Goal: Communication & Community: Answer question/provide support

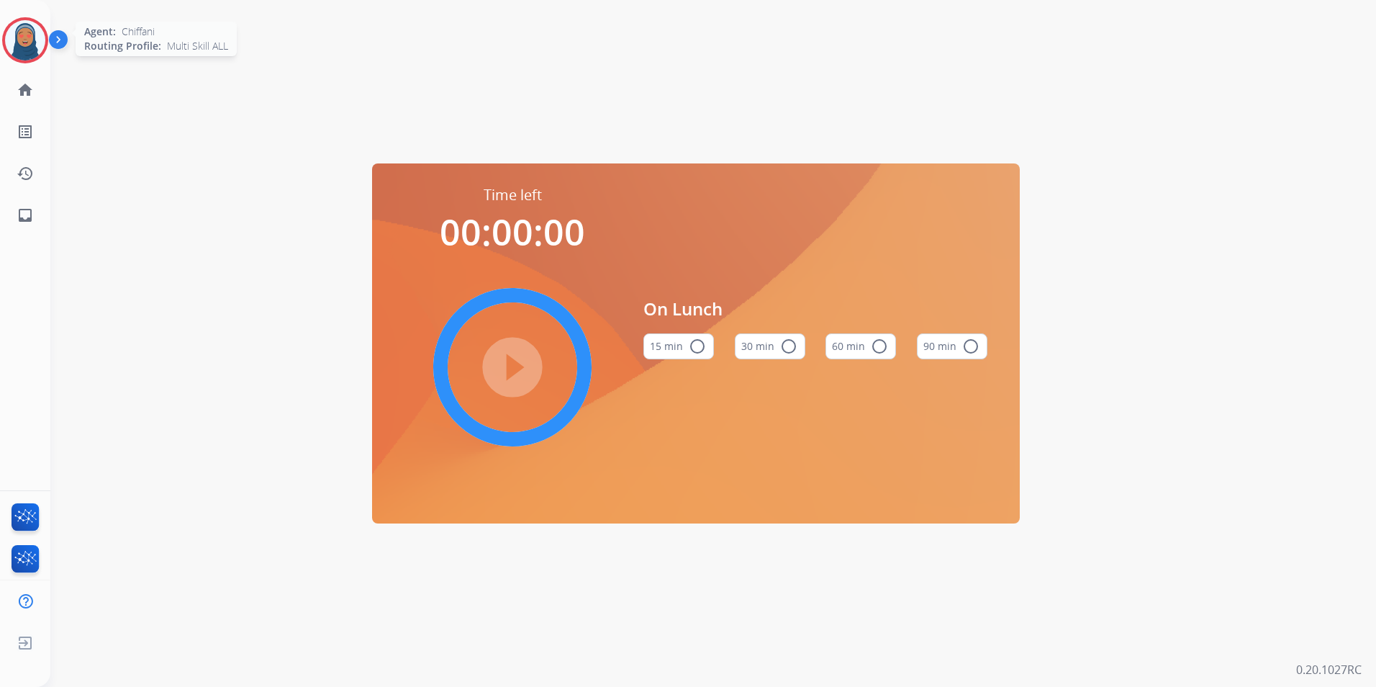
drag, startPoint x: 29, startPoint y: 38, endPoint x: 50, endPoint y: 41, distance: 21.8
click at [29, 39] on img at bounding box center [25, 40] width 40 height 40
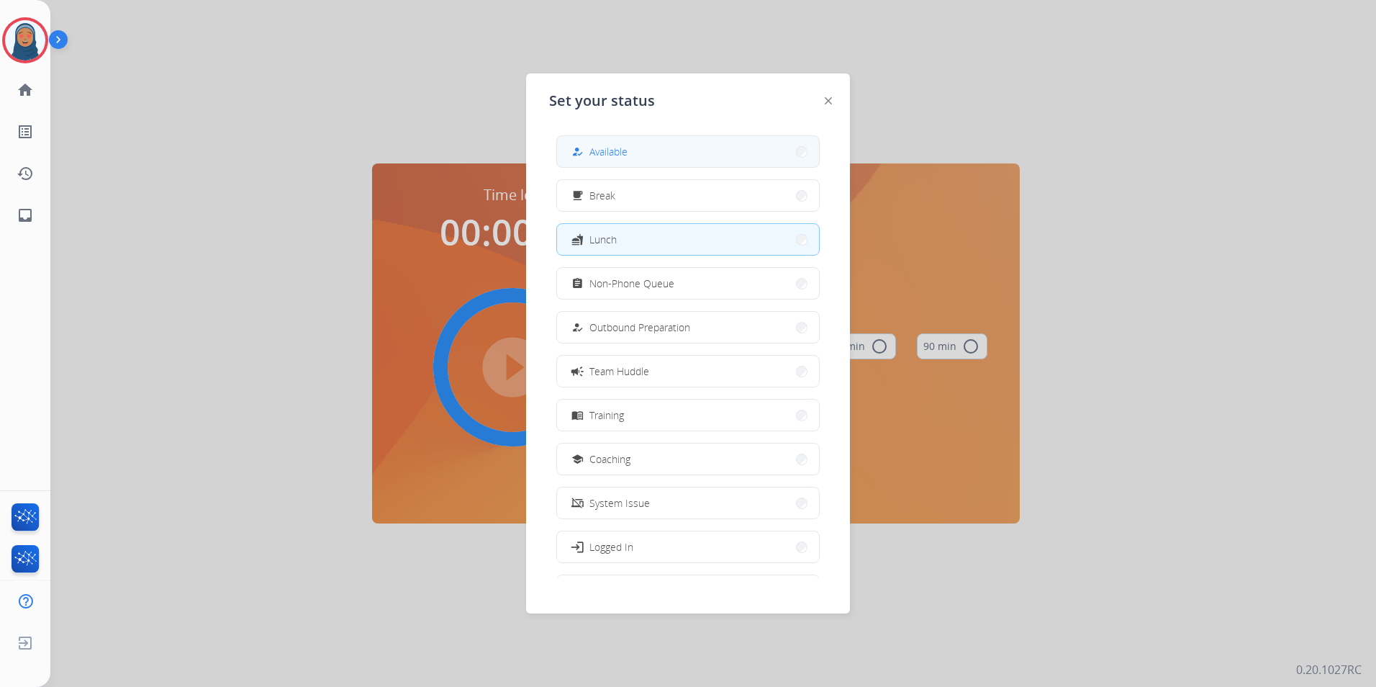
click at [604, 135] on div "how_to_reg Available" at bounding box center [687, 151] width 263 height 32
click at [671, 155] on button "how_to_reg Available" at bounding box center [688, 151] width 262 height 31
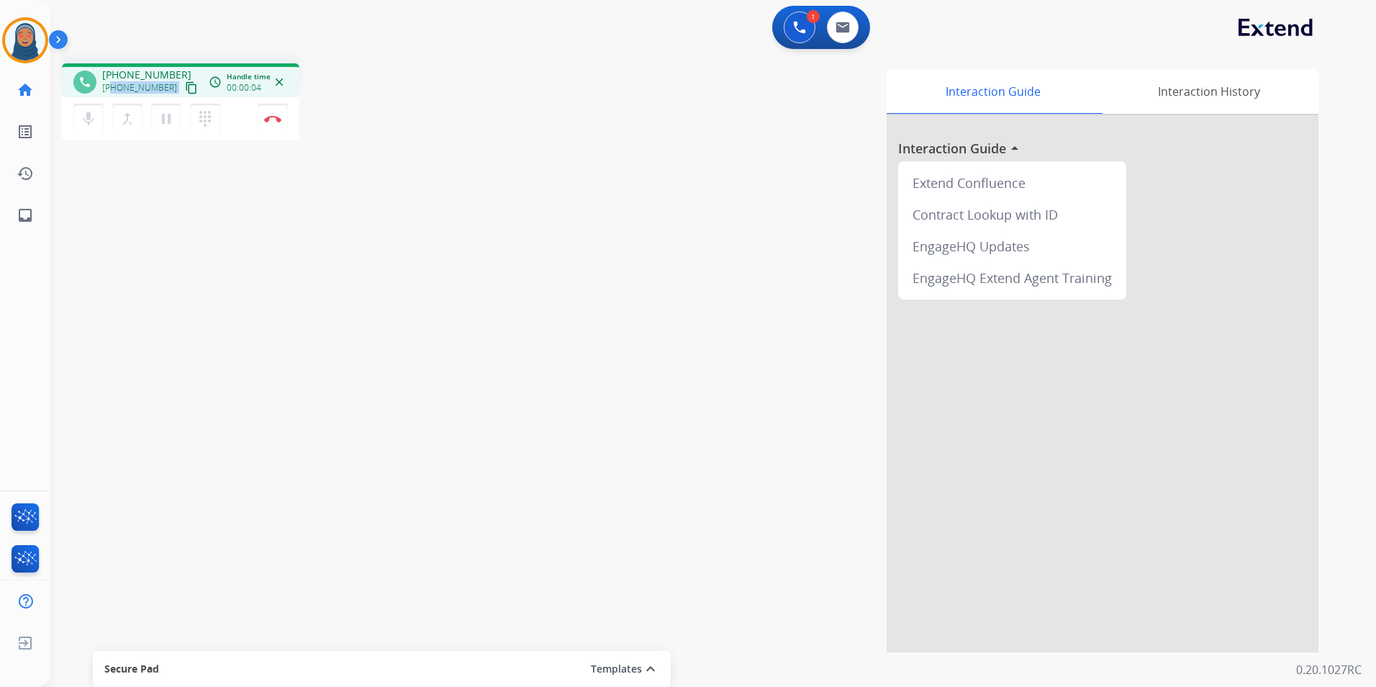
drag, startPoint x: 164, startPoint y: 86, endPoint x: 112, endPoint y: 94, distance: 52.4
click at [112, 94] on div "+17402726004 content_copy" at bounding box center [151, 87] width 98 height 17
copy div "7402726004 content_copy access_time Call metrics Queue 00:10 Hold 00:00 Talk 00…"
click at [275, 127] on button "Disconnect" at bounding box center [273, 119] width 30 height 30
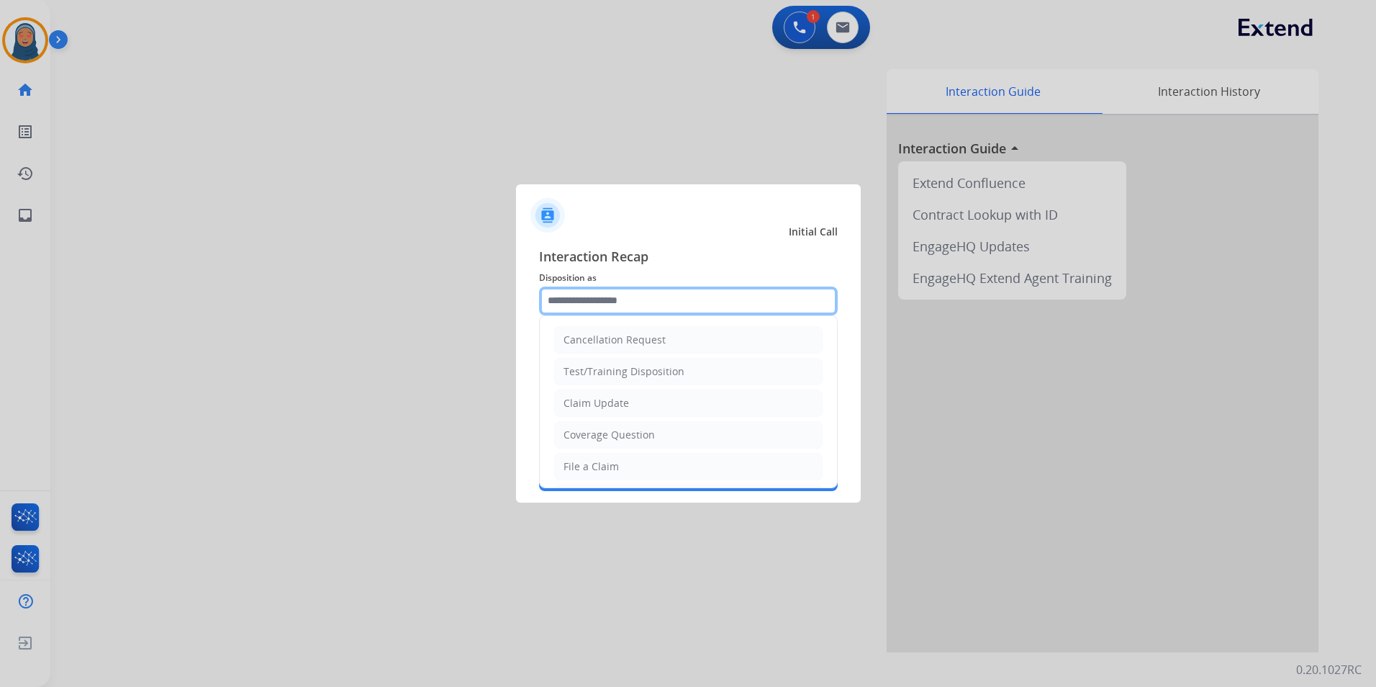
click at [667, 308] on input "text" at bounding box center [688, 300] width 299 height 29
click at [612, 470] on div "File a Claim" at bounding box center [591, 466] width 55 height 14
type input "**********"
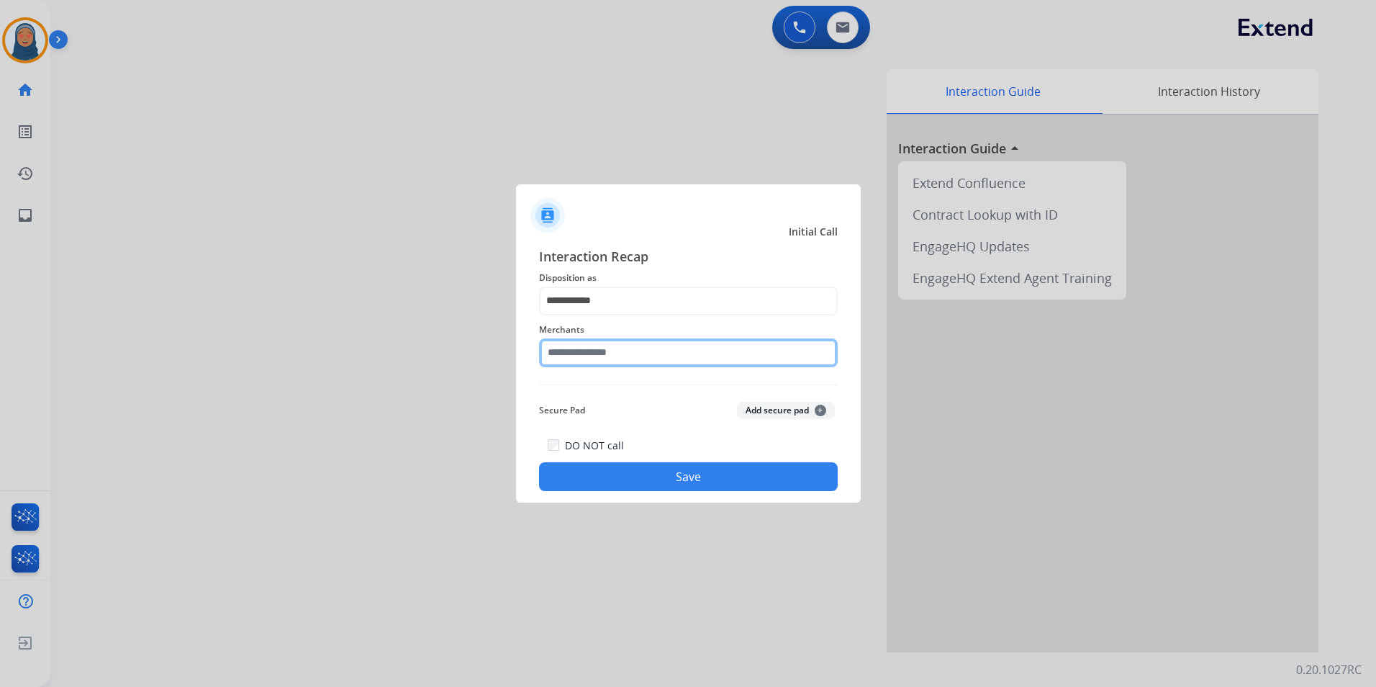
click at [617, 352] on input "text" at bounding box center [688, 352] width 299 height 29
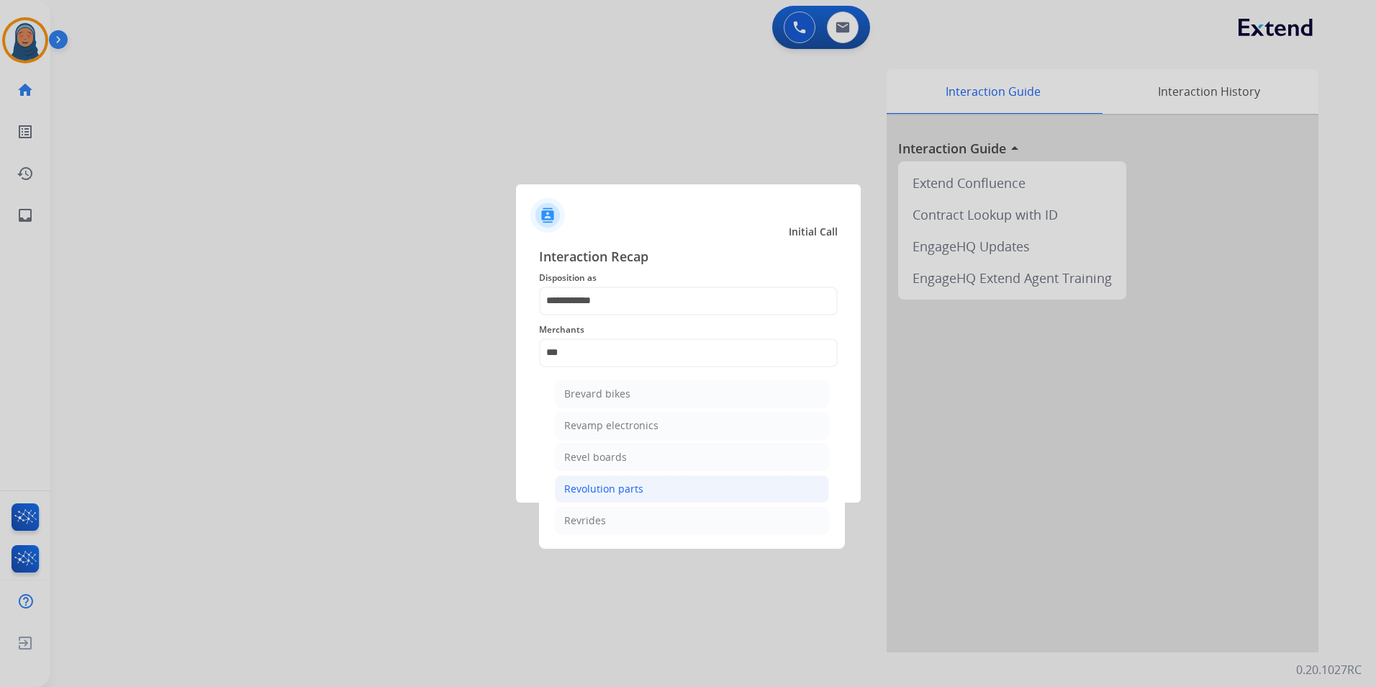
click at [669, 495] on li "Revolution parts" at bounding box center [692, 488] width 274 height 27
type input "**********"
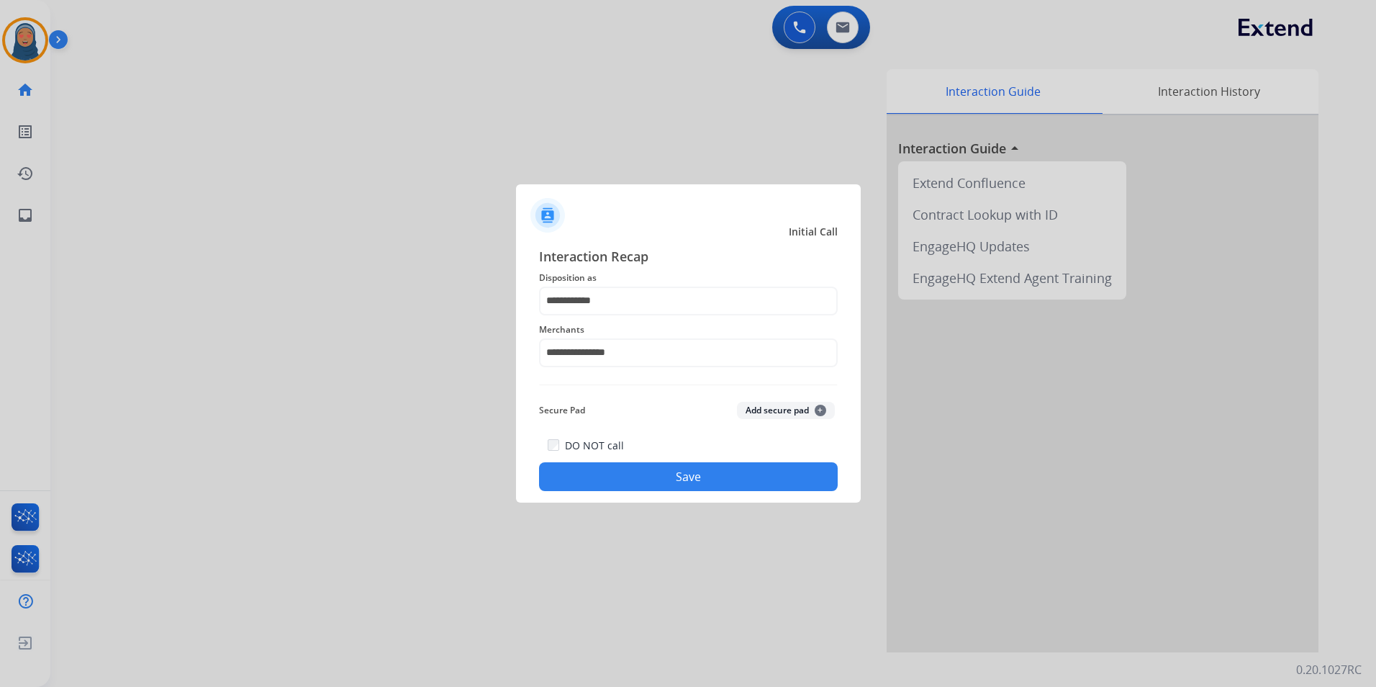
click at [695, 479] on button "Save" at bounding box center [688, 476] width 299 height 29
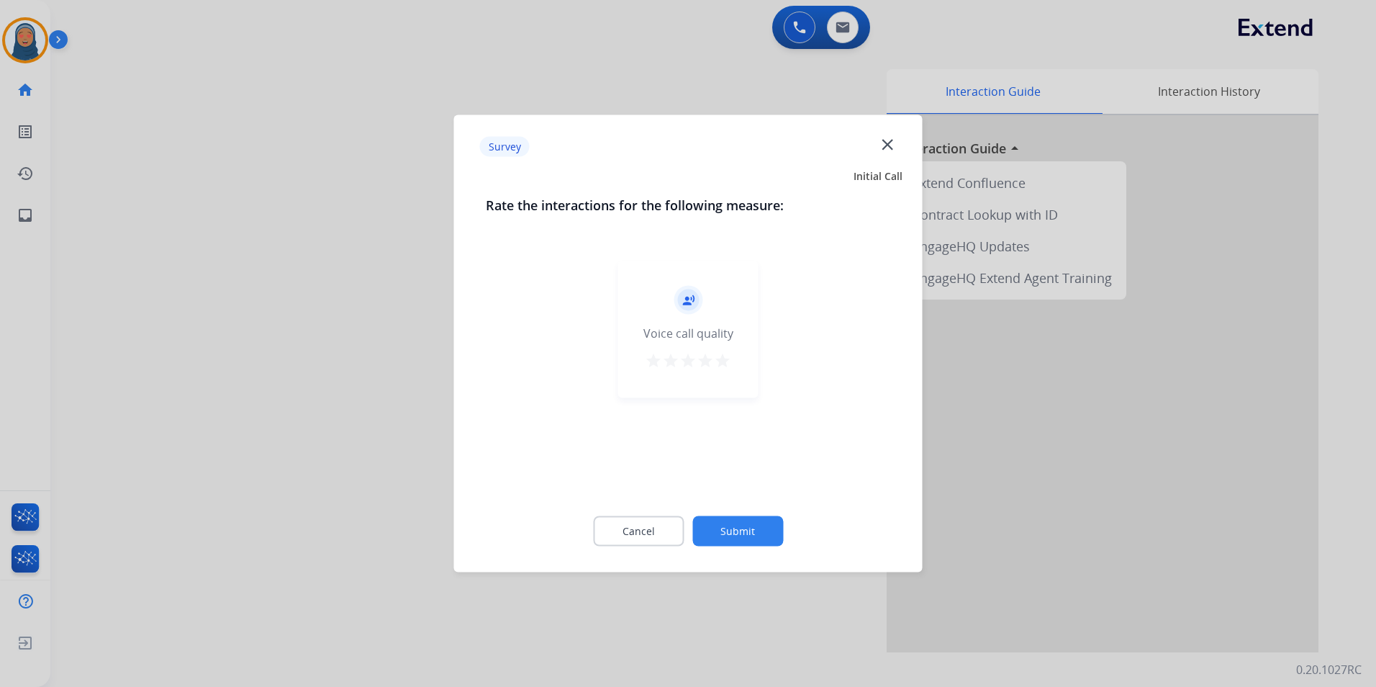
click at [739, 528] on button "Submit" at bounding box center [737, 531] width 91 height 30
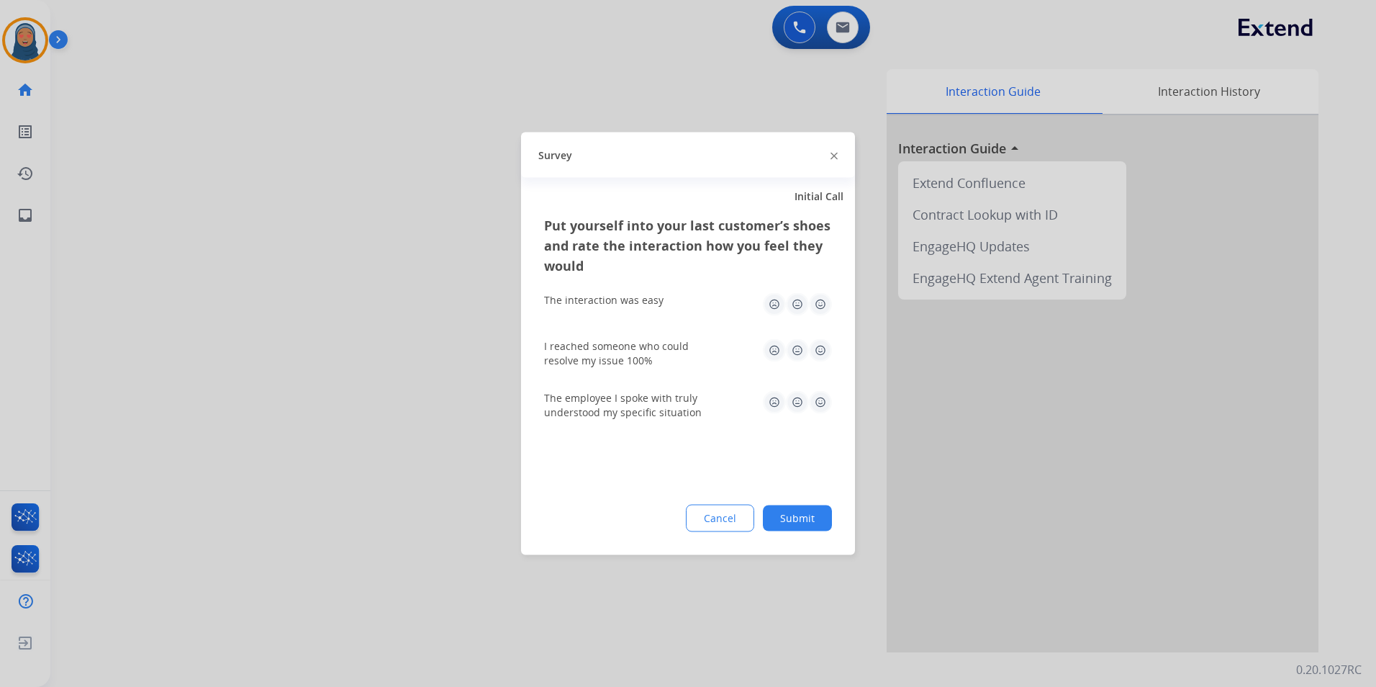
click at [828, 514] on button "Submit" at bounding box center [797, 518] width 69 height 26
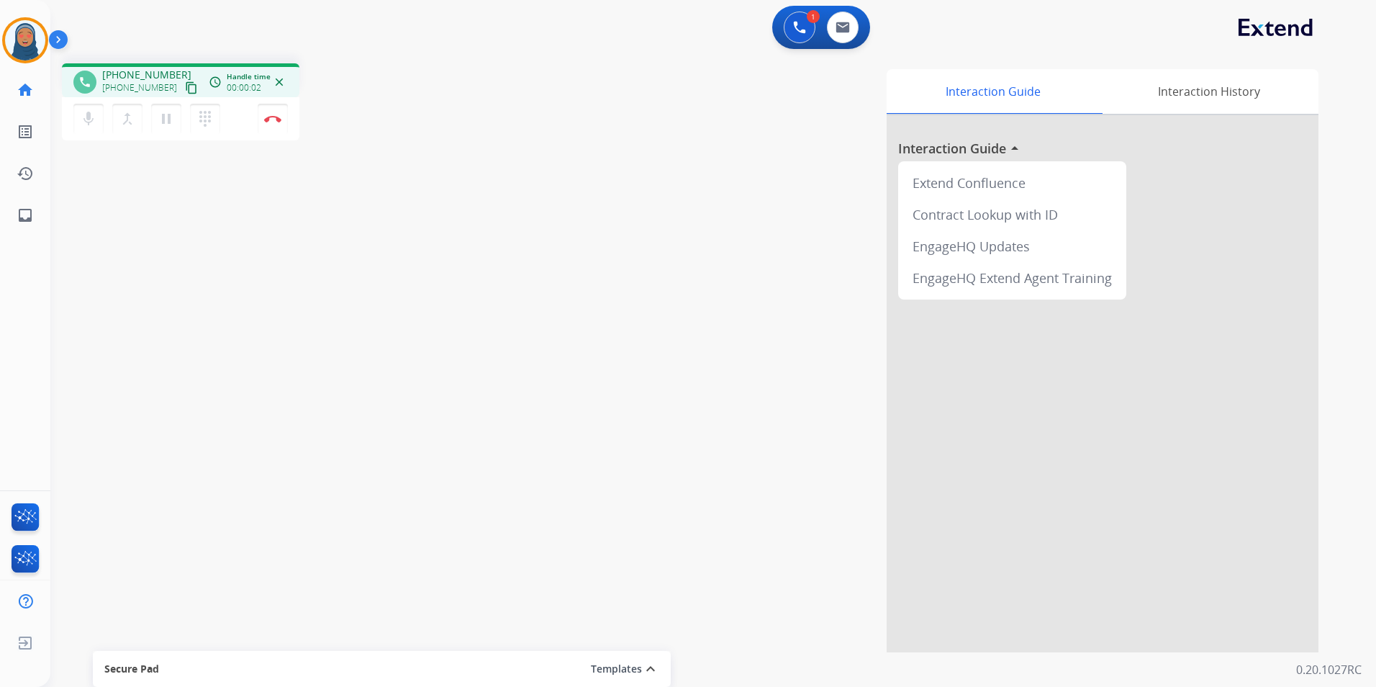
click at [160, 87] on span "+17252781767" at bounding box center [139, 88] width 75 height 12
drag, startPoint x: 164, startPoint y: 88, endPoint x: 112, endPoint y: 92, distance: 52.0
click at [112, 92] on div "+17252781767 content_copy" at bounding box center [151, 87] width 98 height 17
copy div "7252781767 content_copy access_time Call metrics Queue 00:09 Hold 00:00 Talk 00…"
click at [270, 117] on img at bounding box center [272, 118] width 17 height 7
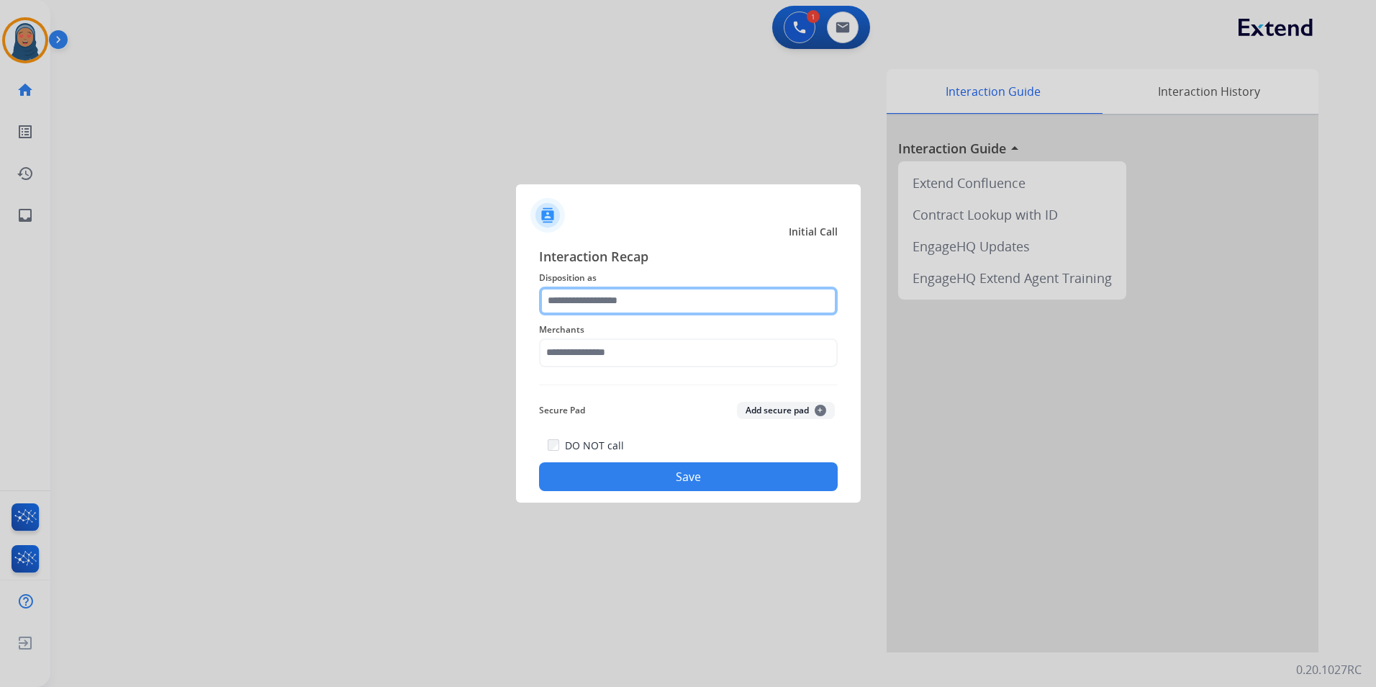
click at [598, 303] on input "text" at bounding box center [688, 300] width 299 height 29
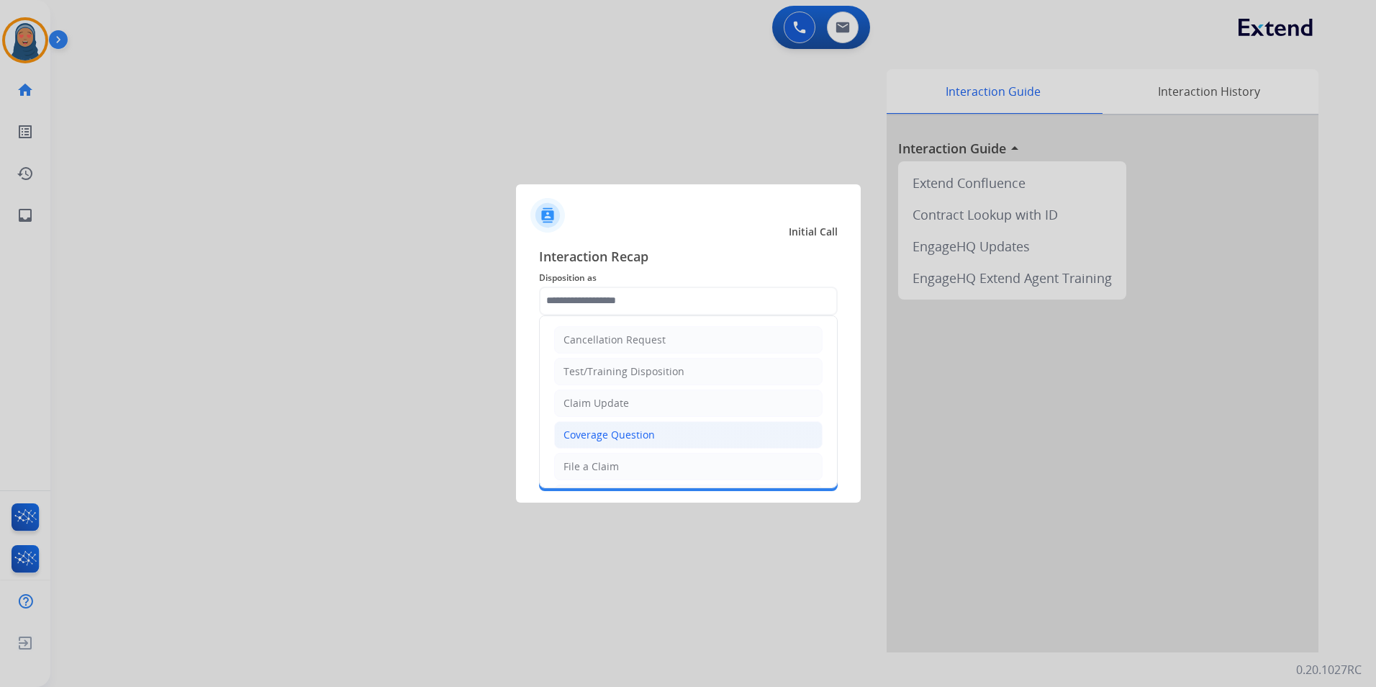
click at [636, 441] on div "Coverage Question" at bounding box center [609, 435] width 91 height 14
type input "**********"
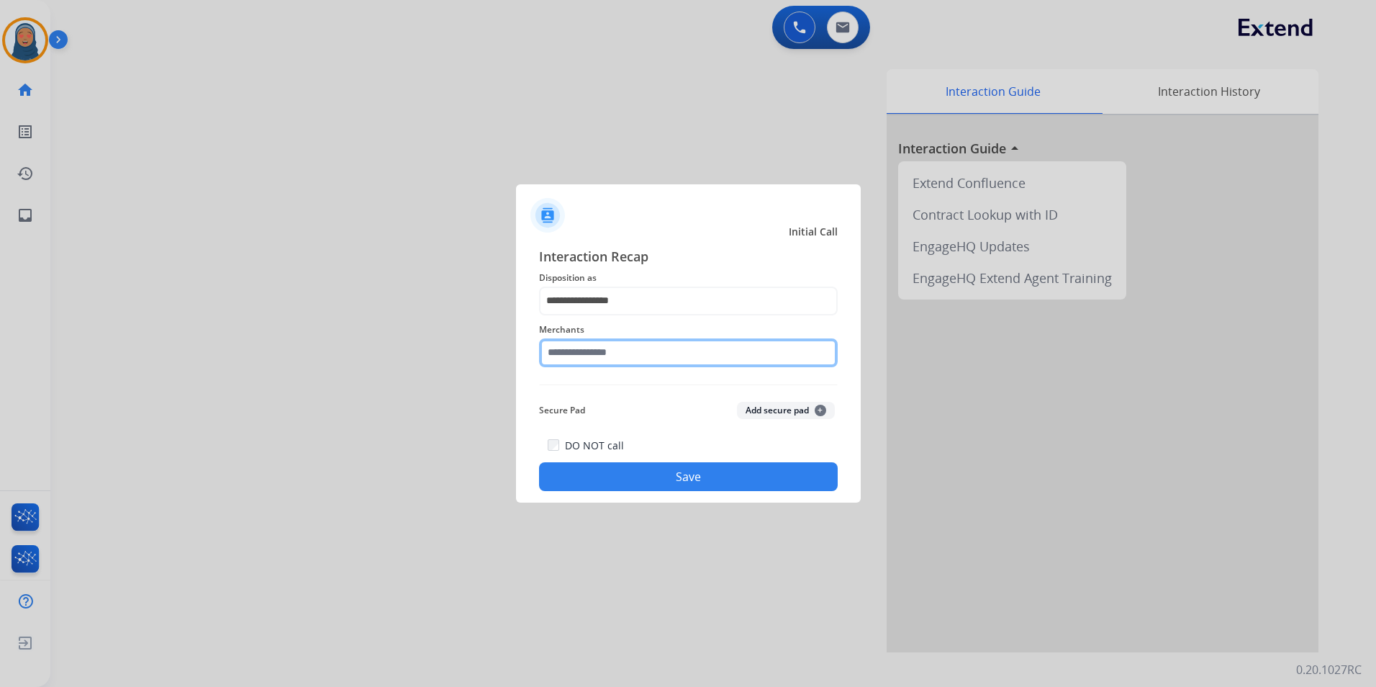
click at [630, 353] on input "text" at bounding box center [688, 352] width 299 height 29
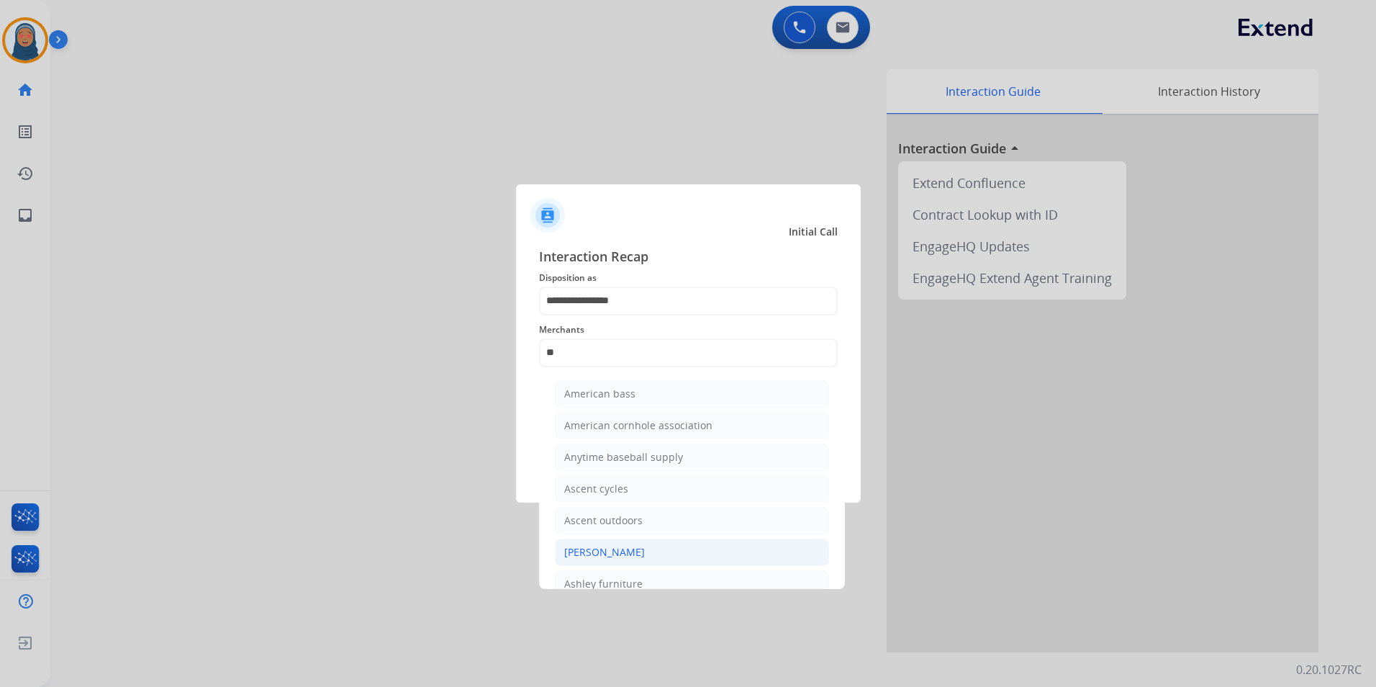
click at [603, 549] on div "Ashley - Reguard" at bounding box center [604, 552] width 81 height 14
type input "**********"
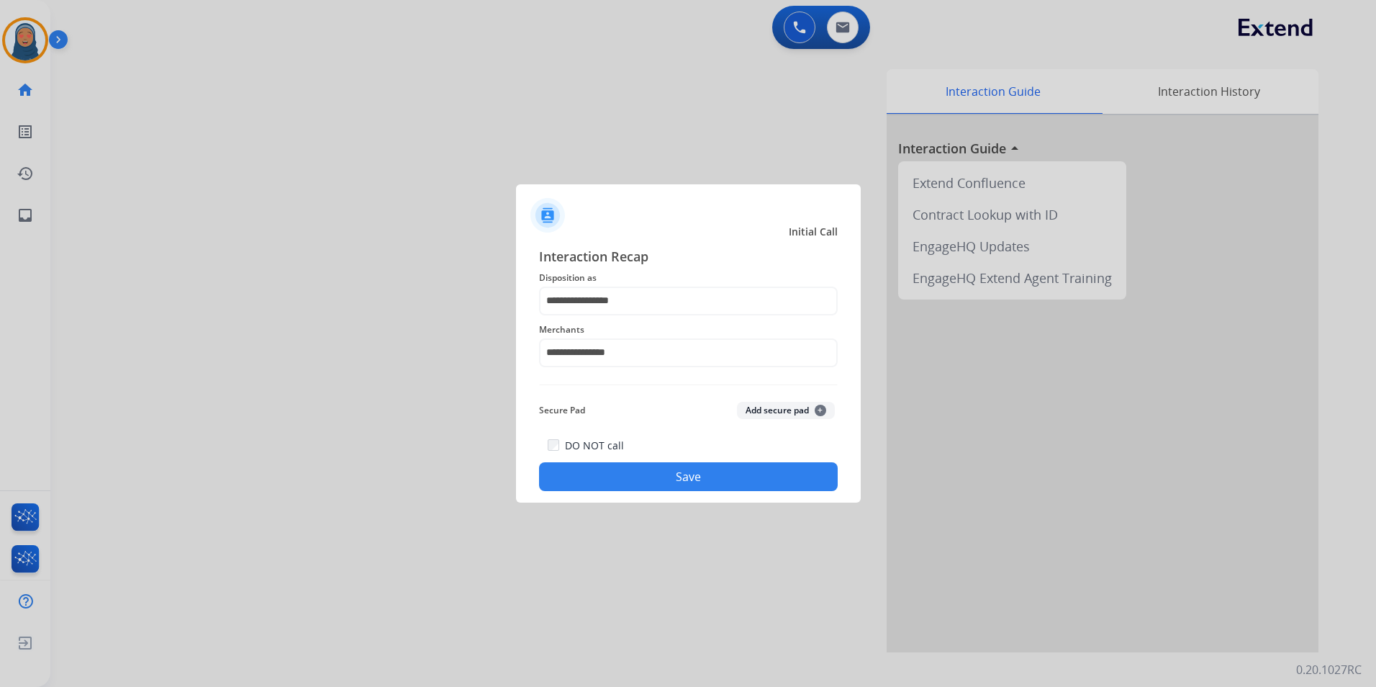
click at [692, 469] on button "Save" at bounding box center [688, 476] width 299 height 29
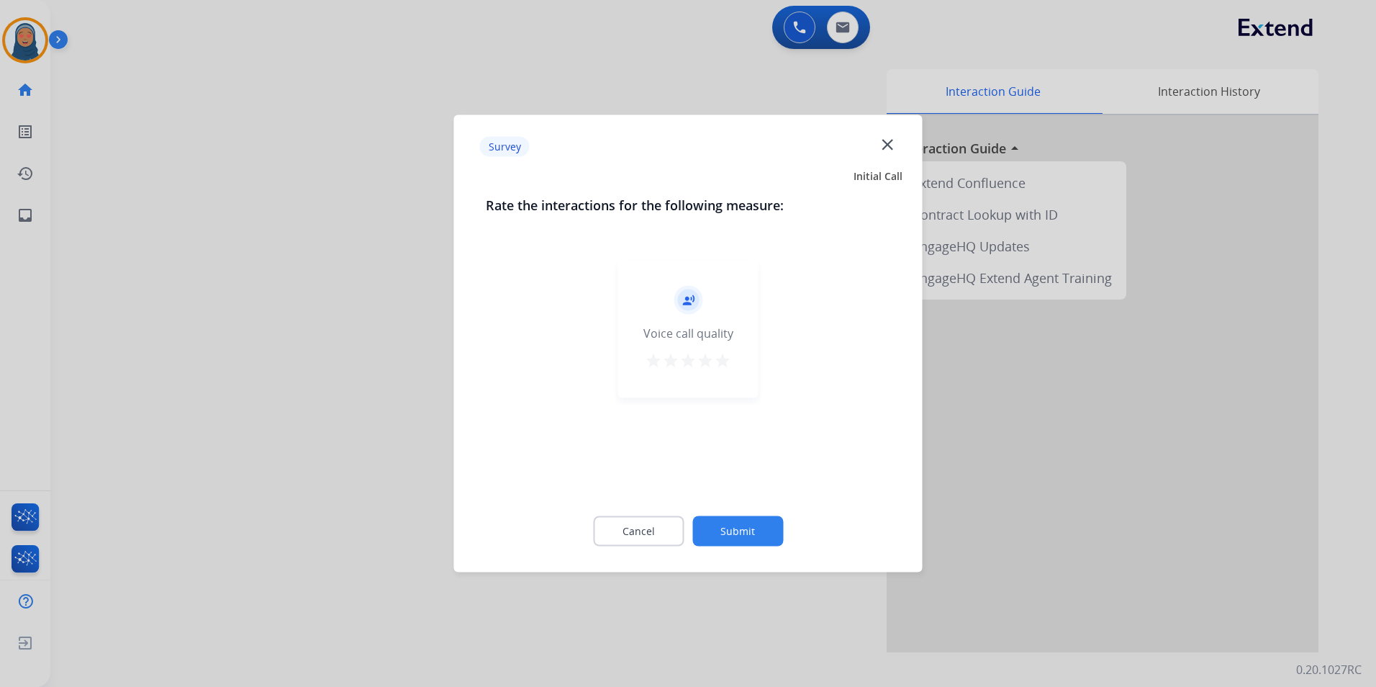
click at [747, 531] on button "Submit" at bounding box center [737, 531] width 91 height 30
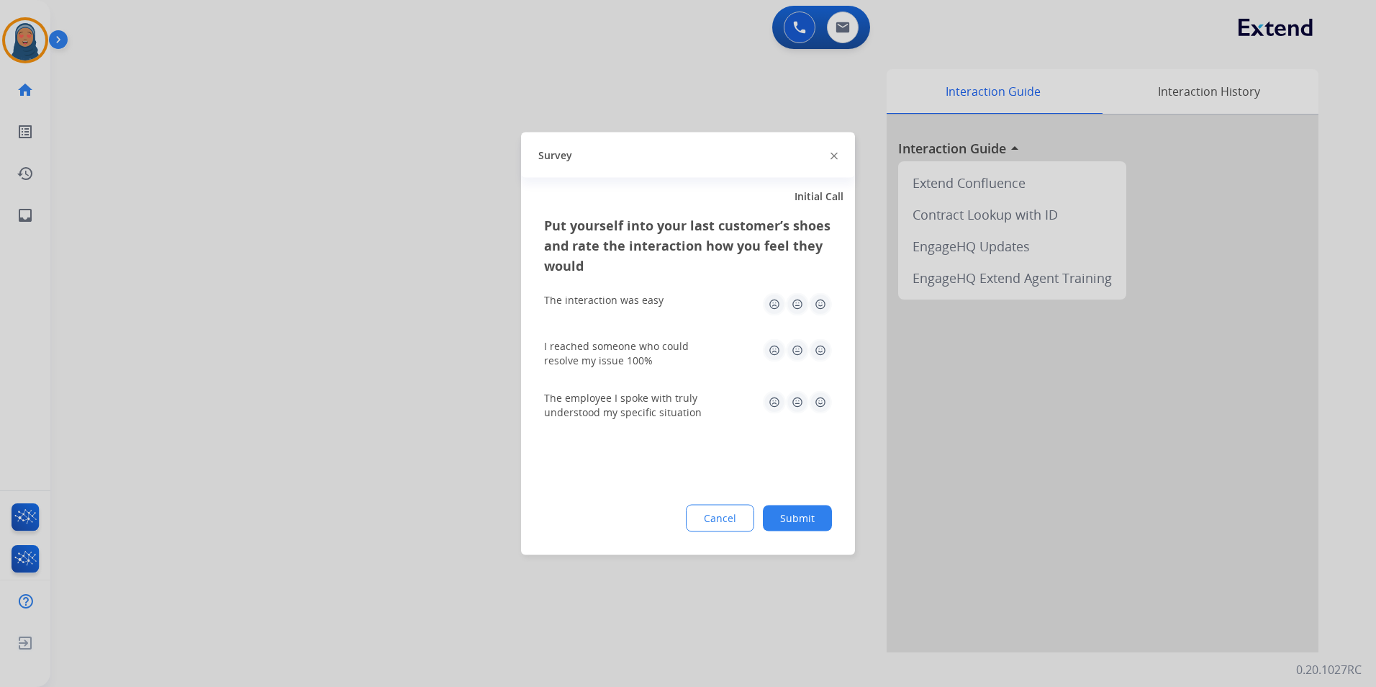
click at [800, 526] on button "Submit" at bounding box center [797, 518] width 69 height 26
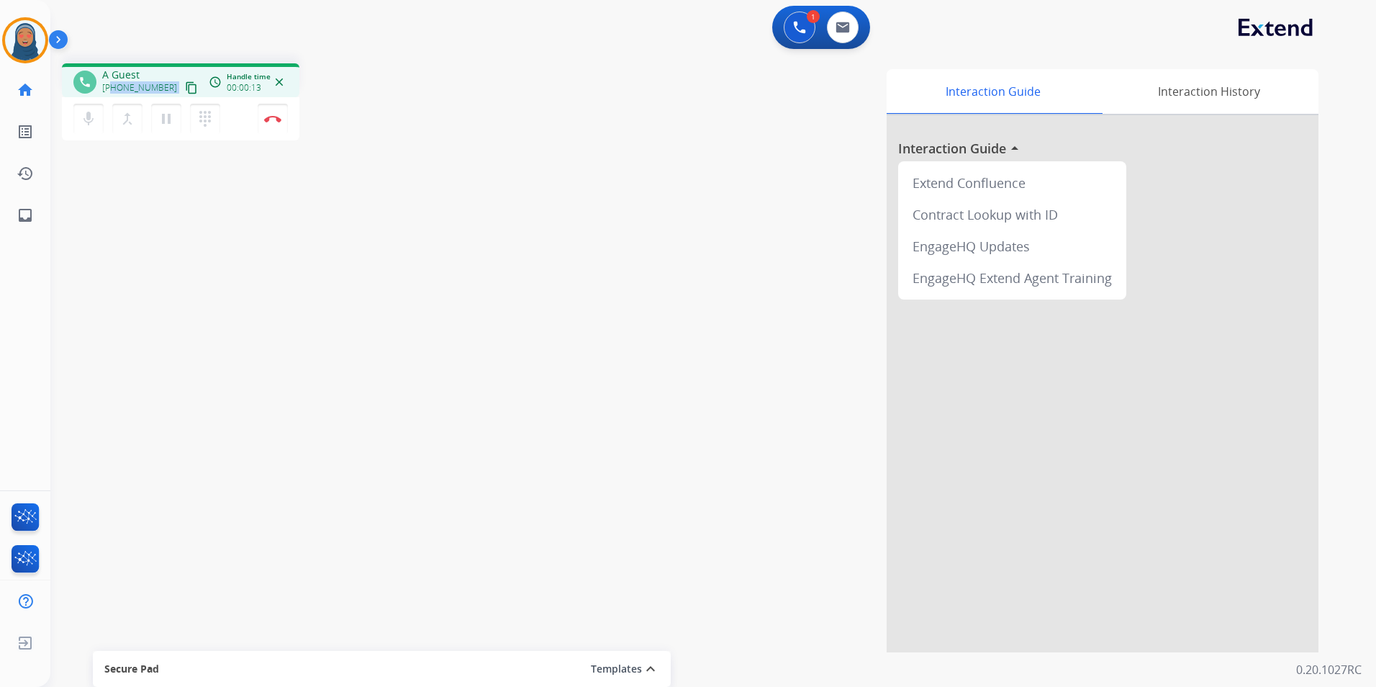
drag, startPoint x: 164, startPoint y: 87, endPoint x: 114, endPoint y: 90, distance: 50.5
click at [114, 90] on div "+17608807319 content_copy" at bounding box center [151, 87] width 98 height 17
copy div "7608807319 content_copy access_time Call metrics Queue 00:09 Hold 00:00 Talk 00…"
drag, startPoint x: 1373, startPoint y: 218, endPoint x: 145, endPoint y: 90, distance: 1234.7
copy div "7608807319 content_copy access_time Call metrics Queue 00:09 Hold 00:00 Talk 00…"
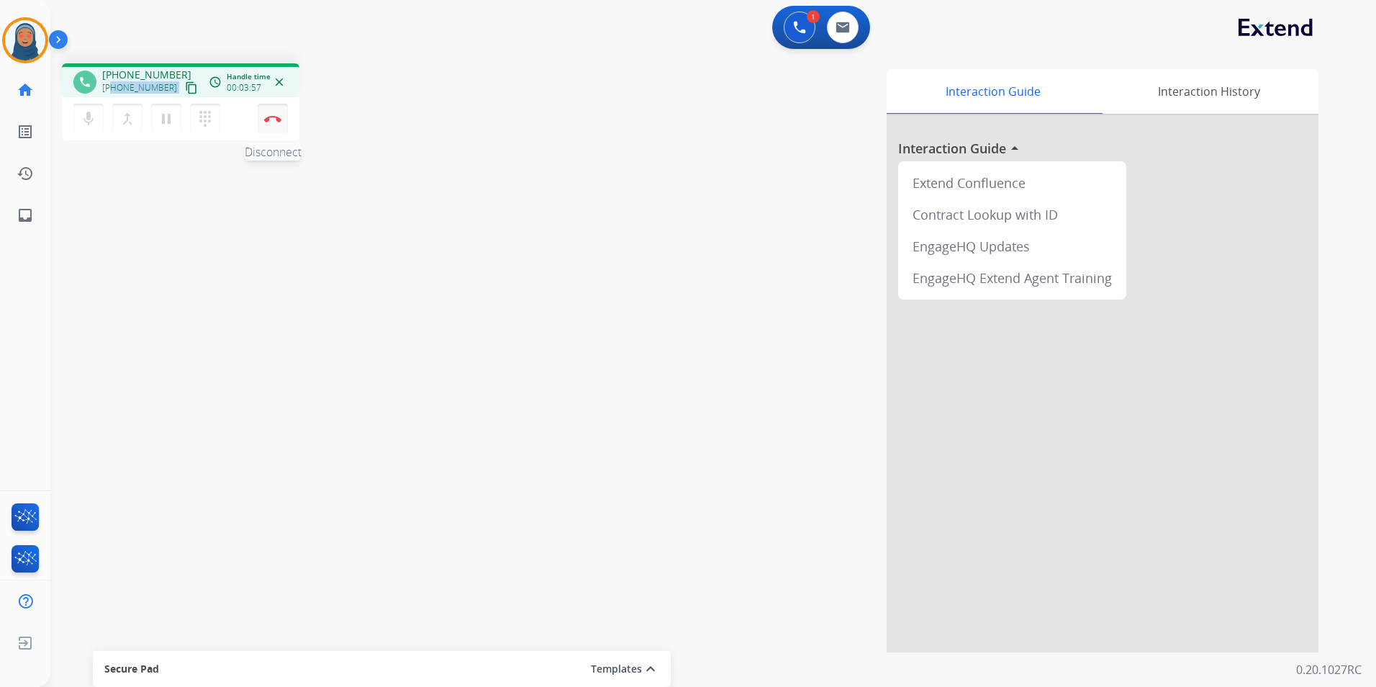
click at [278, 118] on img at bounding box center [272, 118] width 17 height 7
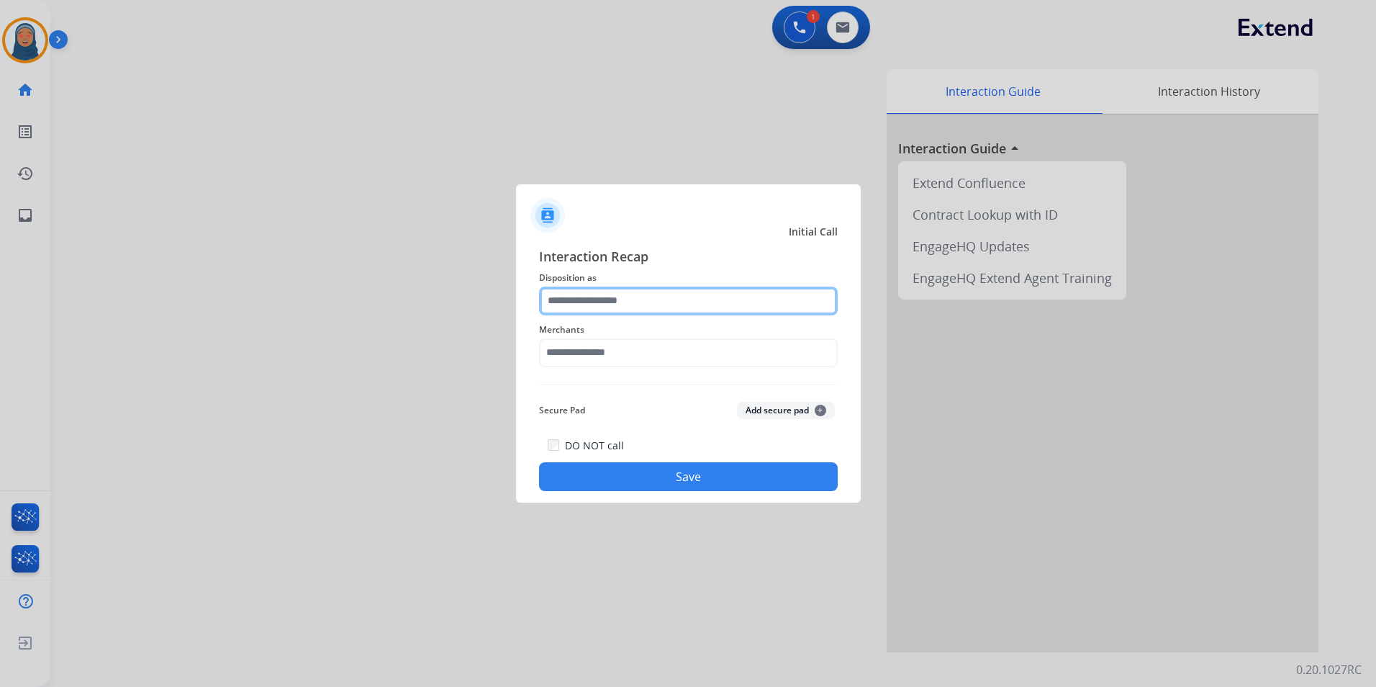
click at [654, 295] on input "text" at bounding box center [688, 300] width 299 height 29
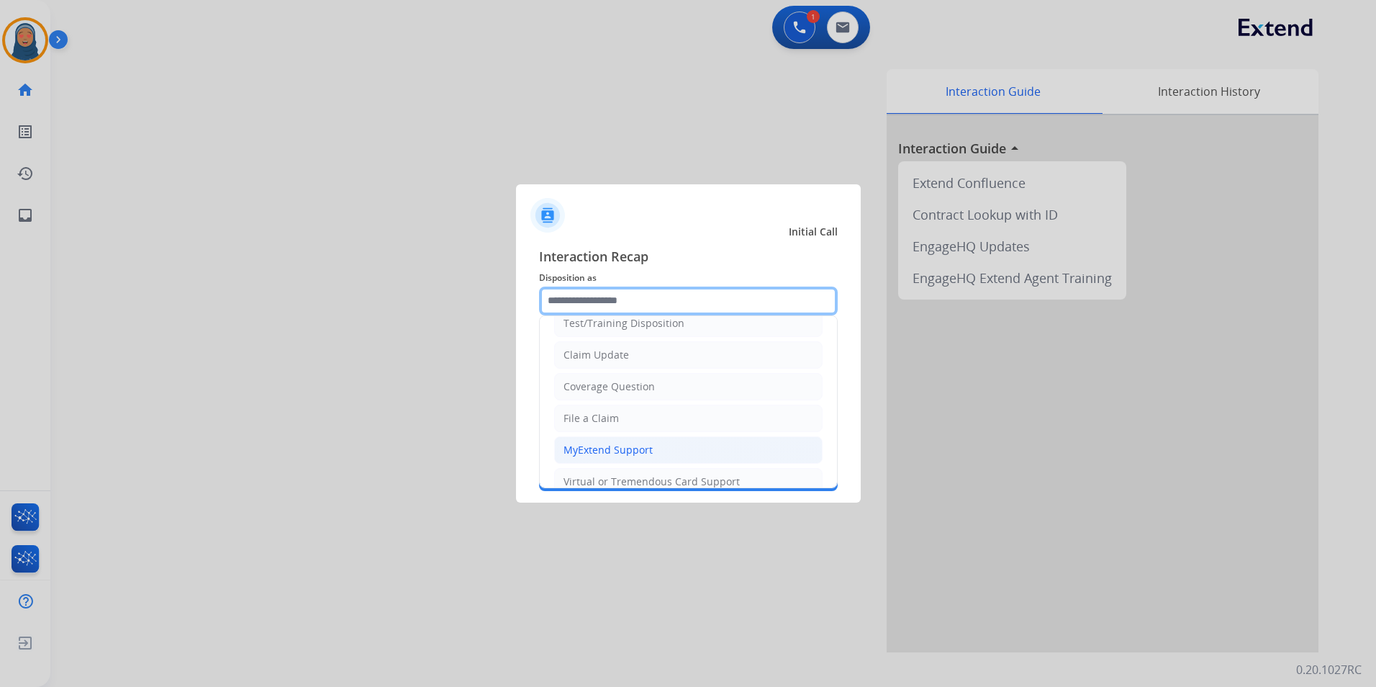
scroll to position [72, 0]
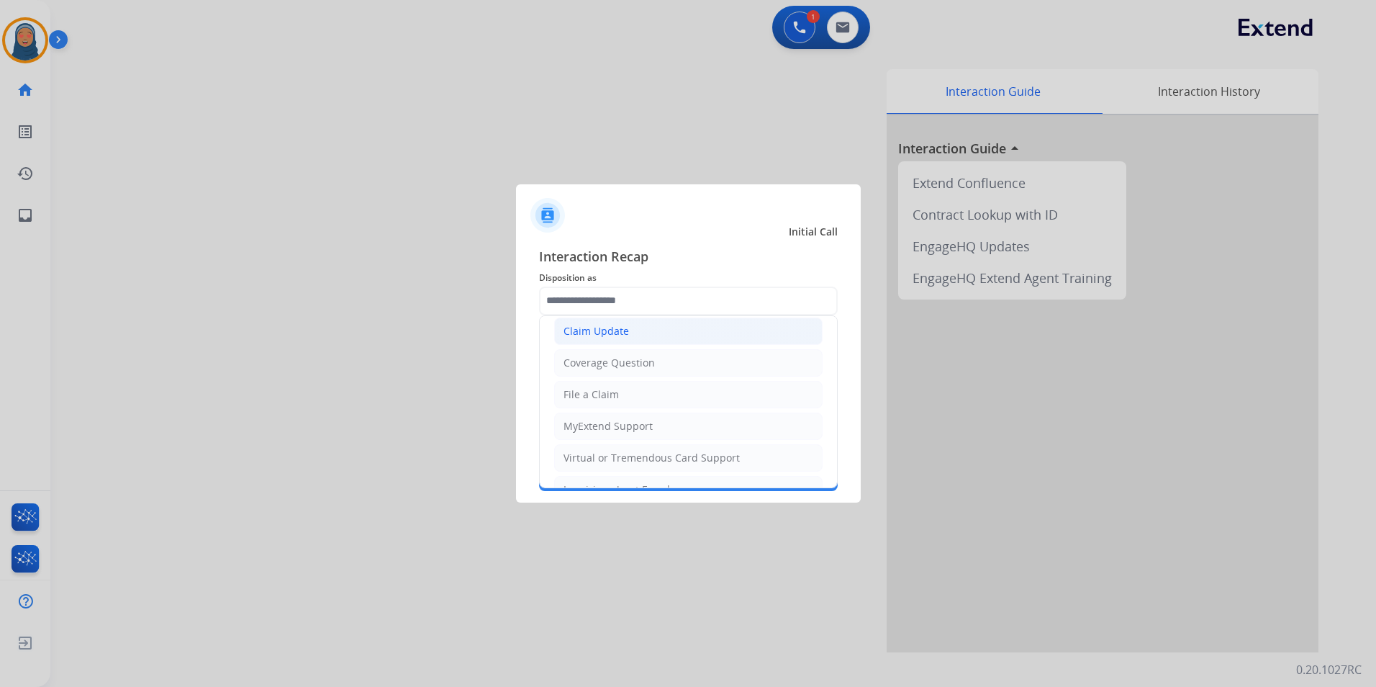
click at [610, 335] on div "Claim Update" at bounding box center [597, 331] width 66 height 14
type input "**********"
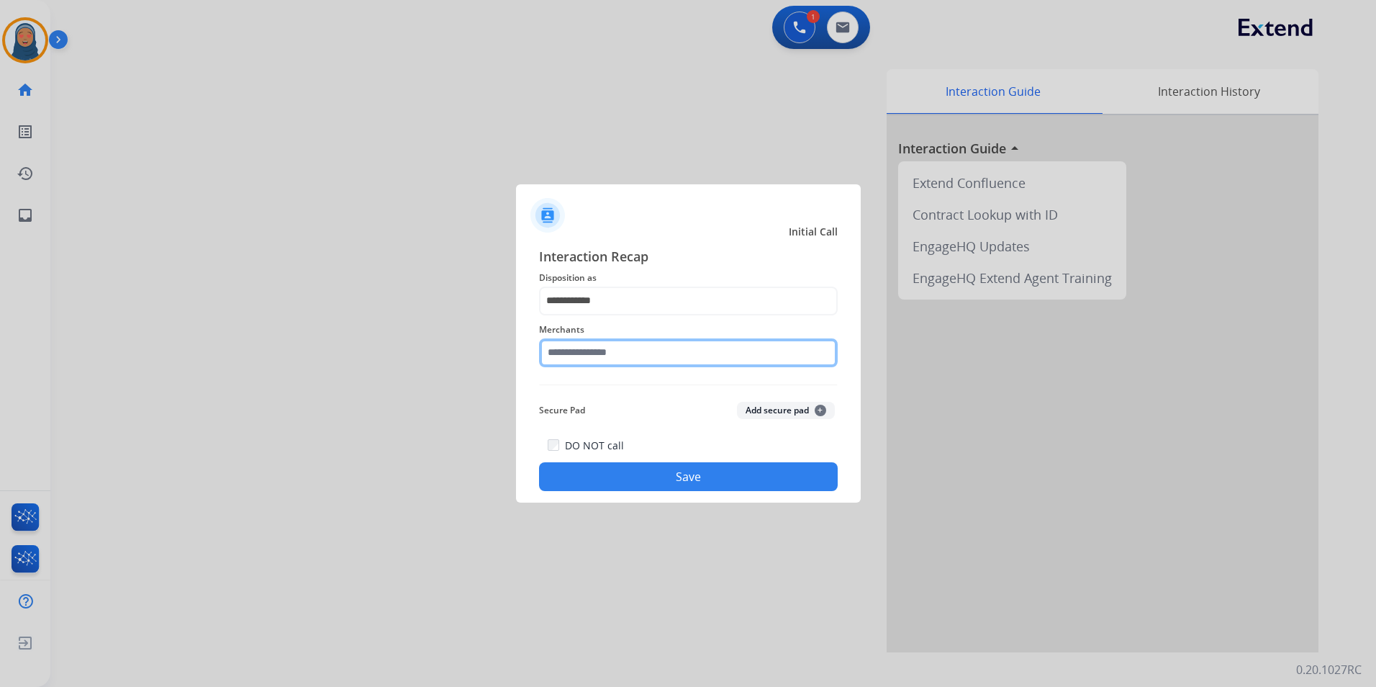
click at [612, 353] on input "text" at bounding box center [688, 352] width 299 height 29
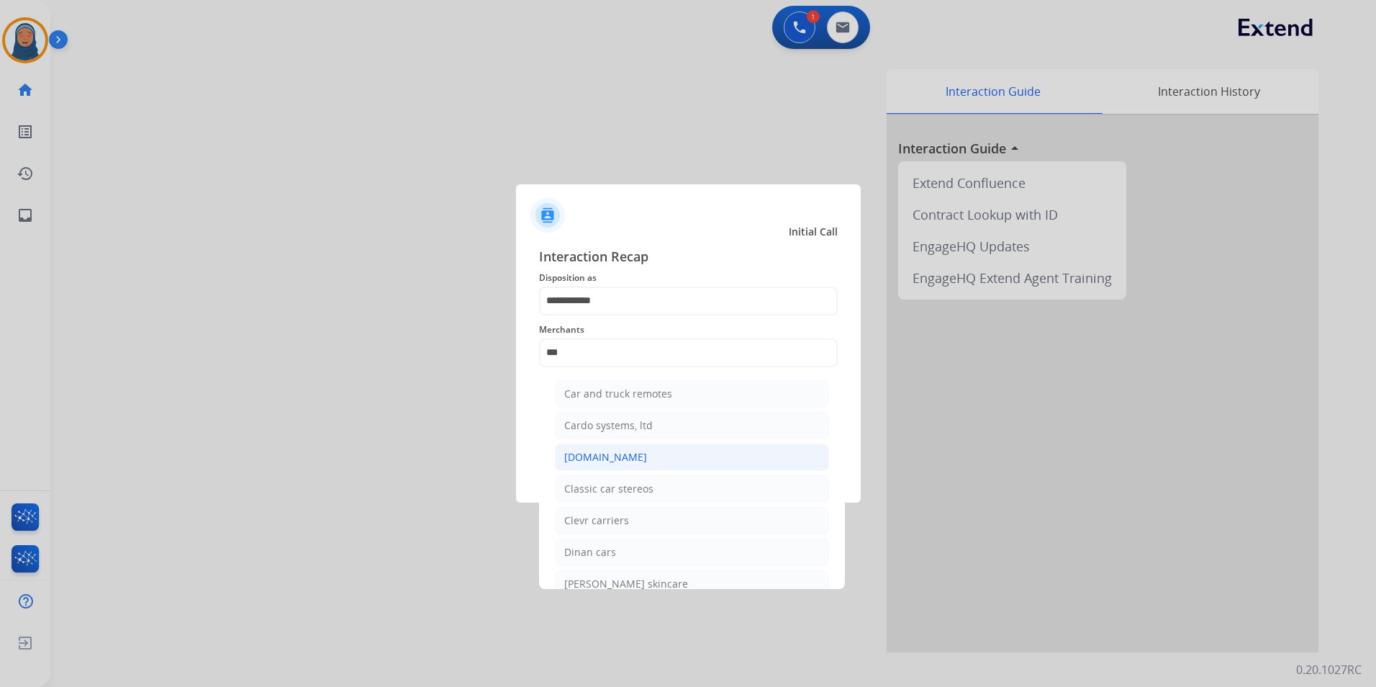
click at [606, 453] on div "Carparts.com" at bounding box center [605, 457] width 83 height 14
type input "**********"
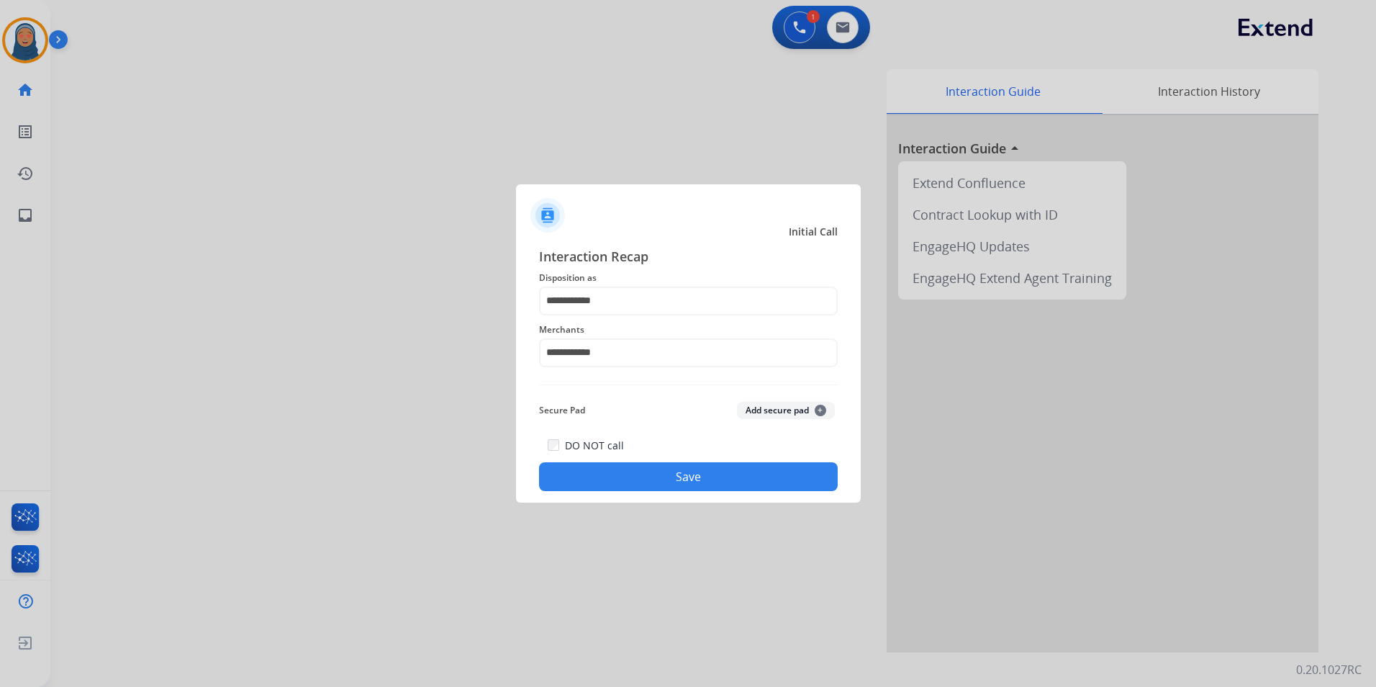
click at [669, 478] on button "Save" at bounding box center [688, 476] width 299 height 29
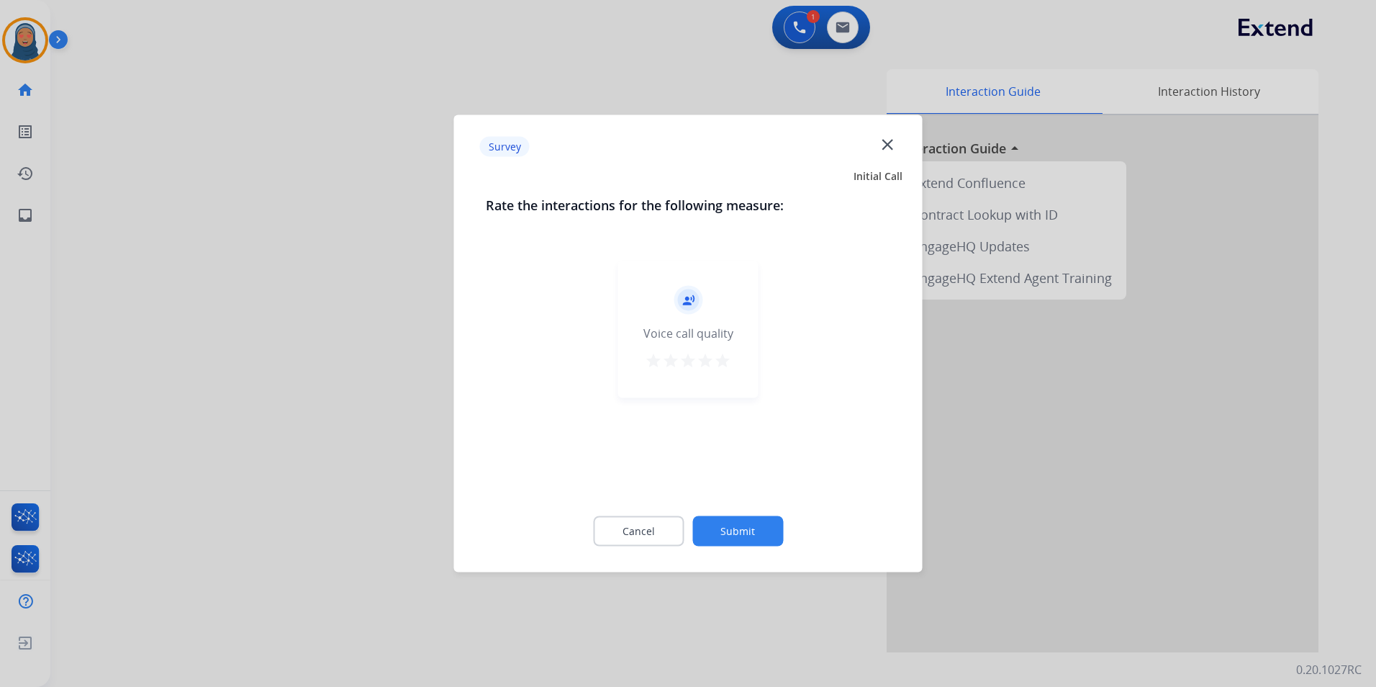
click at [731, 528] on button "Submit" at bounding box center [737, 531] width 91 height 30
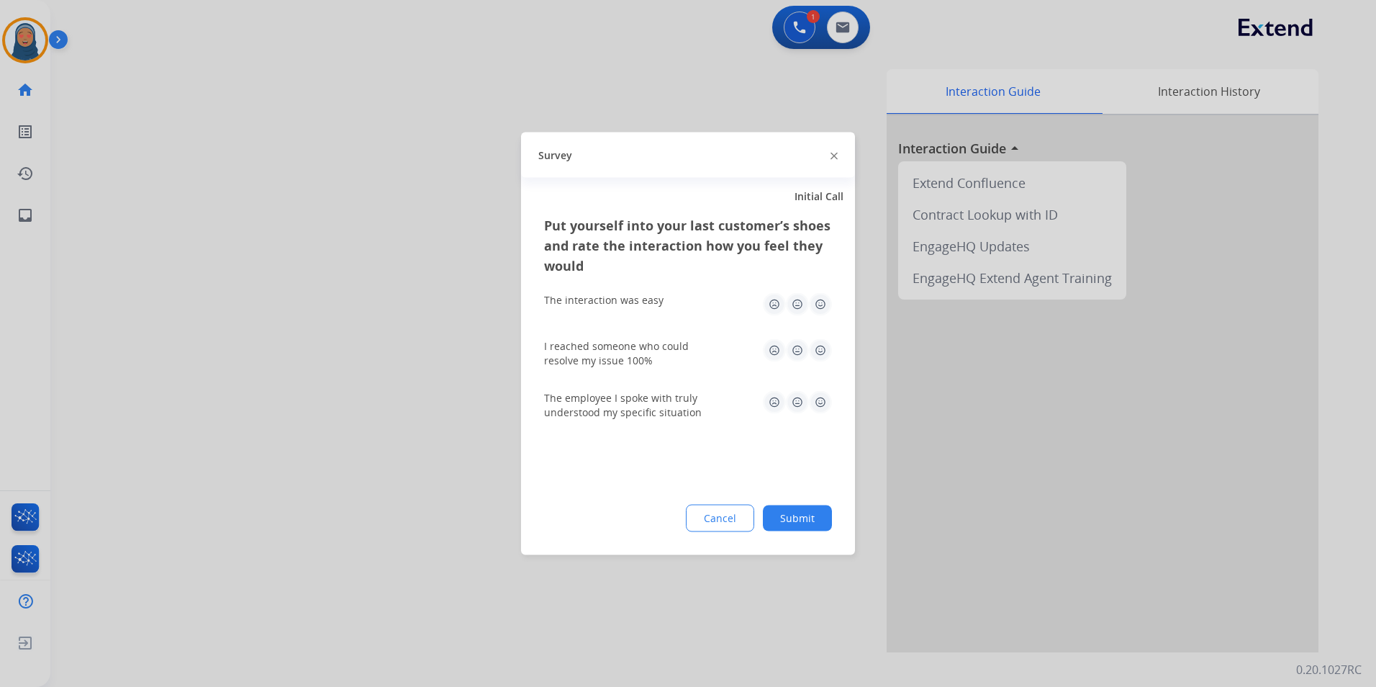
click at [793, 515] on button "Submit" at bounding box center [797, 518] width 69 height 26
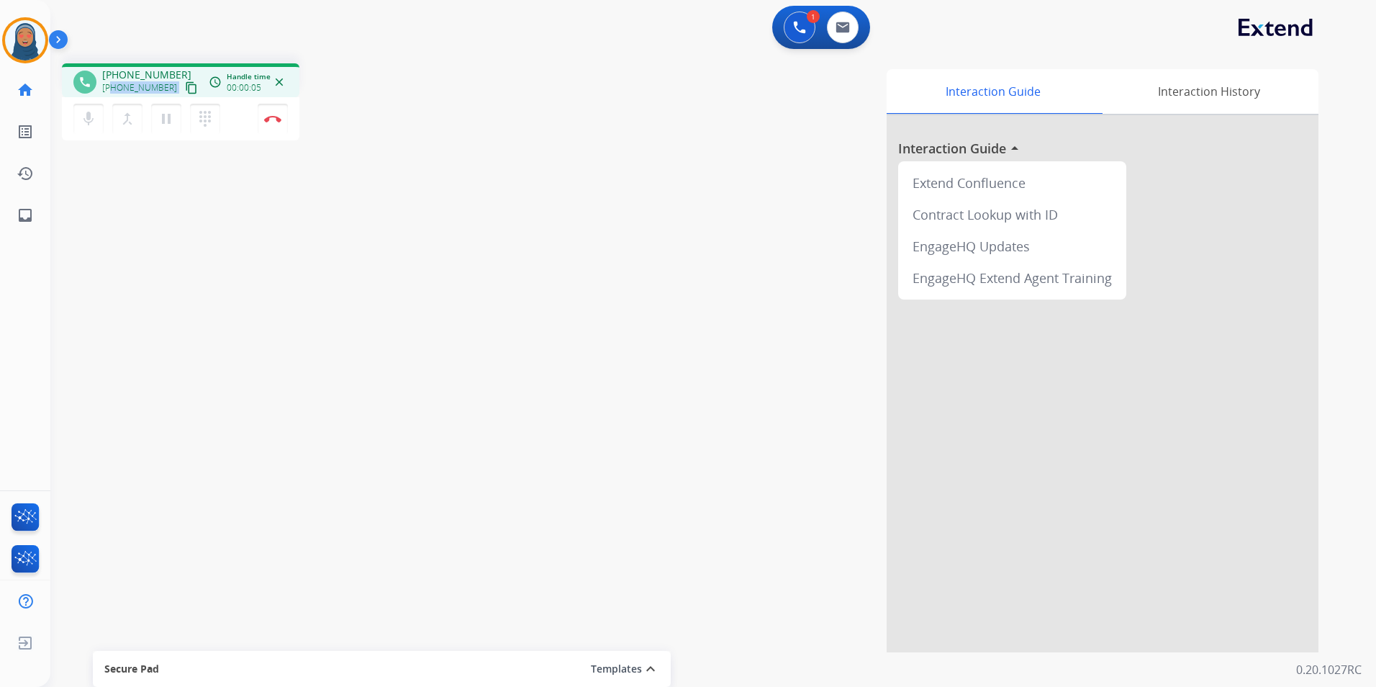
drag, startPoint x: 166, startPoint y: 89, endPoint x: 113, endPoint y: 89, distance: 53.3
click at [113, 89] on div "+12095649720 content_copy" at bounding box center [151, 87] width 98 height 17
copy div "2095649720 content_copy access_time Call metrics Queue 00:10 Hold 00:00 Talk 00…"
click at [276, 125] on button "Disconnect" at bounding box center [273, 119] width 30 height 30
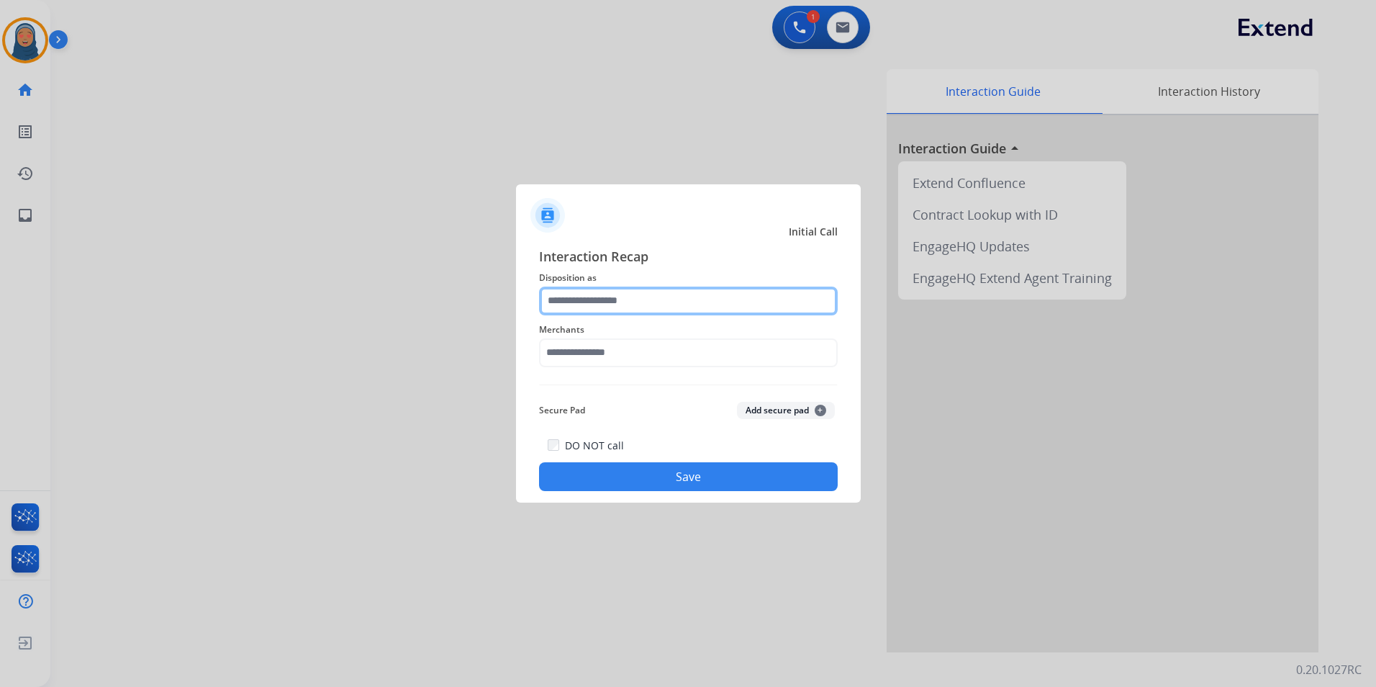
click at [571, 303] on input "text" at bounding box center [688, 300] width 299 height 29
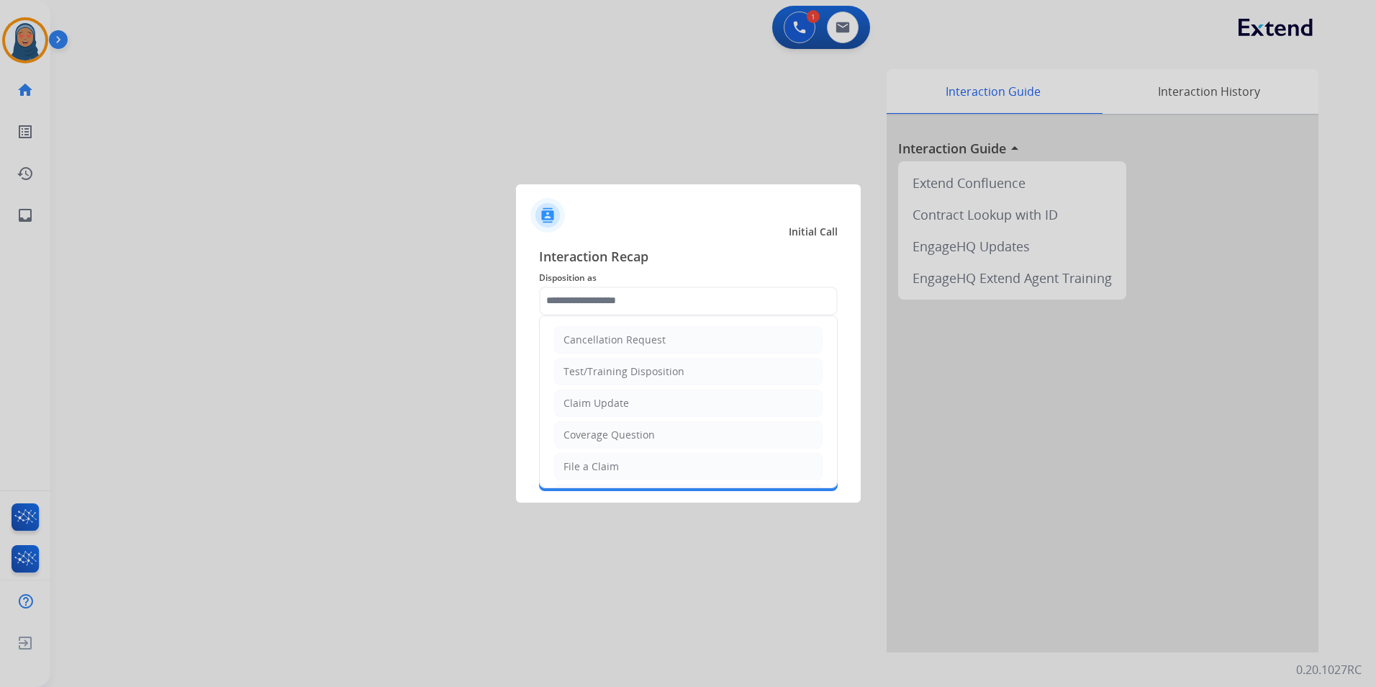
drag, startPoint x: 608, startPoint y: 469, endPoint x: 632, endPoint y: 401, distance: 72.4
click at [610, 464] on div "File a Claim" at bounding box center [591, 466] width 55 height 14
type input "**********"
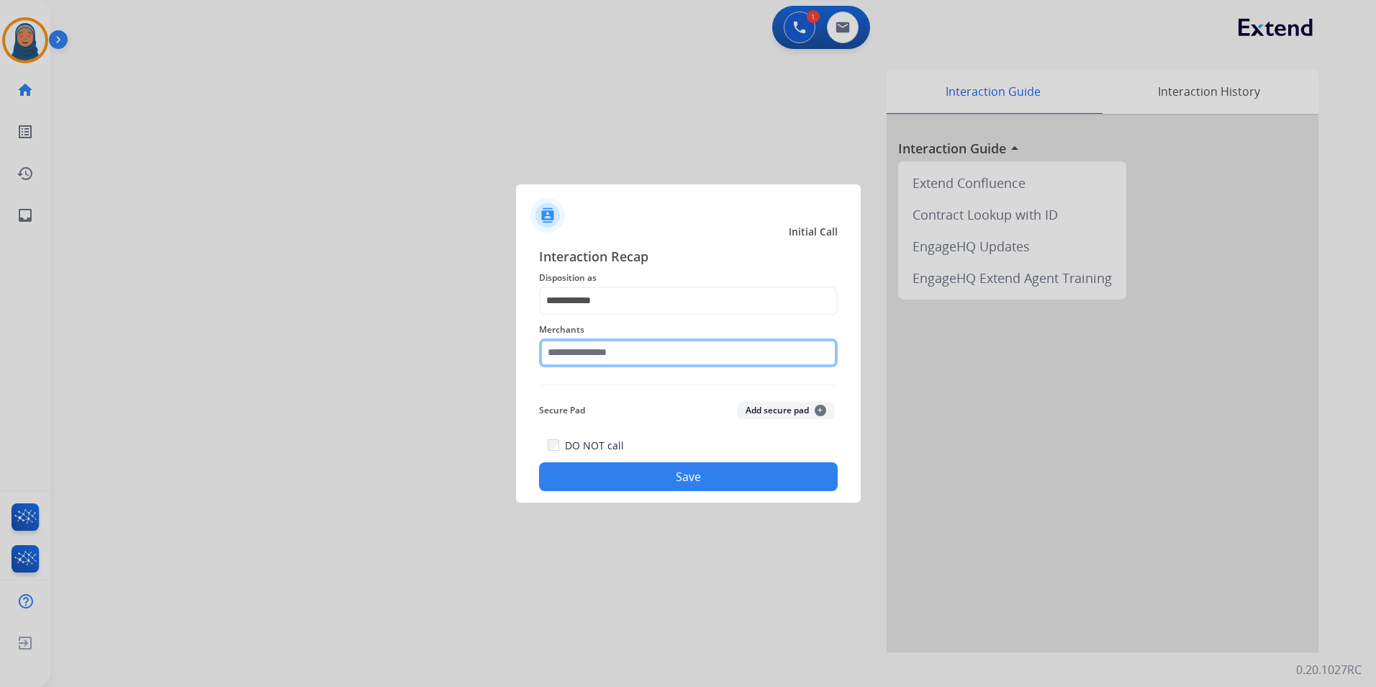
click at [643, 353] on input "text" at bounding box center [688, 352] width 299 height 29
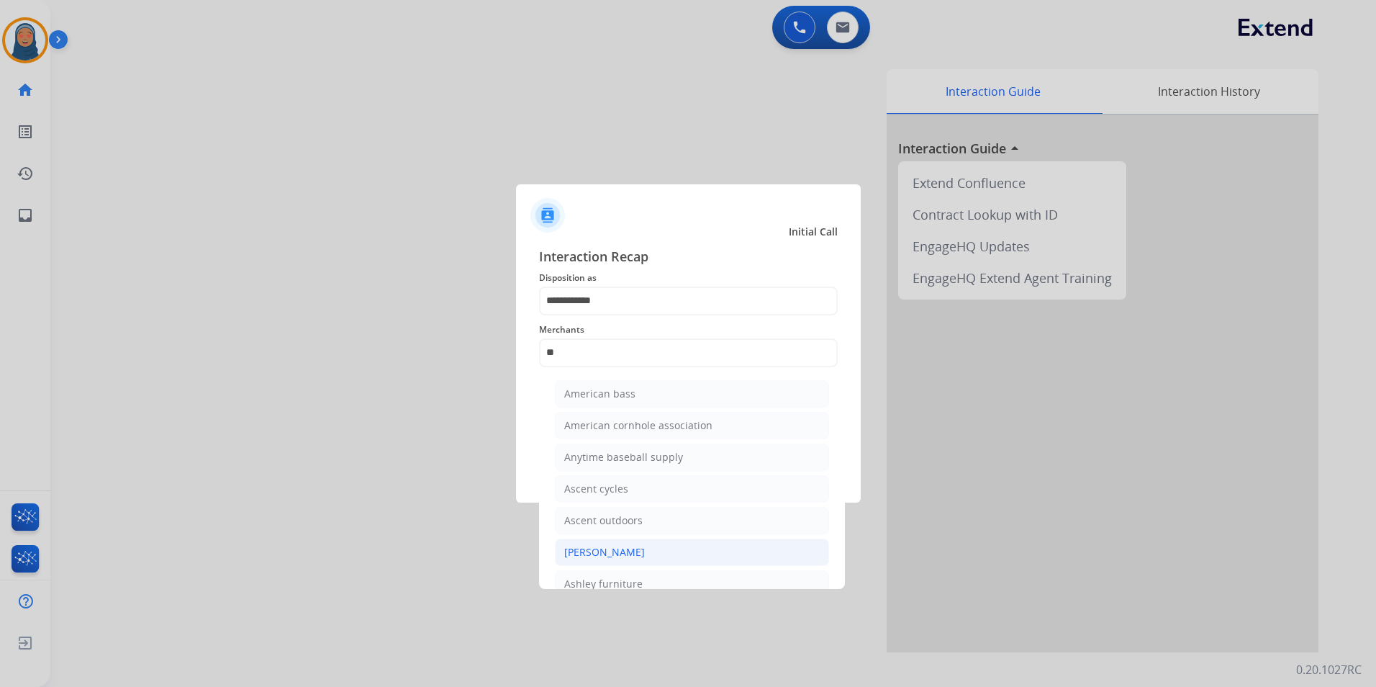
click at [651, 550] on li "Ashley - Reguard" at bounding box center [692, 551] width 274 height 27
type input "**********"
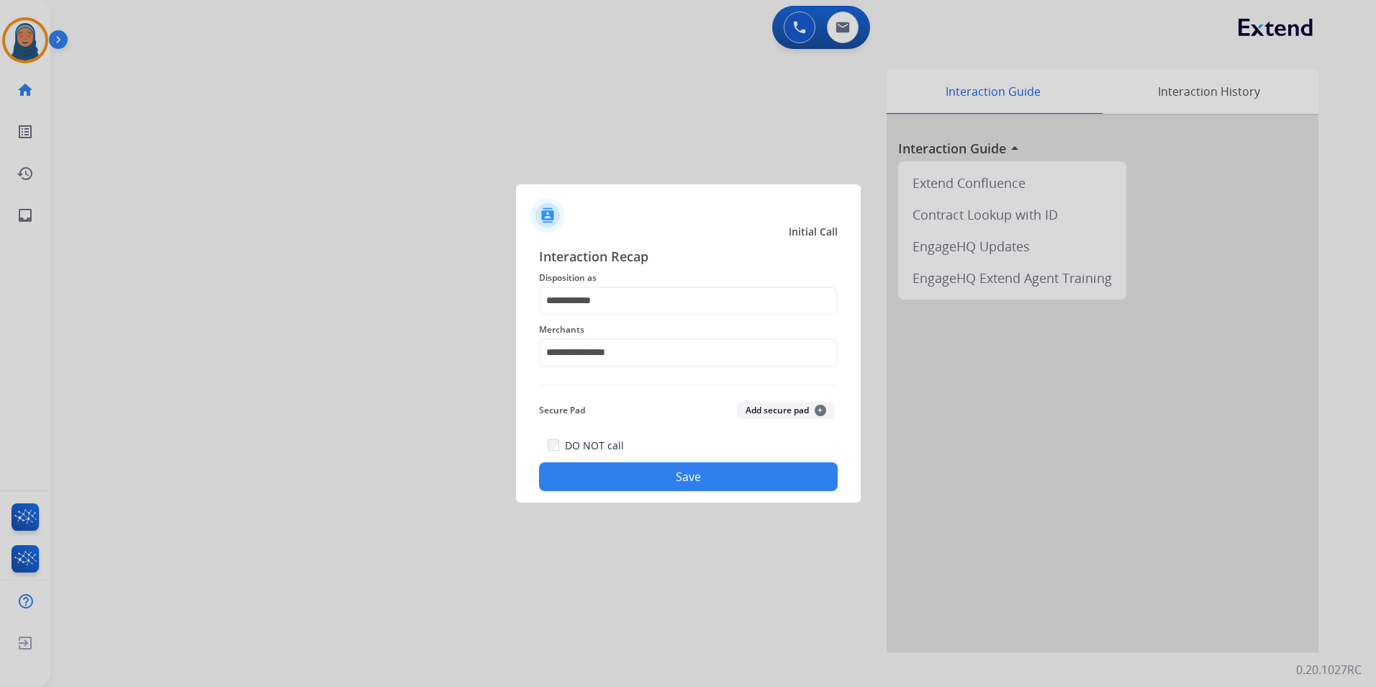
click at [660, 479] on button "Save" at bounding box center [688, 476] width 299 height 29
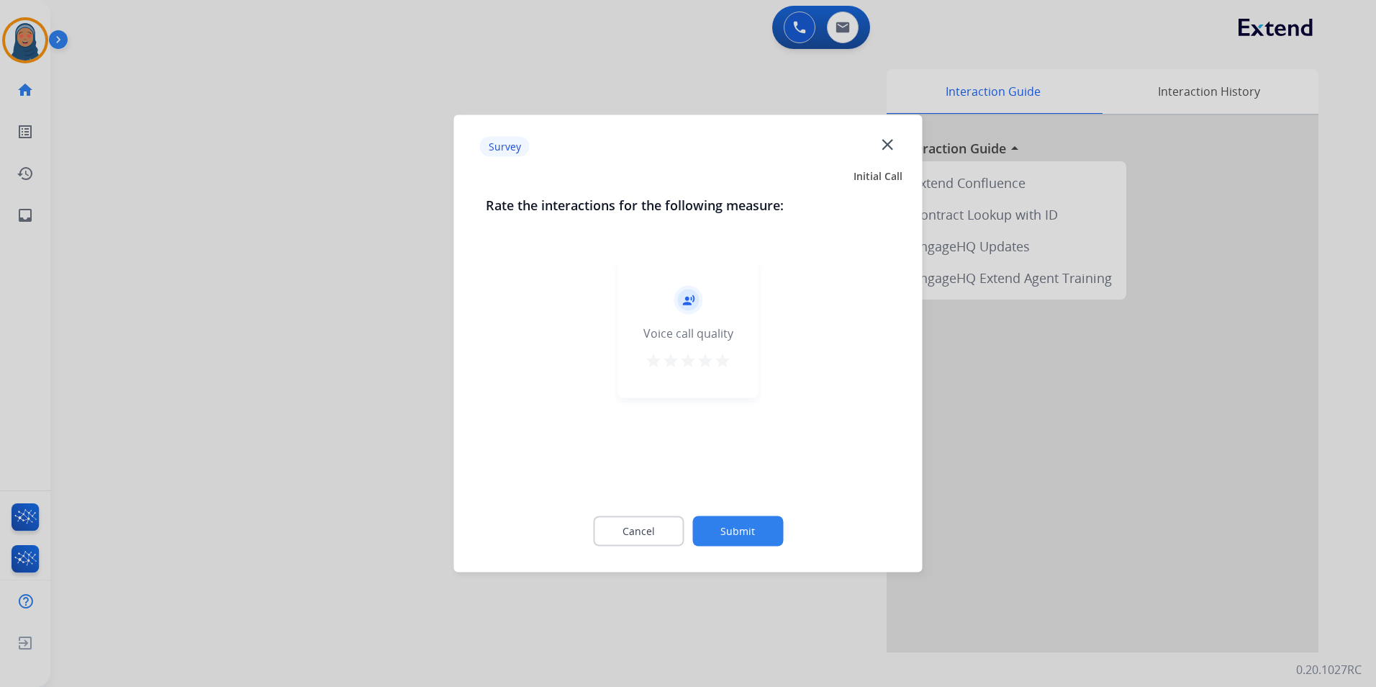
click at [728, 531] on button "Submit" at bounding box center [737, 531] width 91 height 30
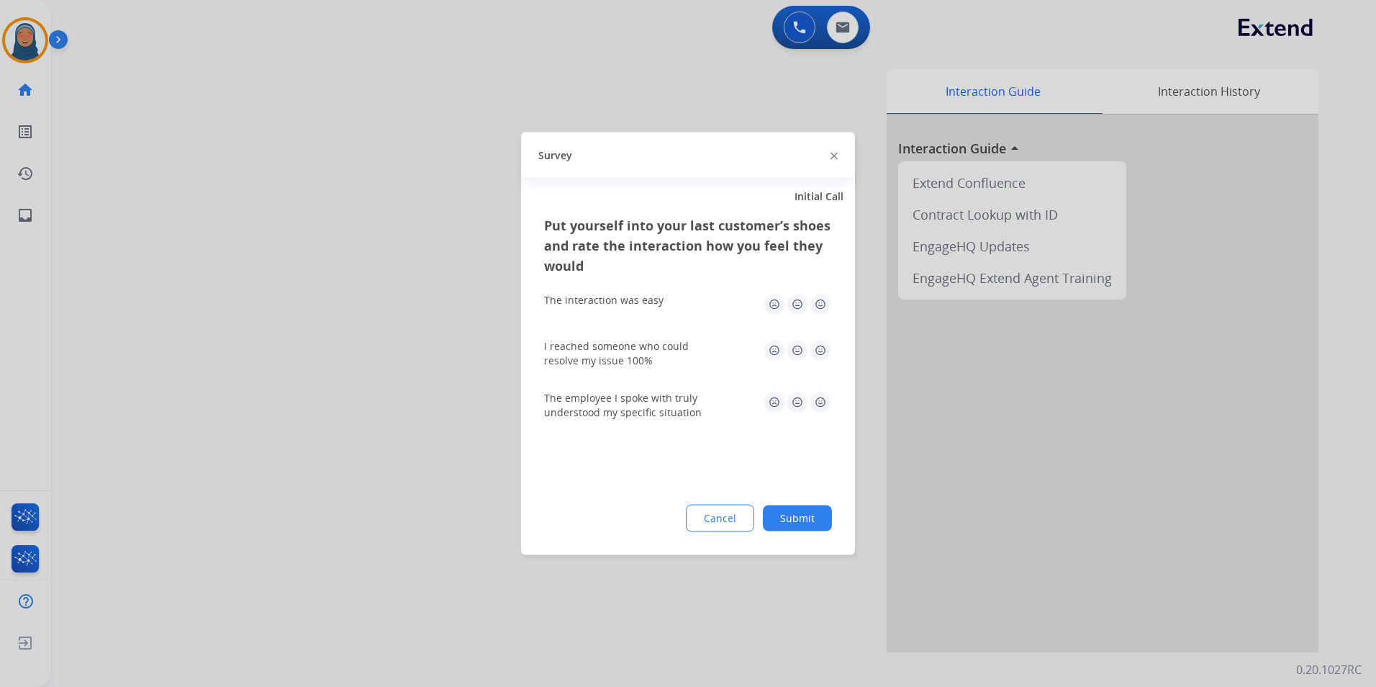
click at [786, 520] on button "Submit" at bounding box center [797, 518] width 69 height 26
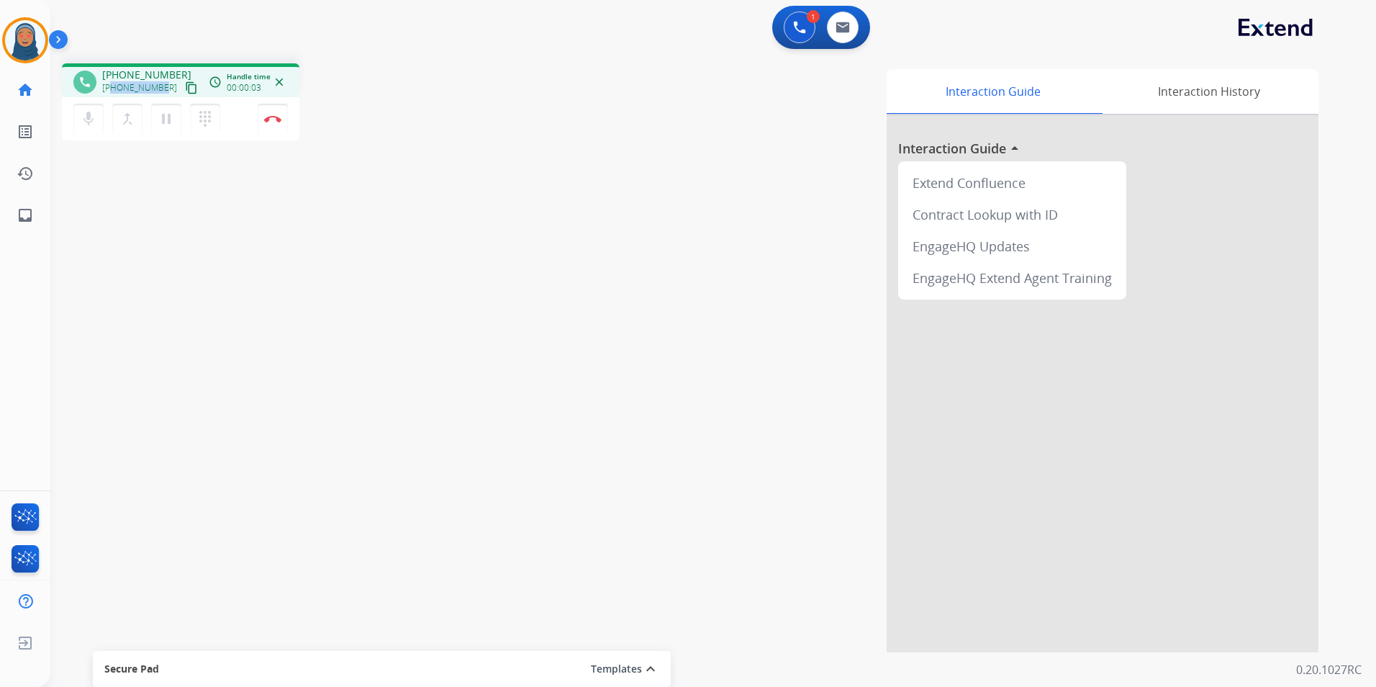
drag, startPoint x: 163, startPoint y: 84, endPoint x: 112, endPoint y: 95, distance: 52.2
click at [112, 95] on div "+19542322905 content_copy" at bounding box center [151, 87] width 98 height 17
copy span "9542322905"
click at [274, 122] on button "Disconnect" at bounding box center [273, 119] width 30 height 30
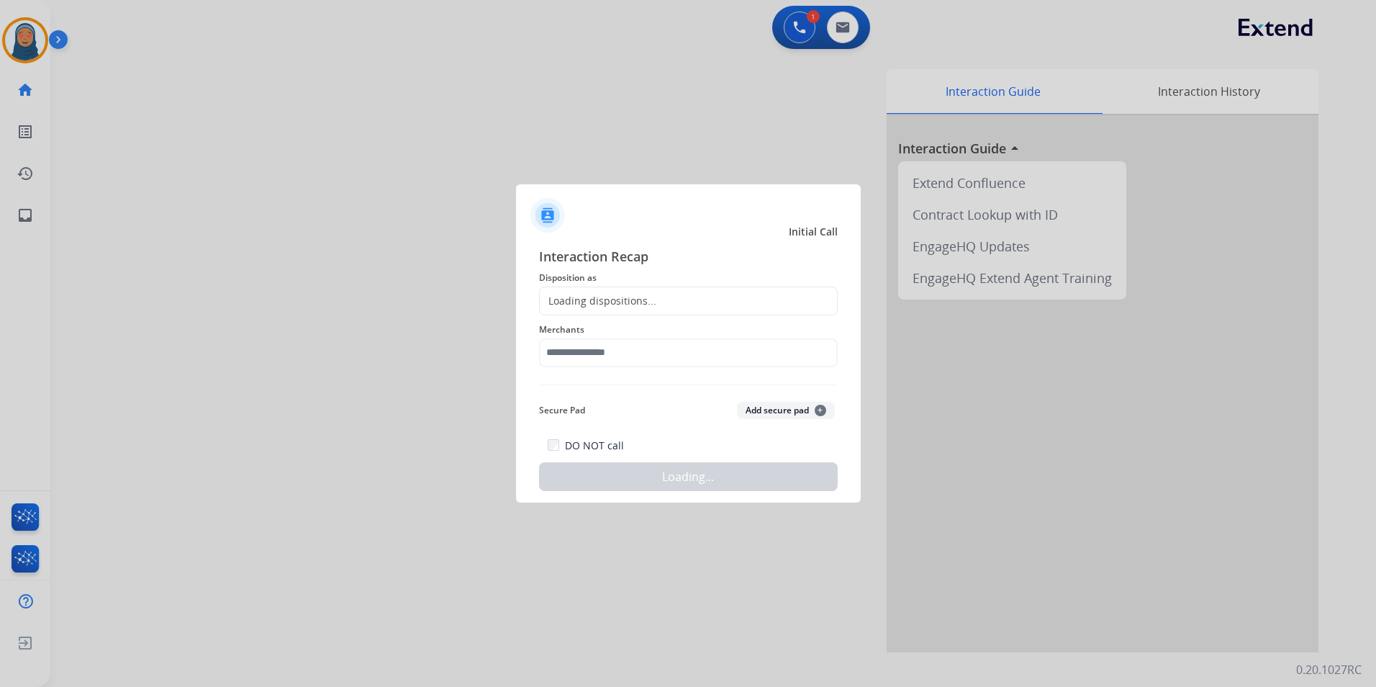
drag, startPoint x: 687, startPoint y: 292, endPoint x: 687, endPoint y: 304, distance: 11.5
click at [686, 292] on div "Loading dispositions..." at bounding box center [688, 300] width 299 height 29
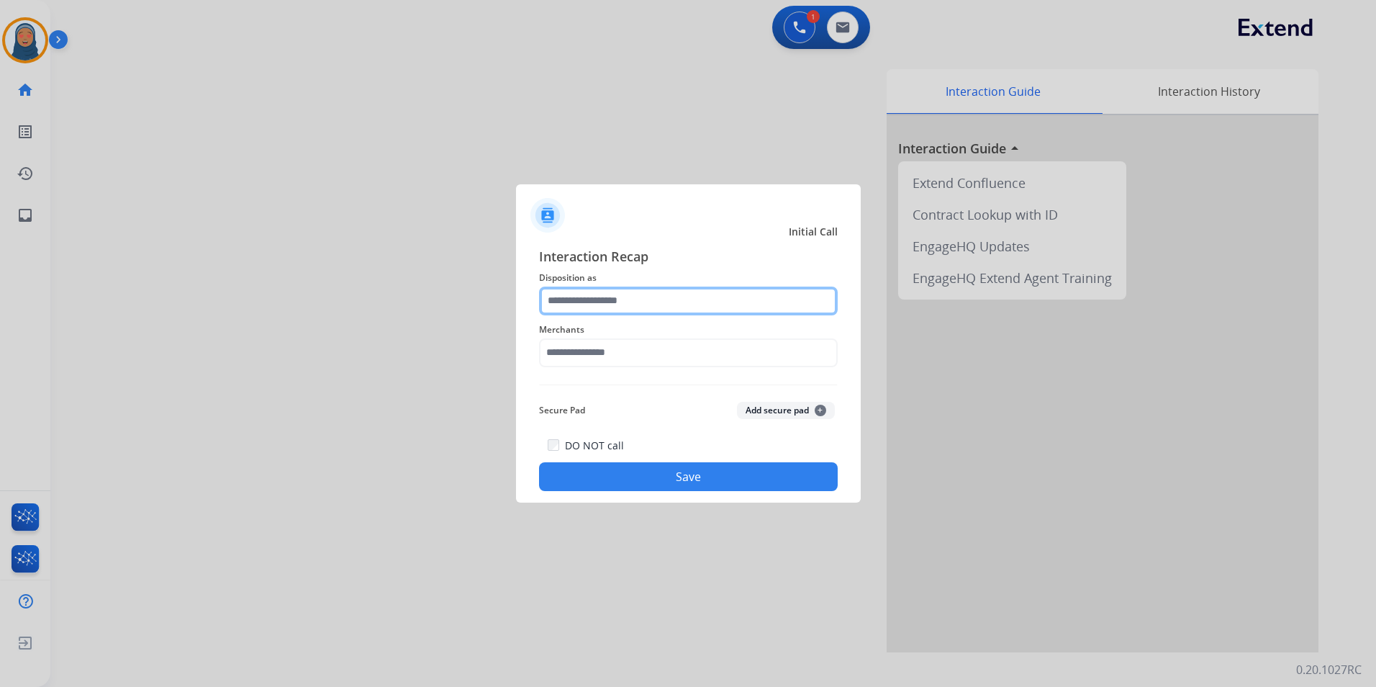
click at [686, 304] on input "text" at bounding box center [688, 300] width 299 height 29
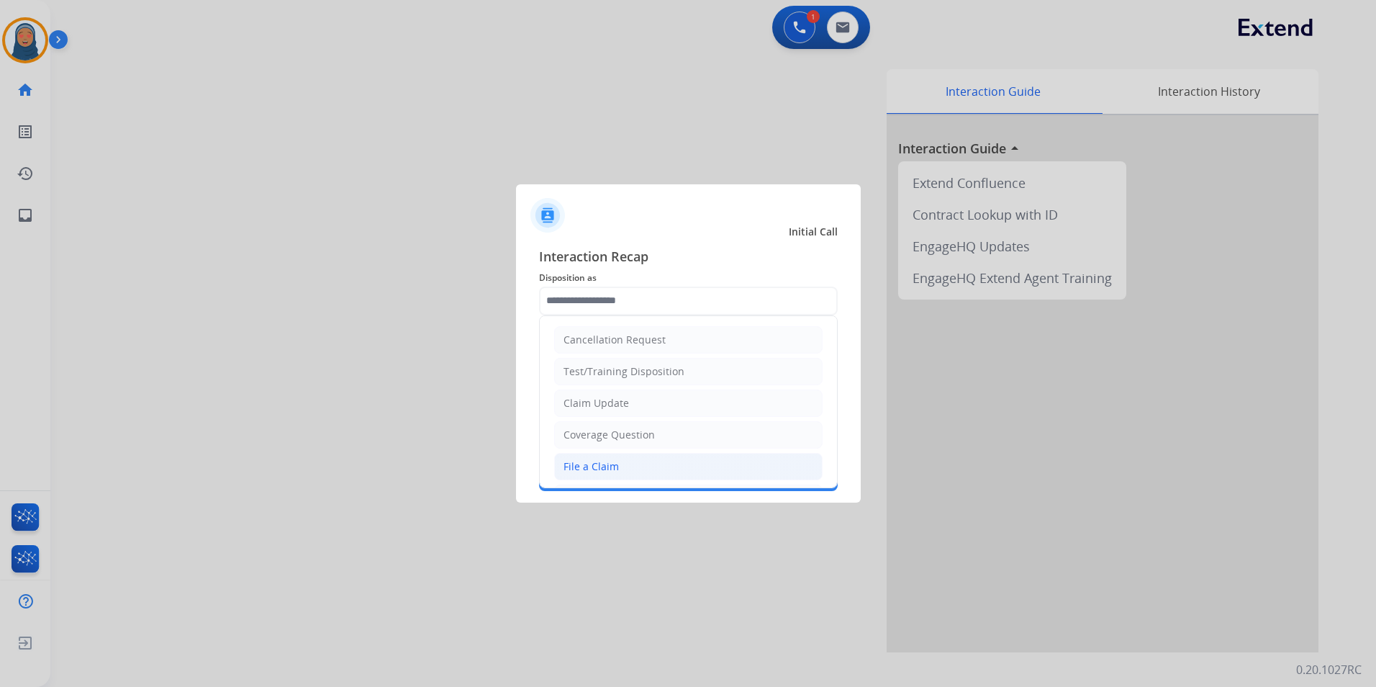
click at [604, 467] on div "File a Claim" at bounding box center [591, 466] width 55 height 14
type input "**********"
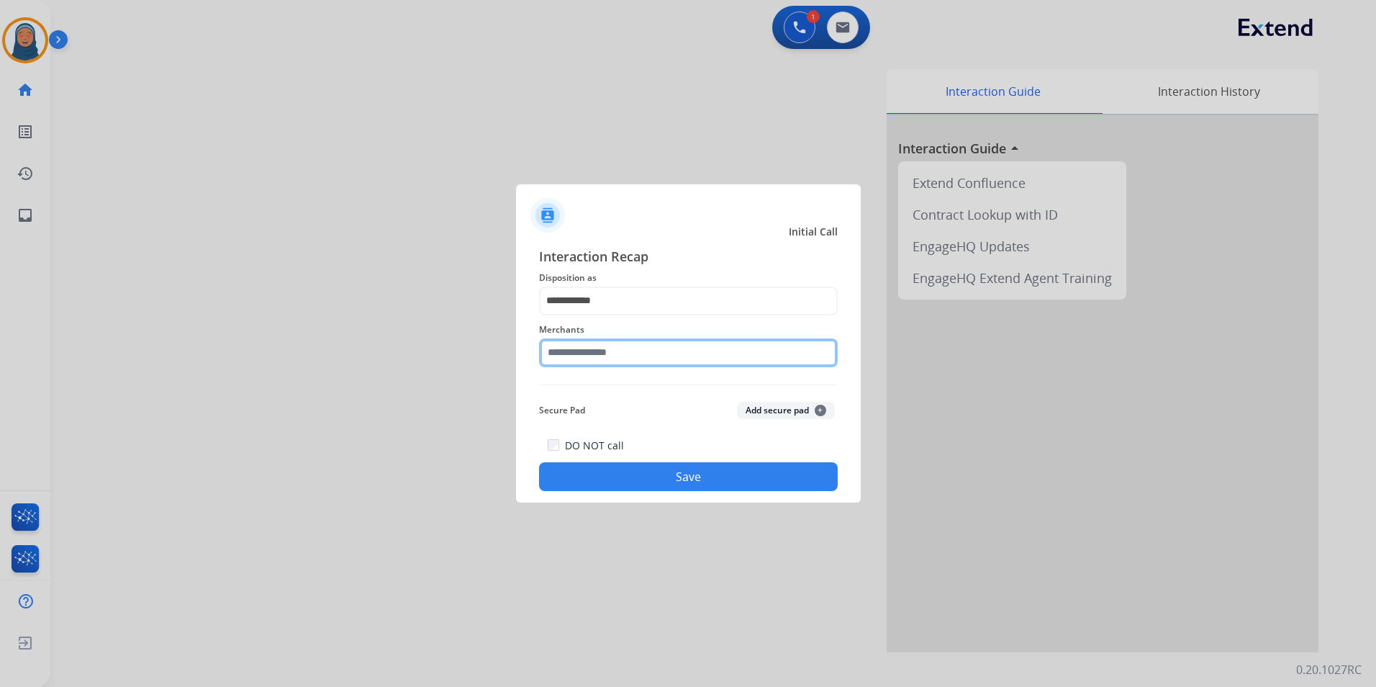
click at [623, 350] on input "text" at bounding box center [688, 352] width 299 height 29
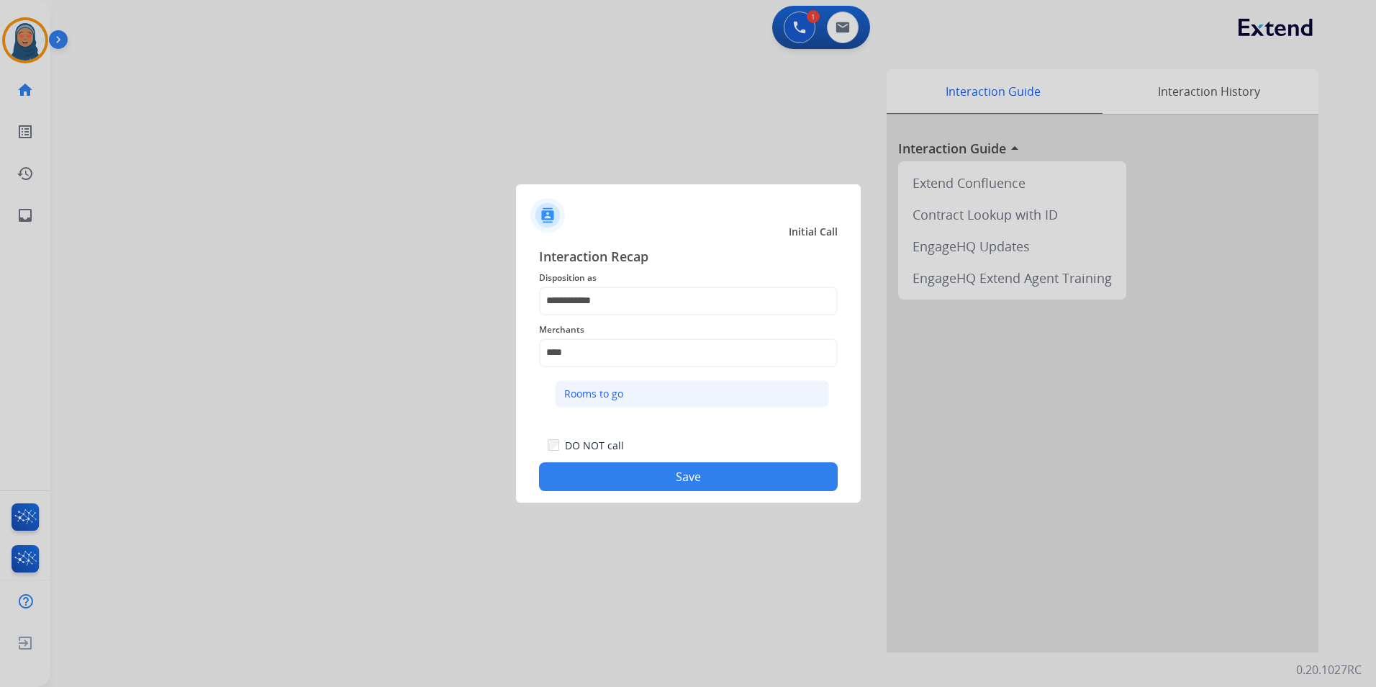
click at [605, 388] on div "Rooms to go" at bounding box center [593, 394] width 59 height 14
type input "**********"
click at [651, 469] on button "Save" at bounding box center [688, 476] width 299 height 29
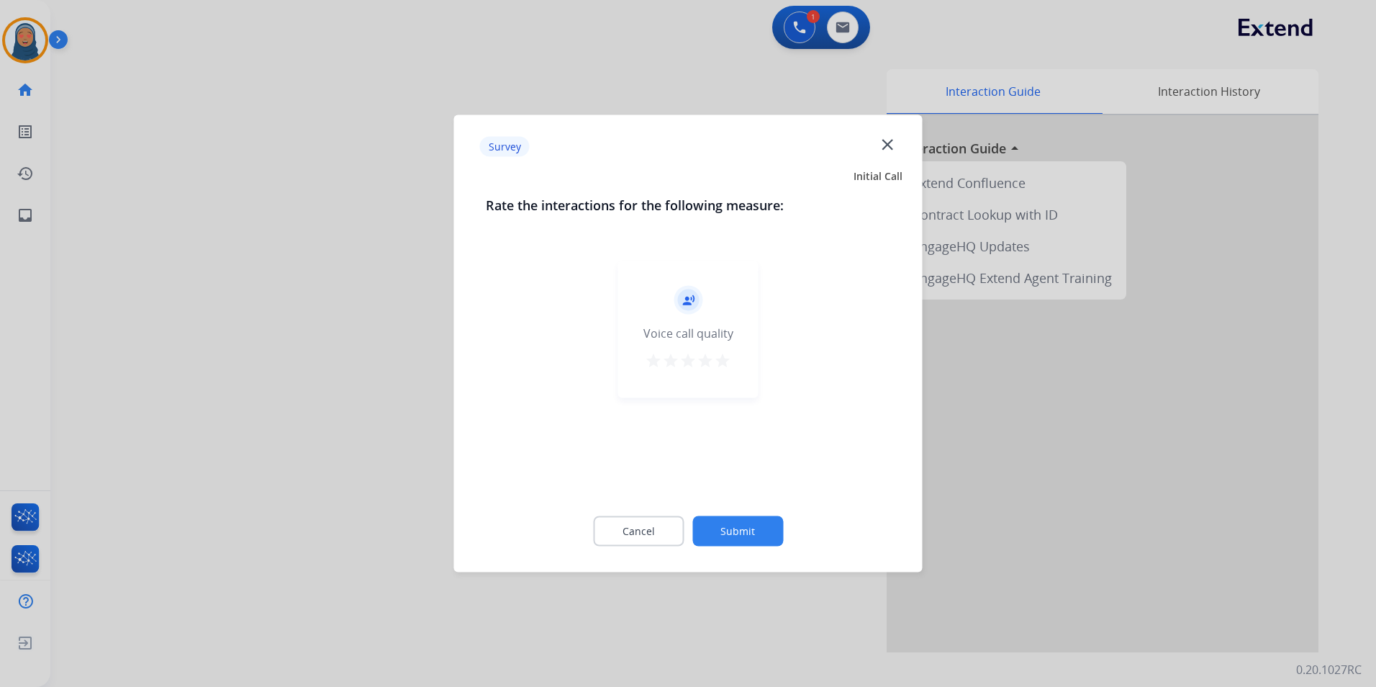
click at [734, 512] on div "Cancel Submit" at bounding box center [688, 531] width 405 height 65
click at [741, 532] on button "Submit" at bounding box center [737, 531] width 91 height 30
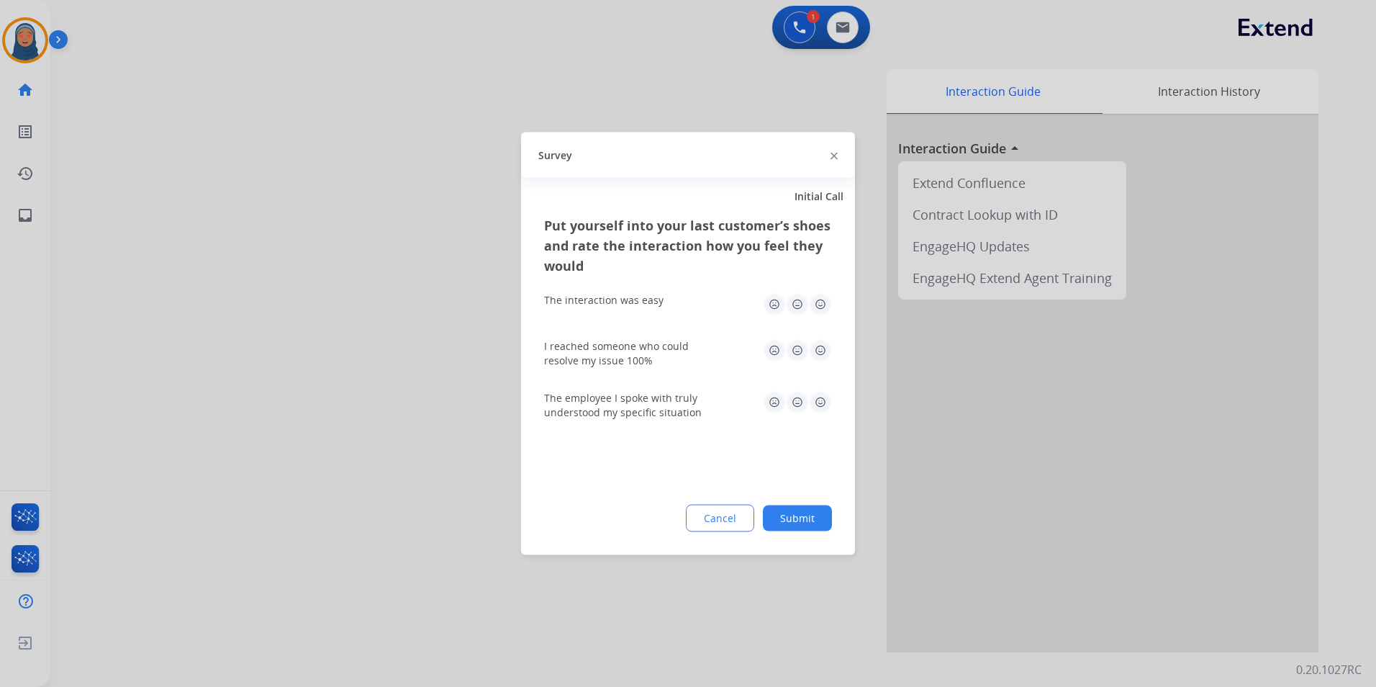
click at [803, 514] on button "Submit" at bounding box center [797, 518] width 69 height 26
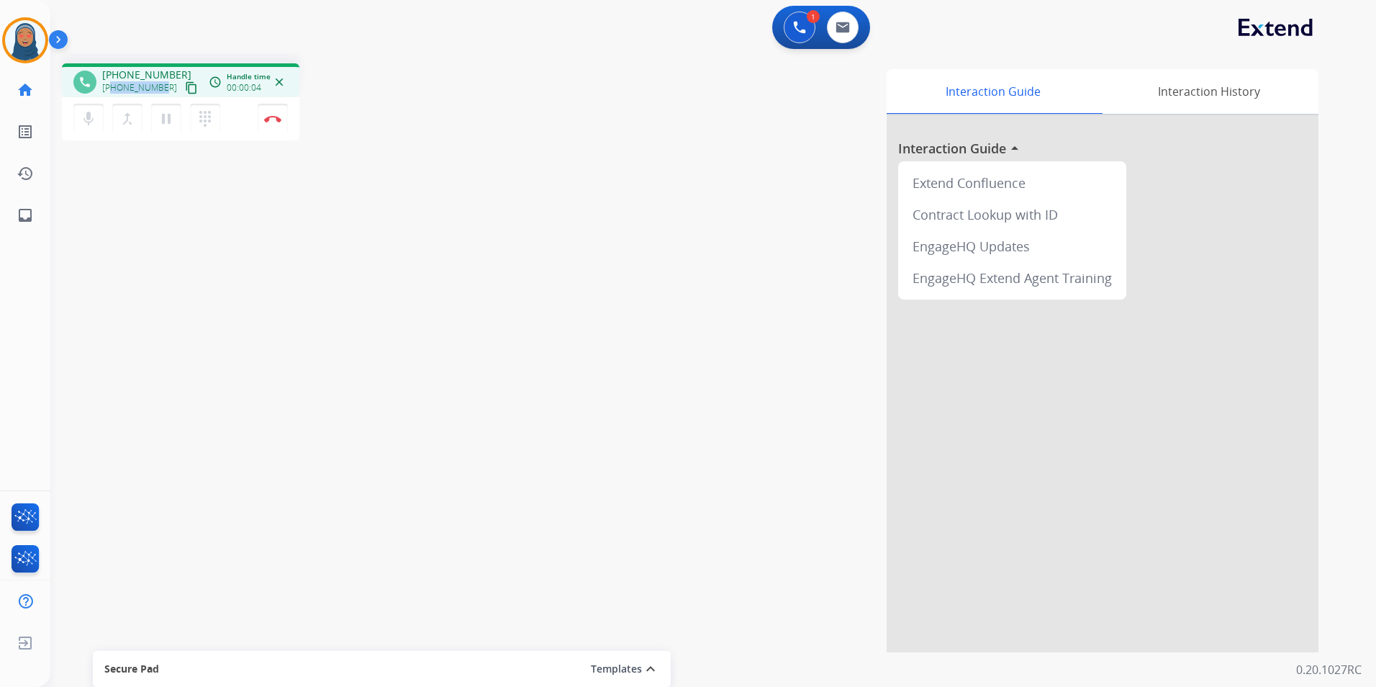
drag, startPoint x: 161, startPoint y: 88, endPoint x: 112, endPoint y: 96, distance: 48.9
click at [112, 96] on div "+14153054722 content_copy" at bounding box center [151, 87] width 98 height 17
copy span "4153054722"
drag, startPoint x: 171, startPoint y: 122, endPoint x: 53, endPoint y: 137, distance: 118.3
click at [170, 122] on mat-icon "pause" at bounding box center [166, 118] width 17 height 17
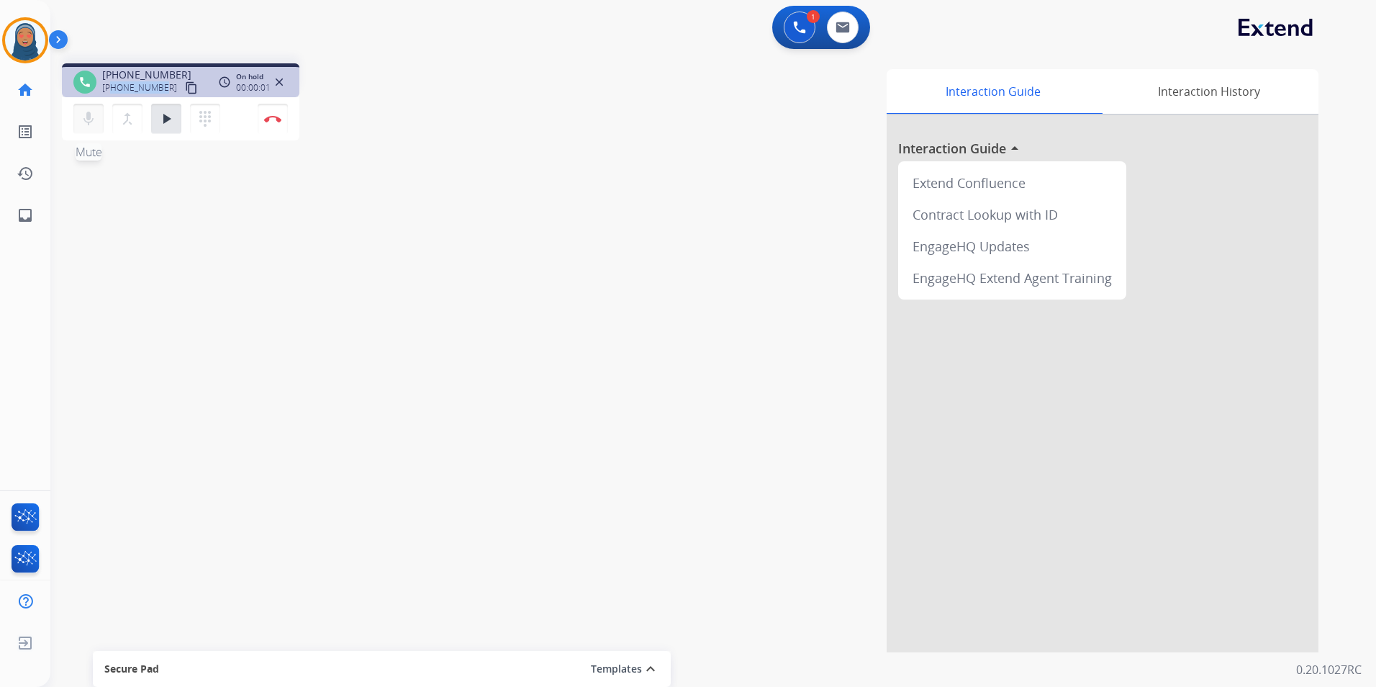
click at [78, 116] on button "mic Mute" at bounding box center [88, 119] width 30 height 30
click at [842, 27] on img at bounding box center [843, 28] width 14 height 12
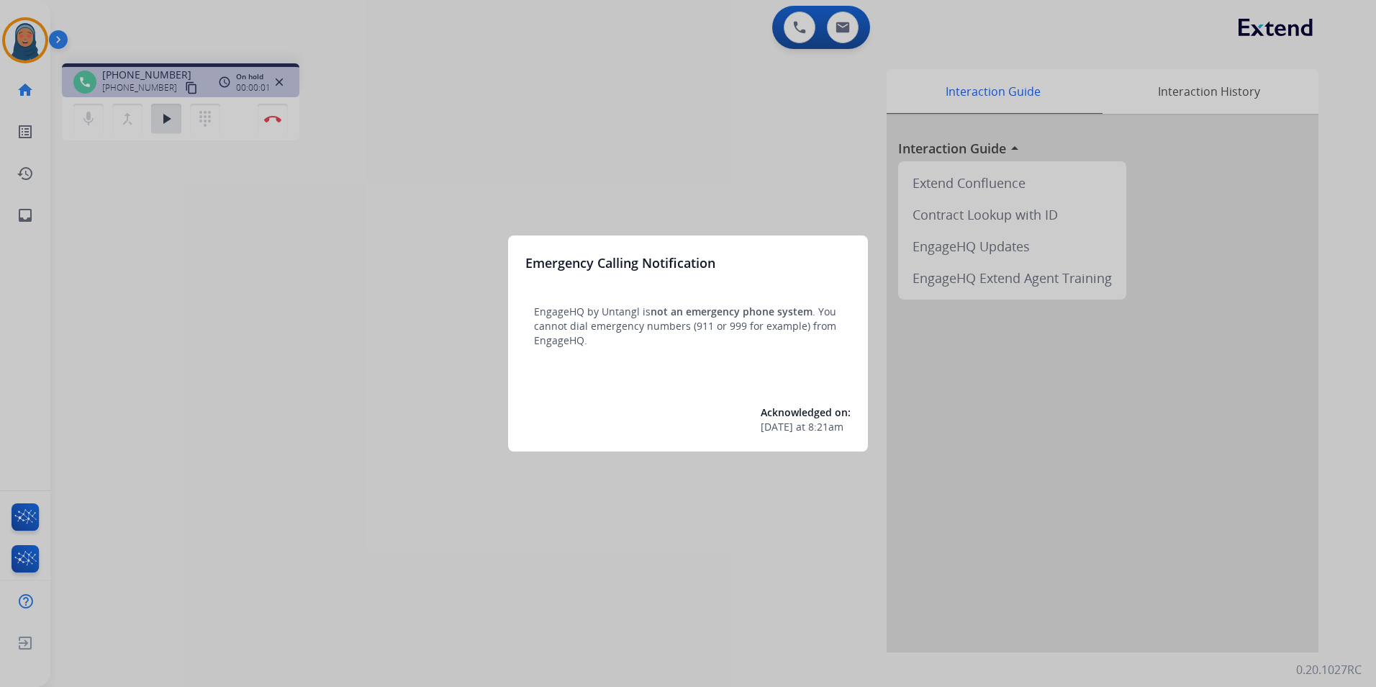
click at [495, 209] on div at bounding box center [688, 343] width 1376 height 687
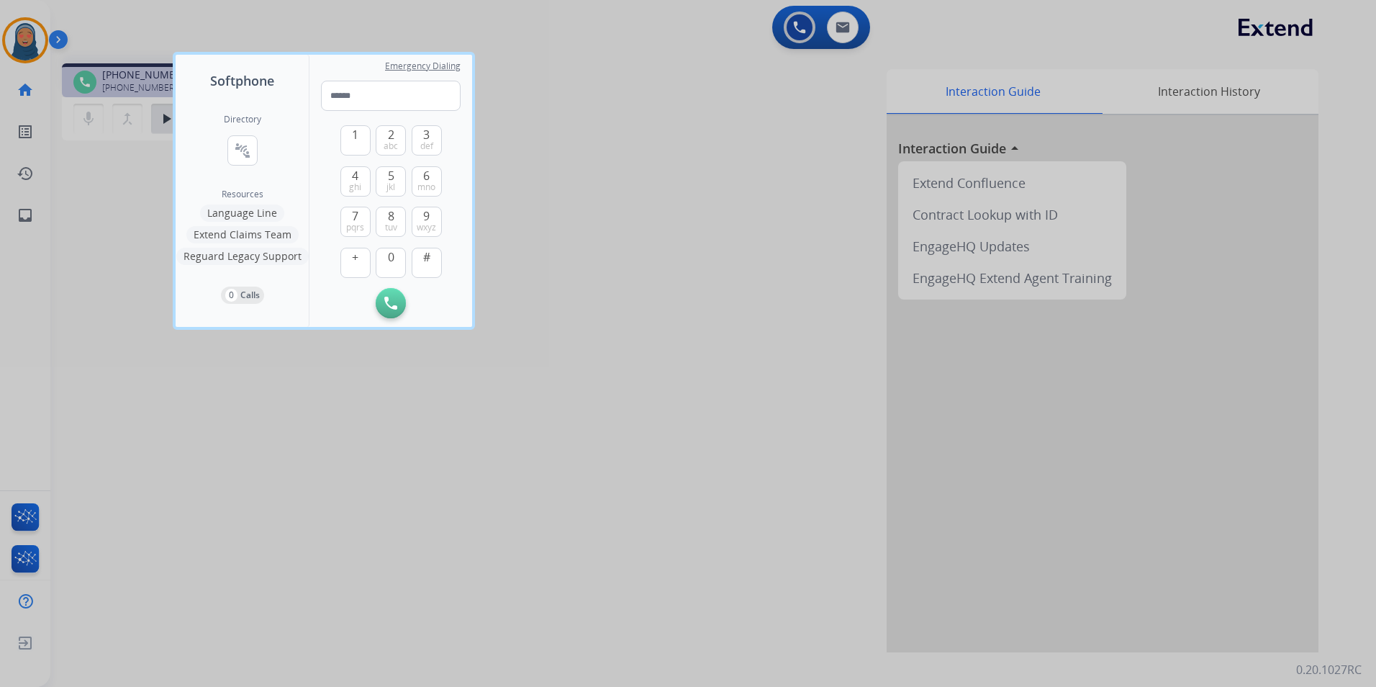
click at [657, 263] on div at bounding box center [688, 343] width 1376 height 687
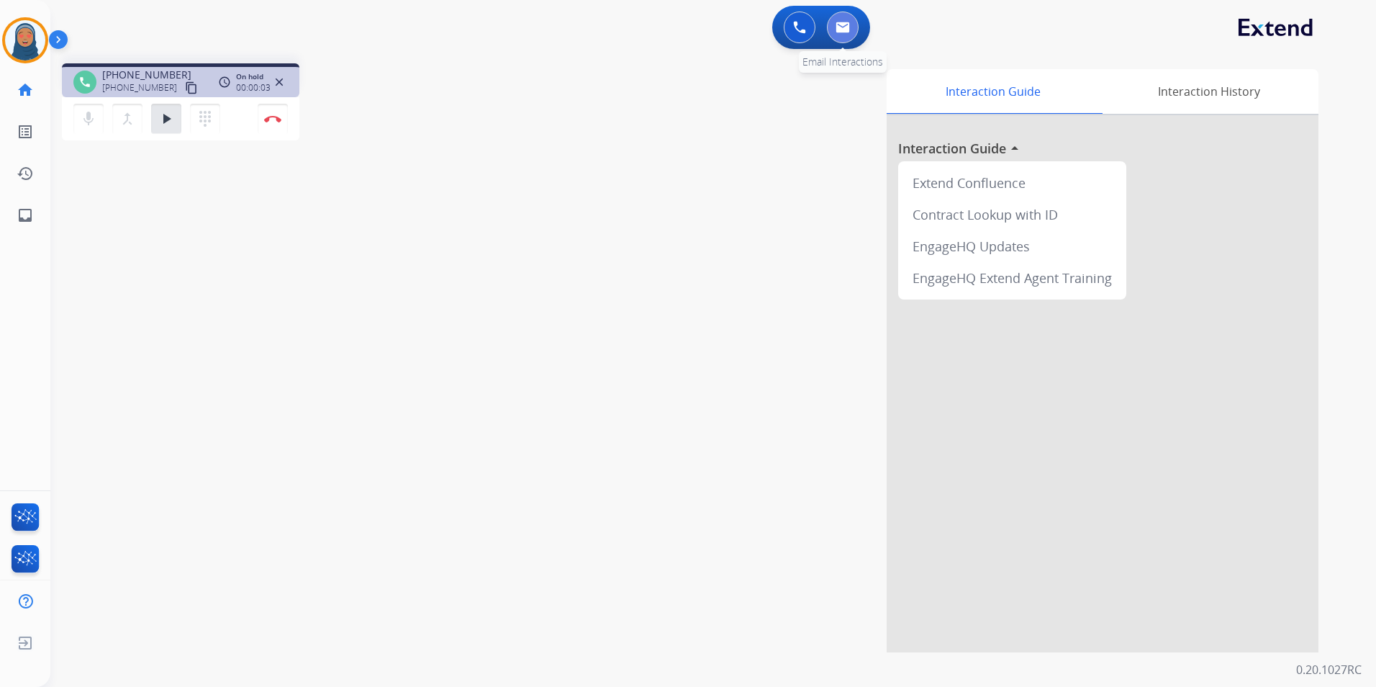
click at [852, 37] on button at bounding box center [843, 28] width 32 height 32
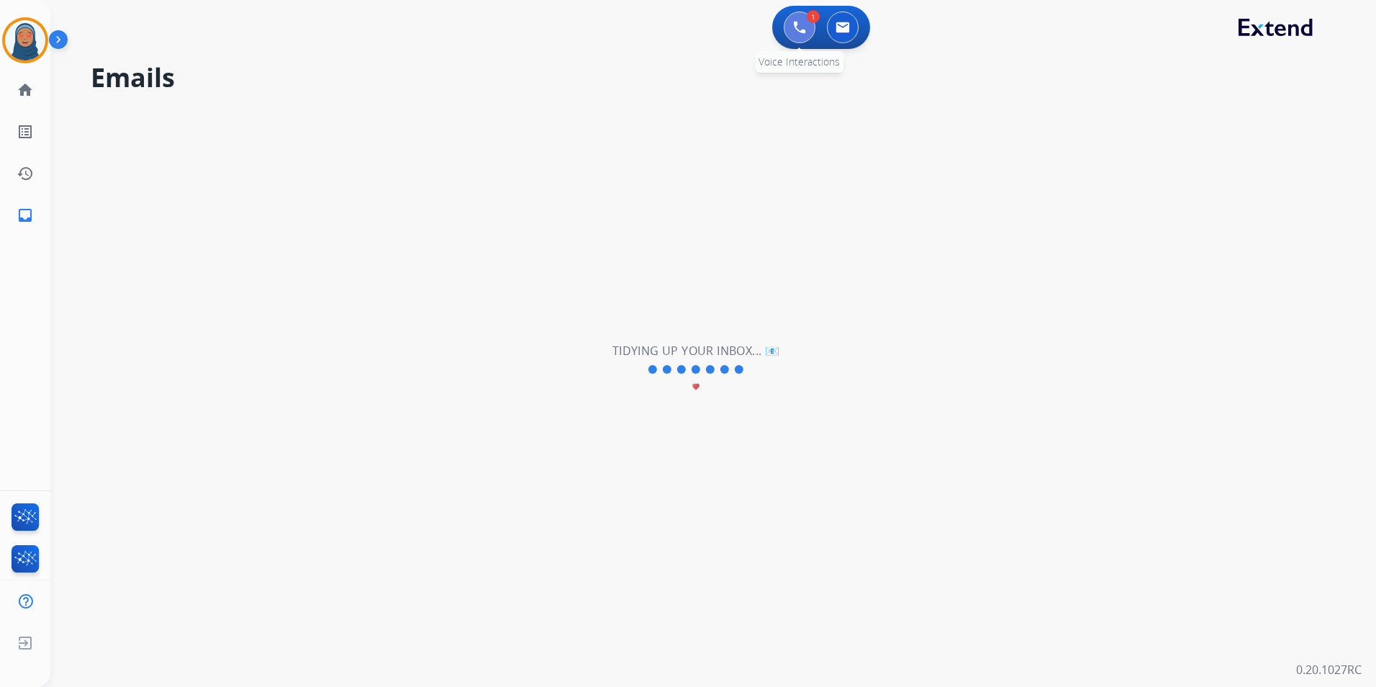
click at [793, 36] on button at bounding box center [800, 28] width 32 height 32
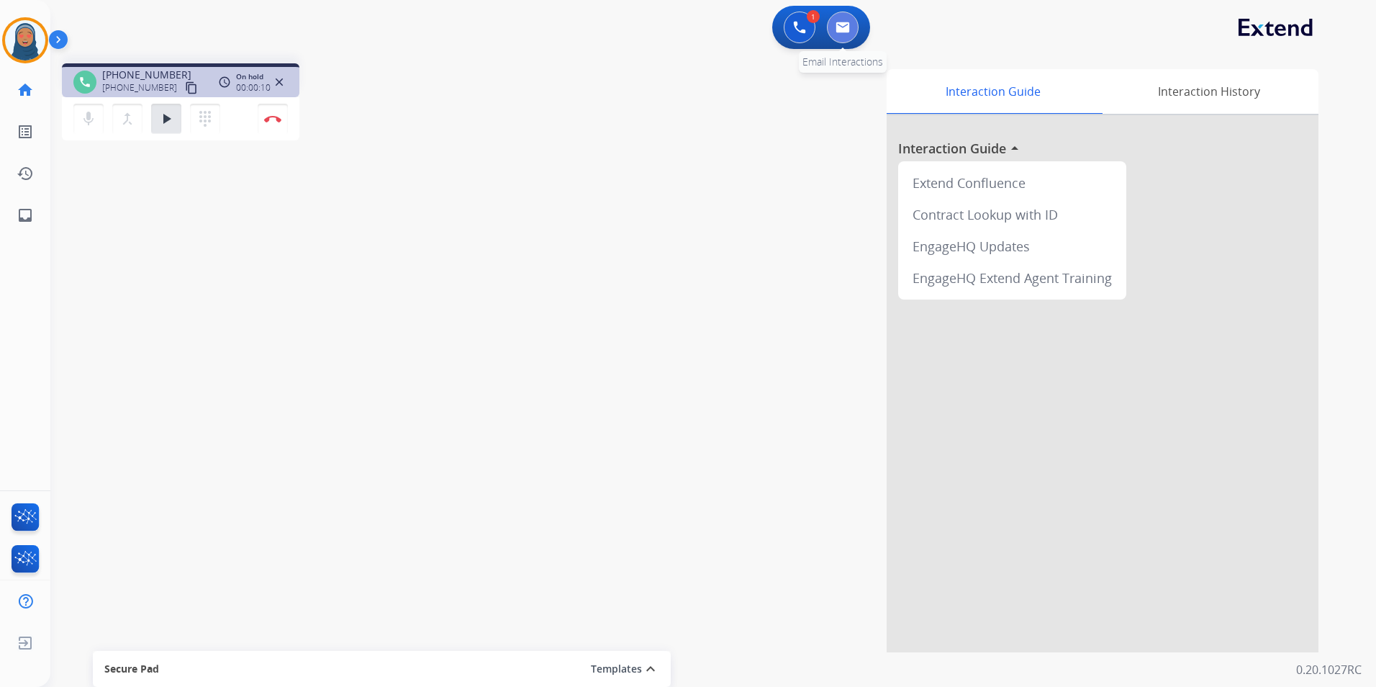
click at [851, 24] on button at bounding box center [843, 28] width 32 height 32
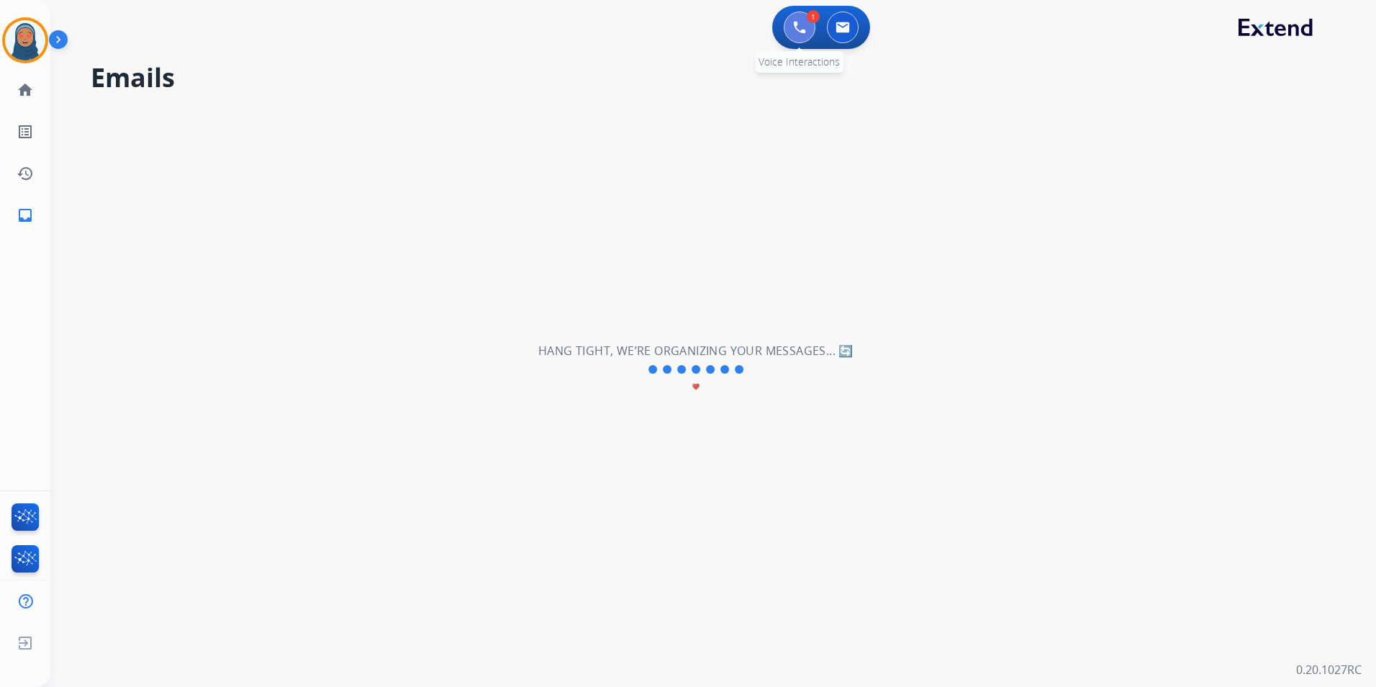
click at [797, 31] on img at bounding box center [799, 27] width 13 height 13
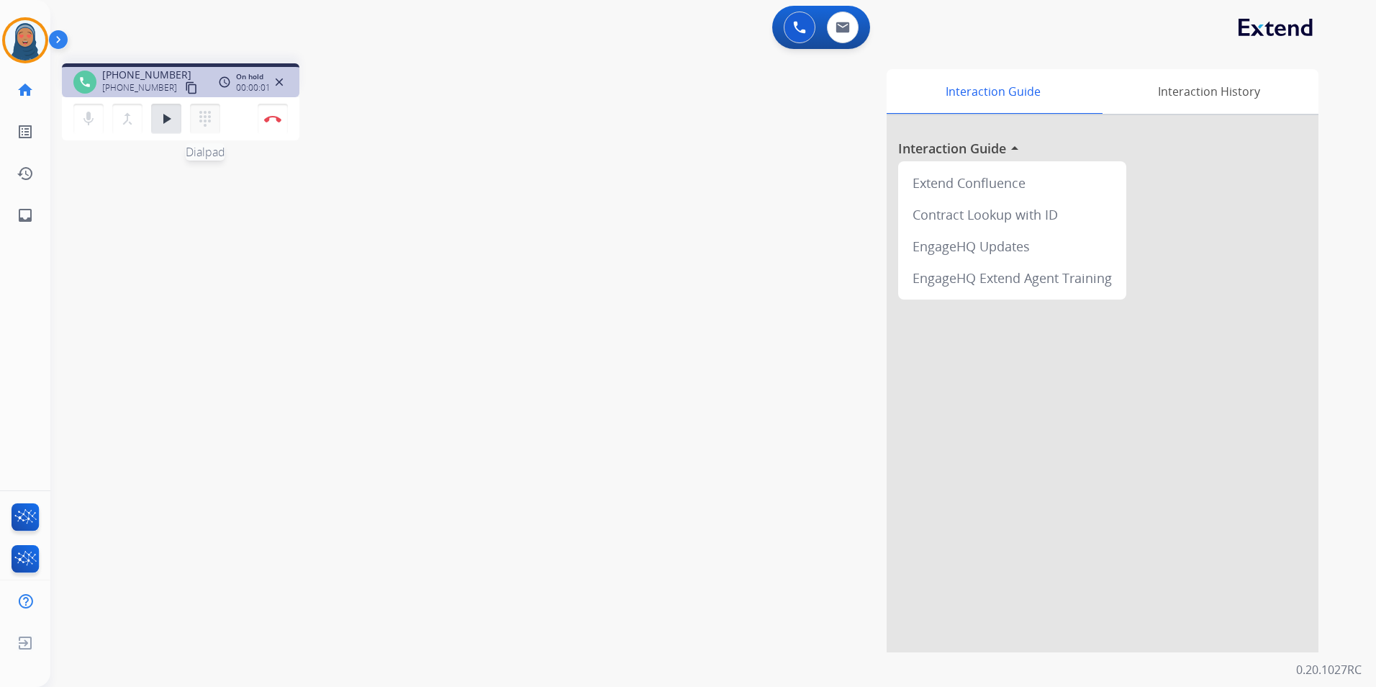
click at [212, 124] on mat-icon "dialpad" at bounding box center [205, 118] width 17 height 17
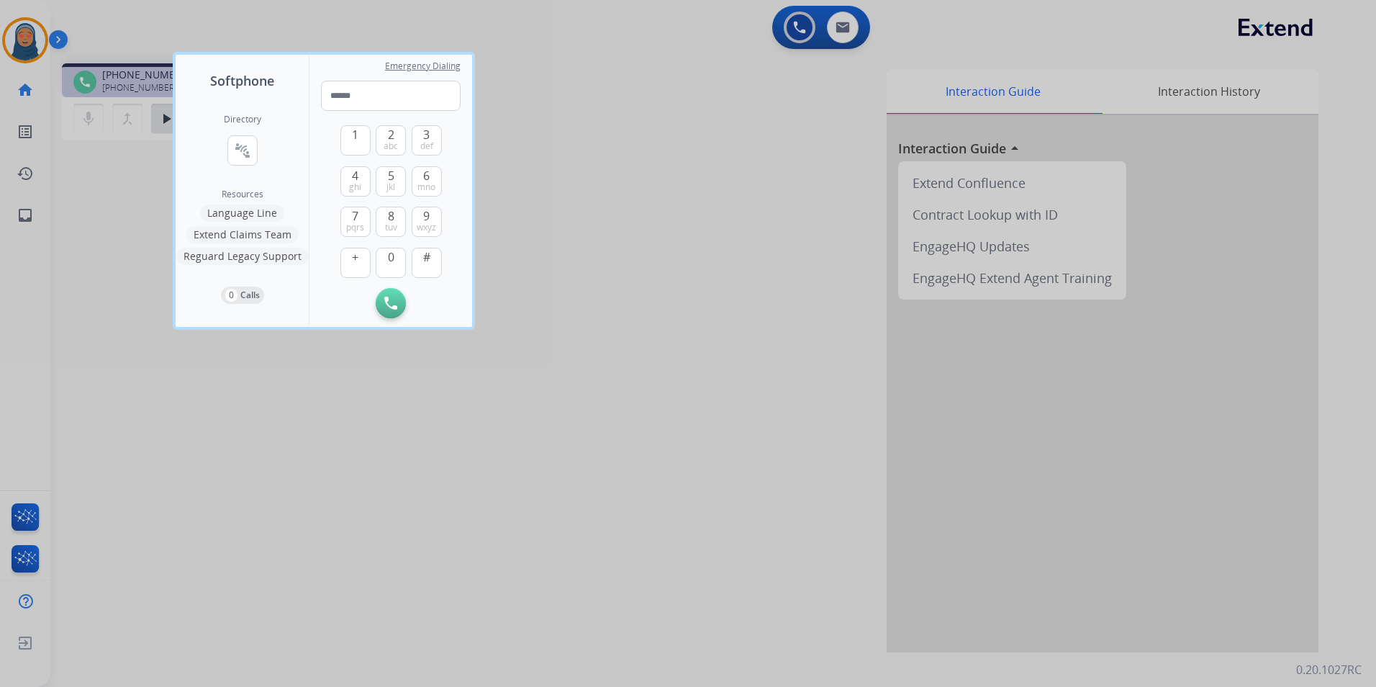
click at [247, 195] on span "Resources" at bounding box center [243, 195] width 42 height 12
click at [246, 193] on span "Resources" at bounding box center [243, 195] width 42 height 12
click at [251, 235] on button "Extend Claims Team" at bounding box center [242, 234] width 112 height 17
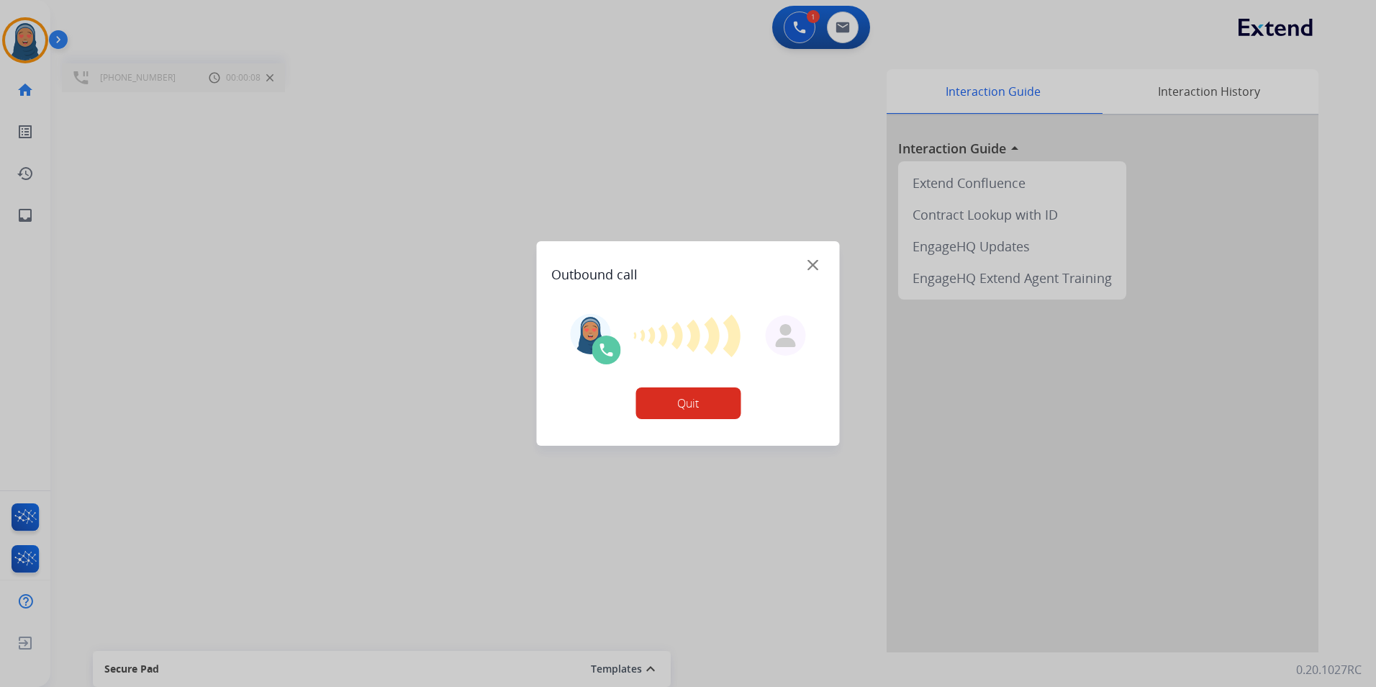
drag, startPoint x: 813, startPoint y: 261, endPoint x: 802, endPoint y: 266, distance: 12.3
click at [809, 263] on div "Outbound call Quit Outbound call Quit Schedule interaction + Add to my list Cus…" at bounding box center [688, 343] width 1376 height 687
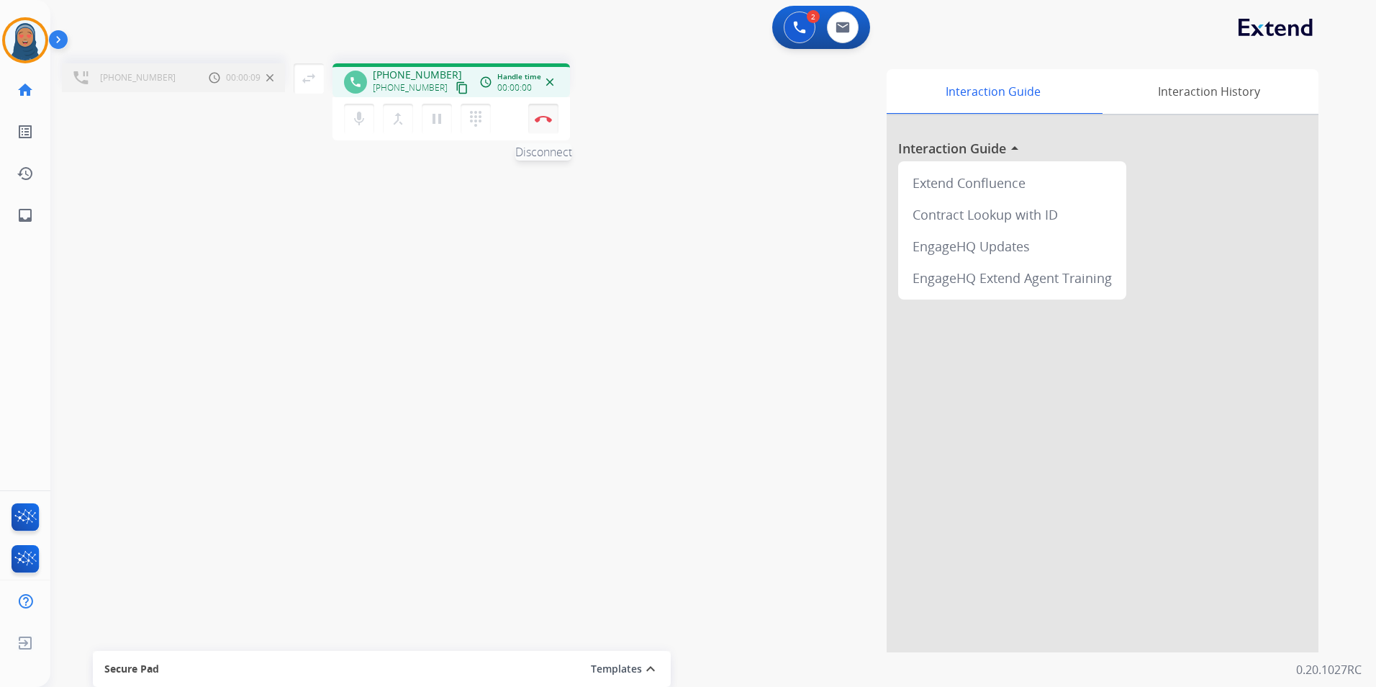
click at [538, 121] on img at bounding box center [543, 118] width 17 height 7
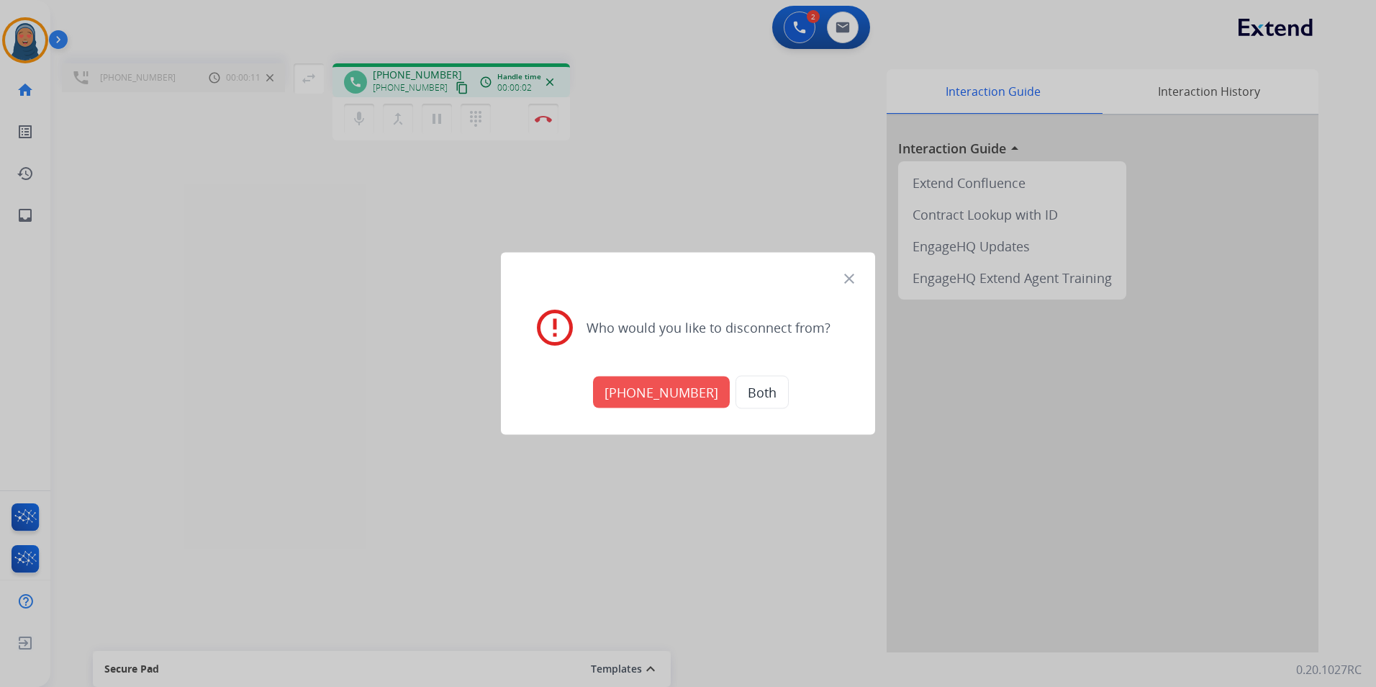
click at [663, 397] on button "[PHONE_NUMBER]" at bounding box center [661, 392] width 137 height 32
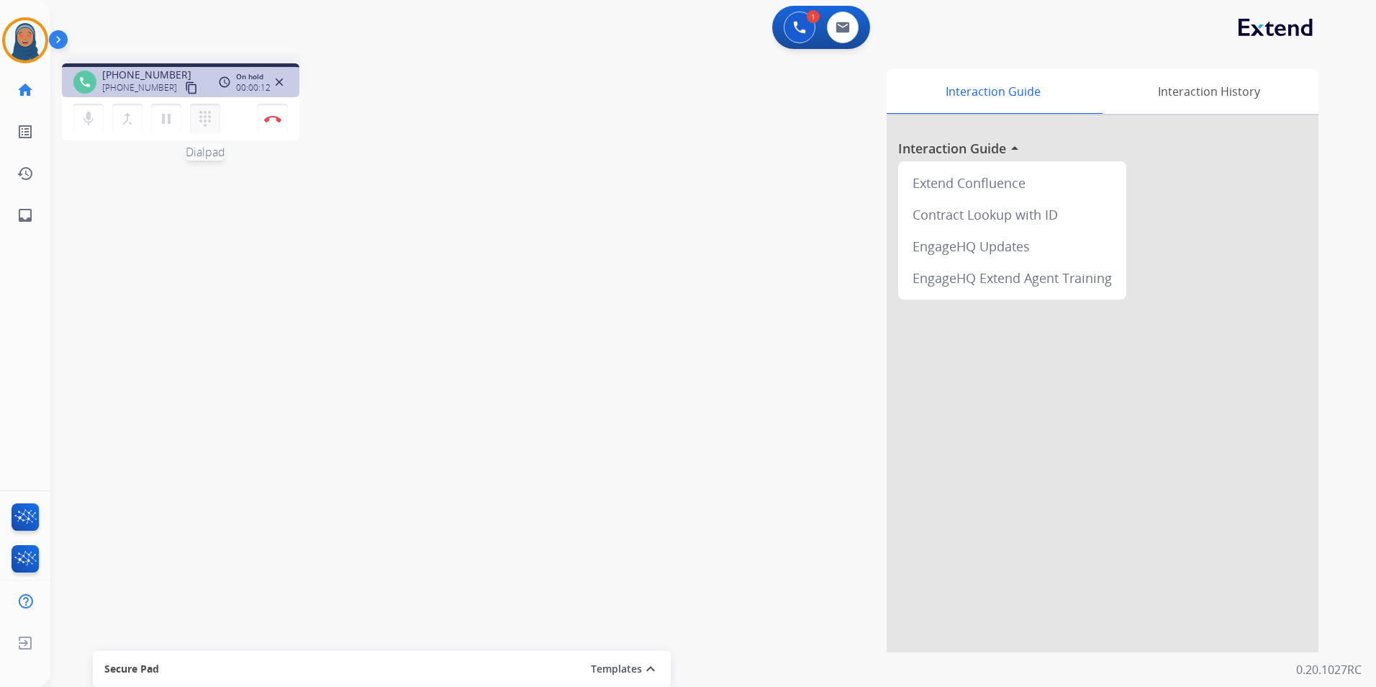
click at [206, 125] on mat-icon "dialpad" at bounding box center [205, 118] width 17 height 17
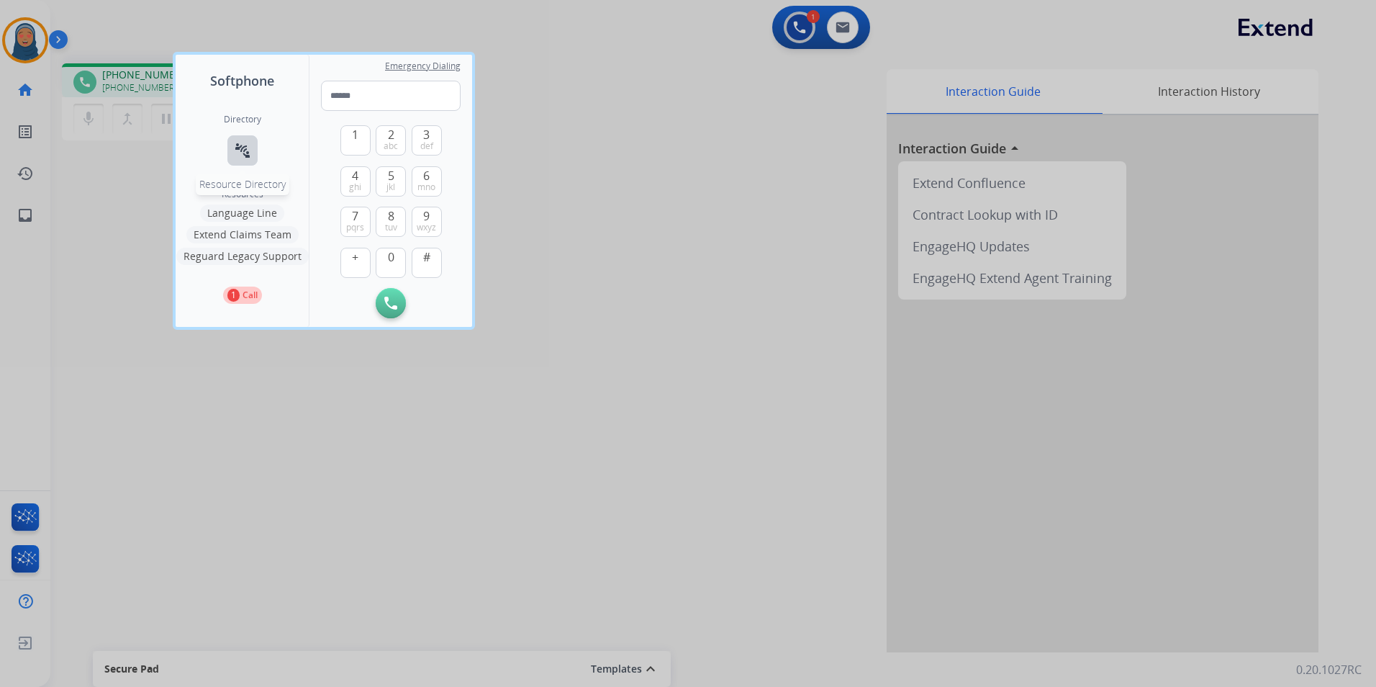
click at [240, 151] on mat-icon "connect_without_contact" at bounding box center [242, 150] width 17 height 17
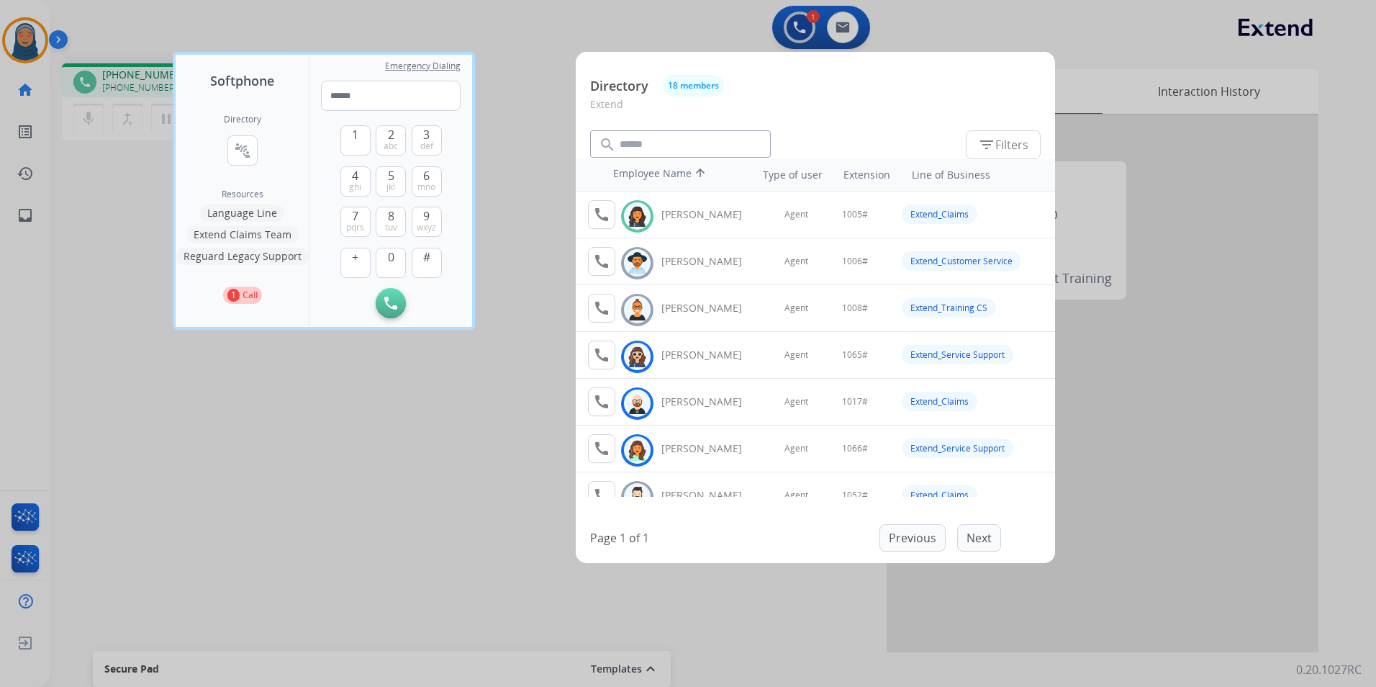
click at [353, 412] on div at bounding box center [688, 343] width 1376 height 687
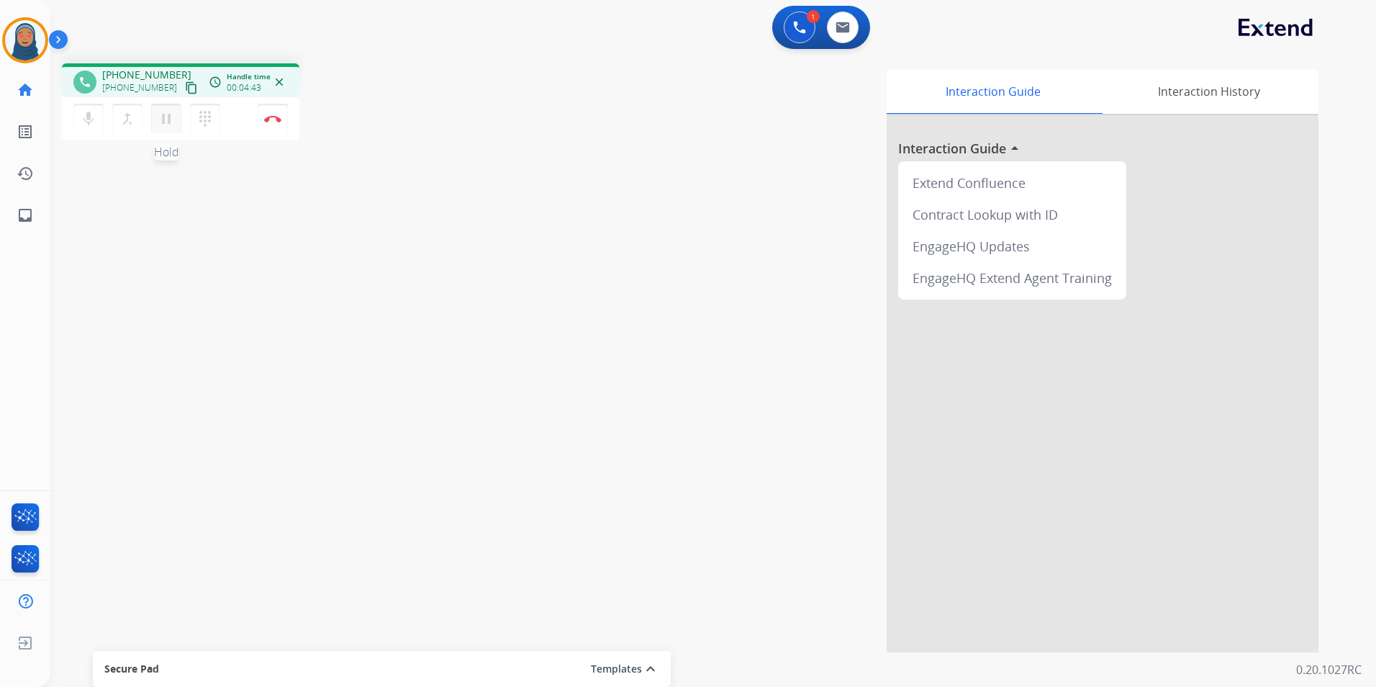
click at [161, 122] on mat-icon "pause" at bounding box center [166, 118] width 17 height 17
click at [78, 119] on button "mic Mute" at bounding box center [88, 119] width 30 height 30
click at [162, 120] on mat-icon "play_arrow" at bounding box center [166, 118] width 17 height 17
click at [160, 120] on mat-icon "pause" at bounding box center [166, 118] width 17 height 17
click at [76, 119] on button "mic Mute" at bounding box center [88, 119] width 30 height 30
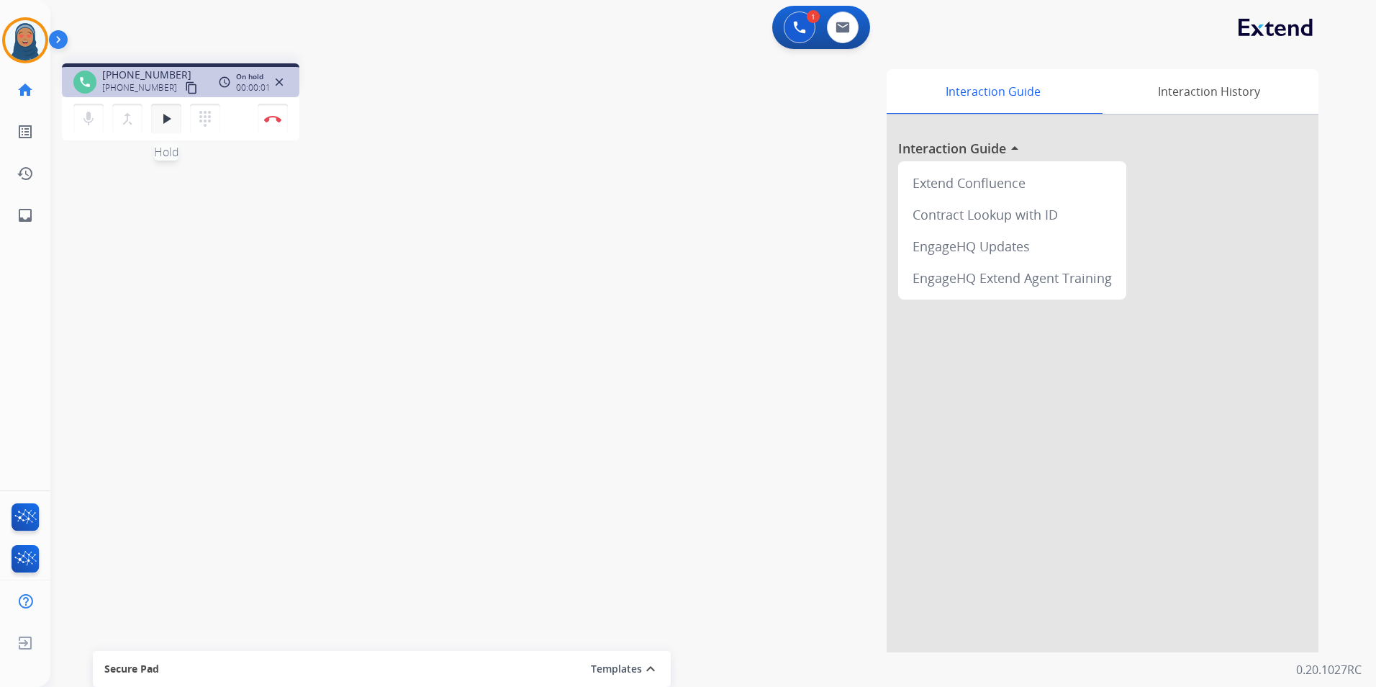
click at [160, 125] on mat-icon "play_arrow" at bounding box center [166, 118] width 17 height 17
click at [86, 117] on mat-icon "mic" at bounding box center [88, 118] width 17 height 17
click at [207, 122] on mat-icon "dialpad" at bounding box center [205, 118] width 17 height 17
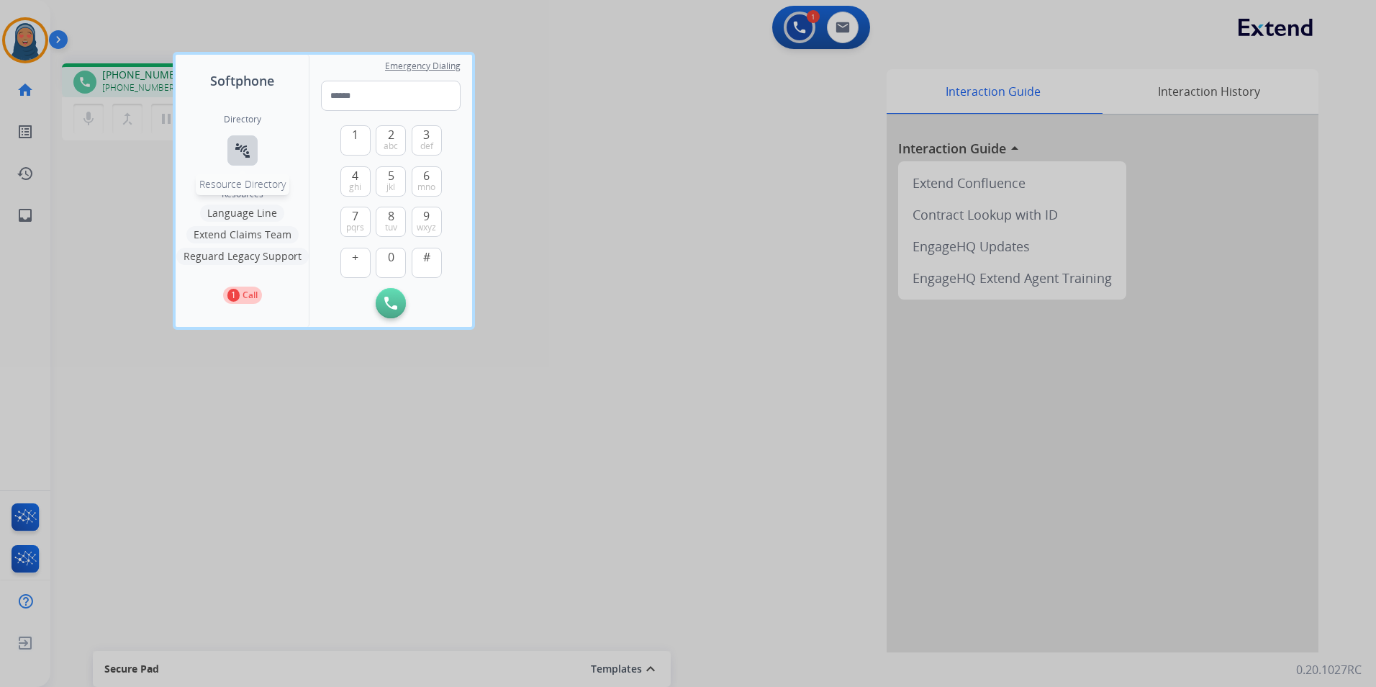
click at [238, 145] on mat-icon "connect_without_contact" at bounding box center [242, 150] width 17 height 17
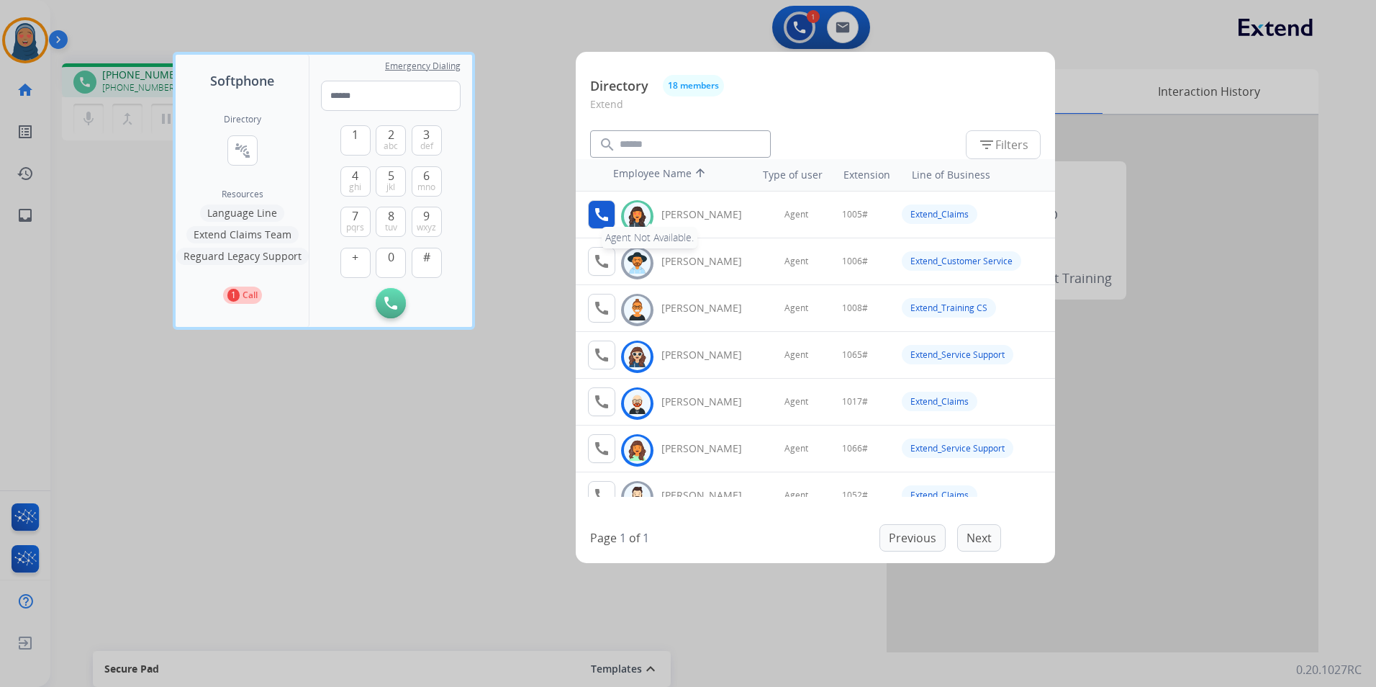
click at [594, 214] on mat-icon "call" at bounding box center [601, 214] width 17 height 17
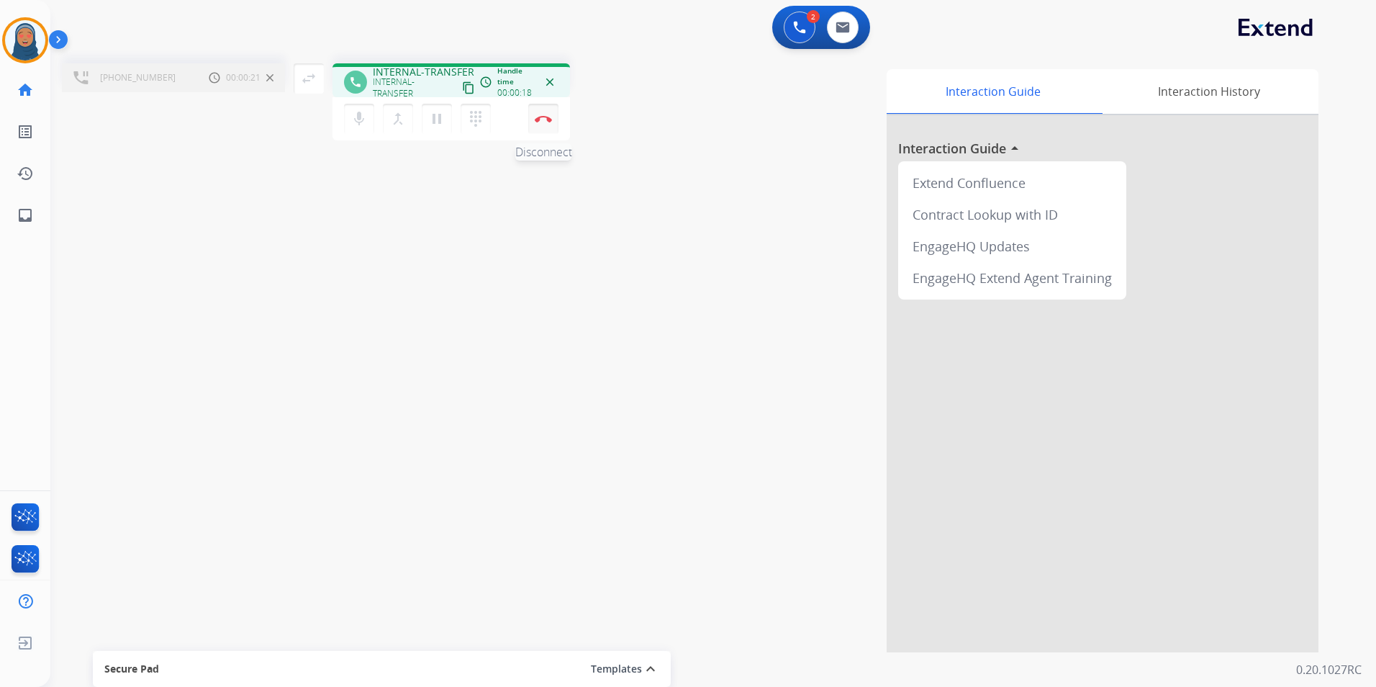
click at [552, 125] on button "Disconnect" at bounding box center [543, 119] width 30 height 30
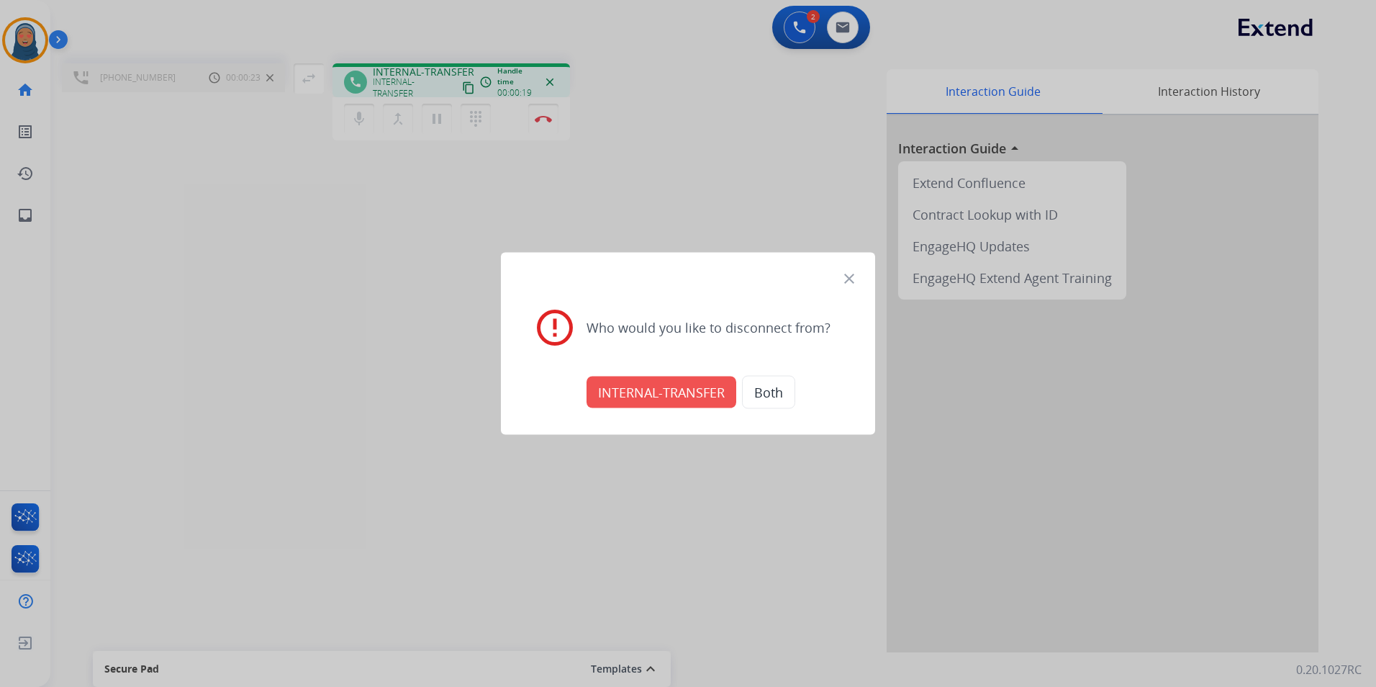
click at [678, 397] on button "INTERNAL-TRANSFER" at bounding box center [662, 392] width 150 height 32
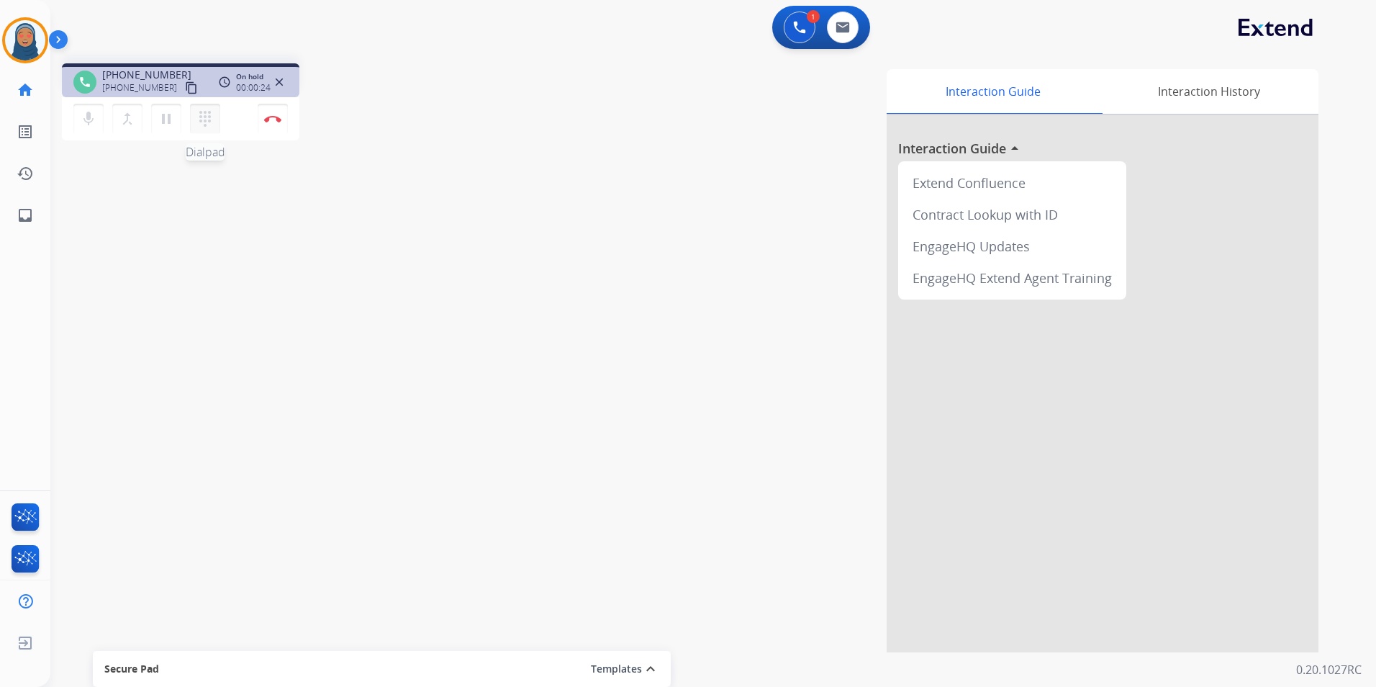
click at [208, 122] on mat-icon "dialpad" at bounding box center [205, 118] width 17 height 17
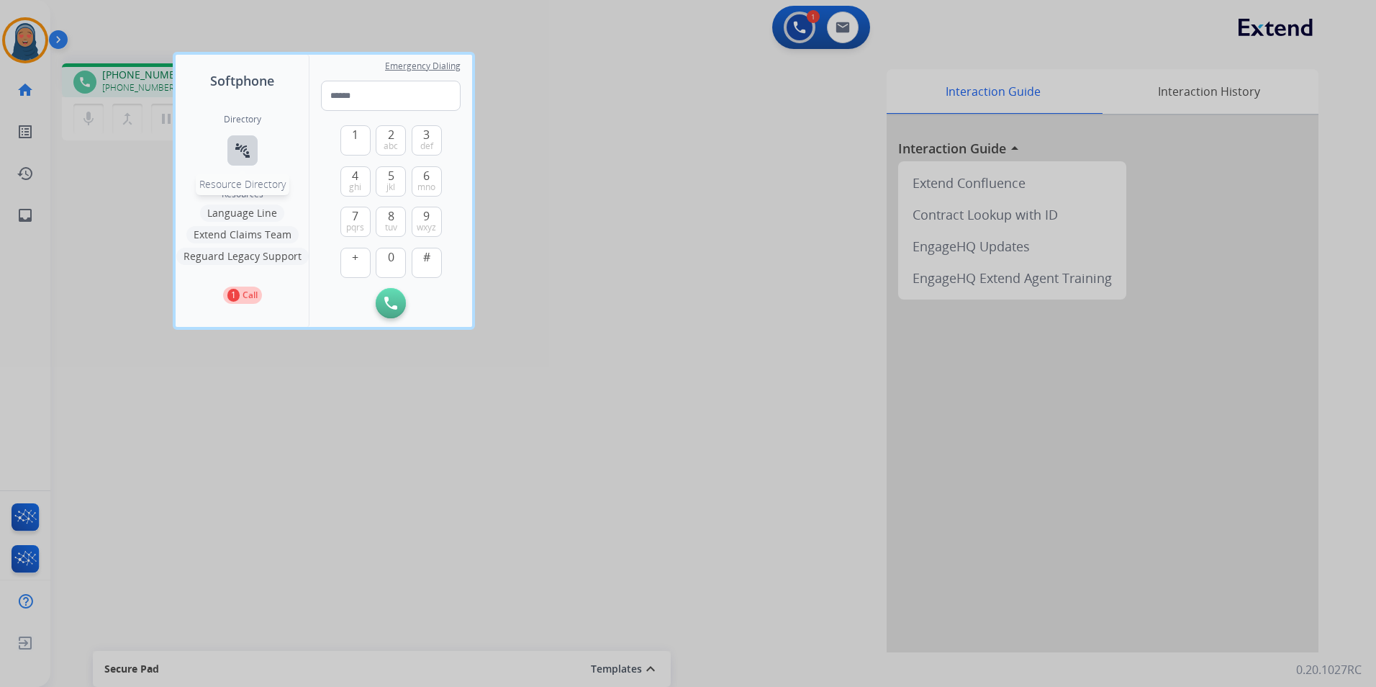
click at [243, 157] on mat-icon "connect_without_contact" at bounding box center [242, 150] width 17 height 17
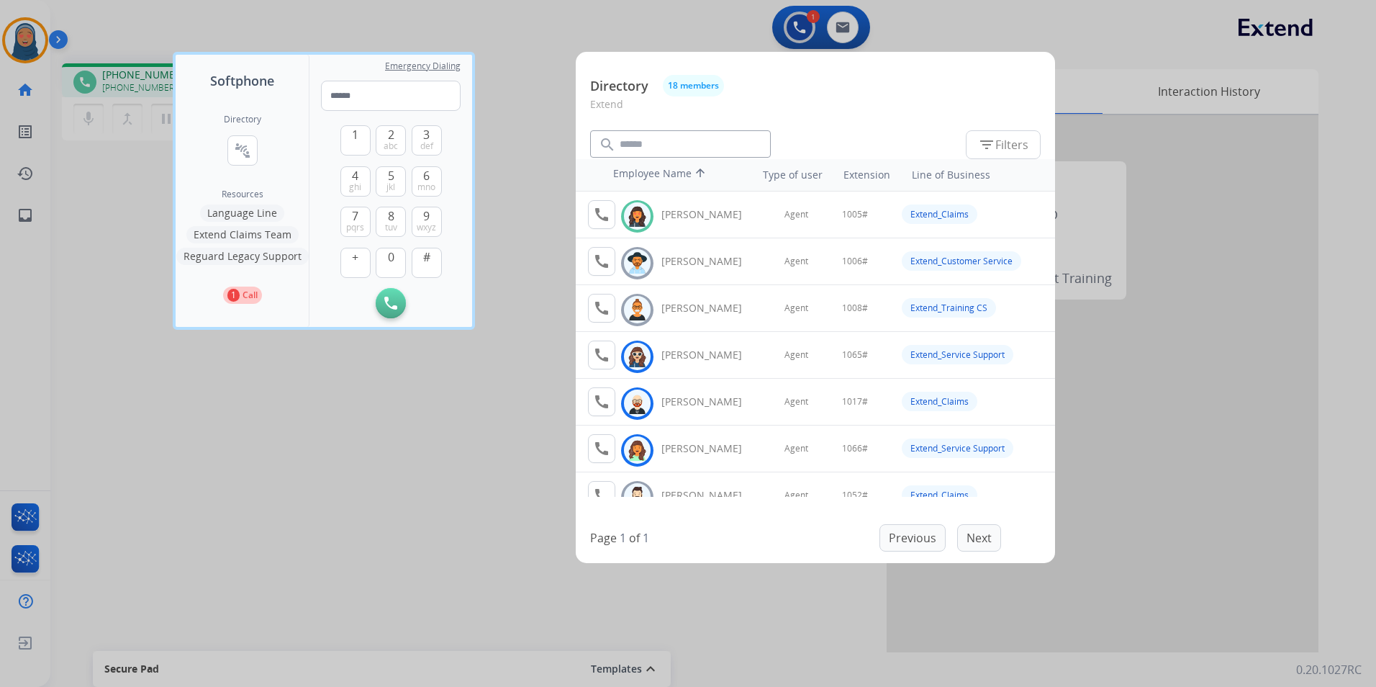
click at [304, 292] on div "1 Call" at bounding box center [242, 292] width 133 height 23
click at [275, 235] on button "Extend Claims Team" at bounding box center [242, 234] width 112 height 17
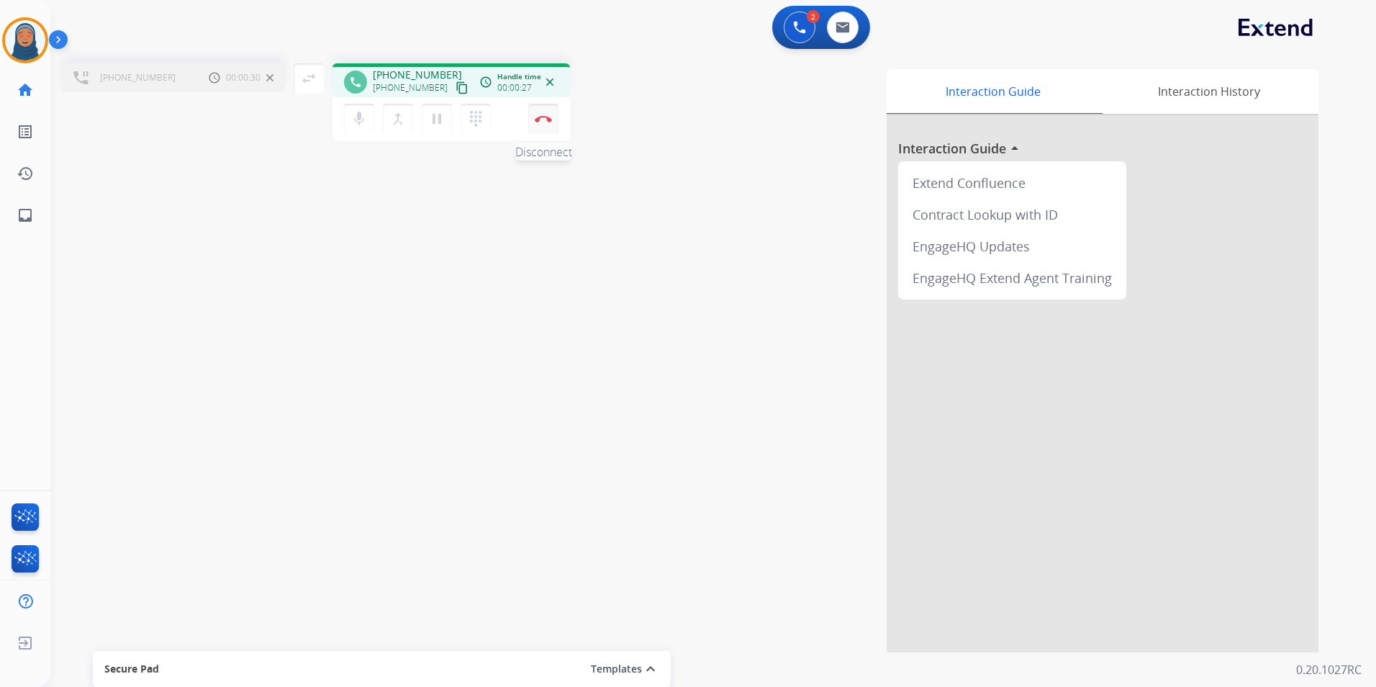
click at [545, 120] on img at bounding box center [543, 118] width 17 height 7
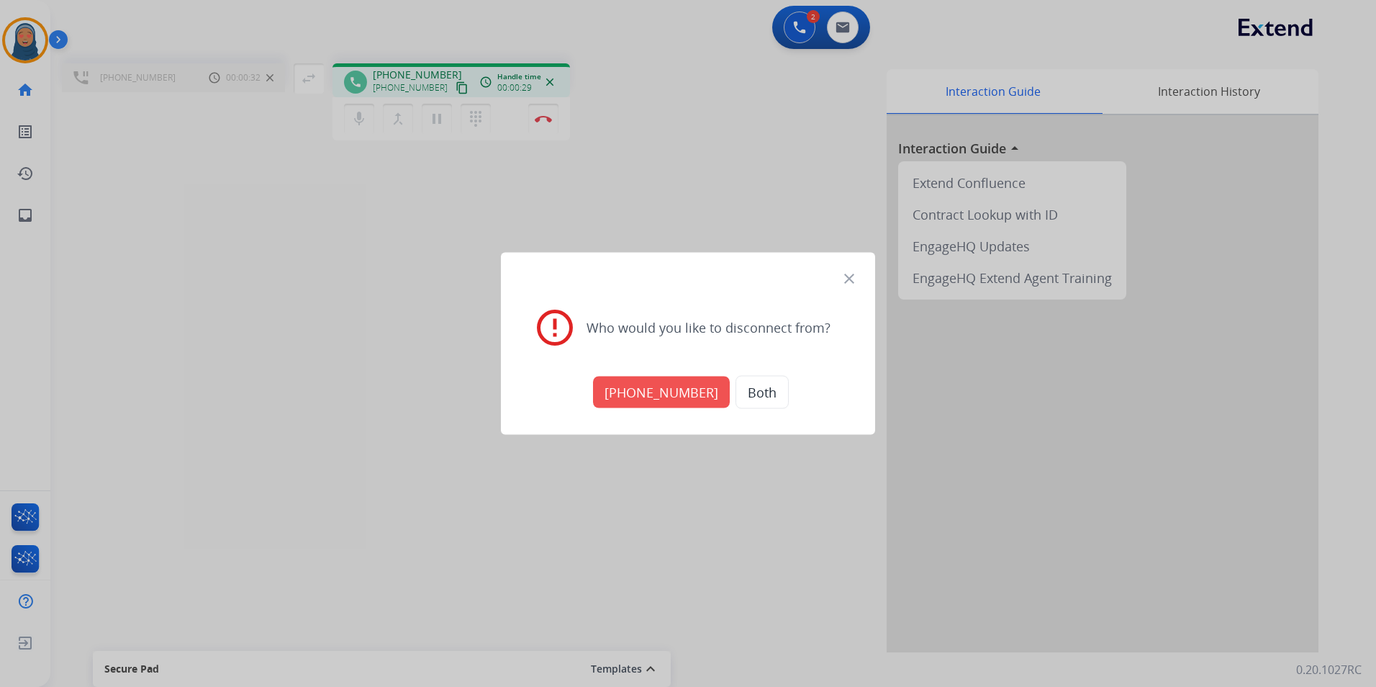
click at [633, 397] on button "+17134291060" at bounding box center [661, 392] width 137 height 32
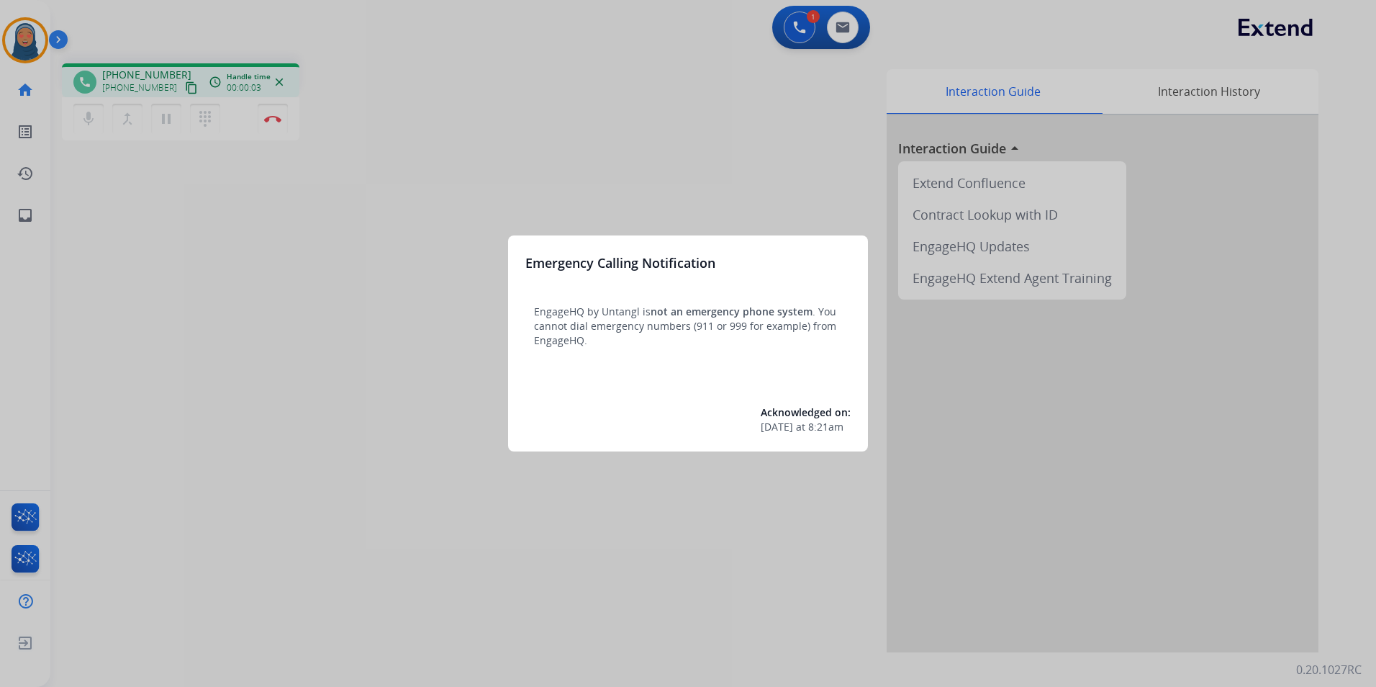
click at [459, 321] on div at bounding box center [688, 343] width 1376 height 687
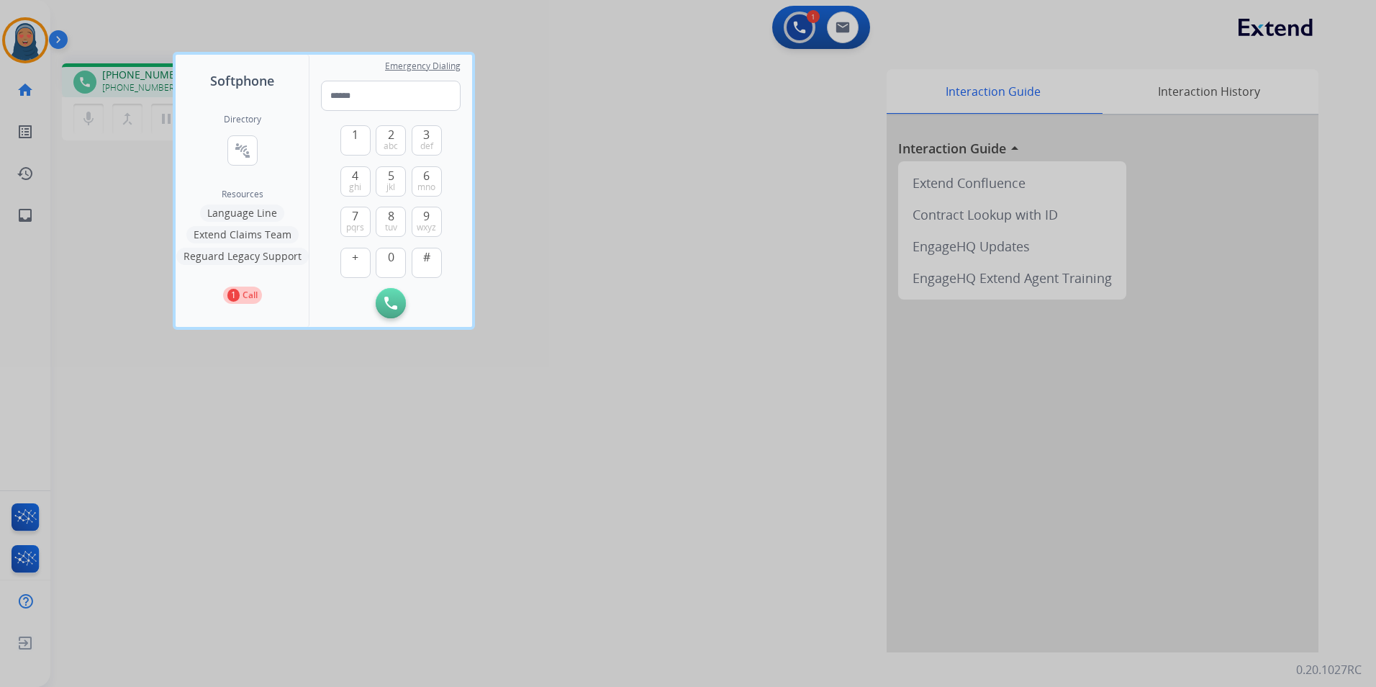
click at [115, 445] on div at bounding box center [688, 343] width 1376 height 687
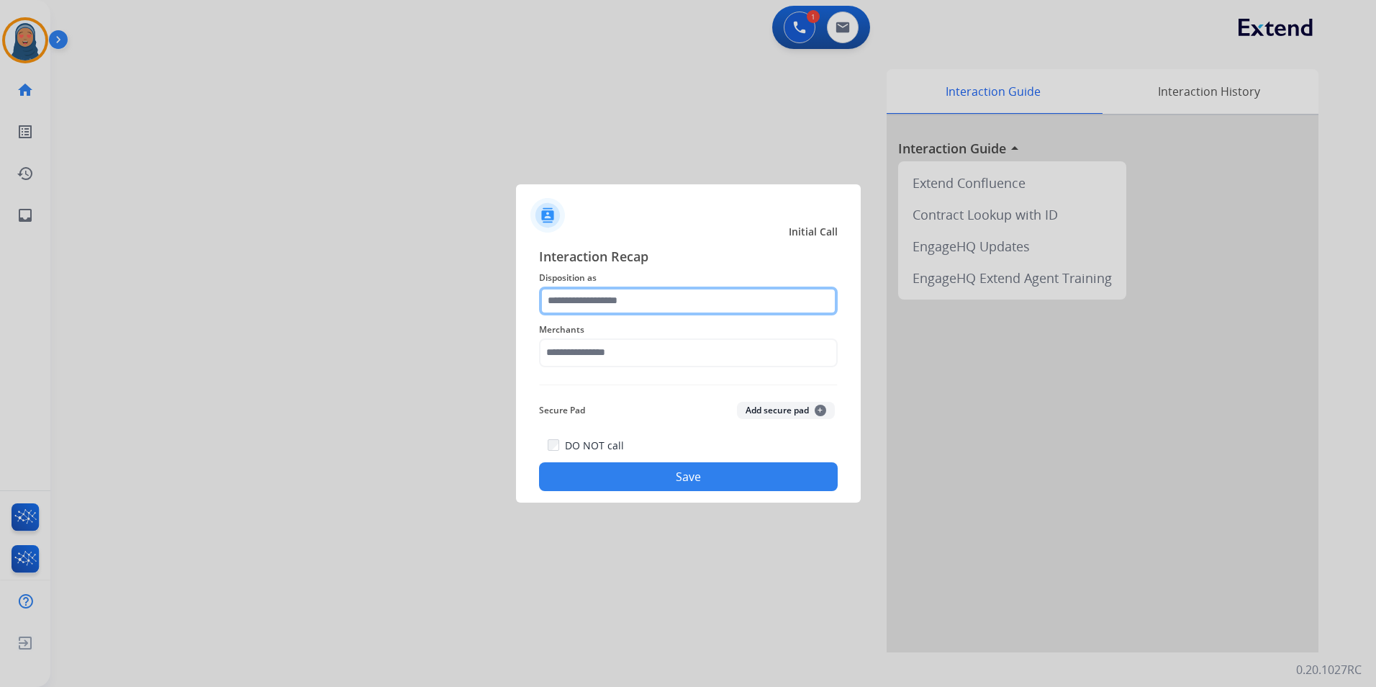
click at [627, 300] on input "text" at bounding box center [688, 300] width 299 height 29
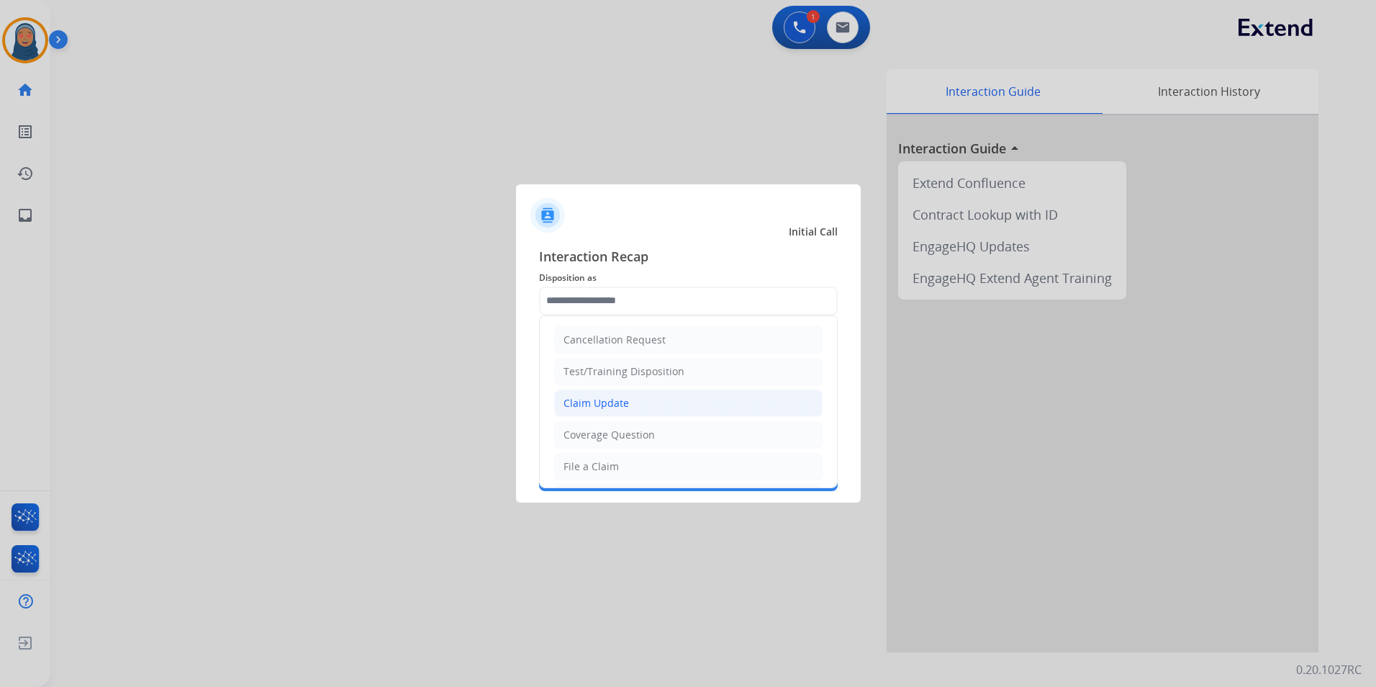
click at [625, 400] on div "Claim Update" at bounding box center [597, 403] width 66 height 14
type input "**********"
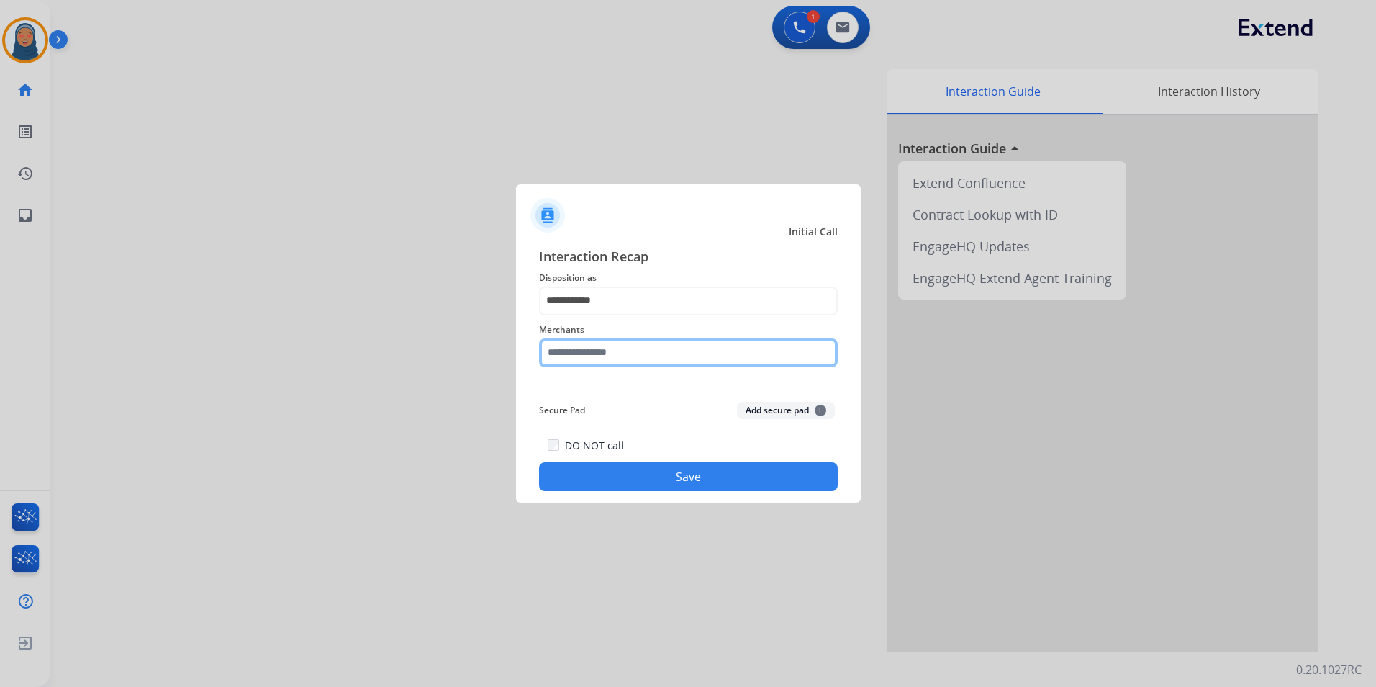
click at [619, 356] on input "text" at bounding box center [688, 352] width 299 height 29
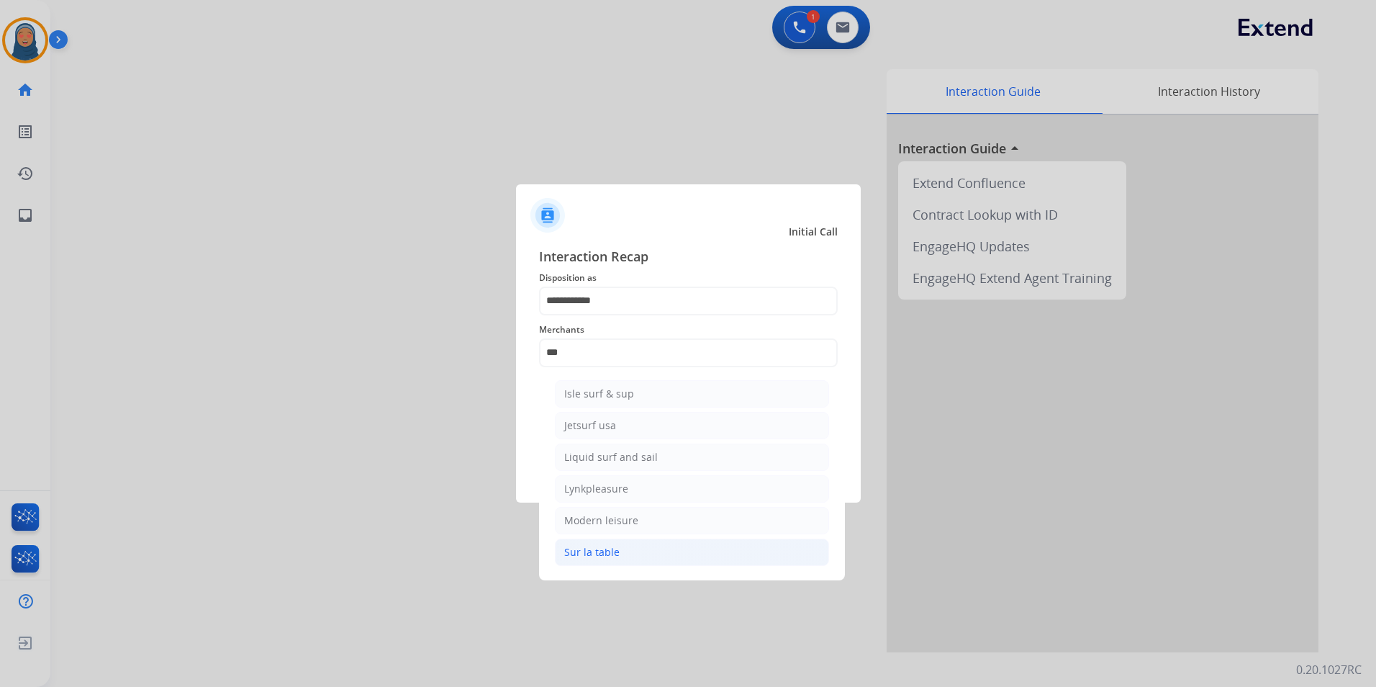
click at [606, 551] on div "Sur la table" at bounding box center [591, 552] width 55 height 14
type input "**********"
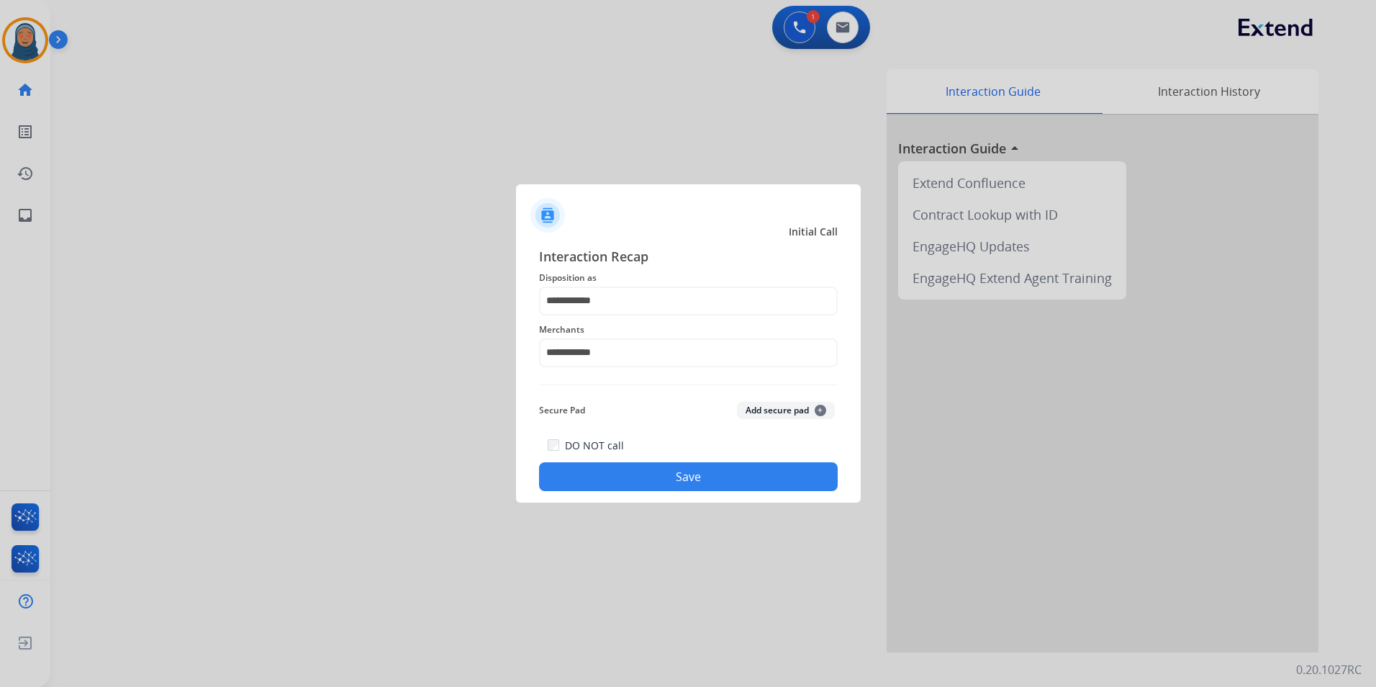
click at [692, 487] on button "Save" at bounding box center [688, 476] width 299 height 29
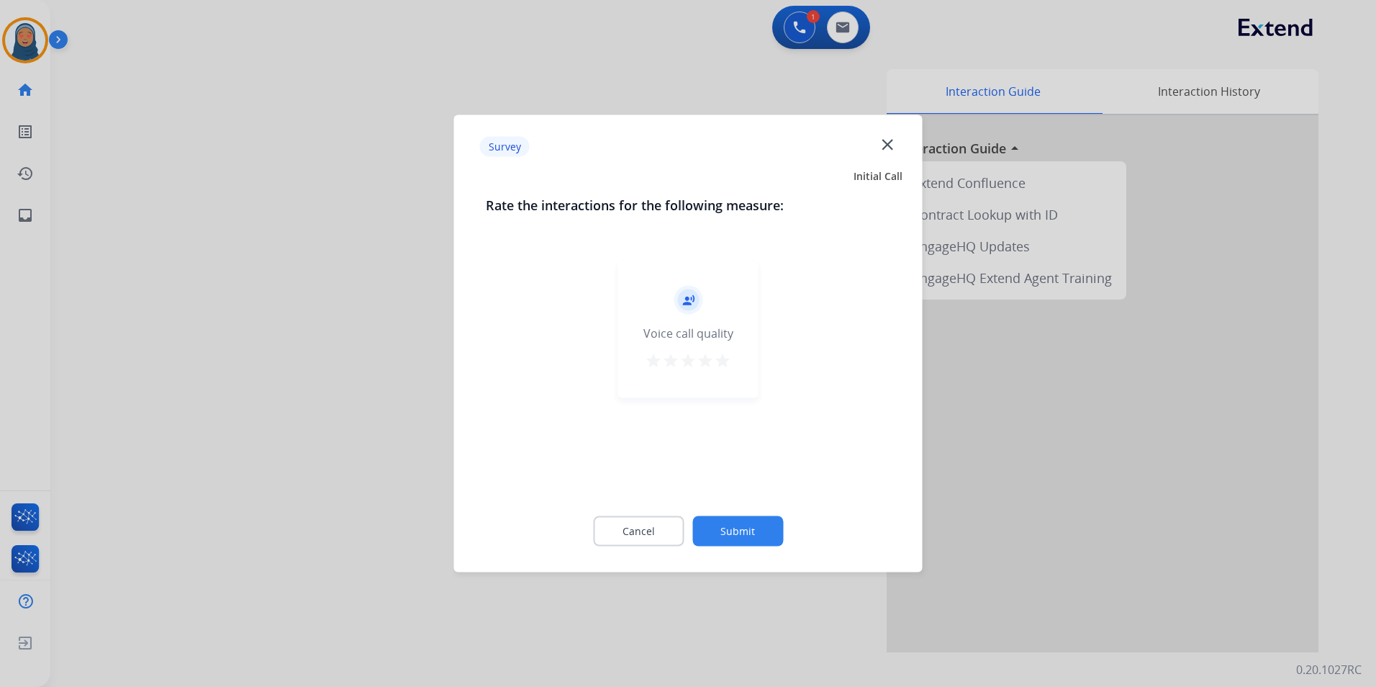
click at [744, 533] on button "Submit" at bounding box center [737, 531] width 91 height 30
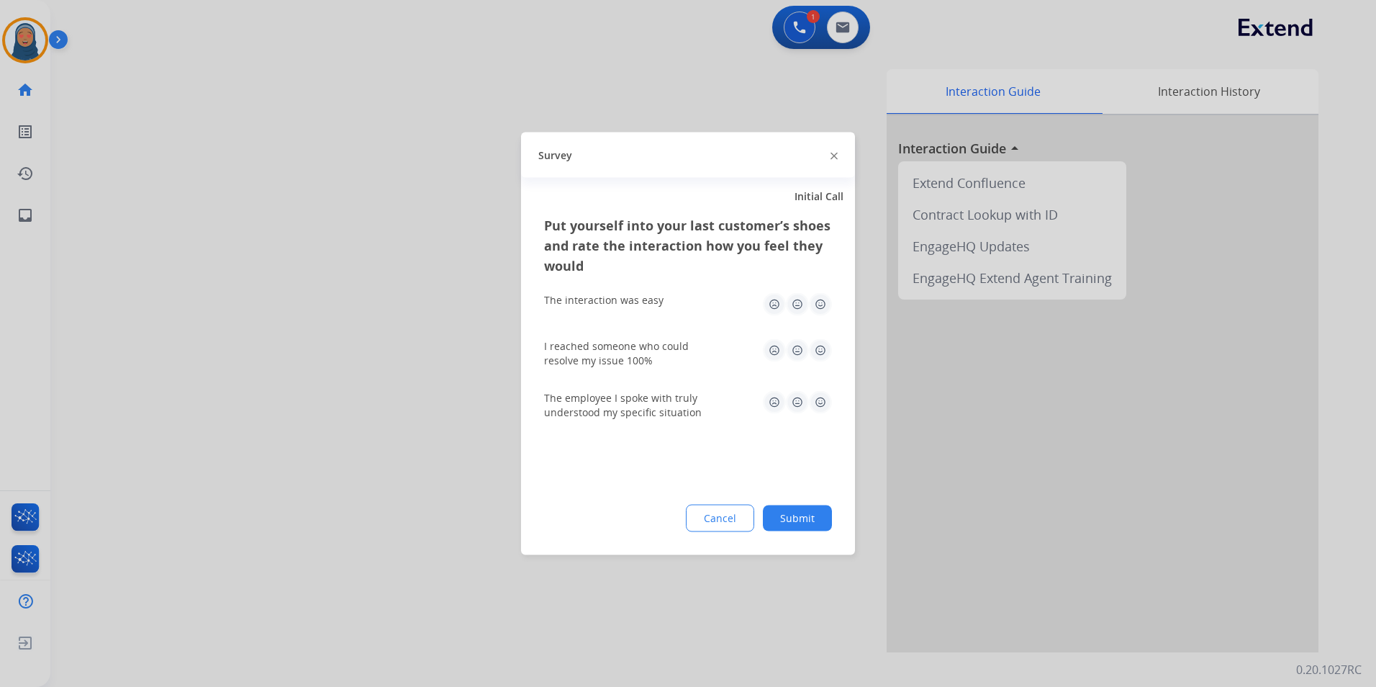
click at [792, 514] on button "Submit" at bounding box center [797, 518] width 69 height 26
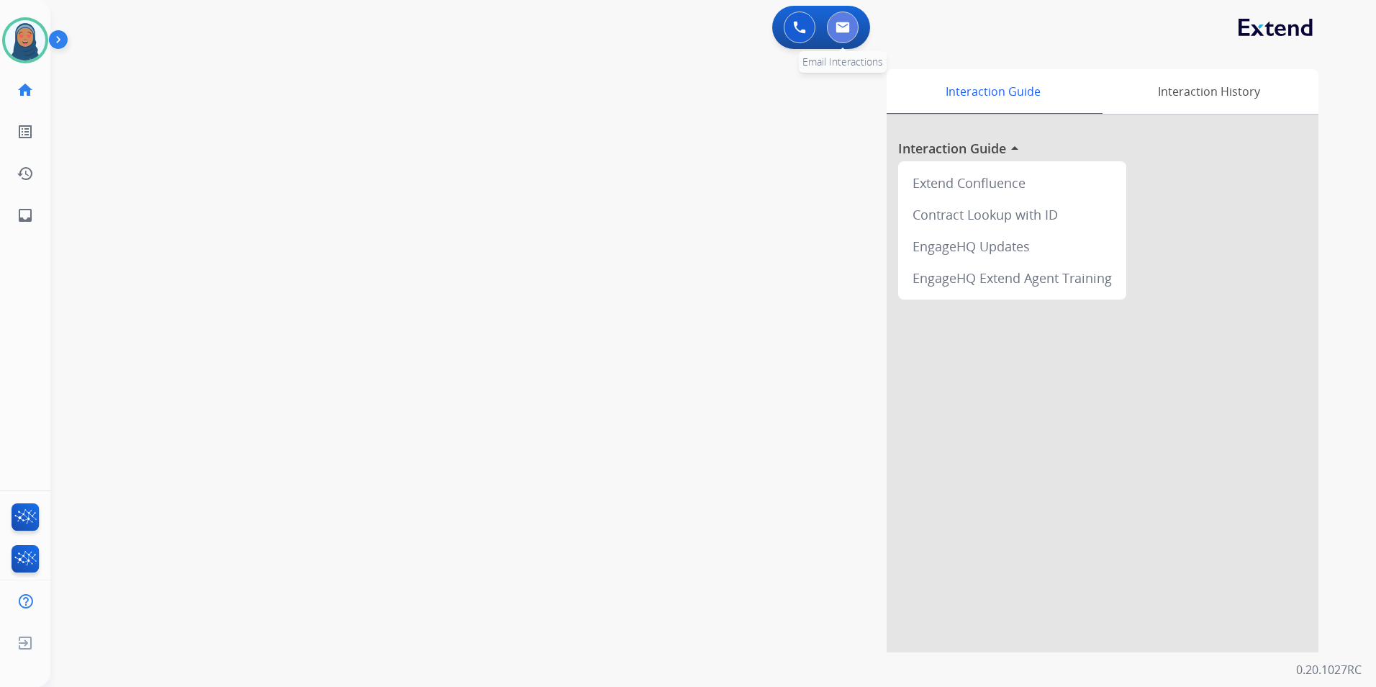
click at [845, 32] on img at bounding box center [843, 28] width 14 height 12
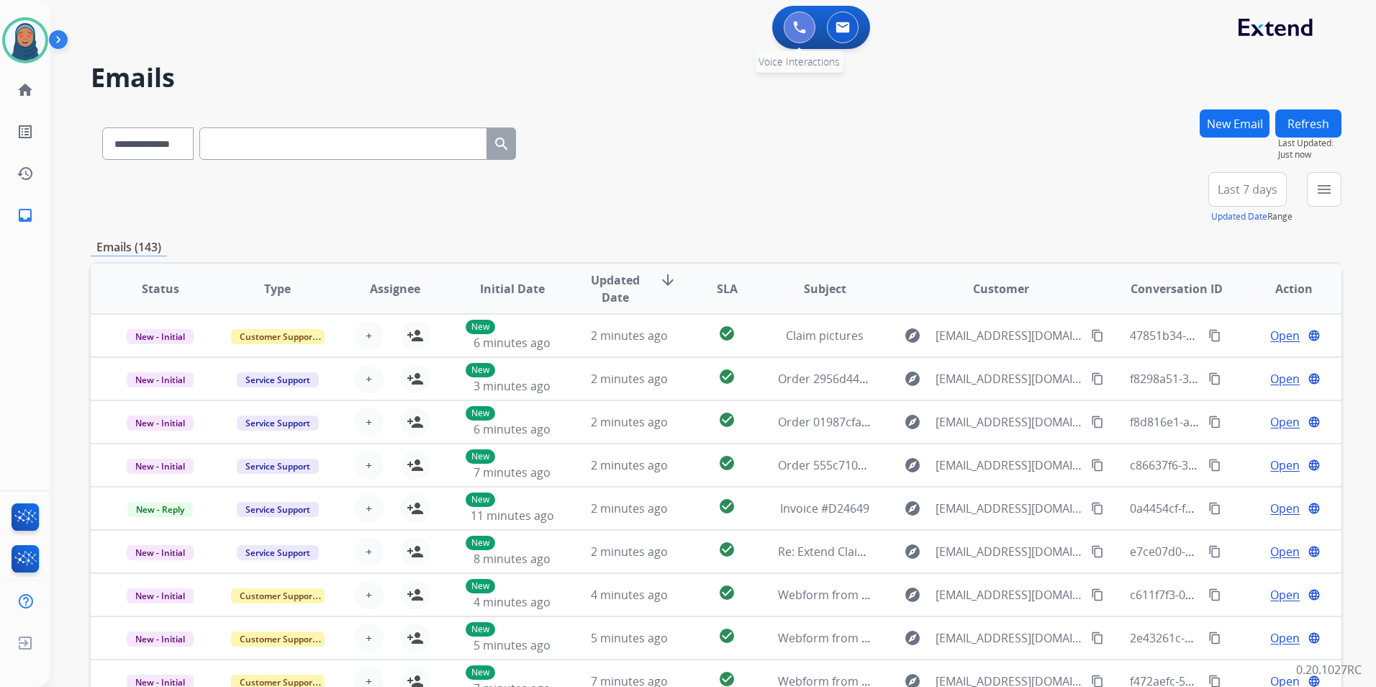
click at [789, 29] on button at bounding box center [800, 28] width 32 height 32
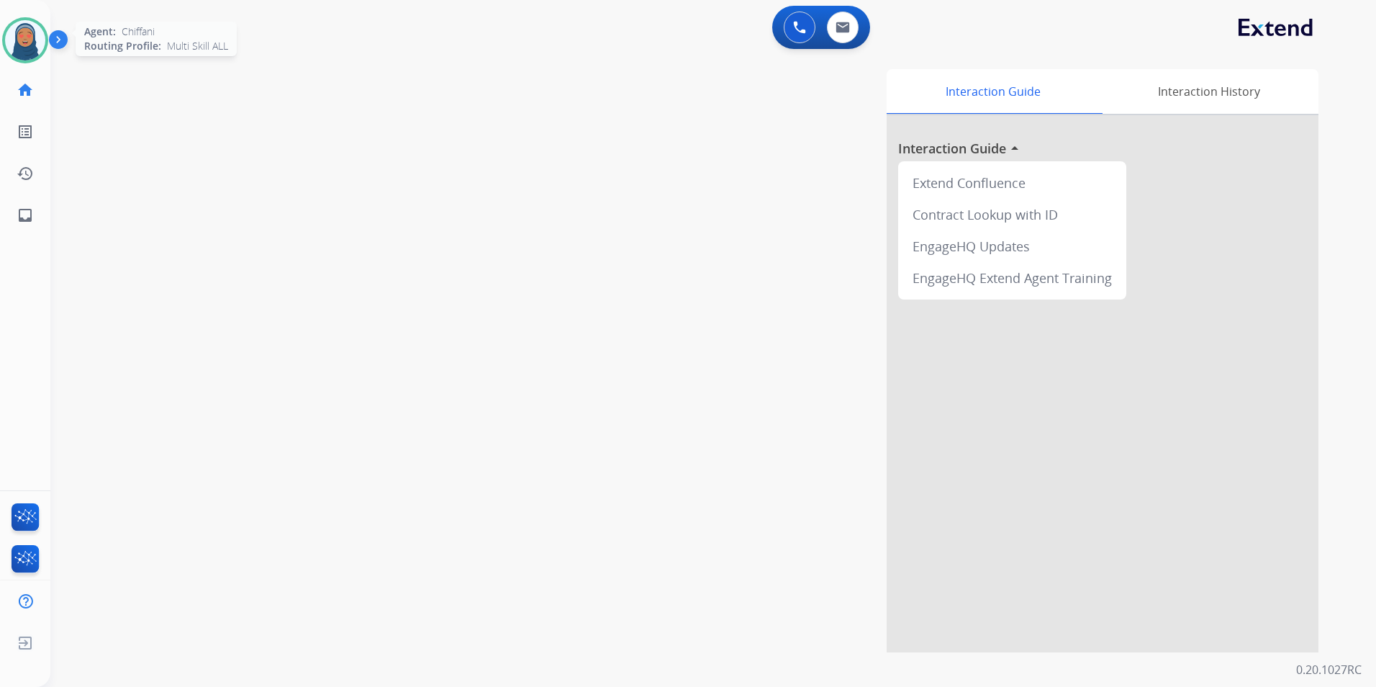
click at [31, 38] on img at bounding box center [25, 40] width 40 height 40
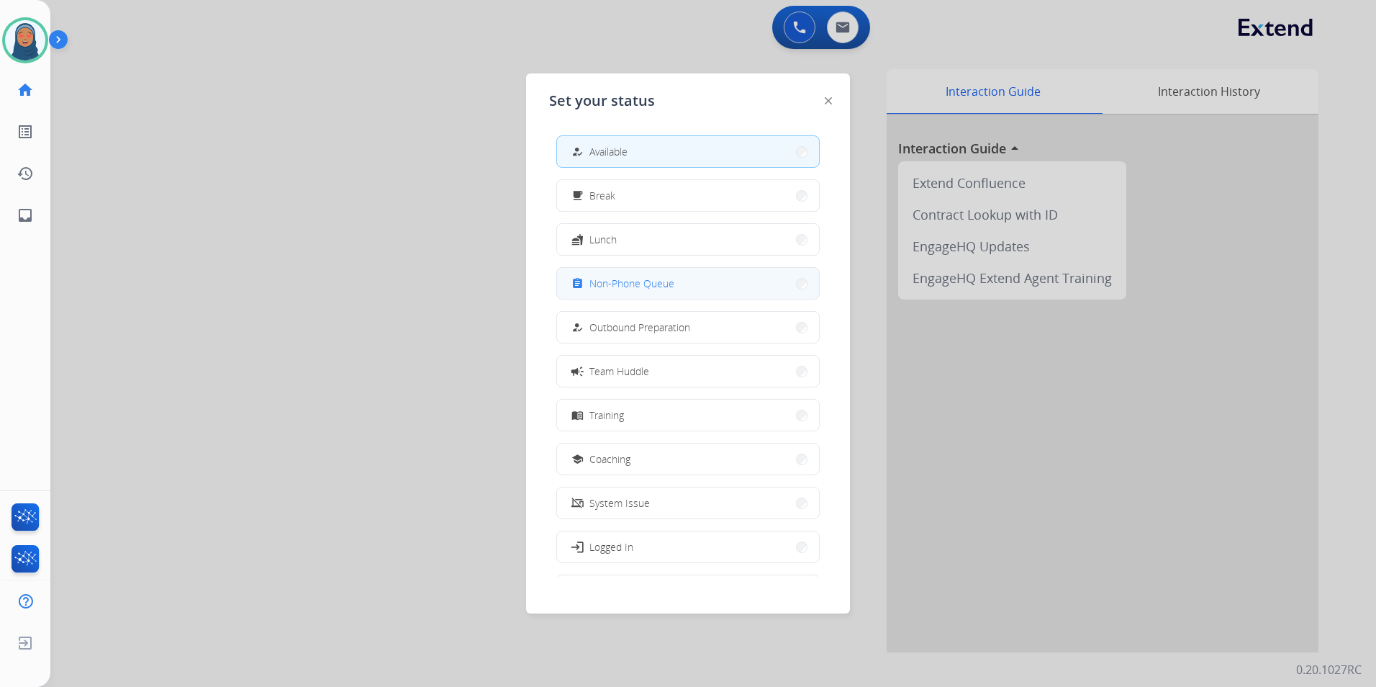
click at [625, 288] on span "Non-Phone Queue" at bounding box center [632, 283] width 85 height 15
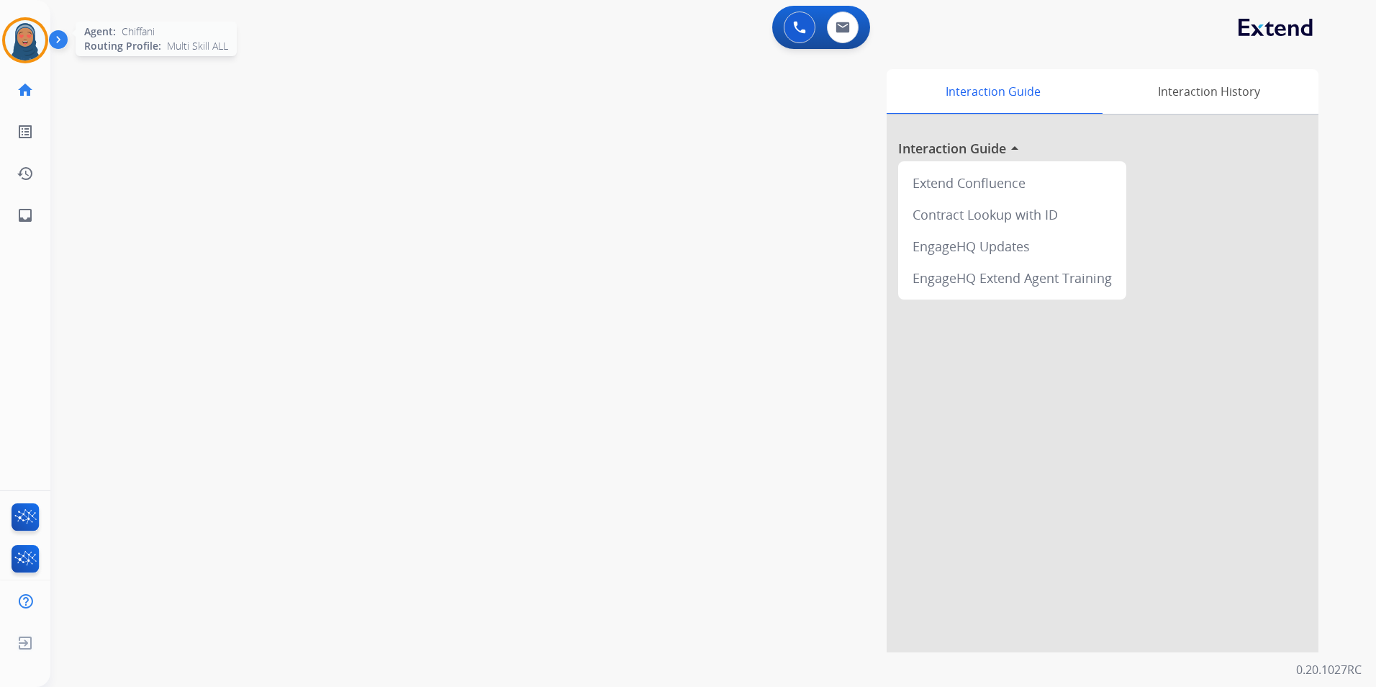
click at [14, 37] on img at bounding box center [25, 40] width 40 height 40
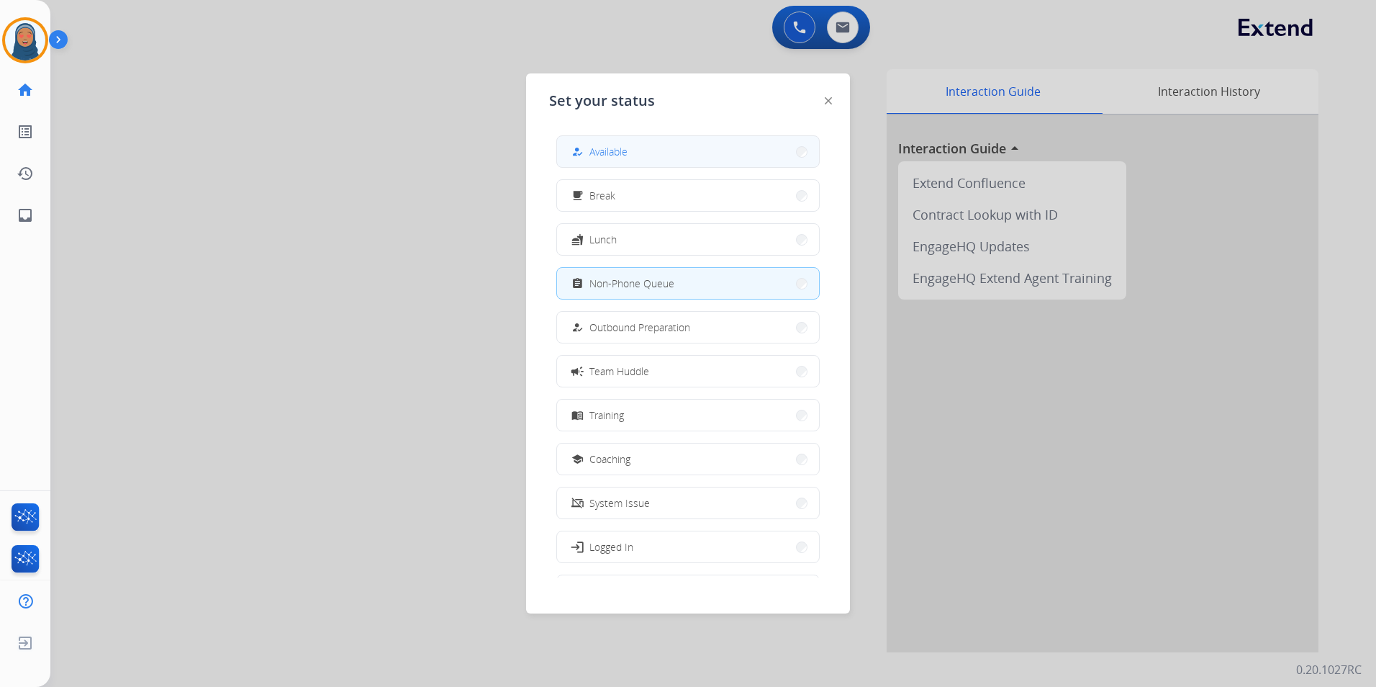
click at [605, 158] on span "Available" at bounding box center [609, 151] width 38 height 15
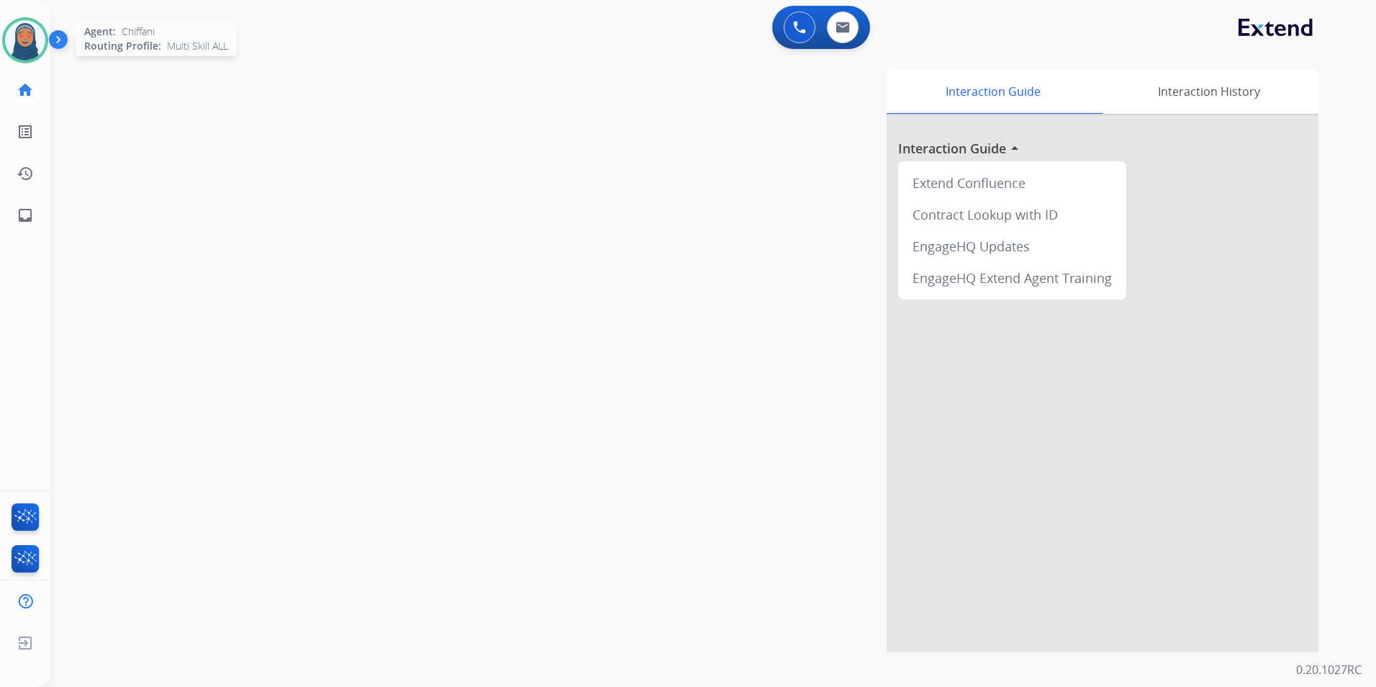
click at [23, 30] on img at bounding box center [25, 40] width 40 height 40
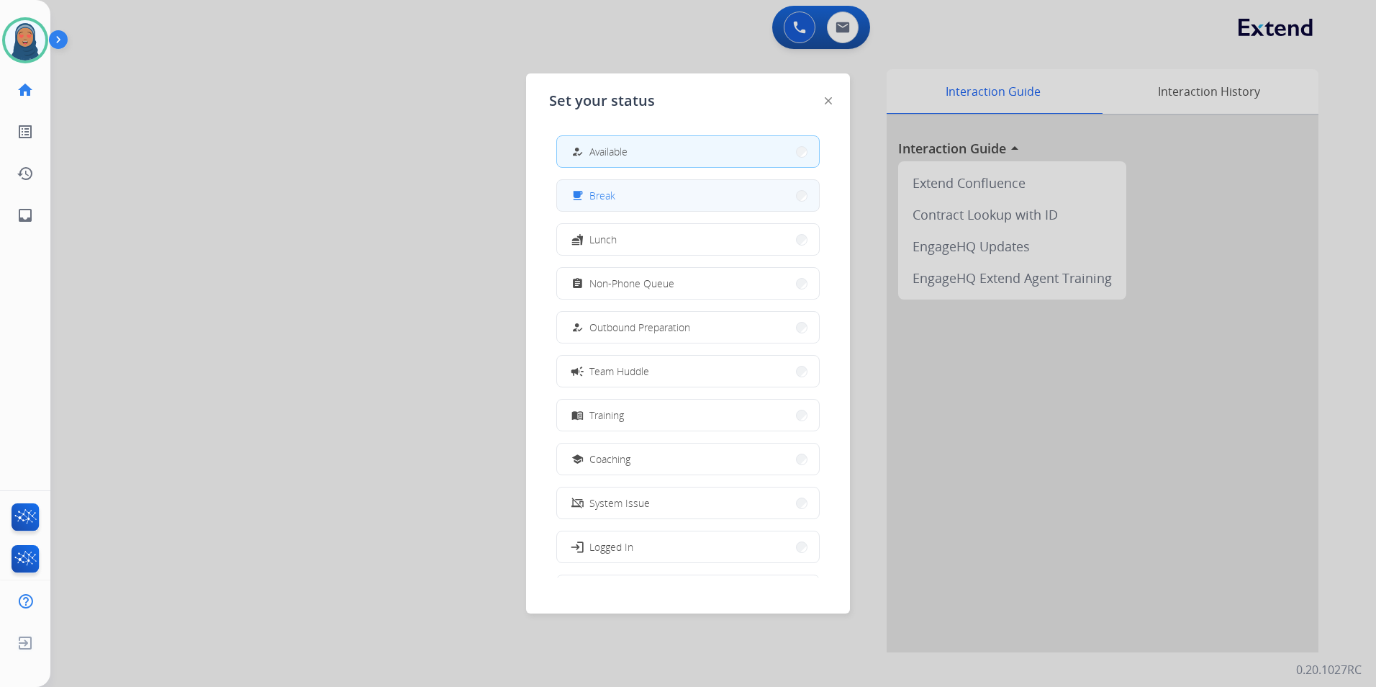
click at [644, 206] on button "free_breakfast Break" at bounding box center [688, 195] width 262 height 31
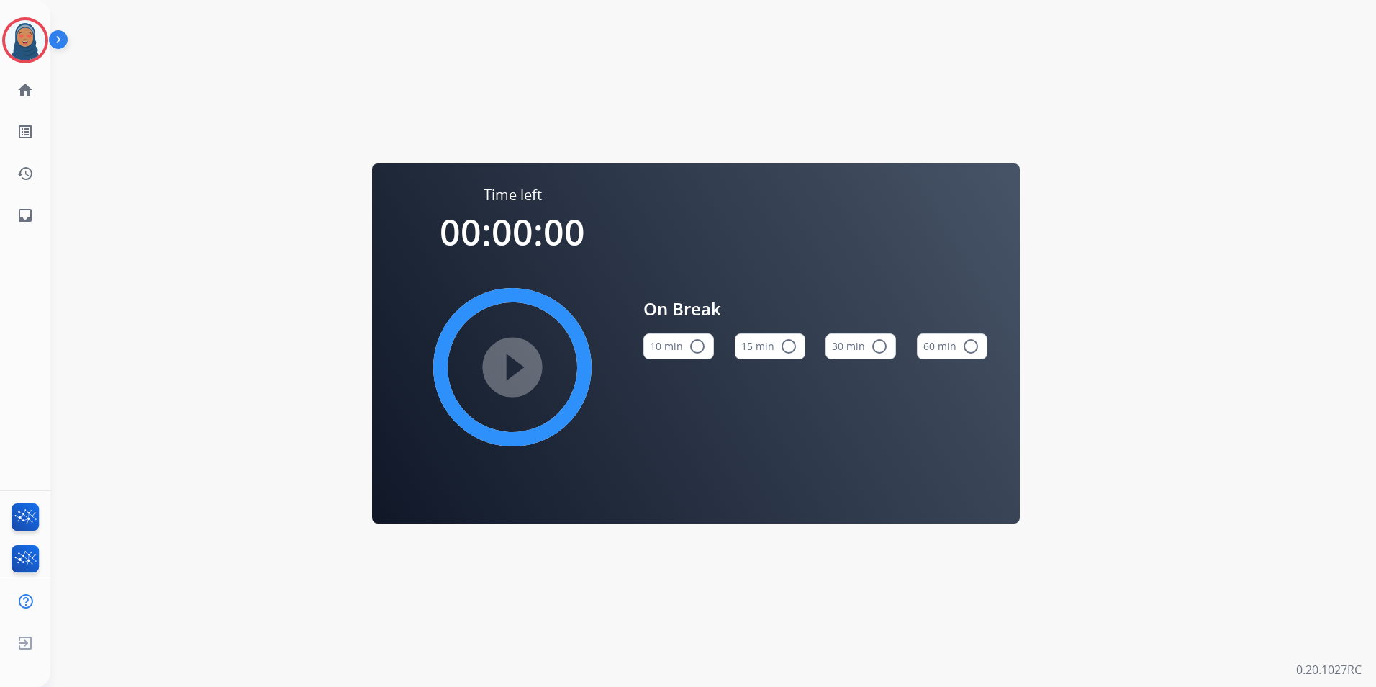
click at [780, 348] on button "15 min radio_button_unchecked" at bounding box center [770, 346] width 71 height 26
click at [31, 48] on img at bounding box center [25, 40] width 40 height 40
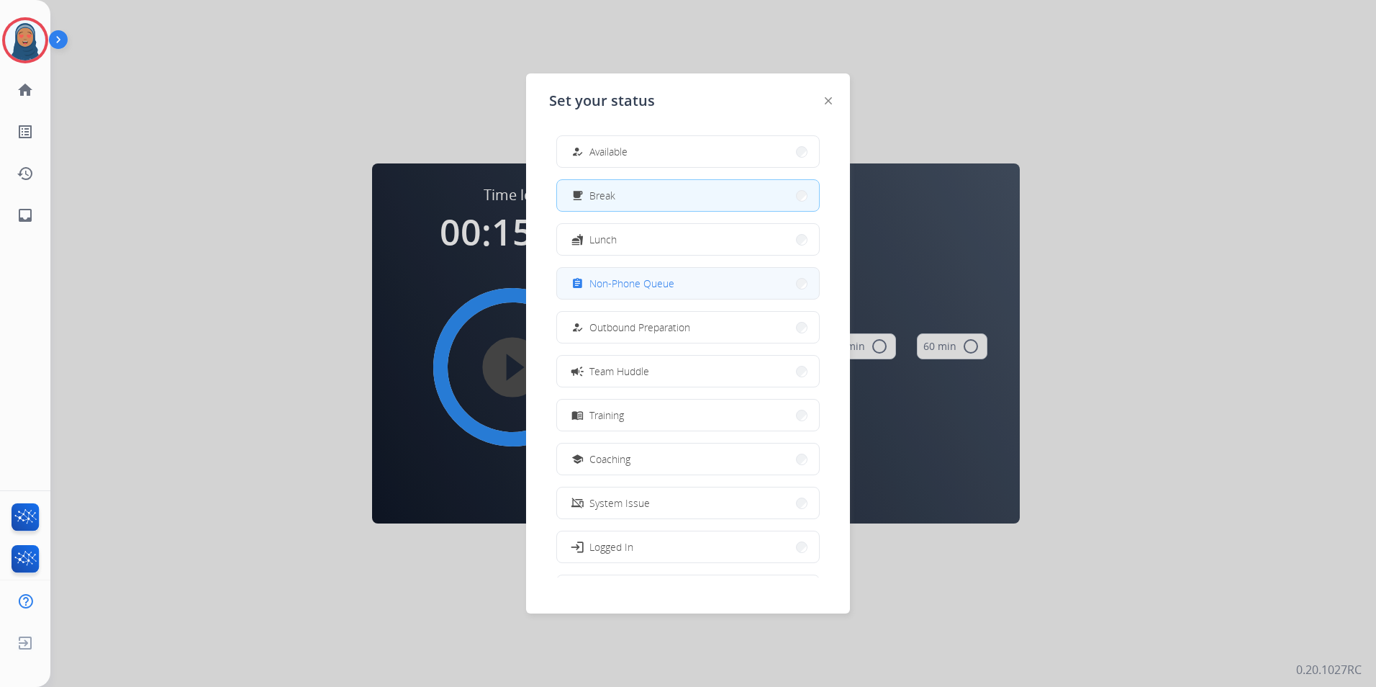
click at [680, 292] on button "assignment Non-Phone Queue" at bounding box center [688, 283] width 262 height 31
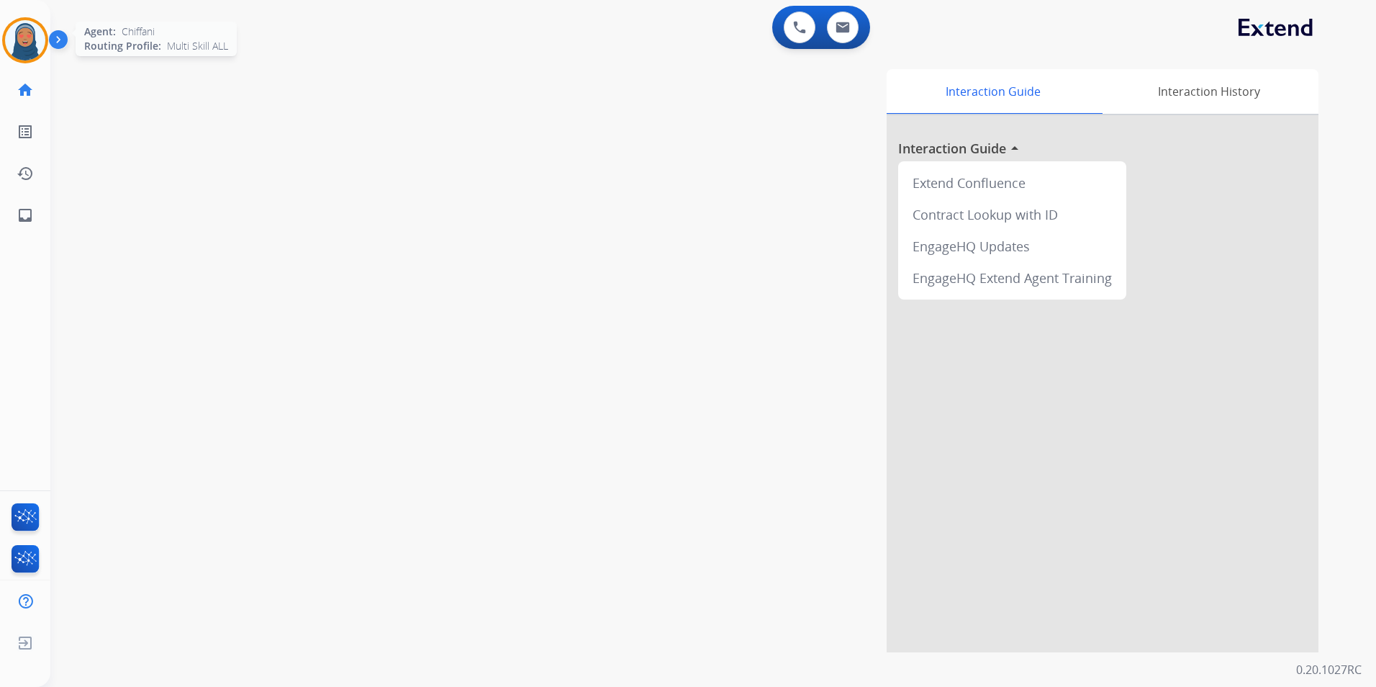
click at [30, 42] on img at bounding box center [25, 40] width 40 height 40
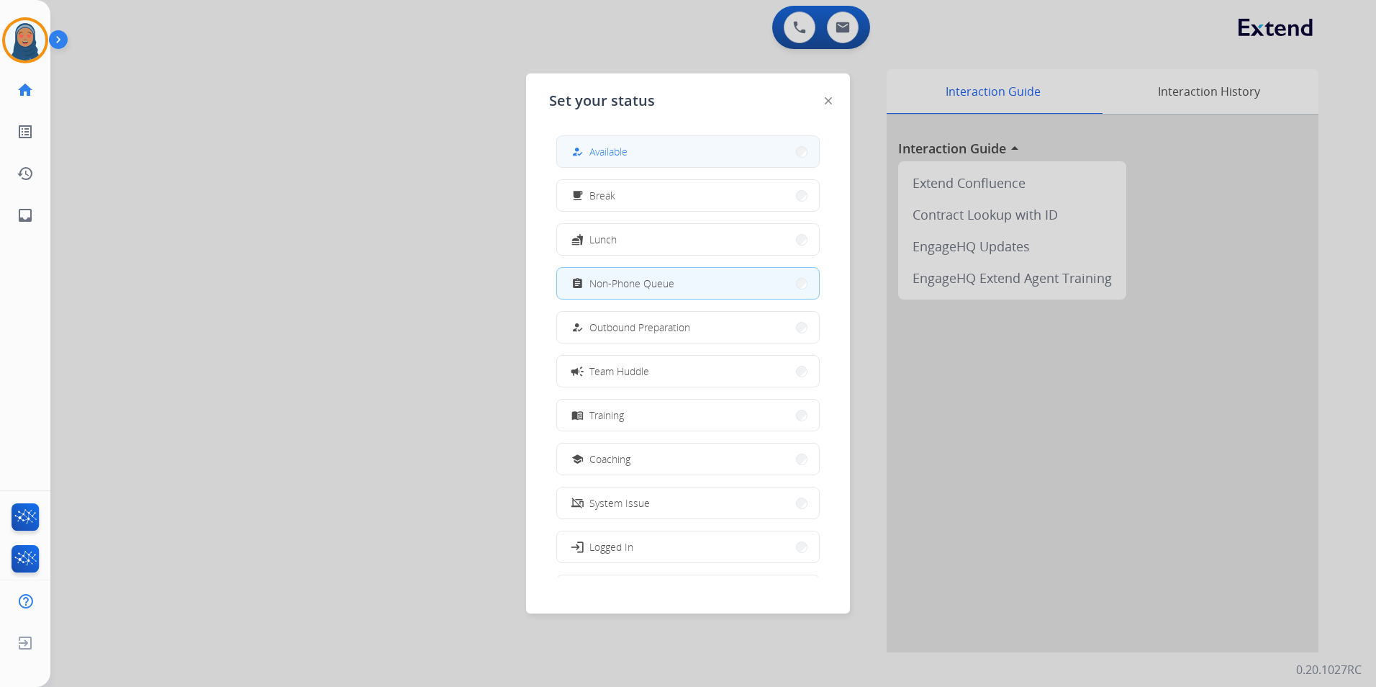
click at [599, 150] on span "Available" at bounding box center [609, 151] width 38 height 15
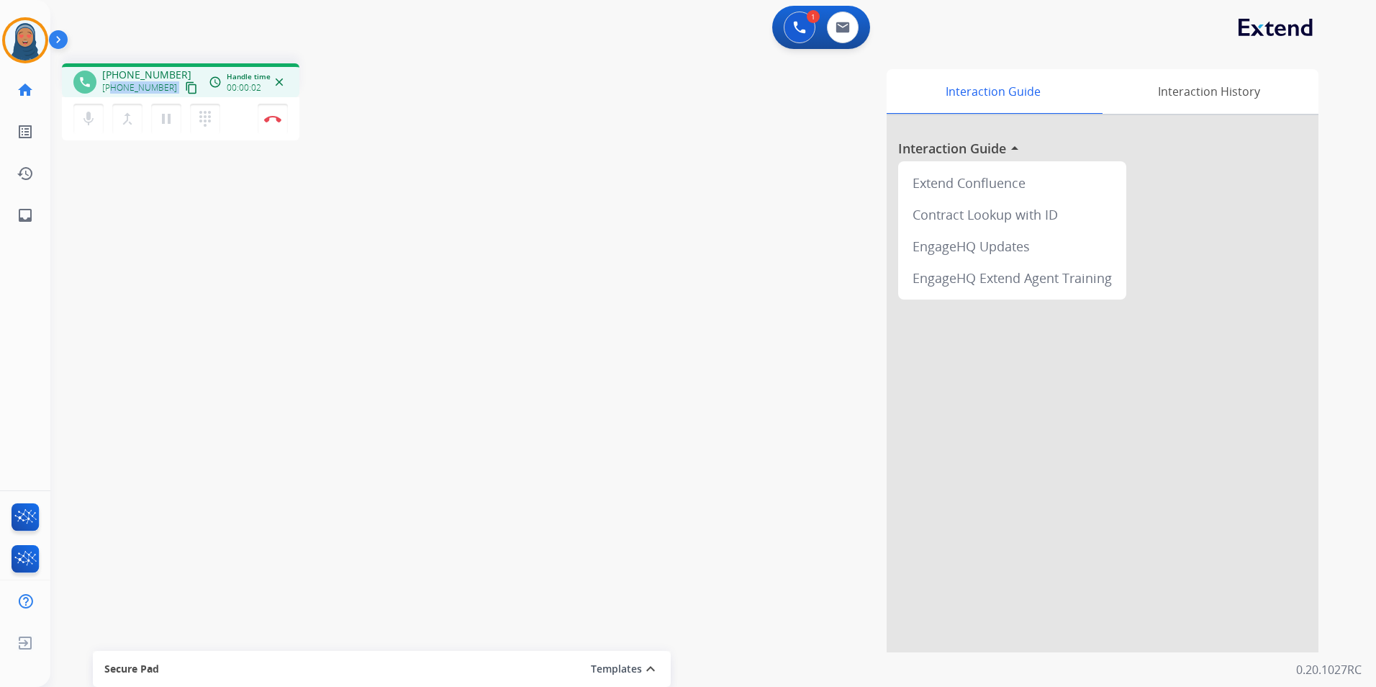
drag, startPoint x: 164, startPoint y: 89, endPoint x: 113, endPoint y: 93, distance: 51.3
click at [113, 93] on div "+14809537671 content_copy" at bounding box center [151, 87] width 98 height 17
copy div "4809537671 content_copy access_time Call metrics Queue 00:10 Hold 00:00 Talk 00…"
click at [206, 127] on button "dialpad Dialpad" at bounding box center [205, 119] width 30 height 30
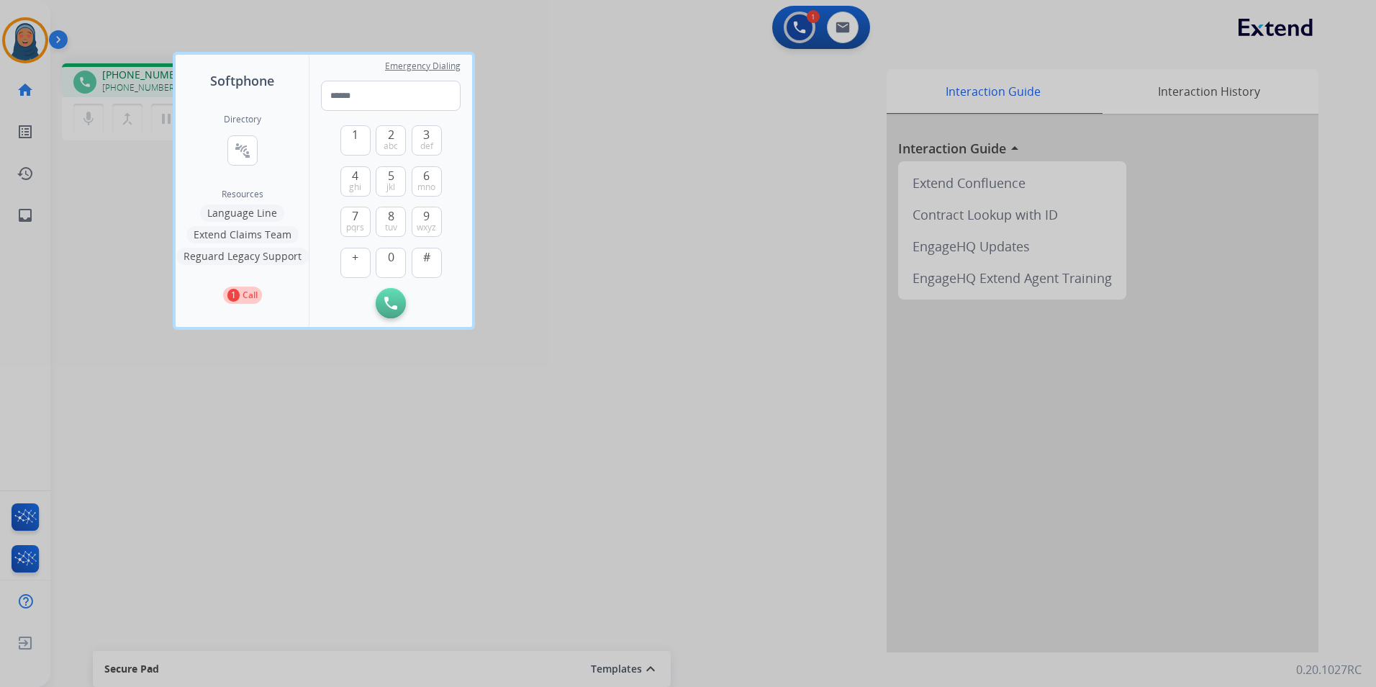
click at [132, 207] on div at bounding box center [688, 343] width 1376 height 687
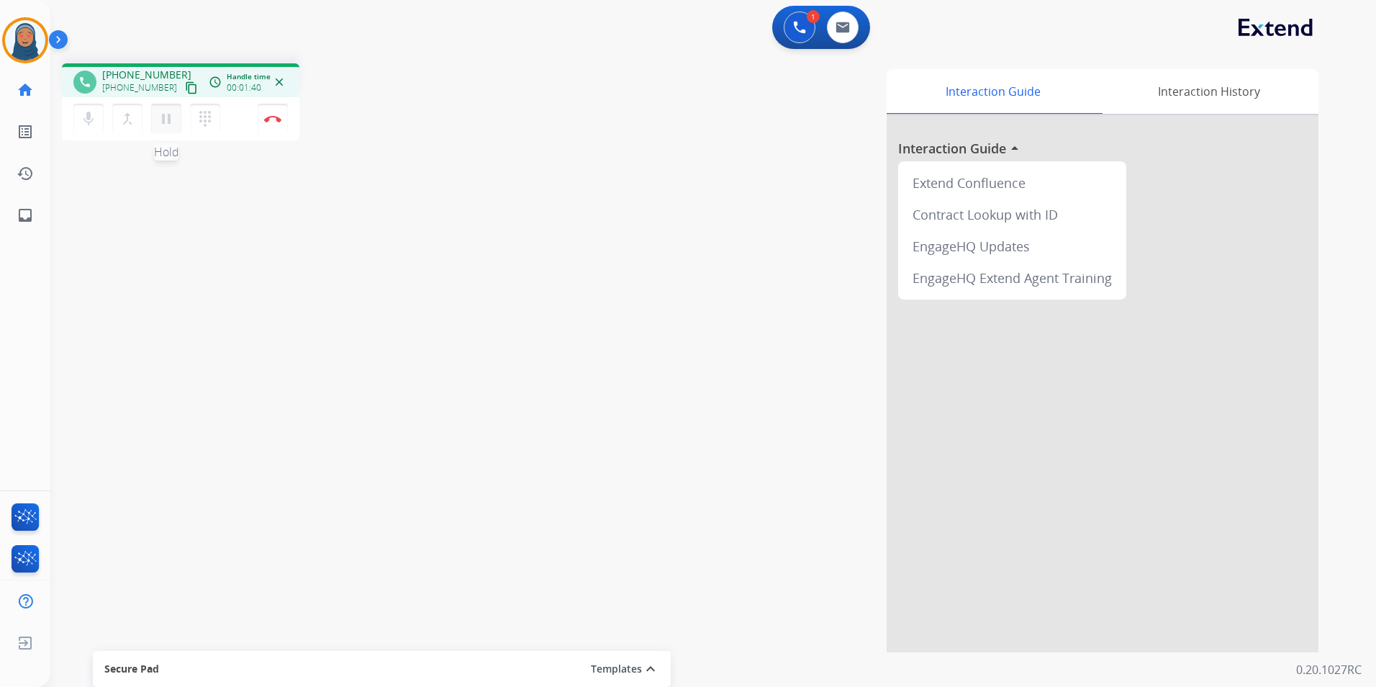
click at [161, 124] on mat-icon "pause" at bounding box center [166, 118] width 17 height 17
click at [85, 119] on mat-icon "mic" at bounding box center [88, 118] width 17 height 17
click at [207, 119] on mat-icon "dialpad" at bounding box center [205, 118] width 17 height 17
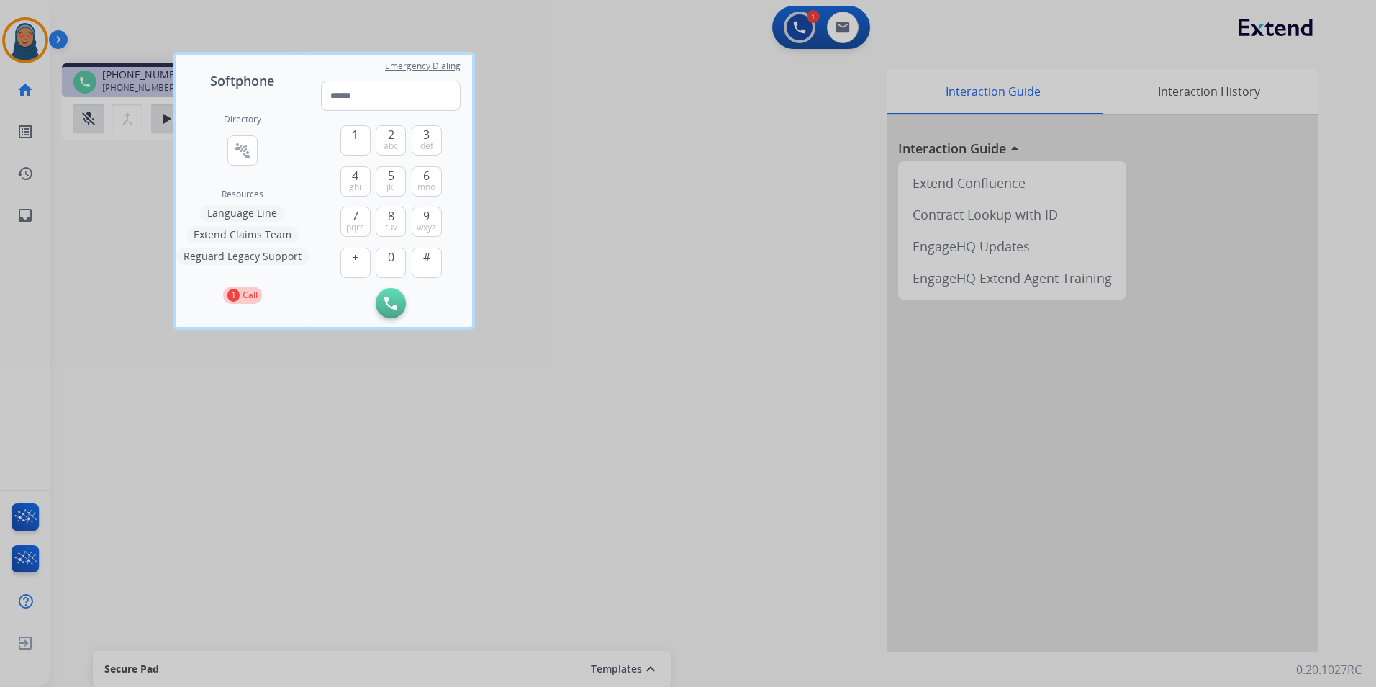
click at [250, 236] on button "Extend Claims Team" at bounding box center [242, 234] width 112 height 17
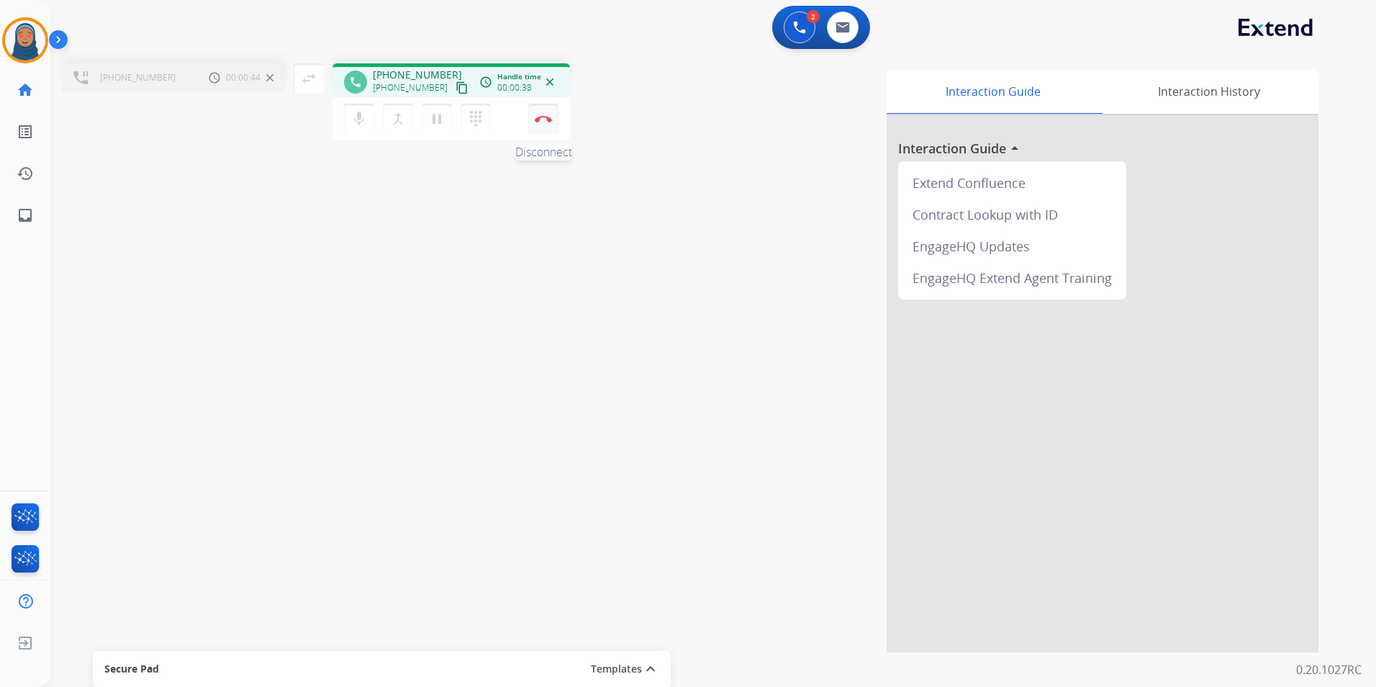
click at [547, 120] on img at bounding box center [543, 118] width 17 height 7
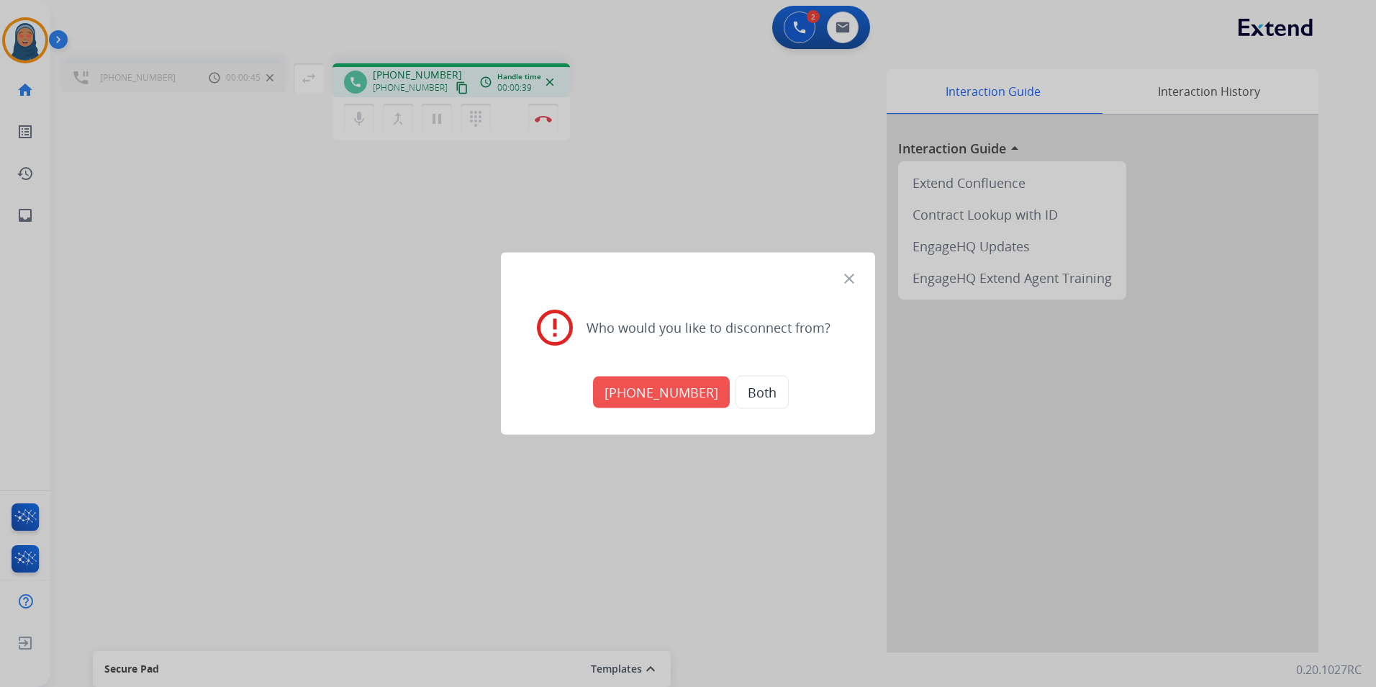
click at [679, 395] on button "[PHONE_NUMBER]" at bounding box center [661, 392] width 137 height 32
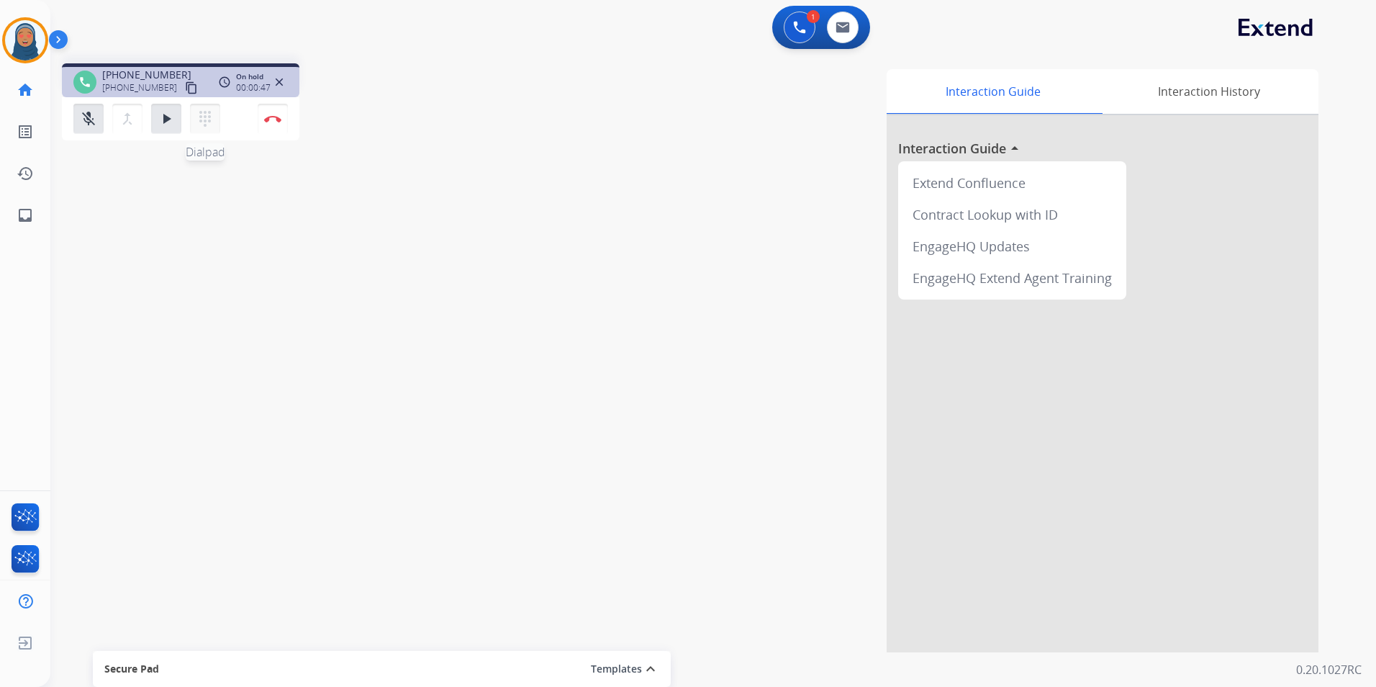
click at [205, 125] on mat-icon "dialpad" at bounding box center [205, 118] width 17 height 17
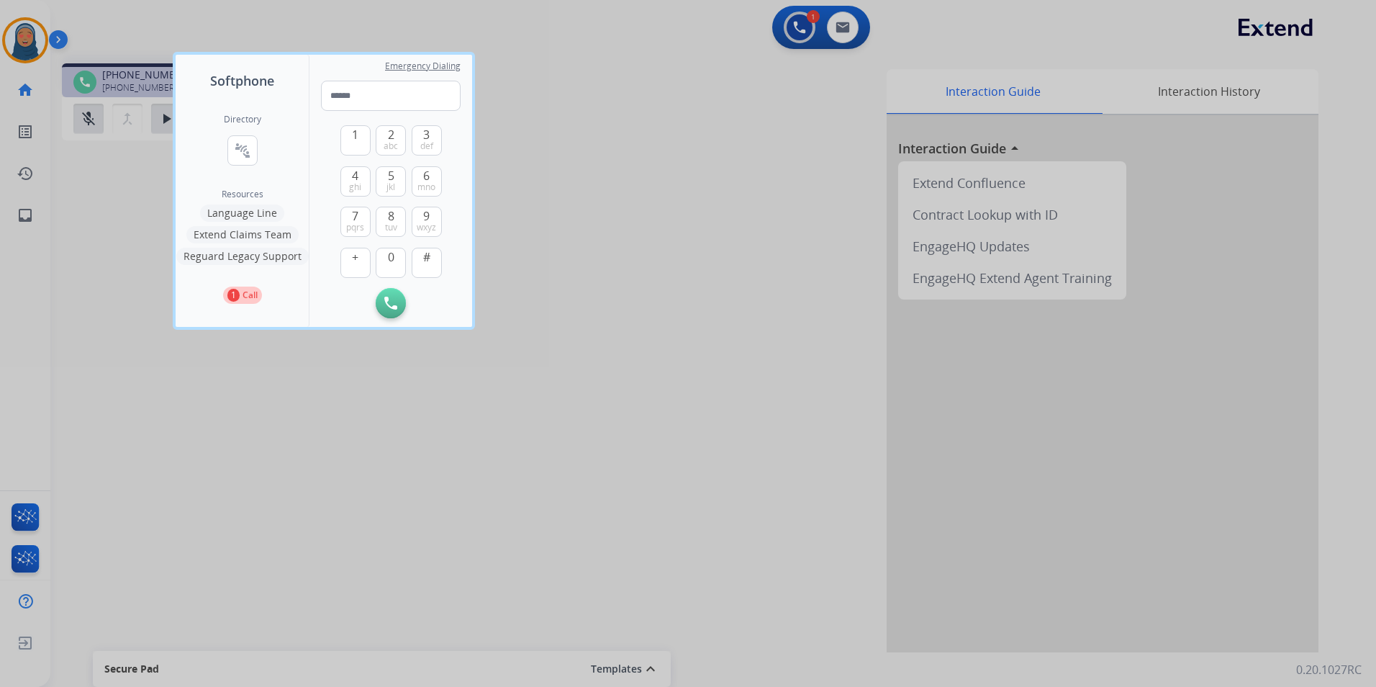
click at [242, 239] on button "Extend Claims Team" at bounding box center [242, 234] width 112 height 17
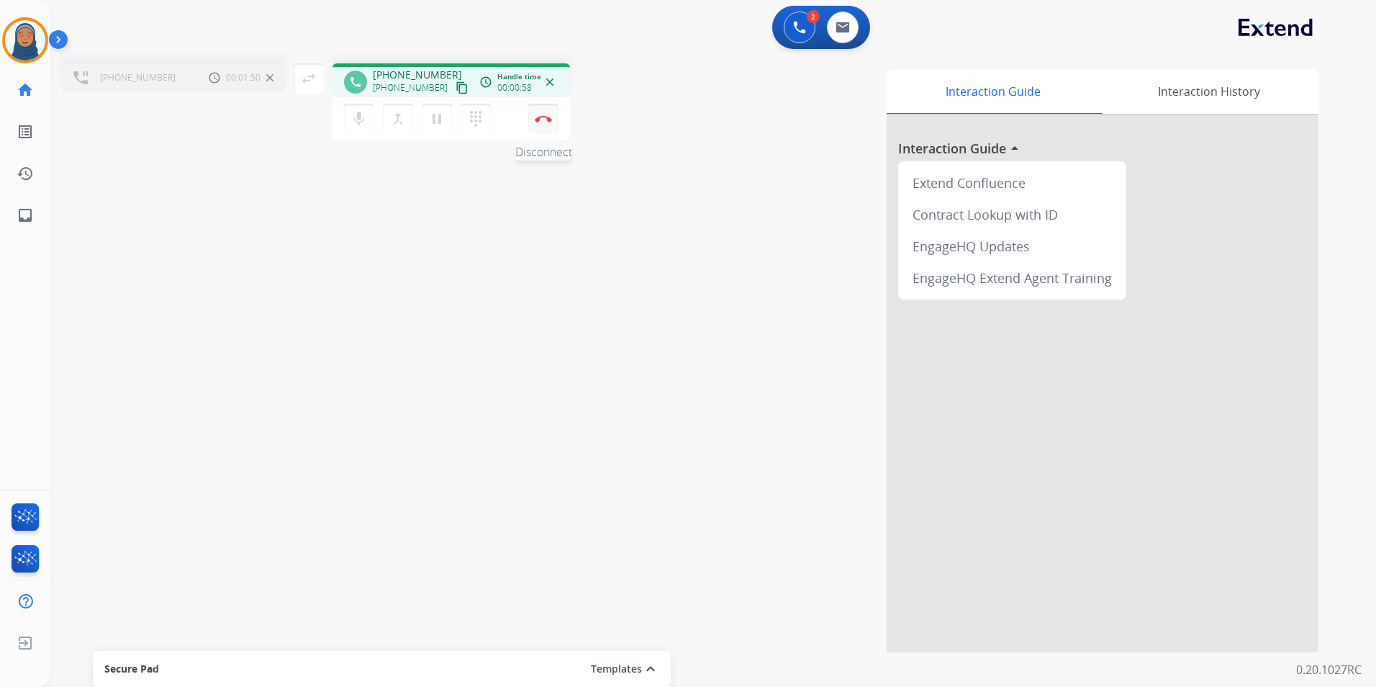
click at [549, 121] on img at bounding box center [543, 118] width 17 height 7
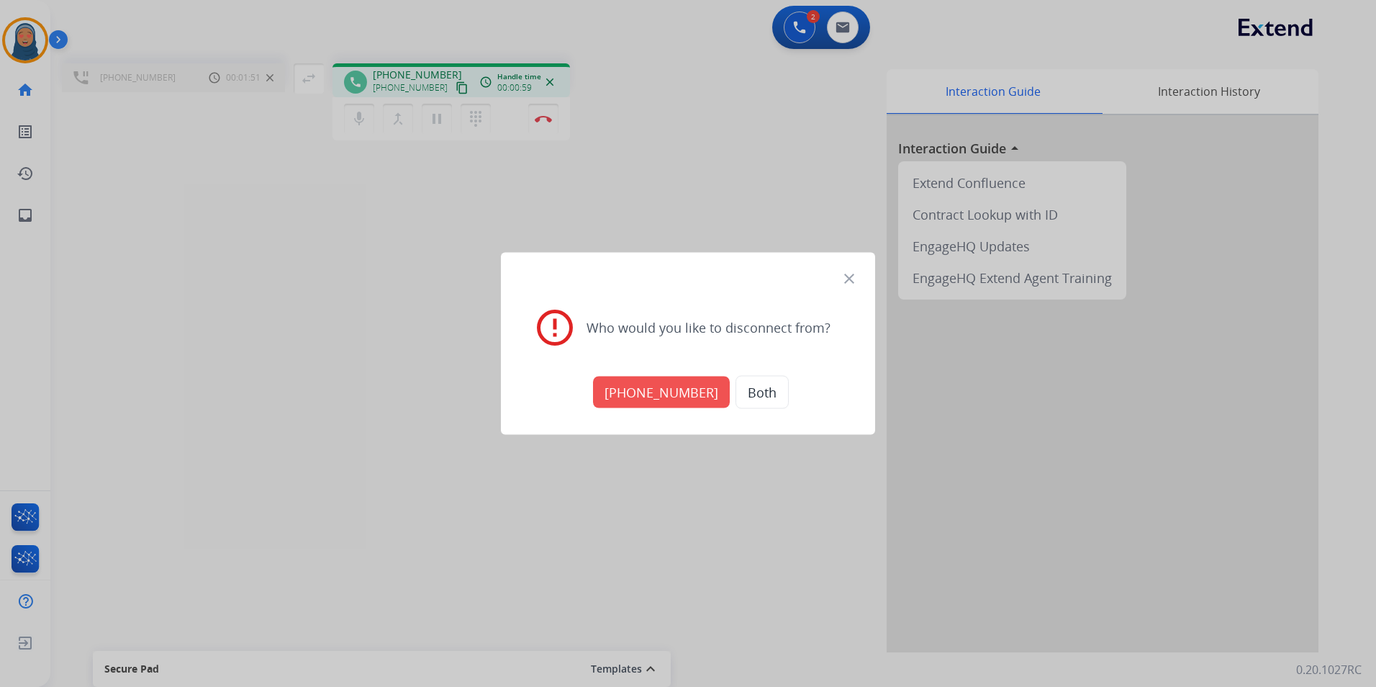
click at [759, 401] on button "Both" at bounding box center [762, 392] width 53 height 33
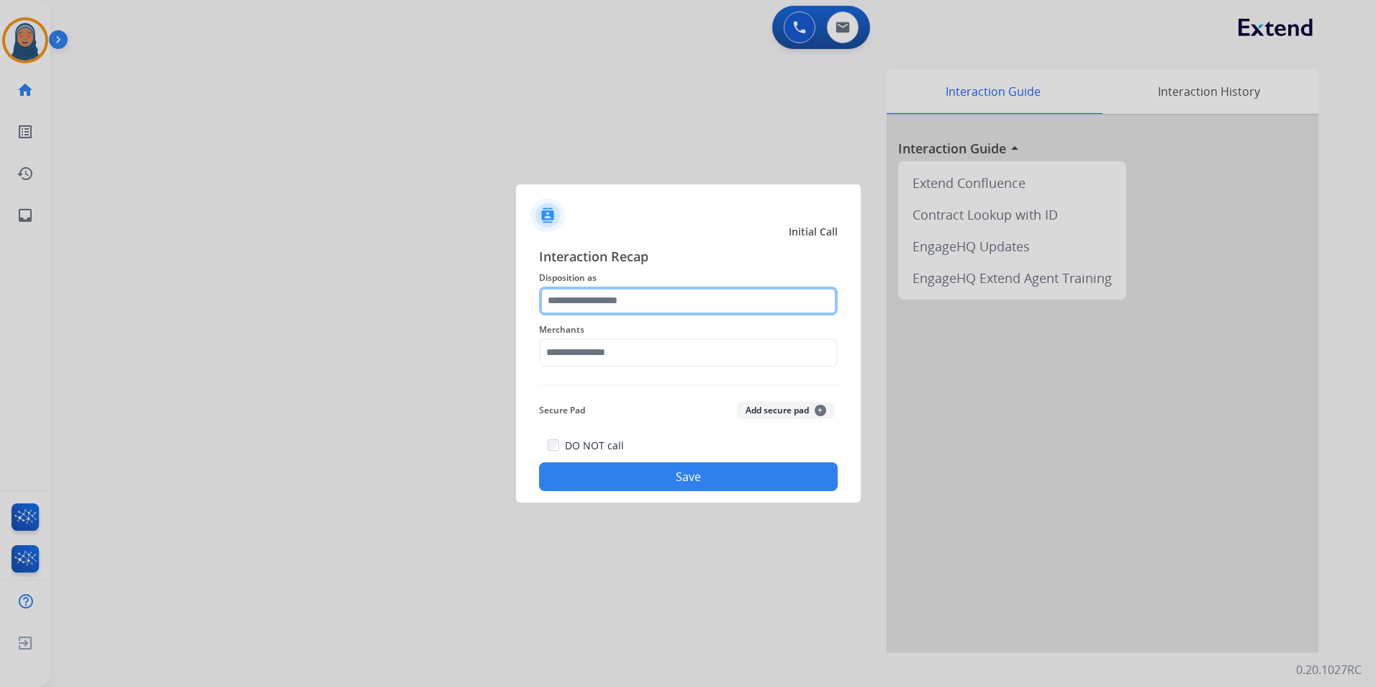
click at [586, 301] on input "text" at bounding box center [688, 300] width 299 height 29
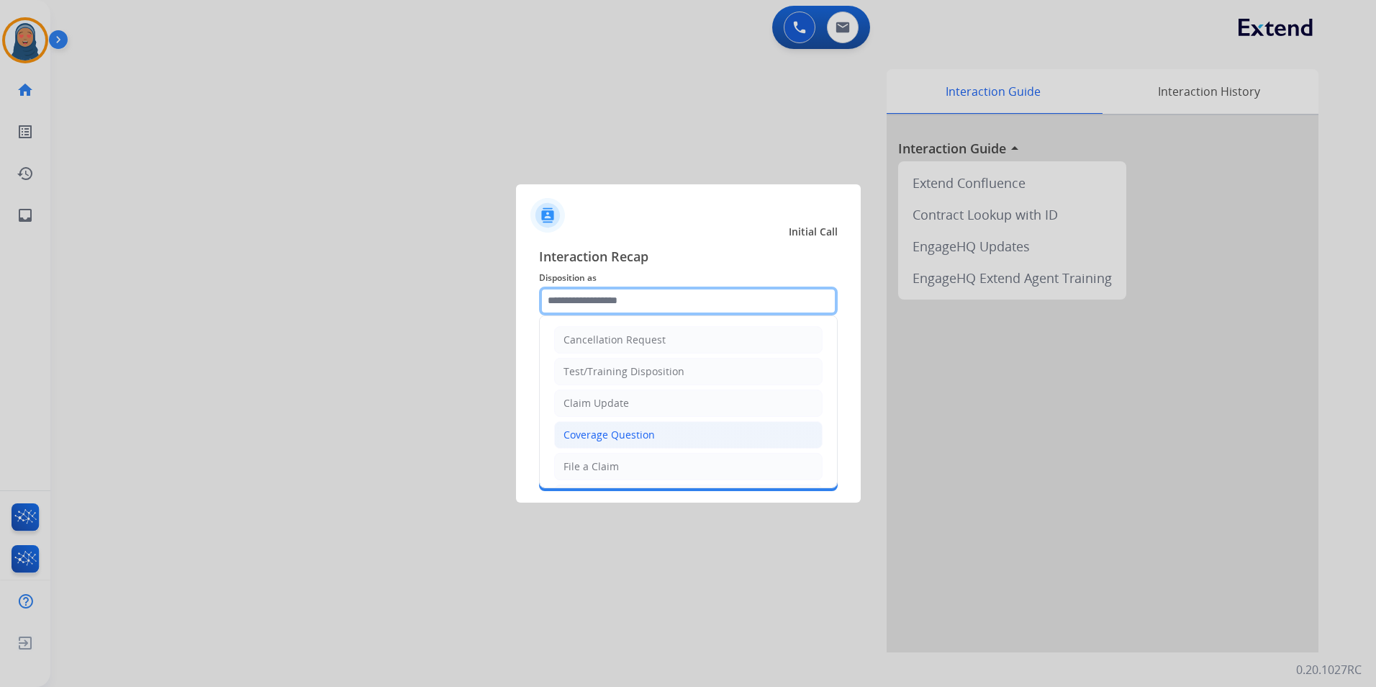
scroll to position [72, 0]
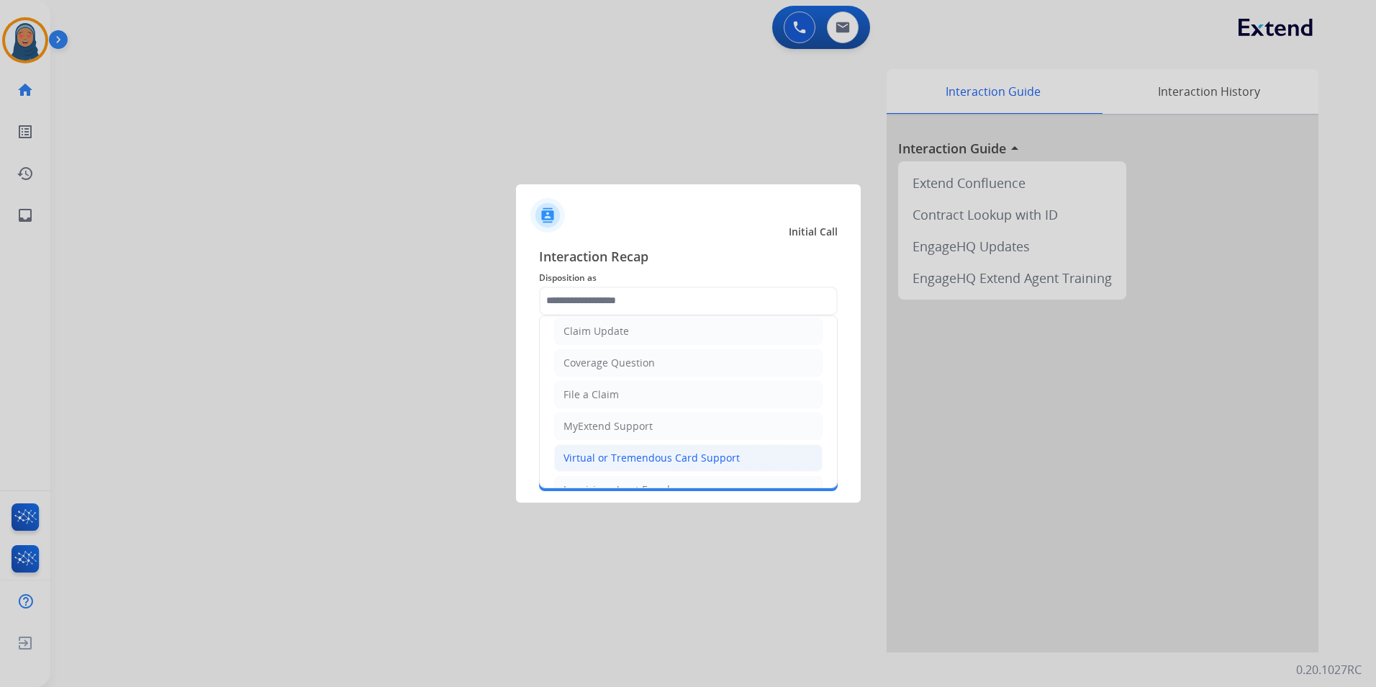
click at [632, 459] on div "Virtual or Tremendous Card Support" at bounding box center [652, 458] width 176 height 14
type input "**********"
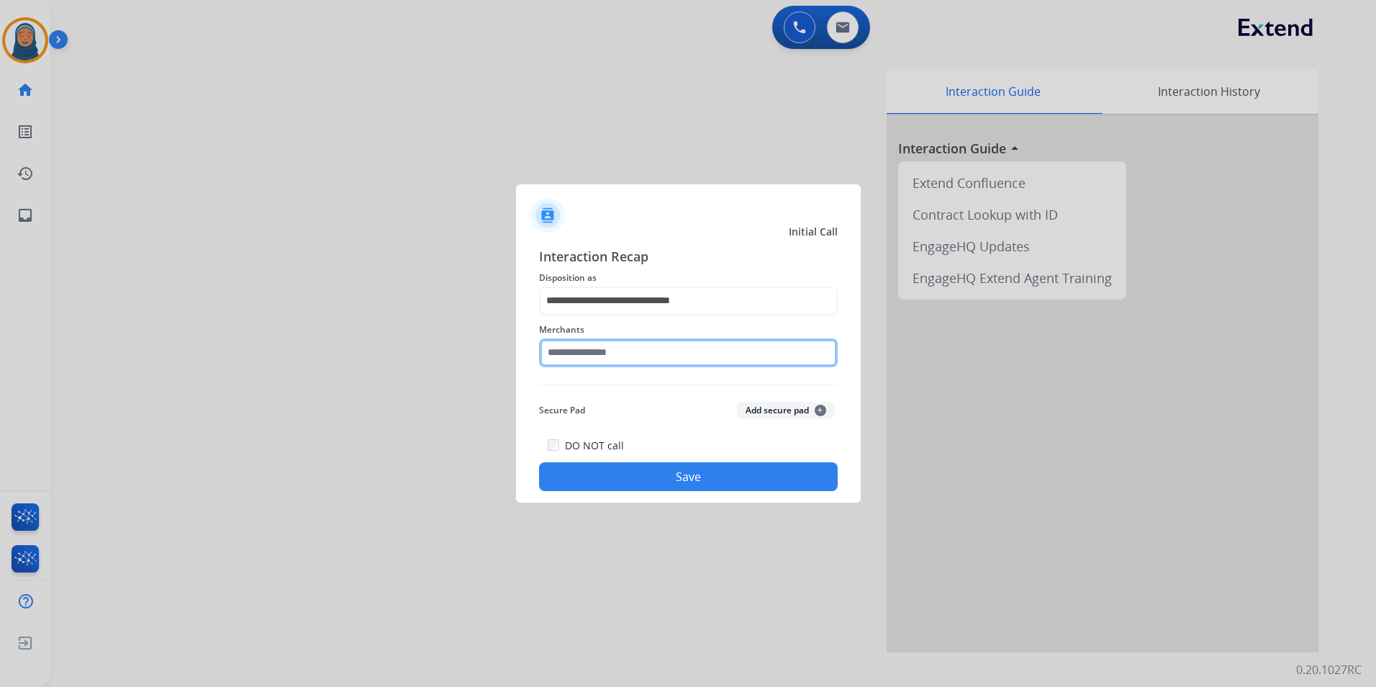
click at [637, 356] on input "text" at bounding box center [688, 352] width 299 height 29
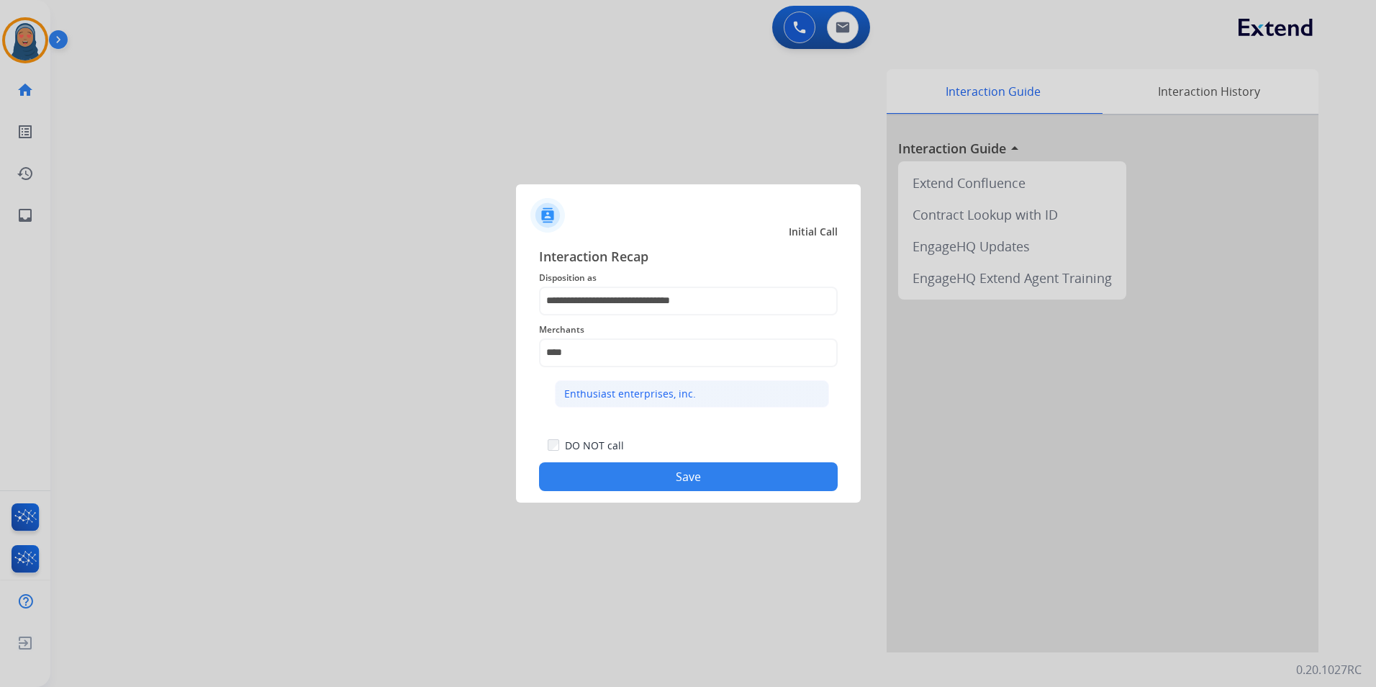
click at [646, 399] on div "Enthusiast enterprises, inc." at bounding box center [630, 394] width 132 height 14
type input "**********"
click at [681, 479] on button "Save" at bounding box center [688, 476] width 299 height 29
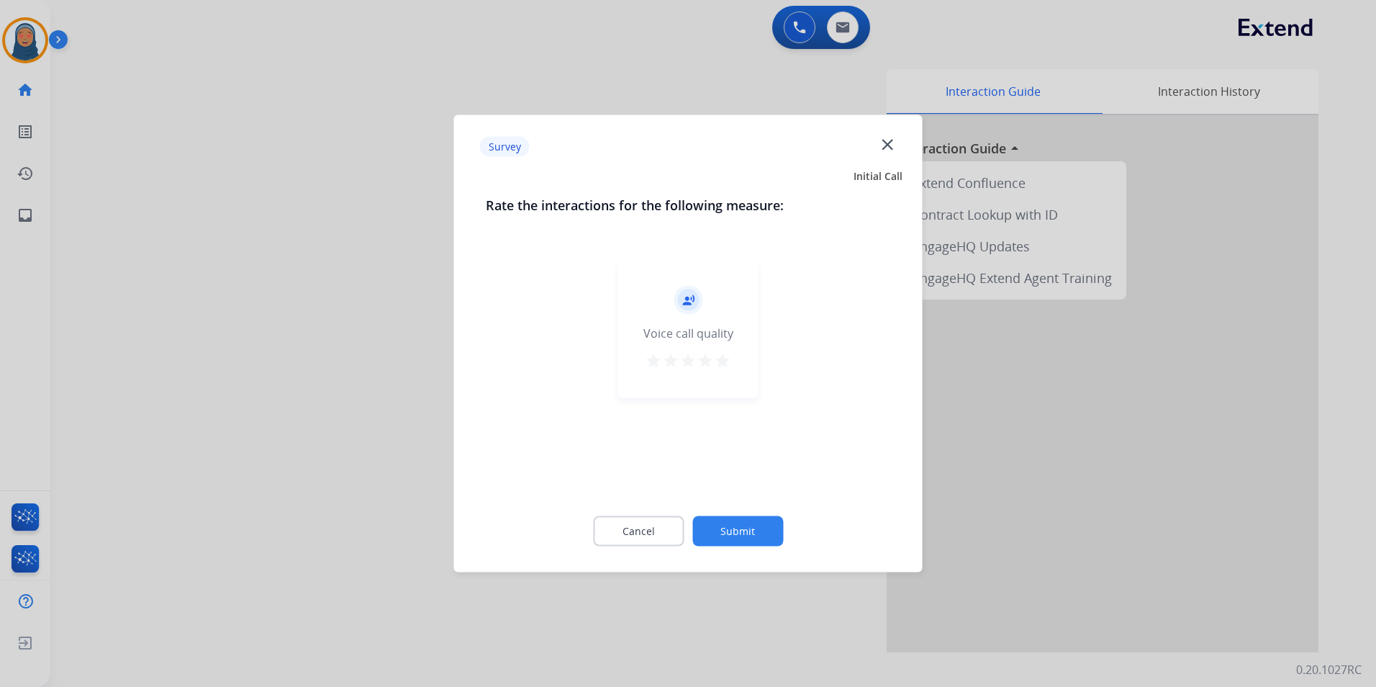
click at [751, 535] on button "Submit" at bounding box center [737, 531] width 91 height 30
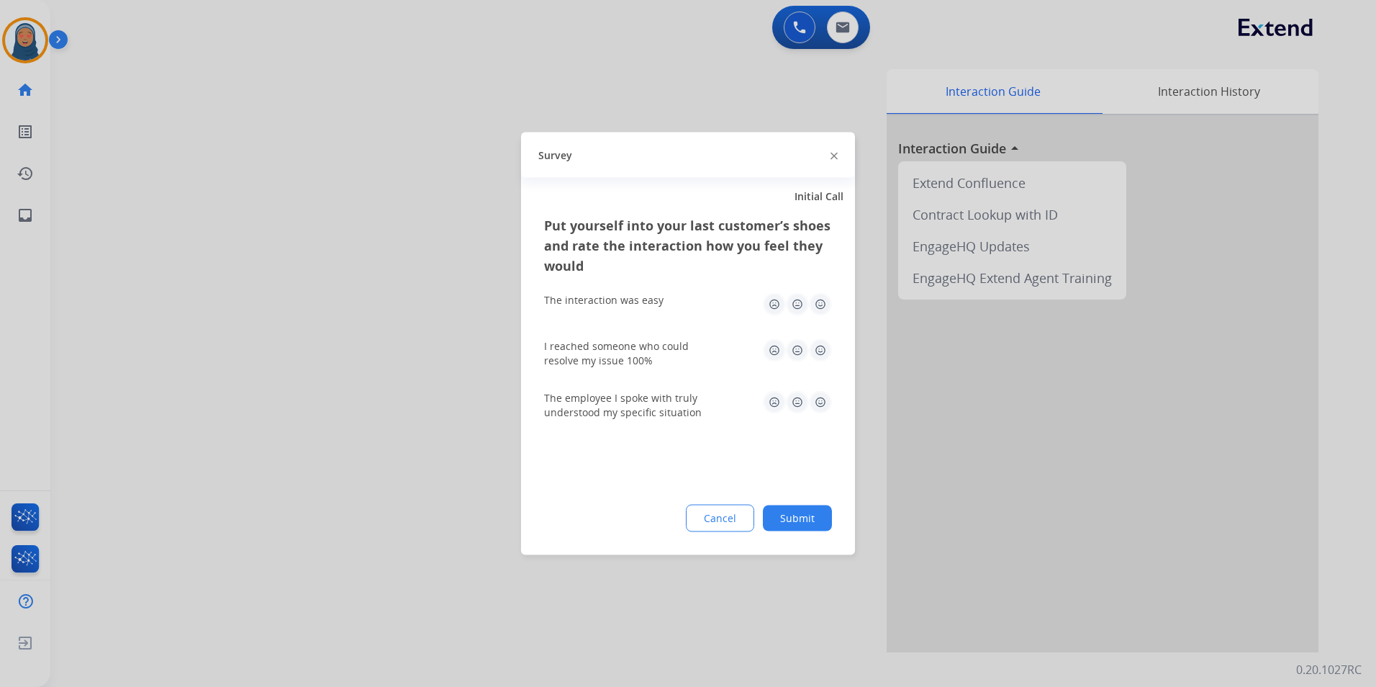
click at [786, 523] on button "Submit" at bounding box center [797, 518] width 69 height 26
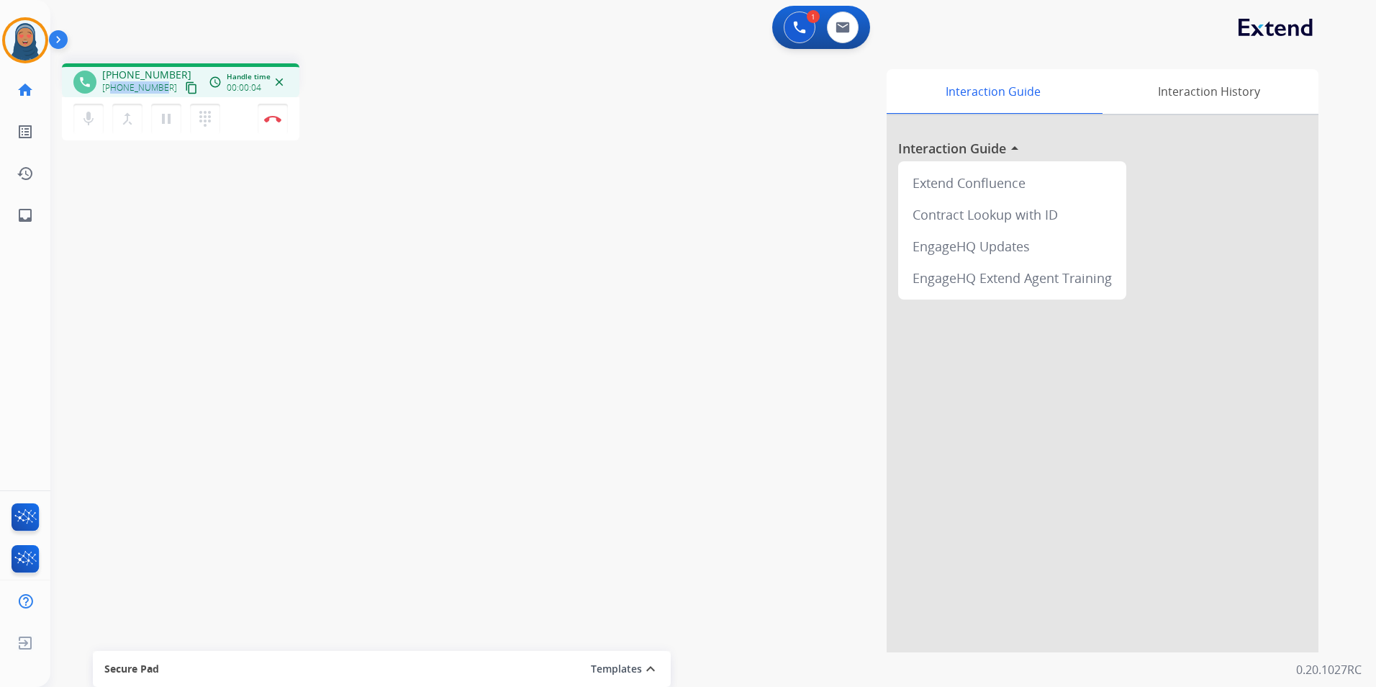
drag, startPoint x: 161, startPoint y: 88, endPoint x: 113, endPoint y: 94, distance: 48.6
click at [113, 94] on div "+14155157556 content_copy" at bounding box center [151, 87] width 98 height 17
copy span "4155157556"
click at [274, 127] on button "Disconnect" at bounding box center [273, 119] width 30 height 30
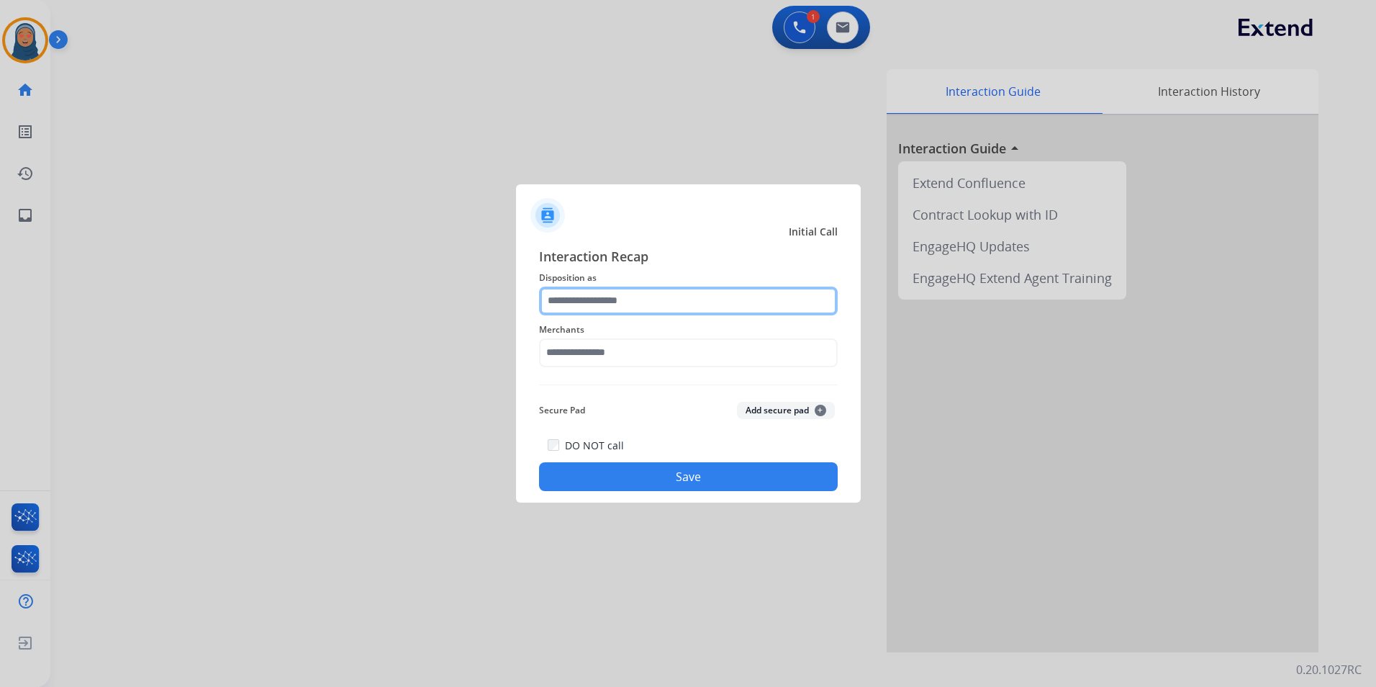
click at [638, 290] on input "text" at bounding box center [688, 300] width 299 height 29
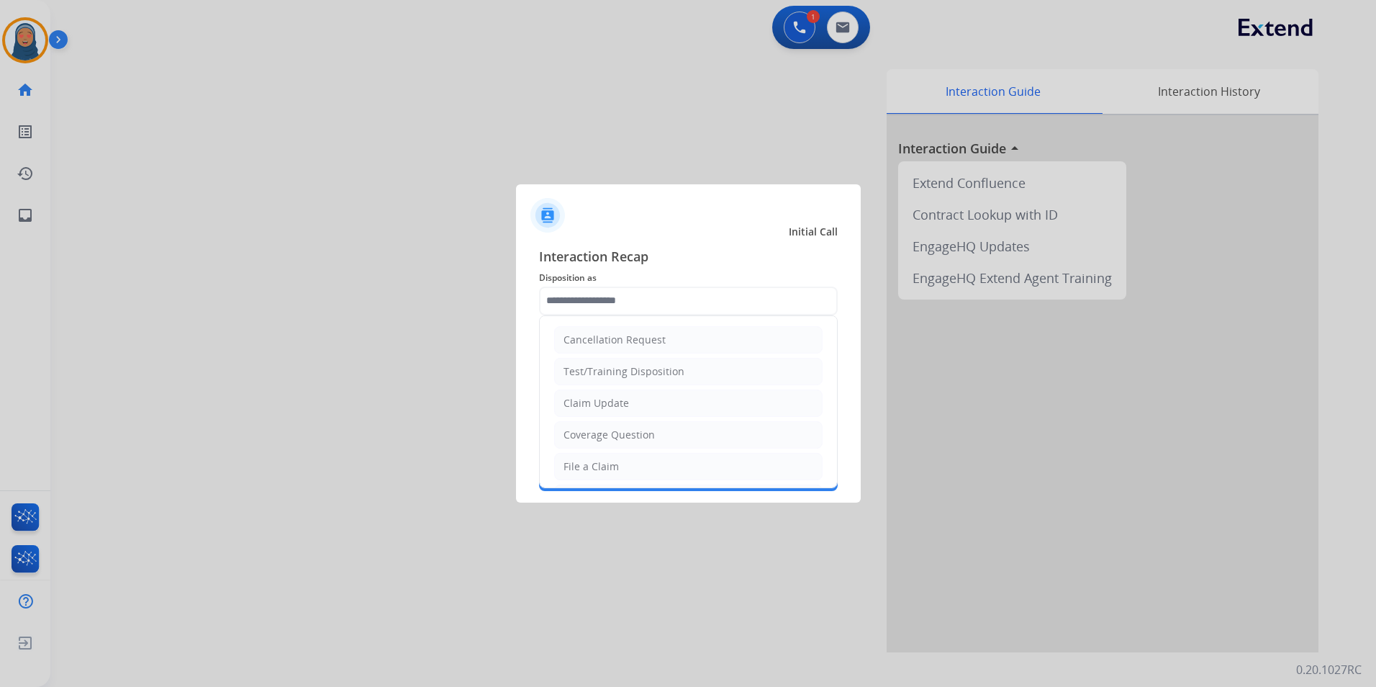
drag, startPoint x: 619, startPoint y: 408, endPoint x: 619, endPoint y: 378, distance: 30.2
click at [619, 405] on div "Claim Update" at bounding box center [597, 403] width 66 height 14
type input "**********"
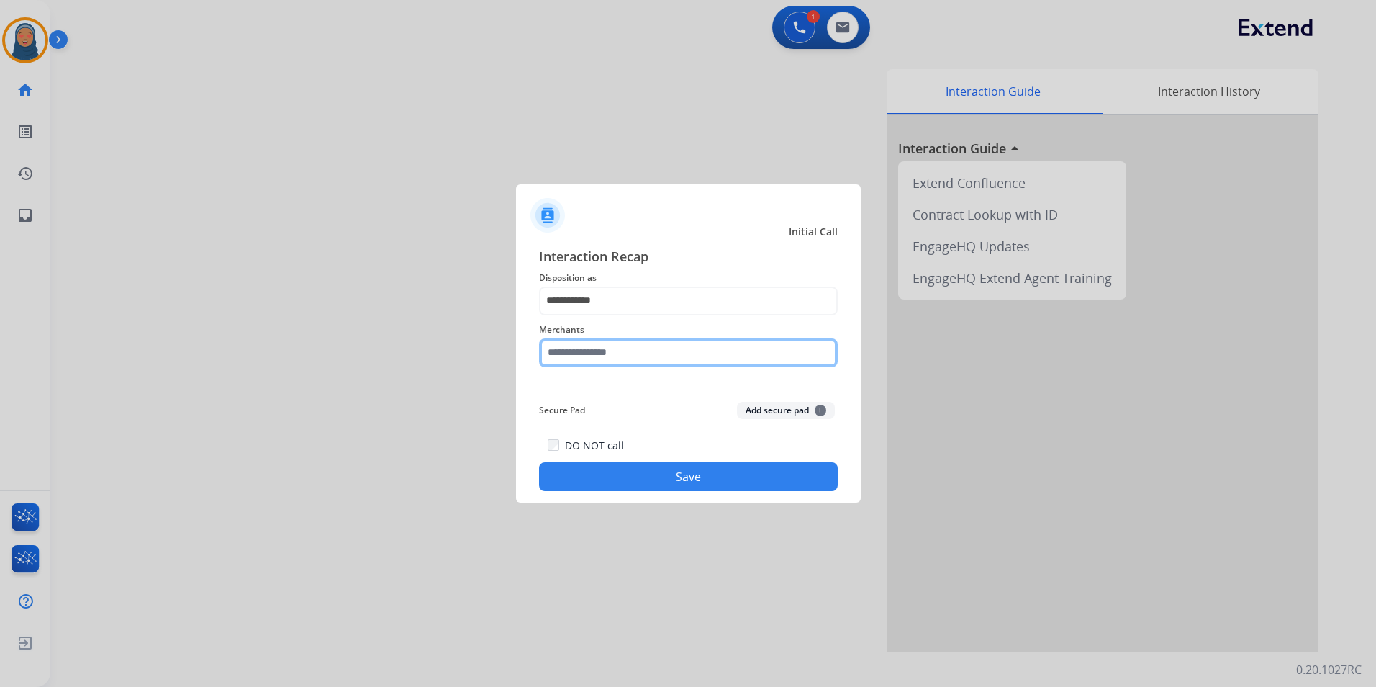
click at [618, 358] on input "text" at bounding box center [688, 352] width 299 height 29
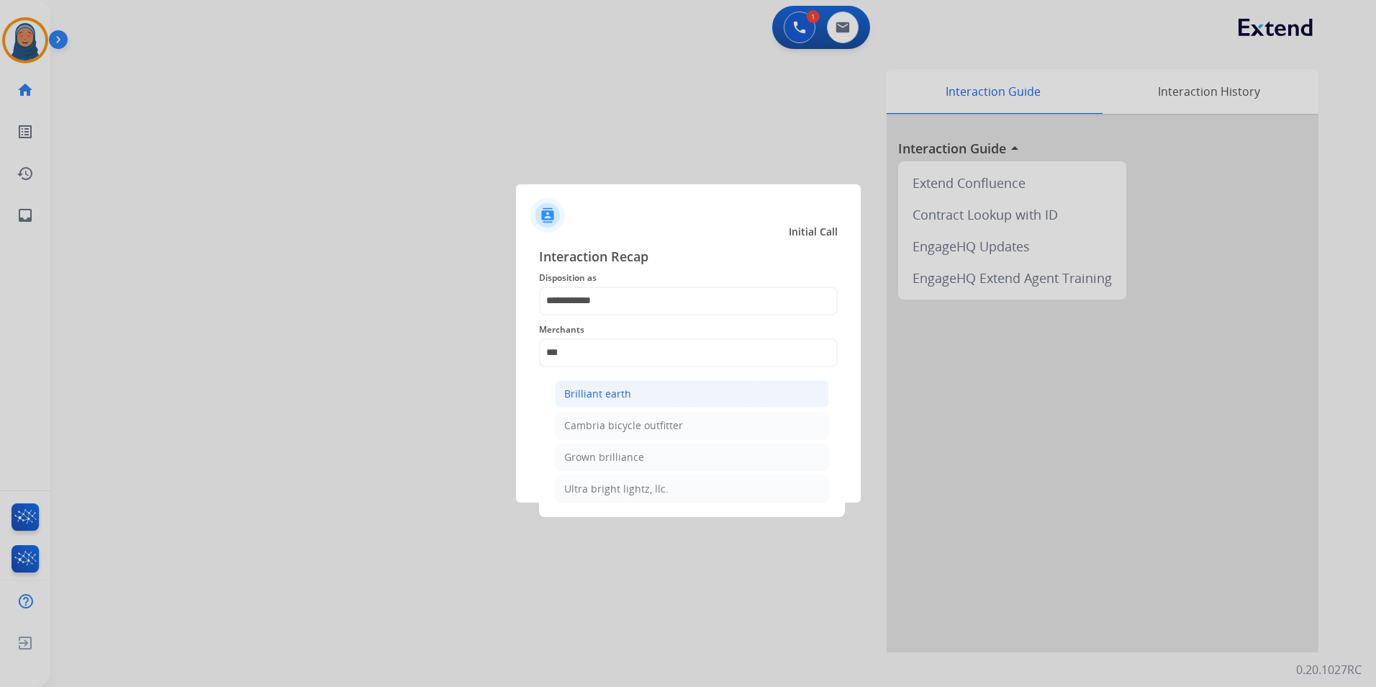
click at [618, 391] on div "Brilliant earth" at bounding box center [597, 394] width 67 height 14
type input "**********"
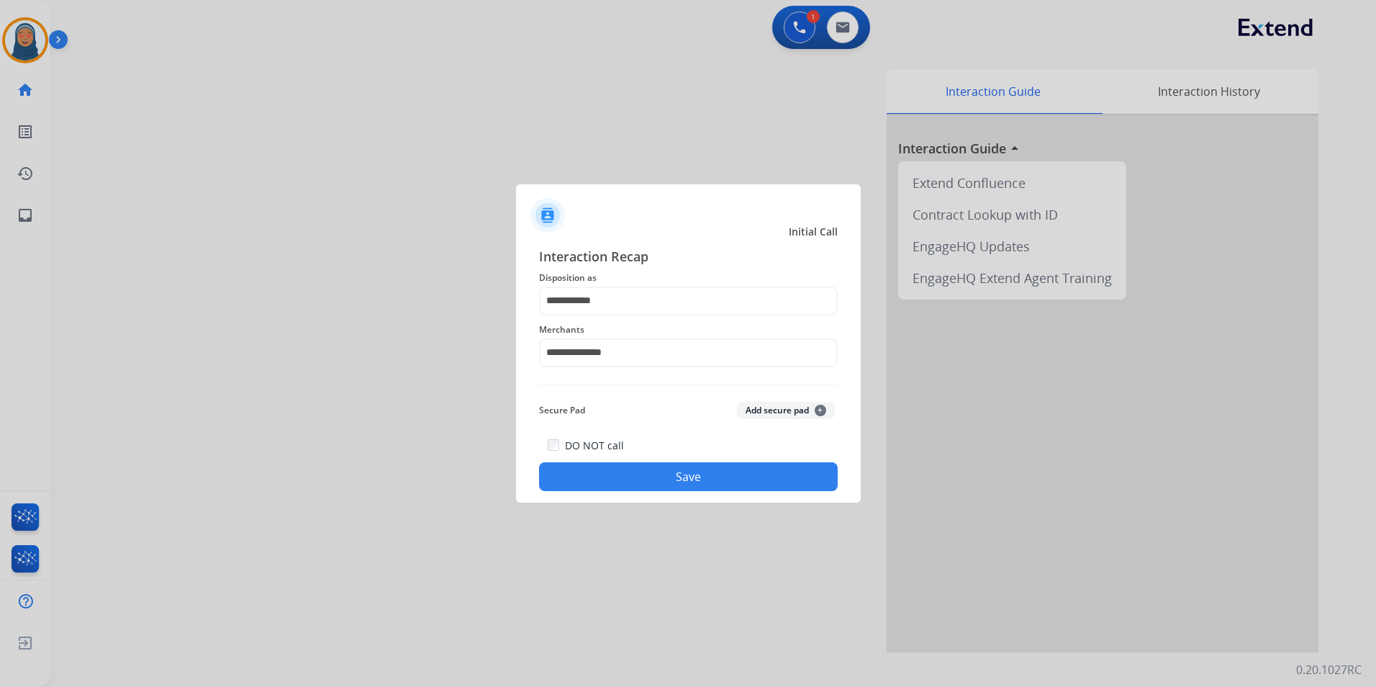
click at [665, 481] on button "Save" at bounding box center [688, 476] width 299 height 29
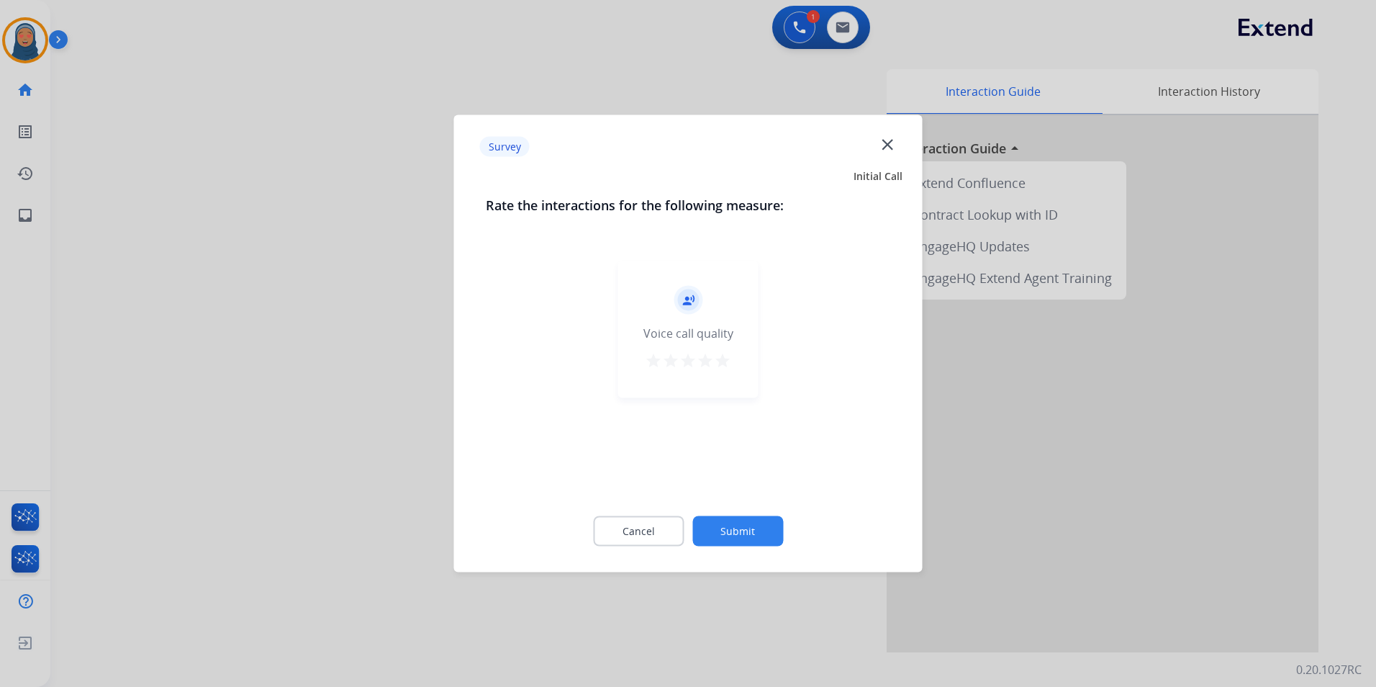
click at [738, 528] on button "Submit" at bounding box center [737, 531] width 91 height 30
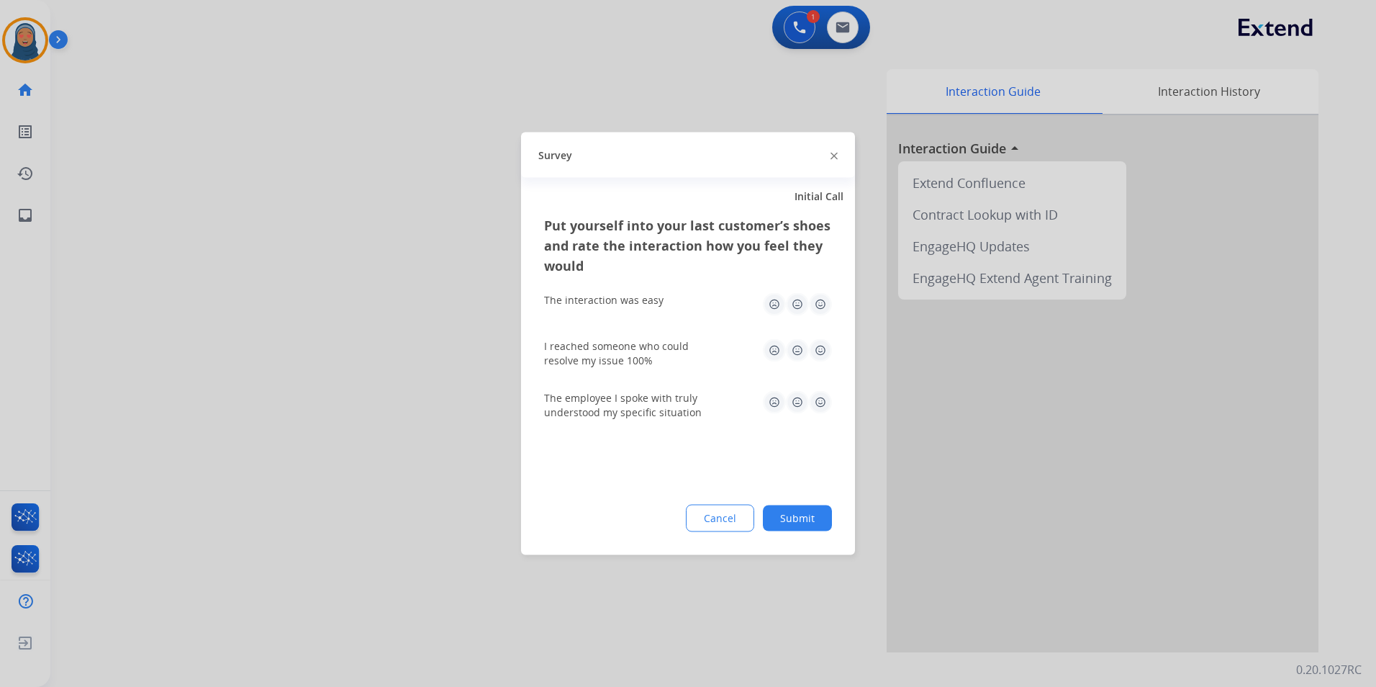
drag, startPoint x: 813, startPoint y: 513, endPoint x: 834, endPoint y: 513, distance: 20.2
click at [814, 514] on button "Submit" at bounding box center [797, 518] width 69 height 26
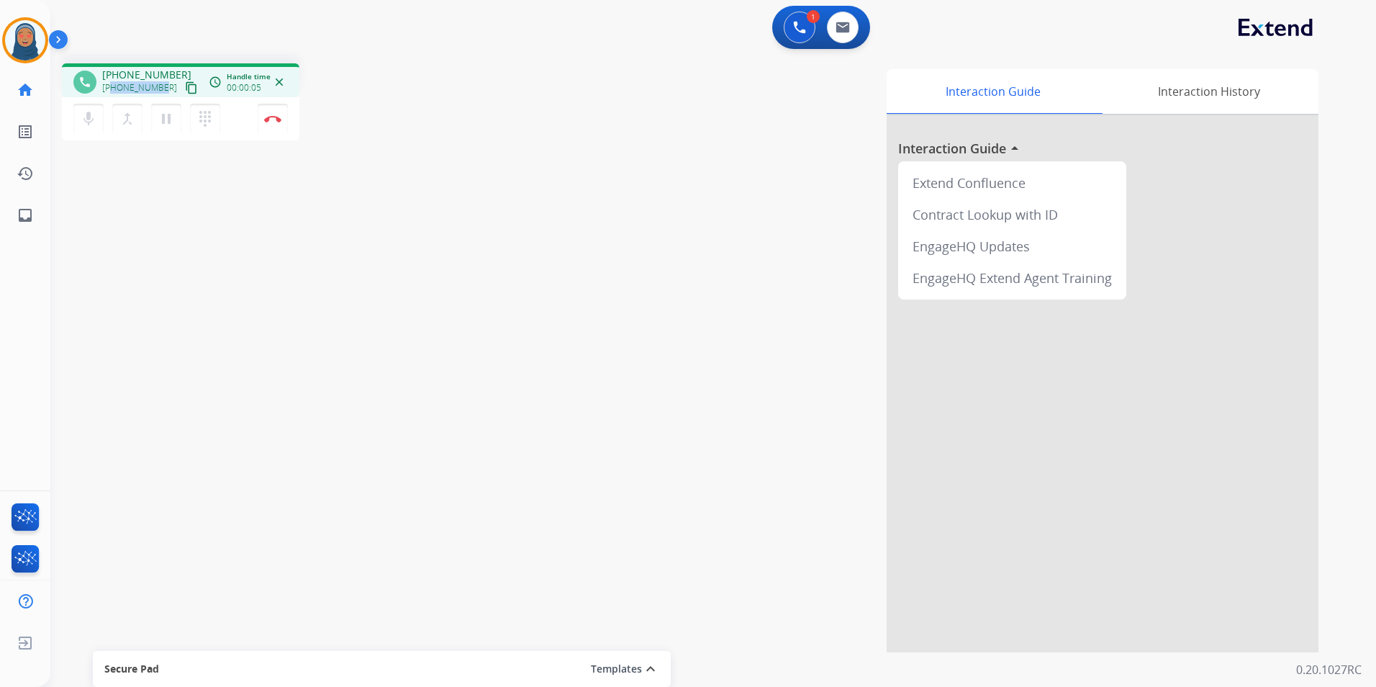
drag, startPoint x: 163, startPoint y: 89, endPoint x: 114, endPoint y: 96, distance: 49.4
click at [114, 96] on div "+15596804244 content_copy" at bounding box center [151, 87] width 98 height 17
copy span "5596804244"
click at [281, 127] on button "Disconnect" at bounding box center [273, 119] width 30 height 30
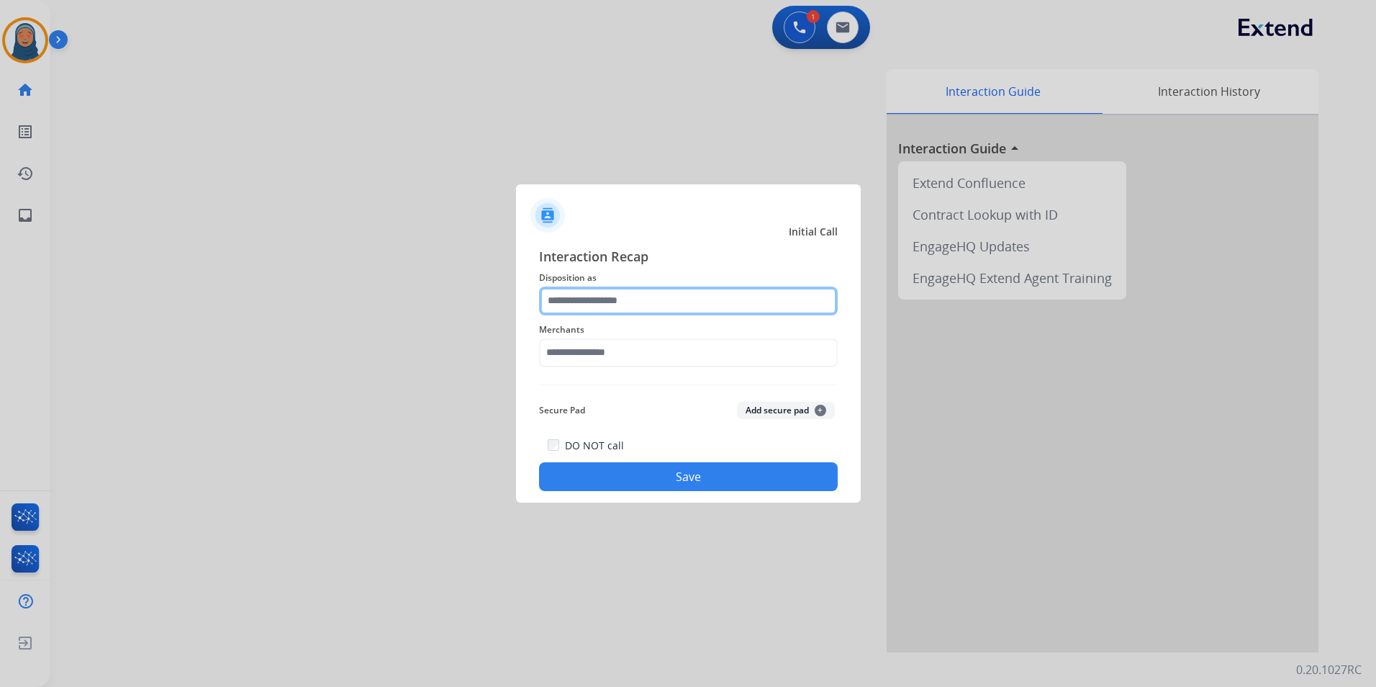
click at [664, 294] on input "text" at bounding box center [688, 300] width 299 height 29
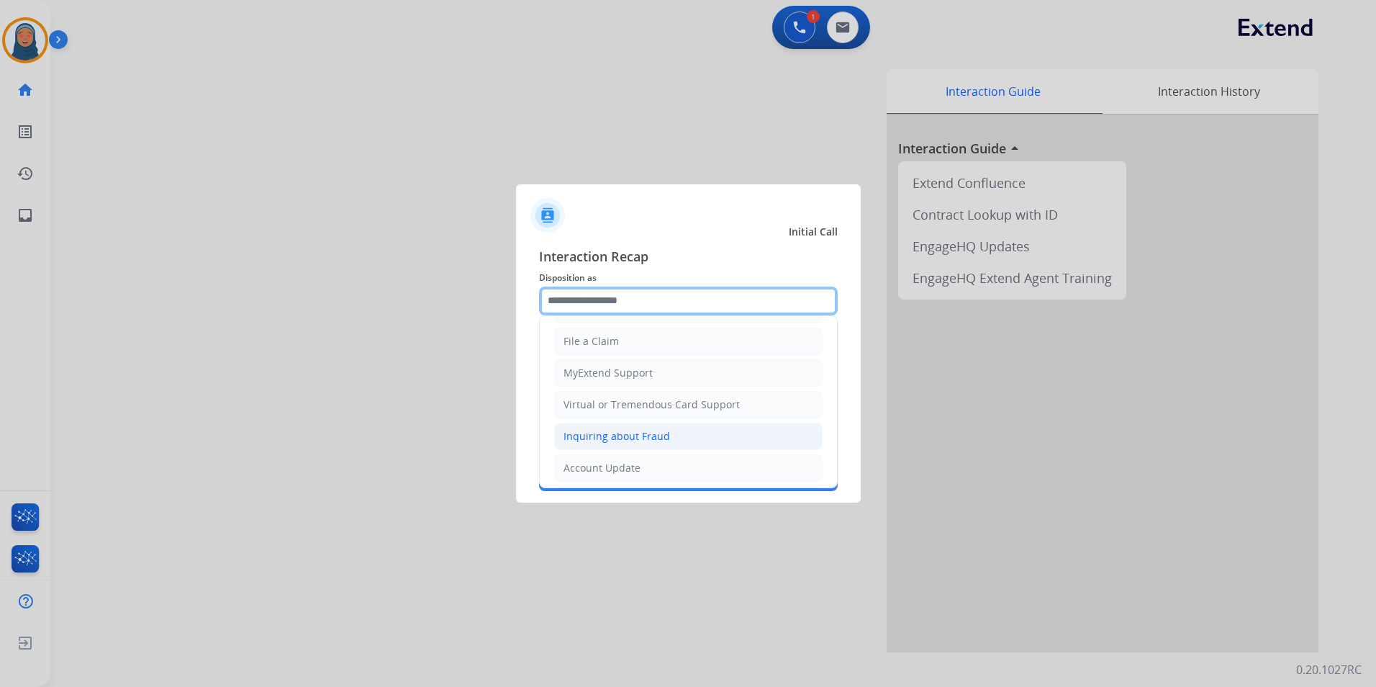
scroll to position [144, 0]
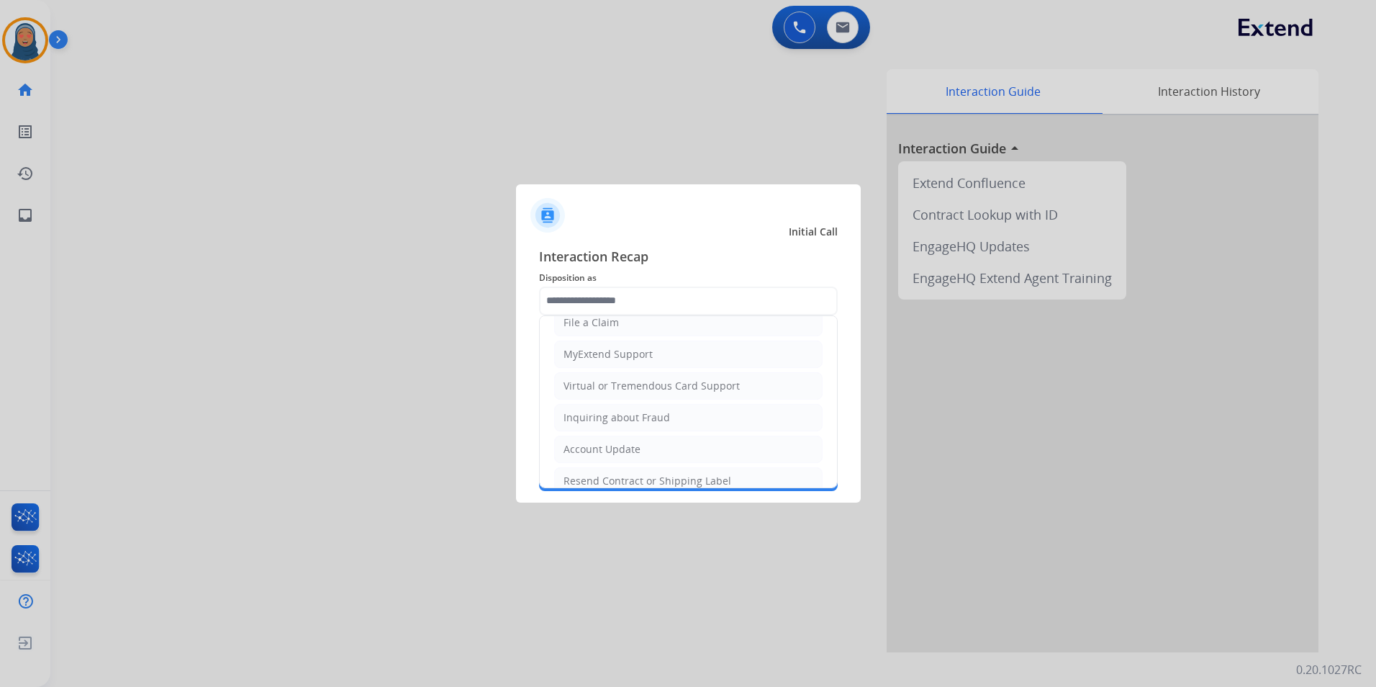
click at [631, 390] on div "Virtual or Tremendous Card Support" at bounding box center [652, 386] width 176 height 14
type input "**********"
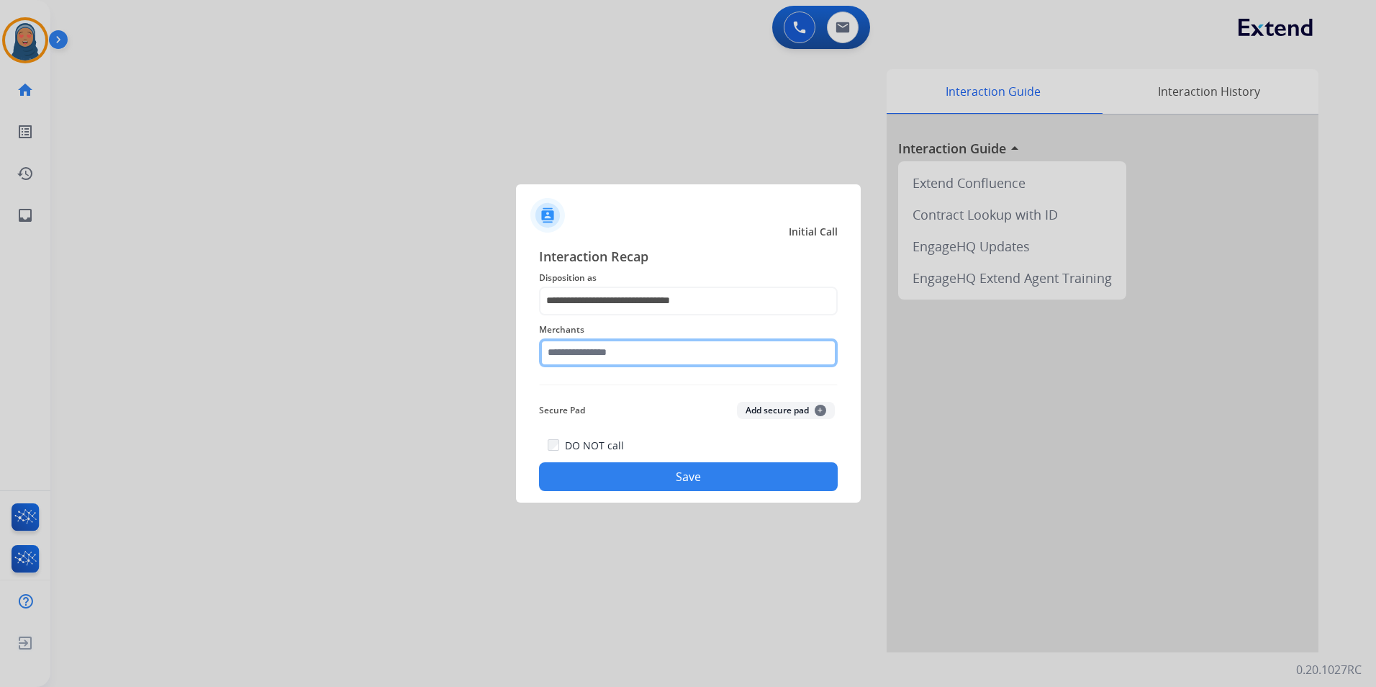
click at [628, 356] on input "text" at bounding box center [688, 352] width 299 height 29
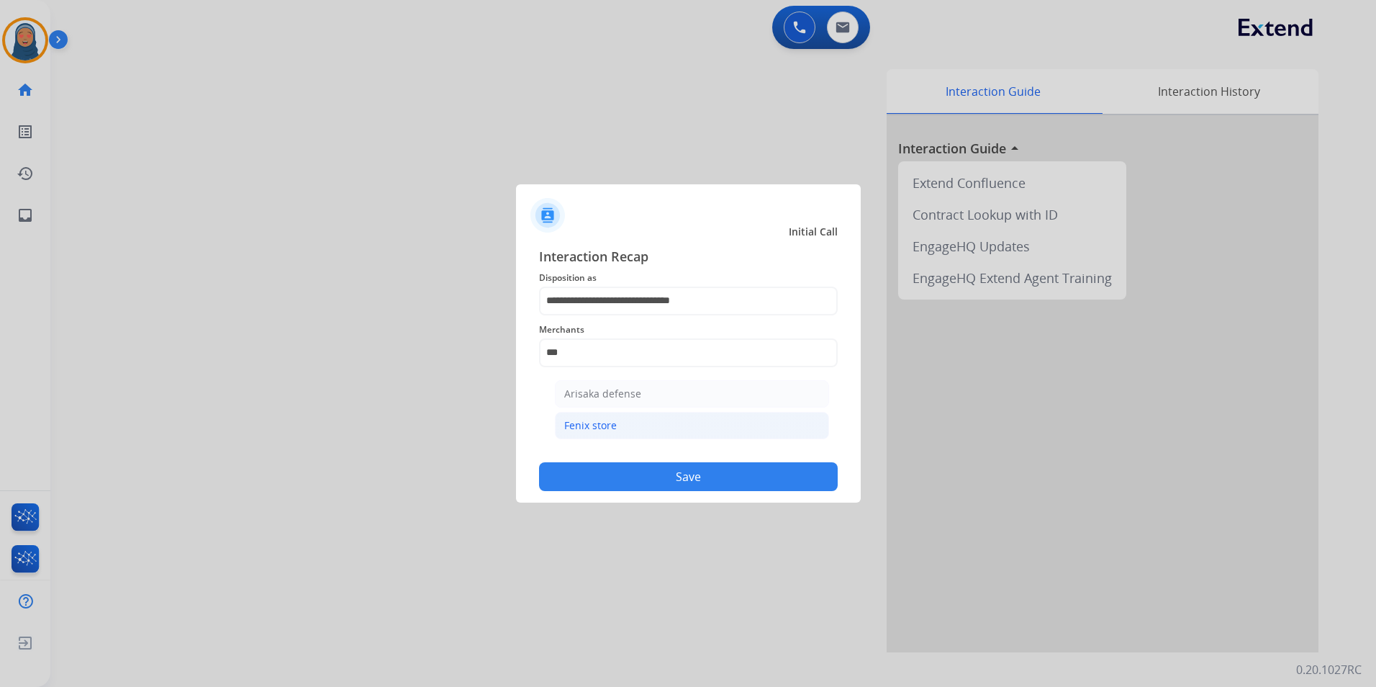
click at [631, 427] on li "Fenix store" at bounding box center [692, 425] width 274 height 27
type input "**********"
click at [659, 487] on button "Save" at bounding box center [688, 476] width 299 height 29
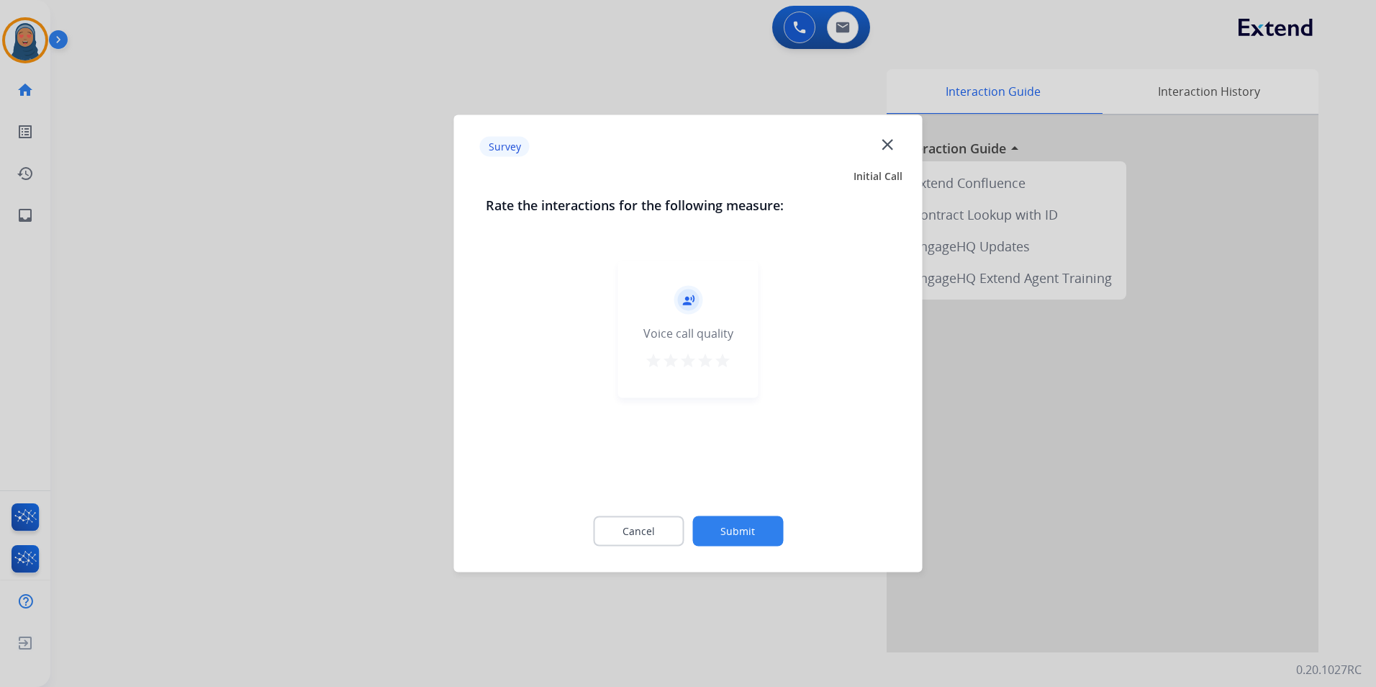
click at [739, 537] on button "Submit" at bounding box center [737, 531] width 91 height 30
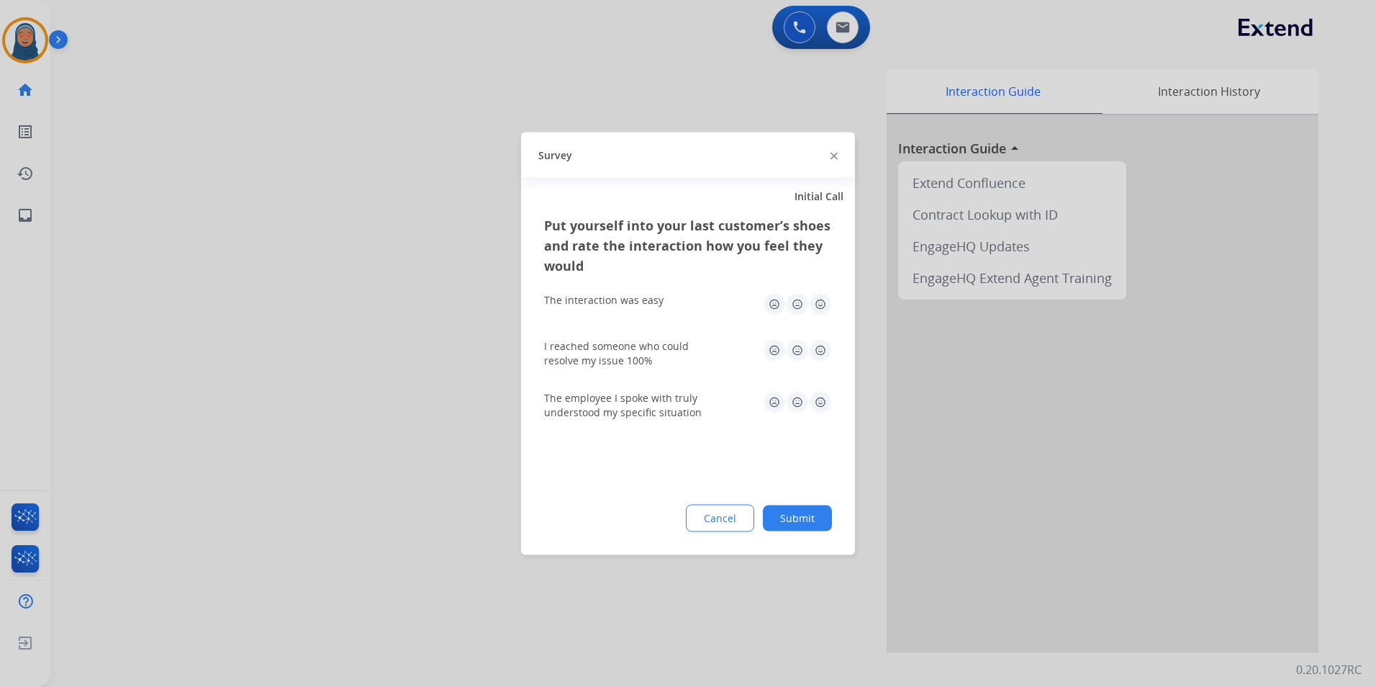
drag, startPoint x: 811, startPoint y: 518, endPoint x: 826, endPoint y: 518, distance: 15.1
click at [810, 518] on button "Submit" at bounding box center [797, 518] width 69 height 26
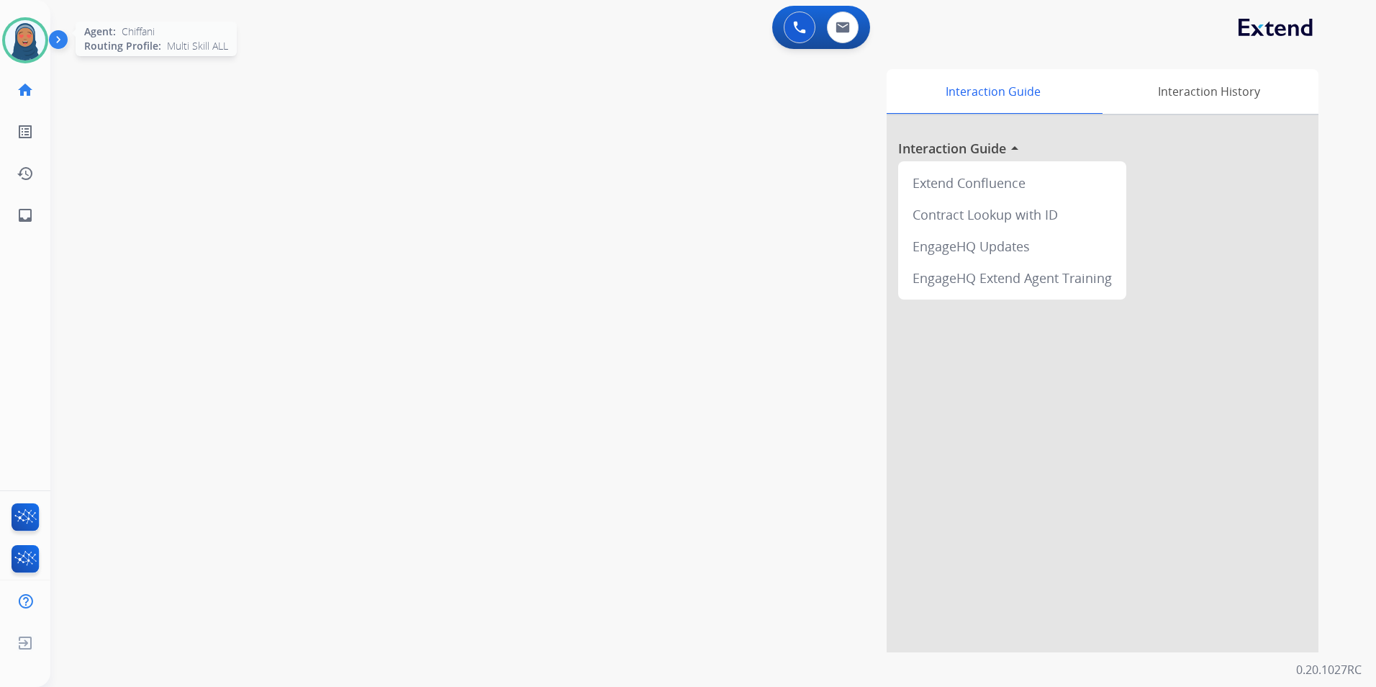
click at [21, 46] on img at bounding box center [25, 40] width 40 height 40
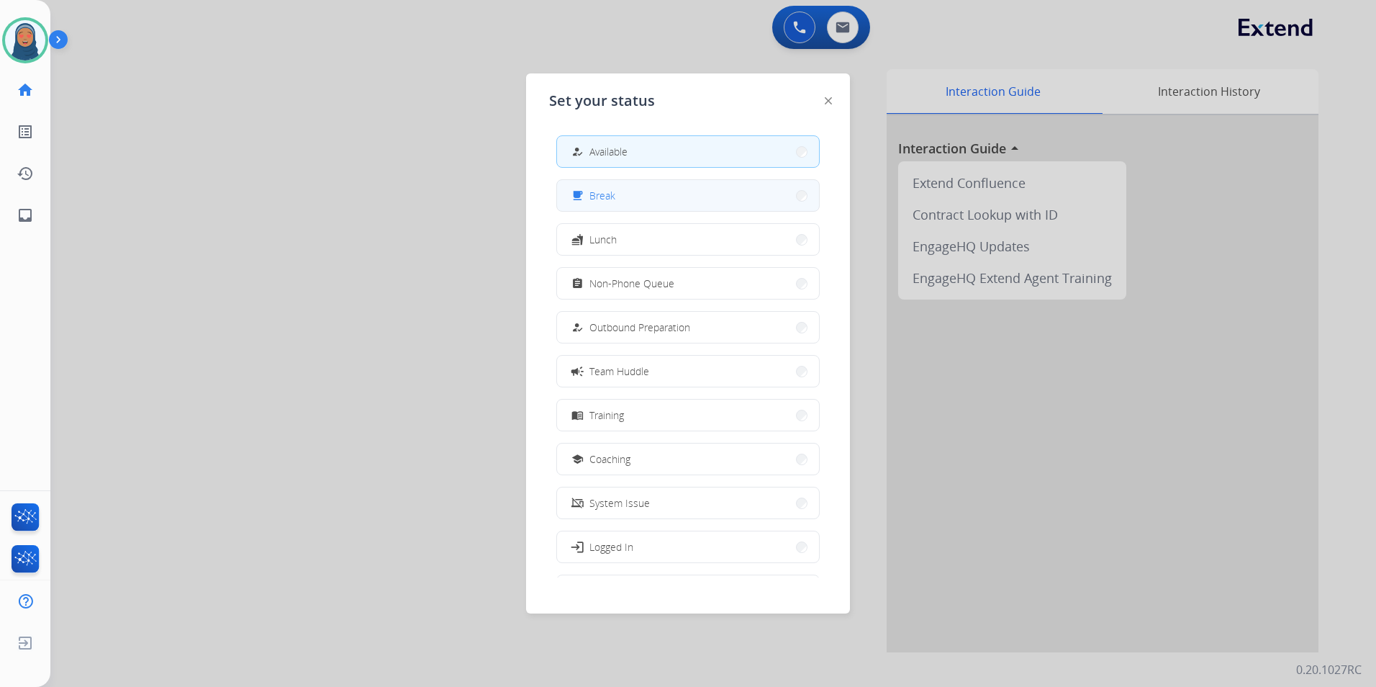
click at [709, 201] on button "free_breakfast Break" at bounding box center [688, 195] width 262 height 31
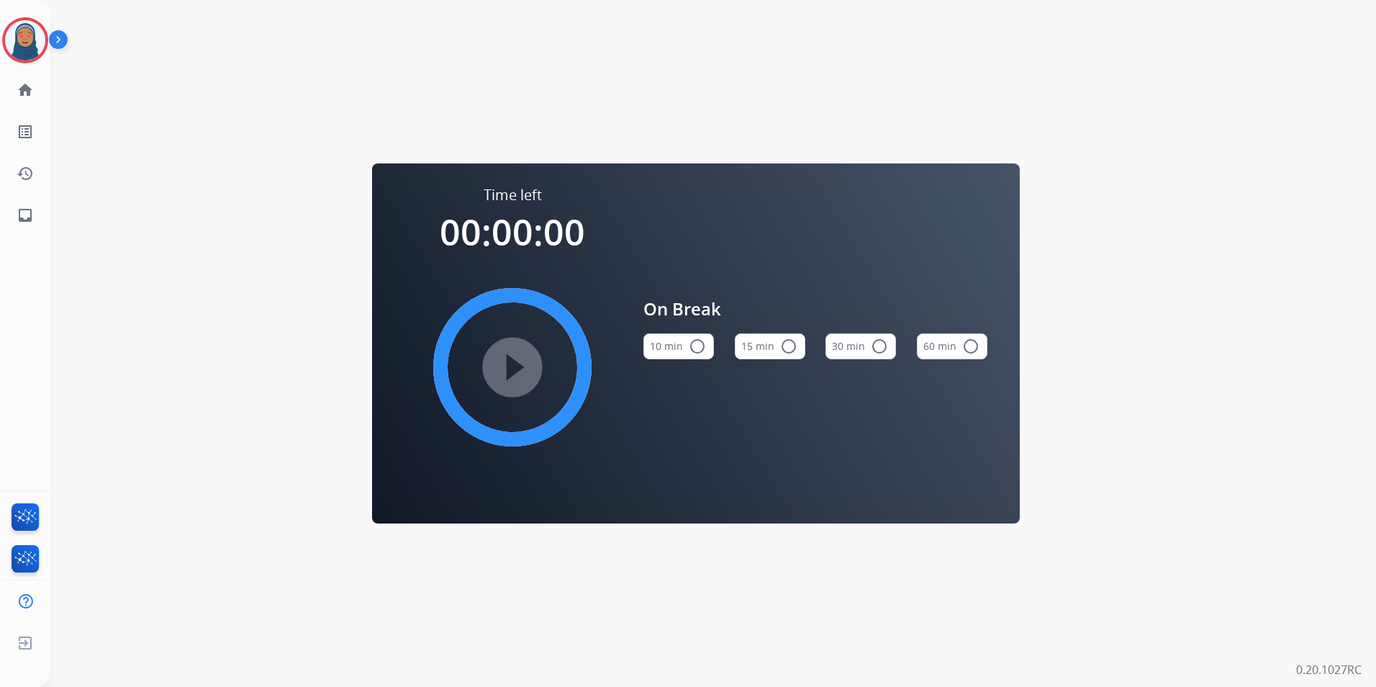
click at [788, 348] on mat-icon "radio_button_unchecked" at bounding box center [788, 346] width 17 height 17
click at [521, 373] on mat-icon "play_circle_filled" at bounding box center [512, 366] width 17 height 17
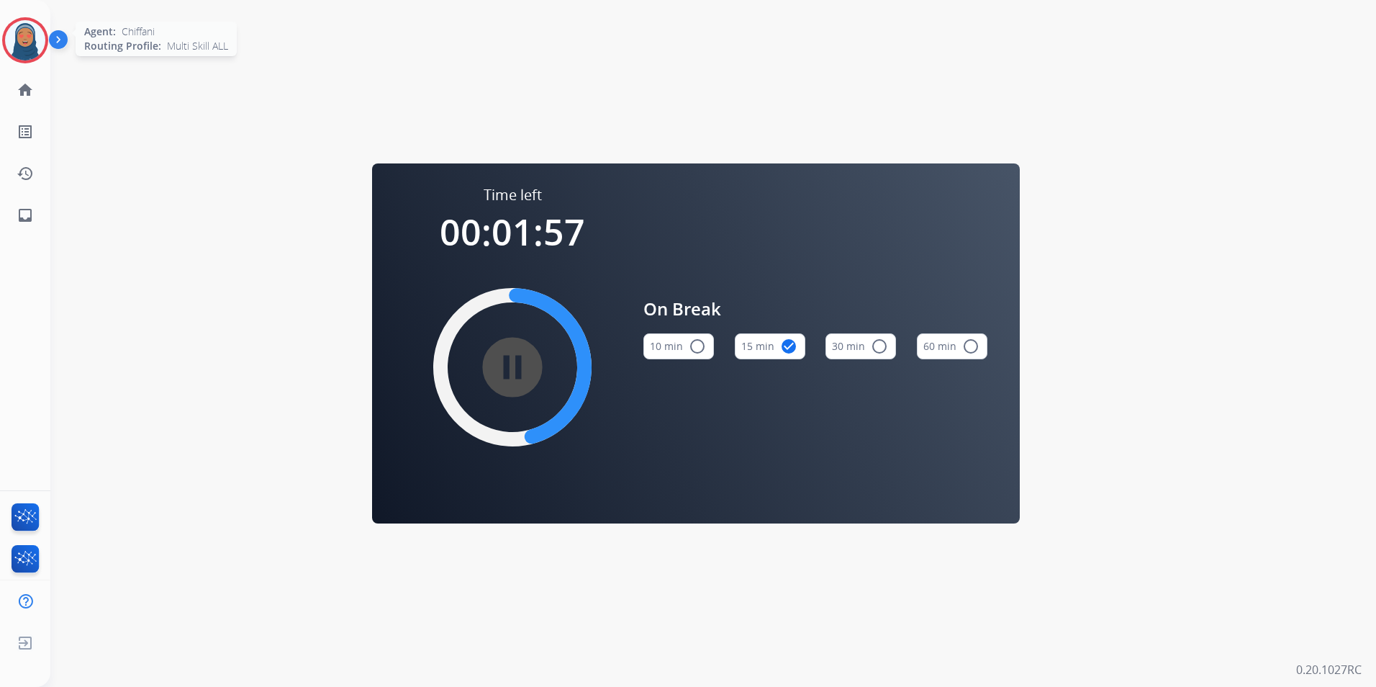
click at [24, 48] on img at bounding box center [25, 40] width 40 height 40
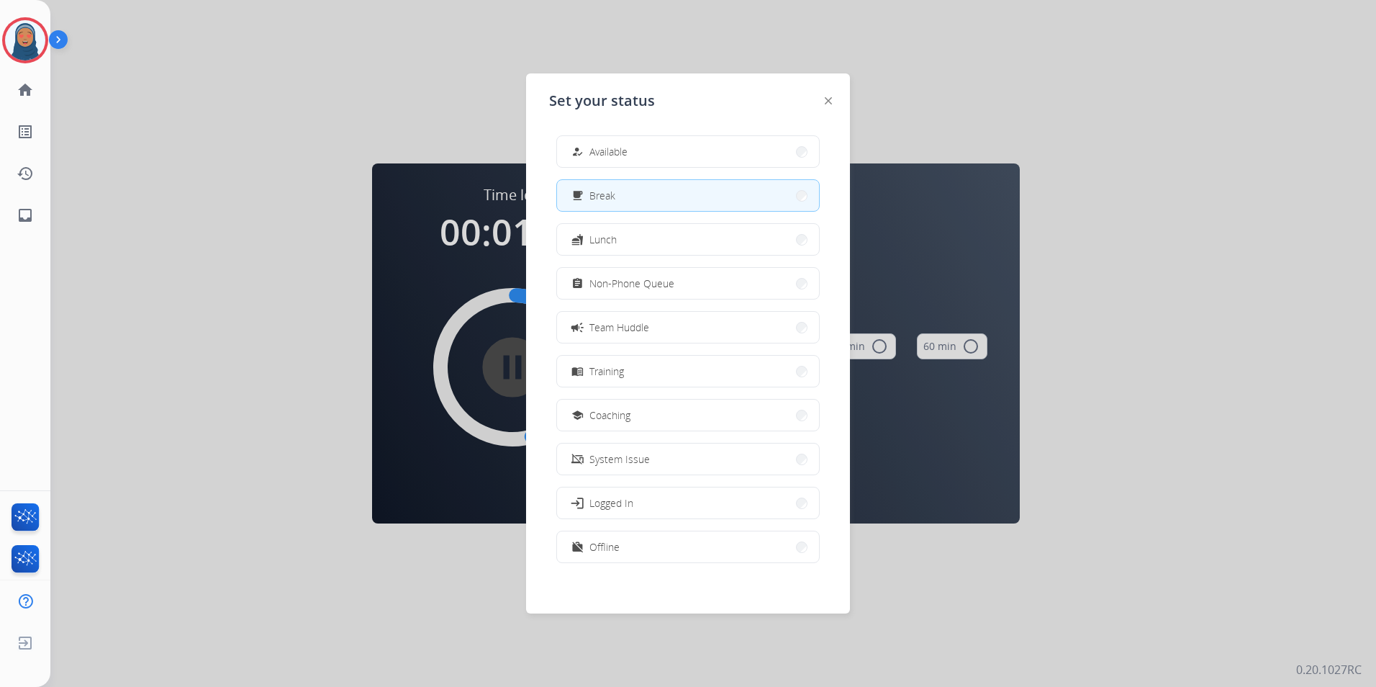
click at [662, 168] on div "how_to_reg Available free_breakfast Break fastfood Lunch assignment Non-Phone Q…" at bounding box center [688, 351] width 278 height 454
click at [652, 147] on button "how_to_reg Available" at bounding box center [688, 151] width 262 height 31
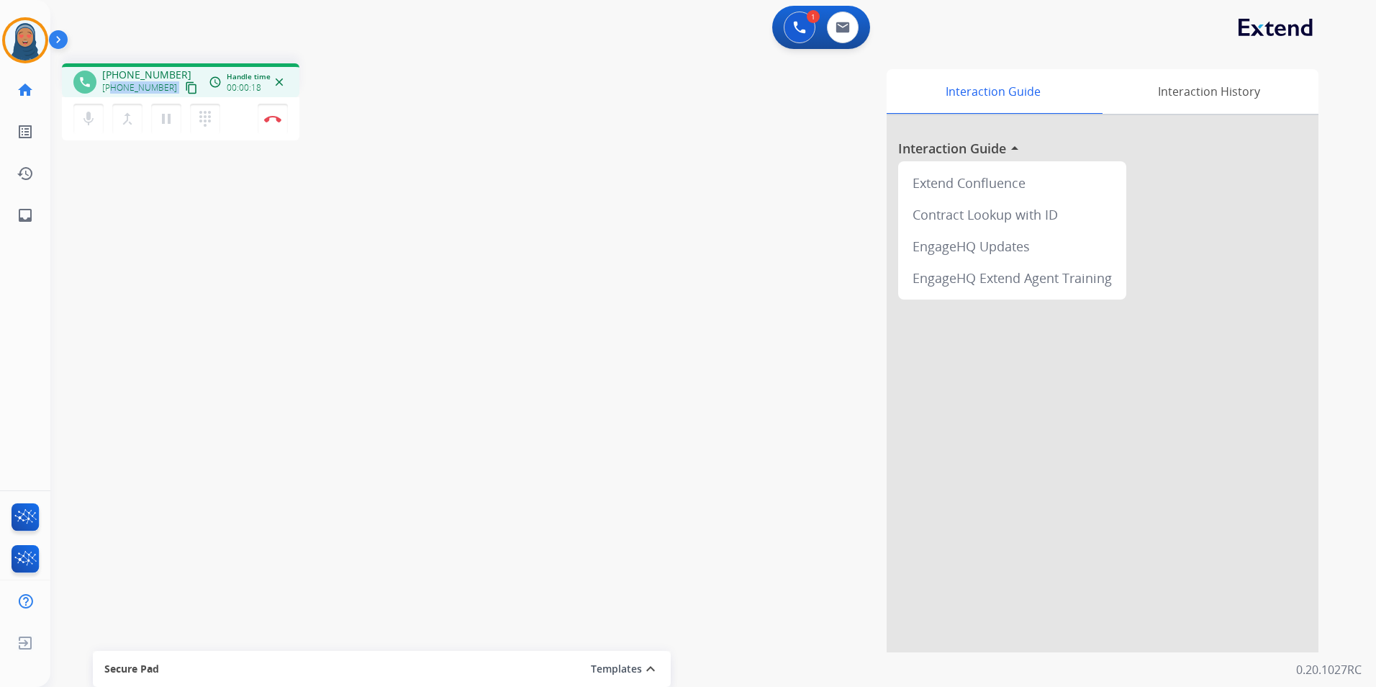
drag, startPoint x: 166, startPoint y: 88, endPoint x: 112, endPoint y: 95, distance: 53.8
click at [112, 95] on div "+13478244760 content_copy" at bounding box center [151, 87] width 98 height 17
copy div "3478244760 content_copy access_time Call metrics Queue 00:10 Hold 00:00 Talk 00…"
click at [273, 127] on button "Disconnect" at bounding box center [273, 119] width 30 height 30
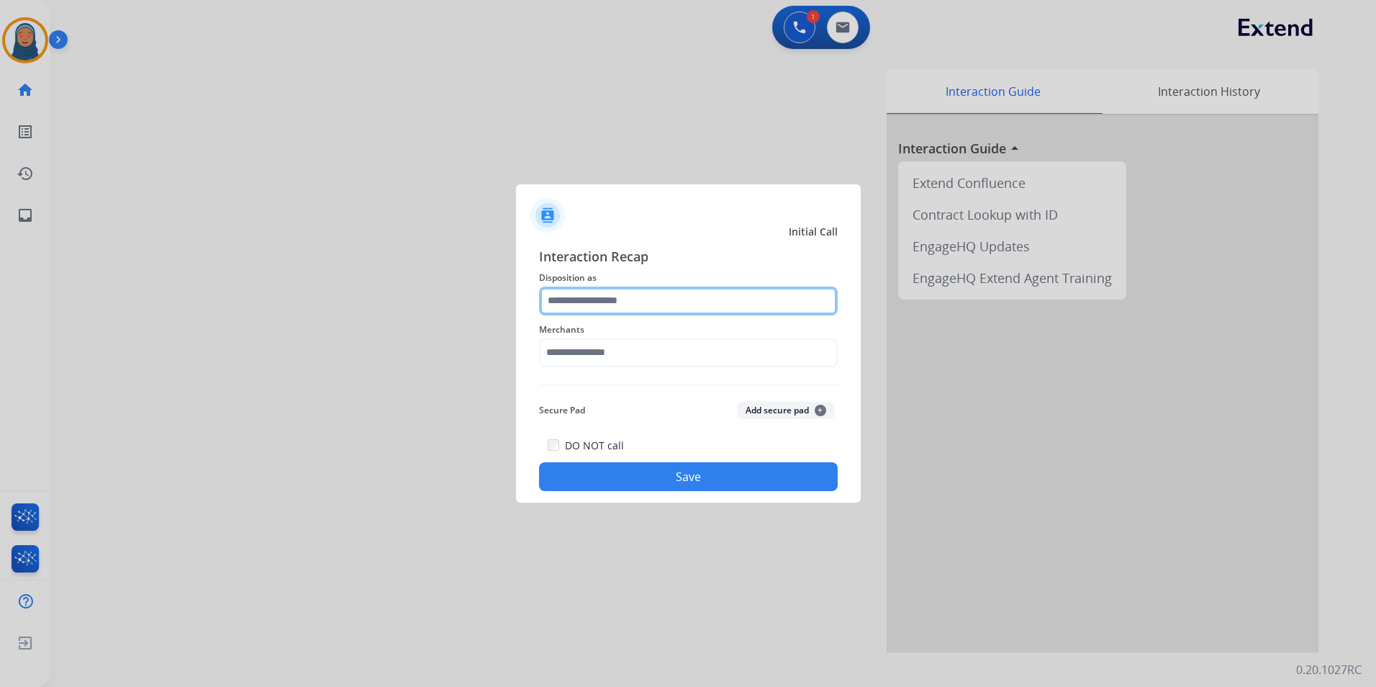
click at [650, 304] on input "text" at bounding box center [688, 300] width 299 height 29
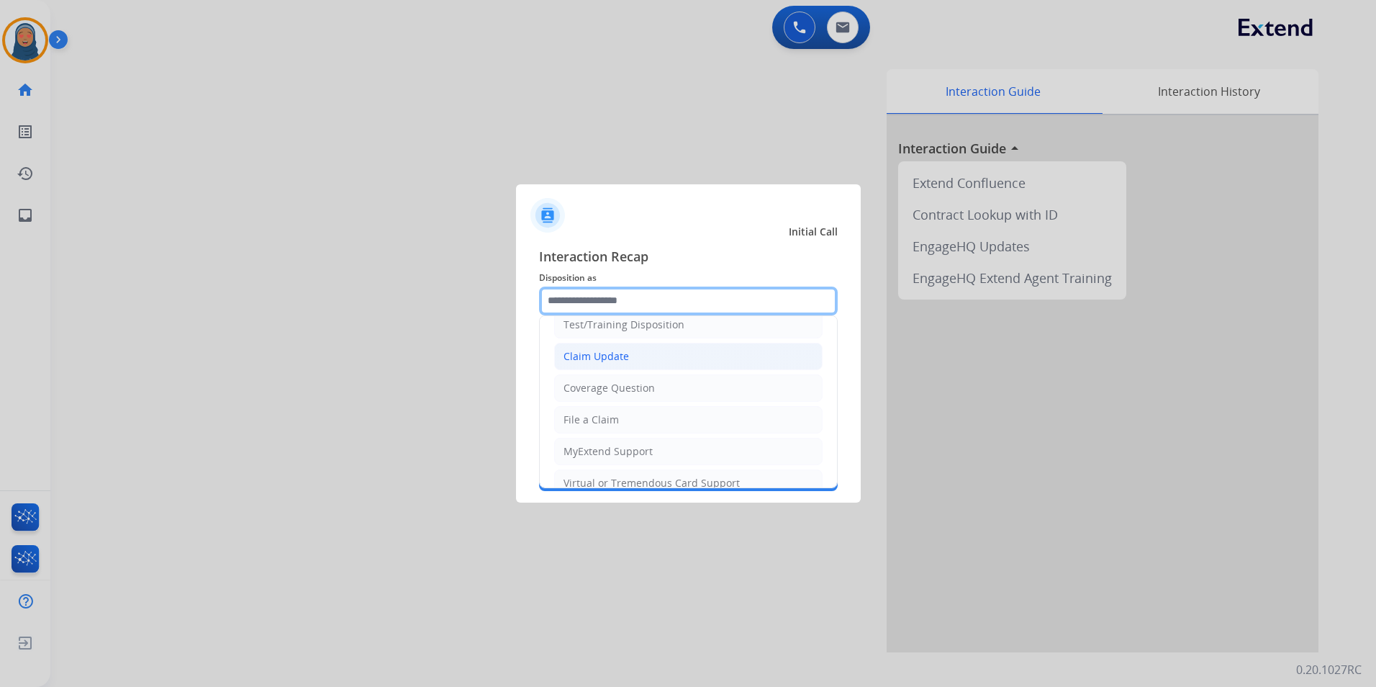
scroll to position [72, 0]
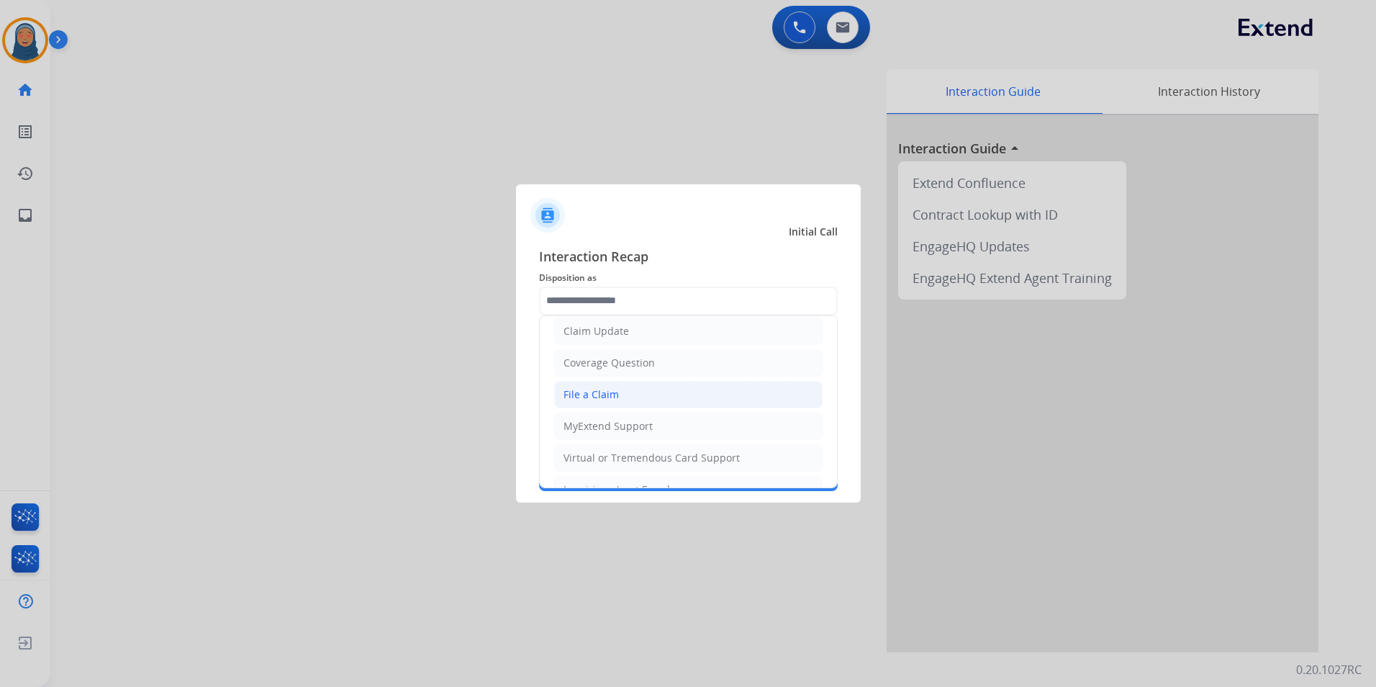
click at [650, 402] on li "File a Claim" at bounding box center [688, 394] width 269 height 27
type input "**********"
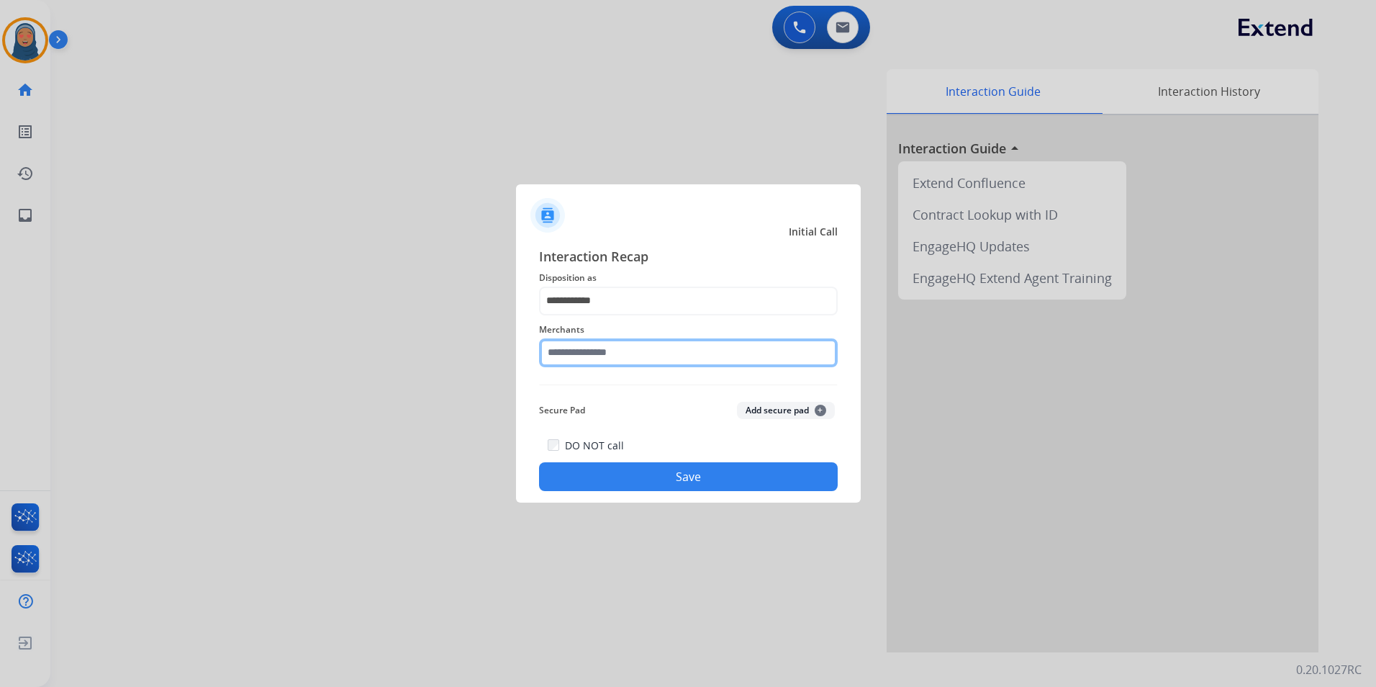
click at [642, 353] on input "text" at bounding box center [688, 352] width 299 height 29
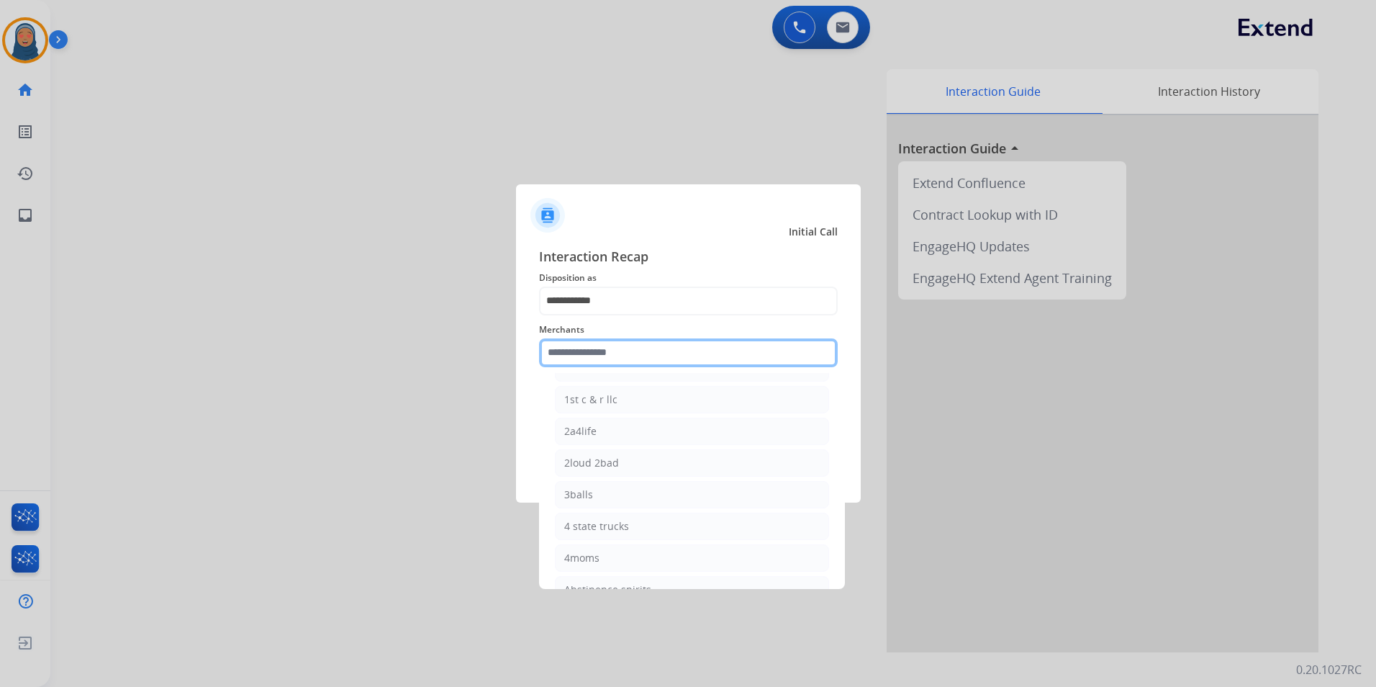
scroll to position [0, 0]
click at [609, 351] on input "text" at bounding box center [688, 352] width 299 height 29
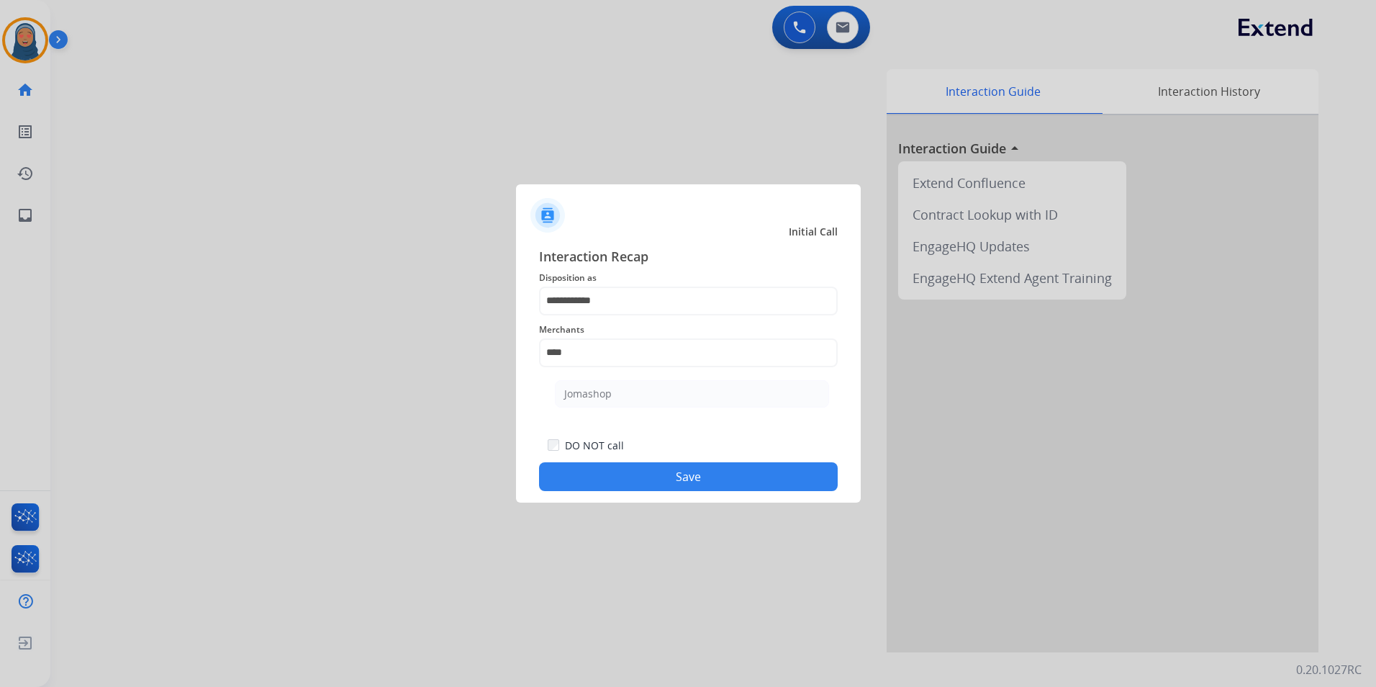
click at [639, 386] on li "Jomashop" at bounding box center [692, 393] width 274 height 27
type input "********"
click at [705, 472] on button "Save" at bounding box center [688, 476] width 299 height 29
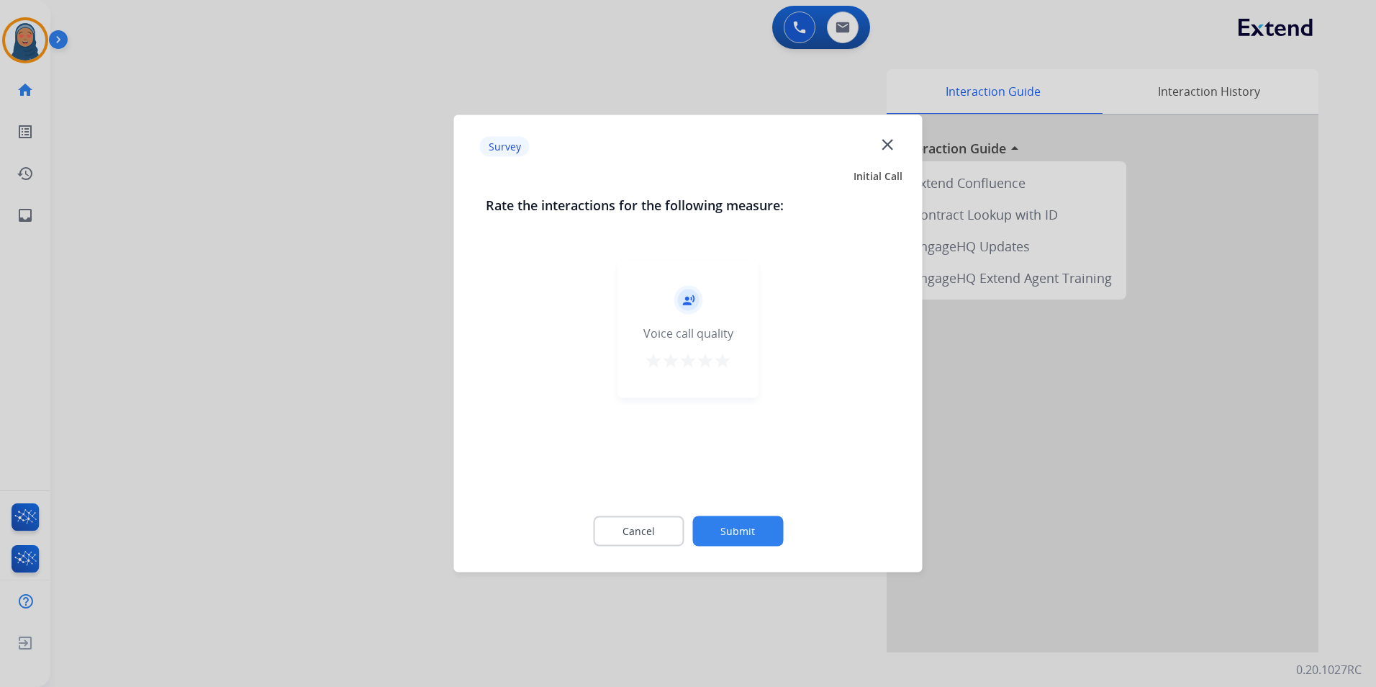
click at [769, 536] on button "Submit" at bounding box center [737, 531] width 91 height 30
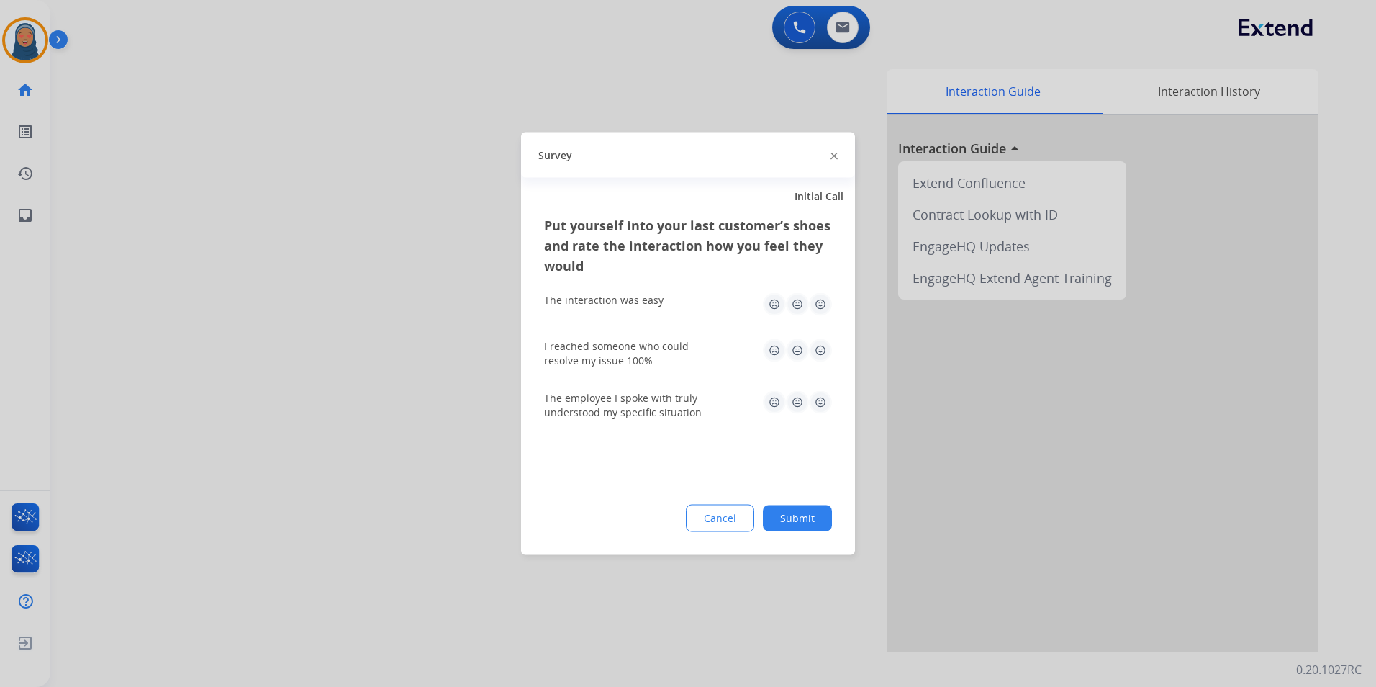
click at [795, 511] on button "Submit" at bounding box center [797, 518] width 69 height 26
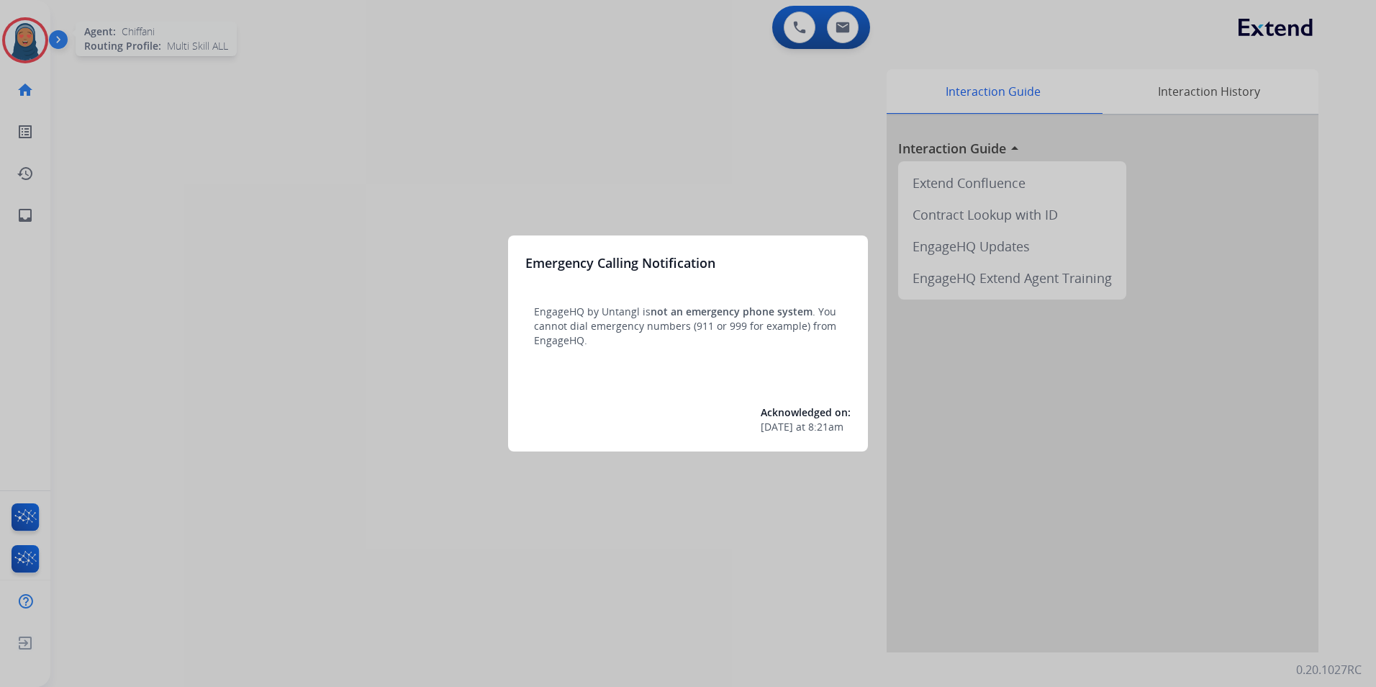
click at [23, 35] on div at bounding box center [688, 343] width 1376 height 687
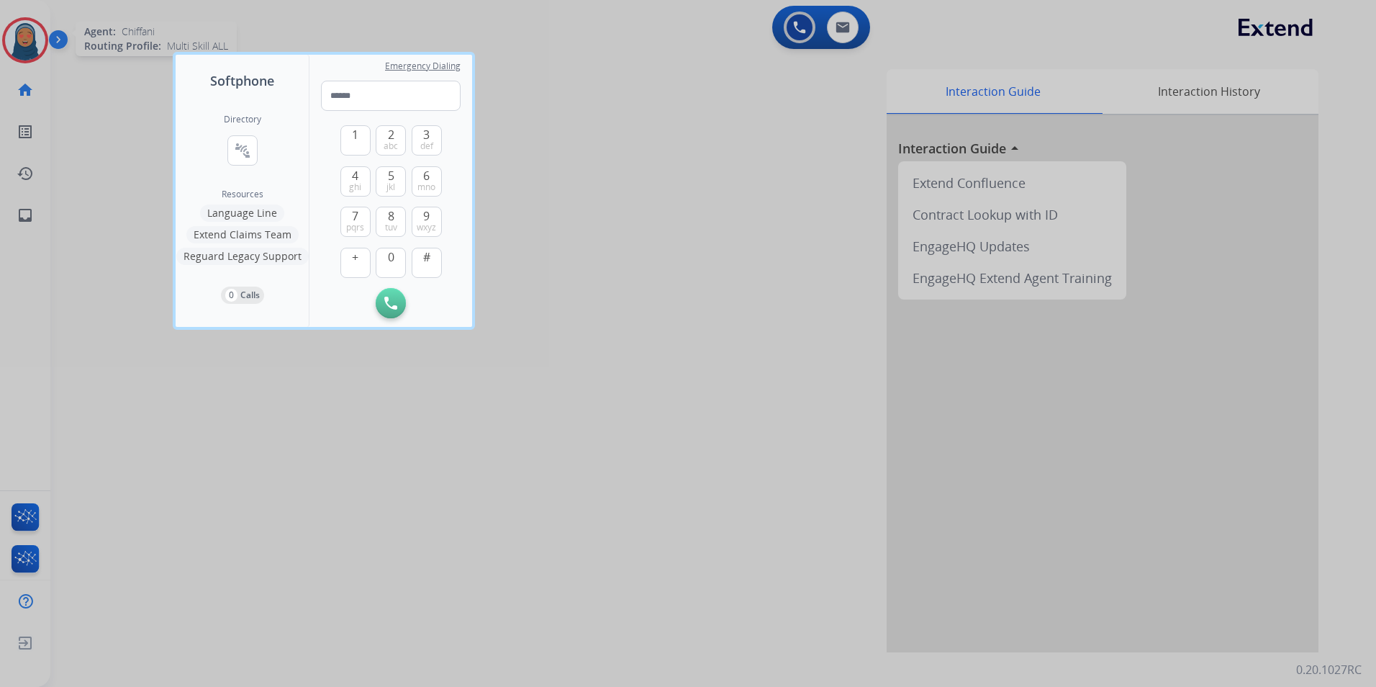
click at [24, 31] on div at bounding box center [688, 343] width 1376 height 687
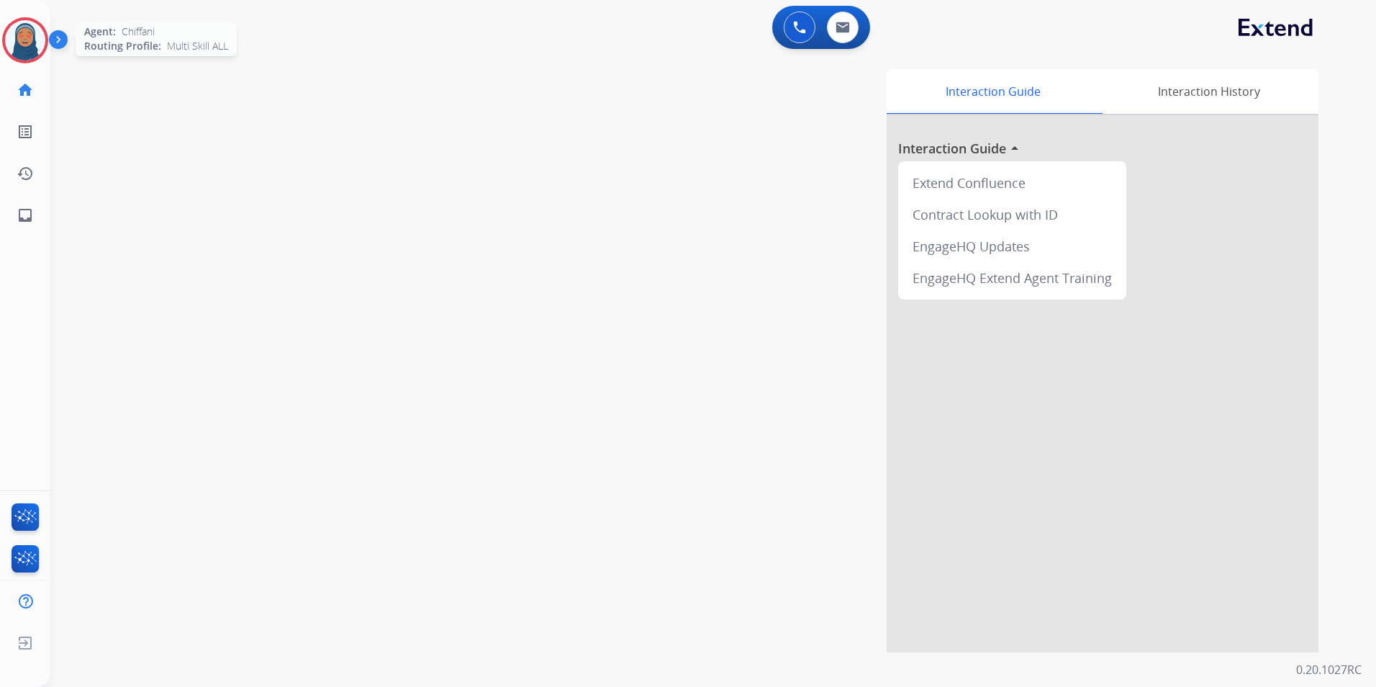
click at [16, 42] on img at bounding box center [25, 40] width 40 height 40
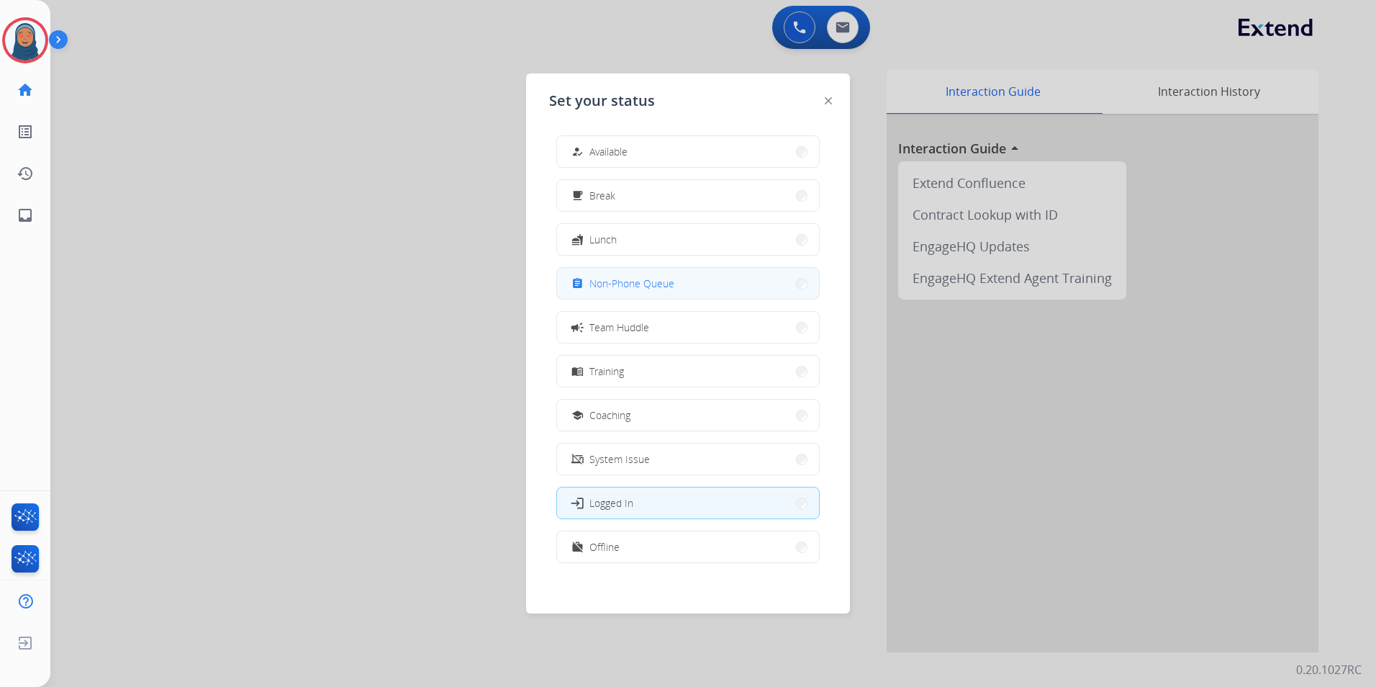
click at [615, 273] on button "assignment Non-Phone Queue" at bounding box center [688, 283] width 262 height 31
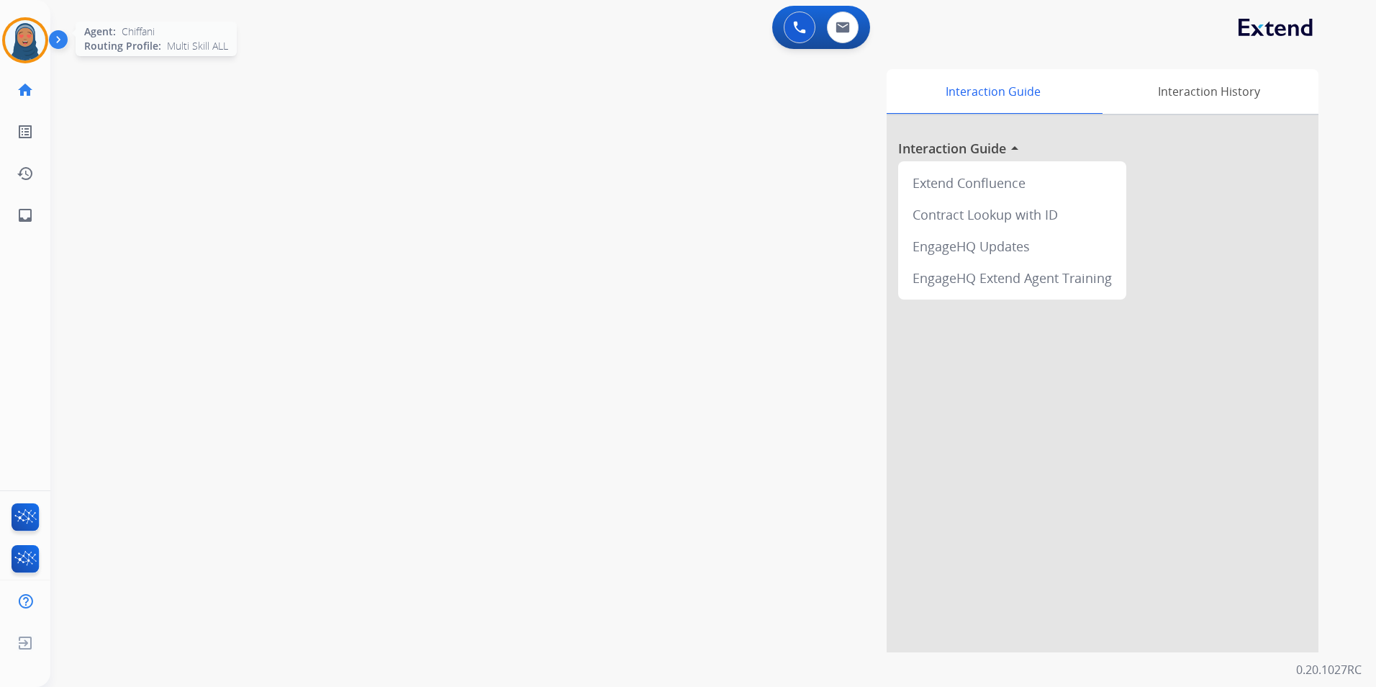
click at [33, 42] on img at bounding box center [25, 40] width 40 height 40
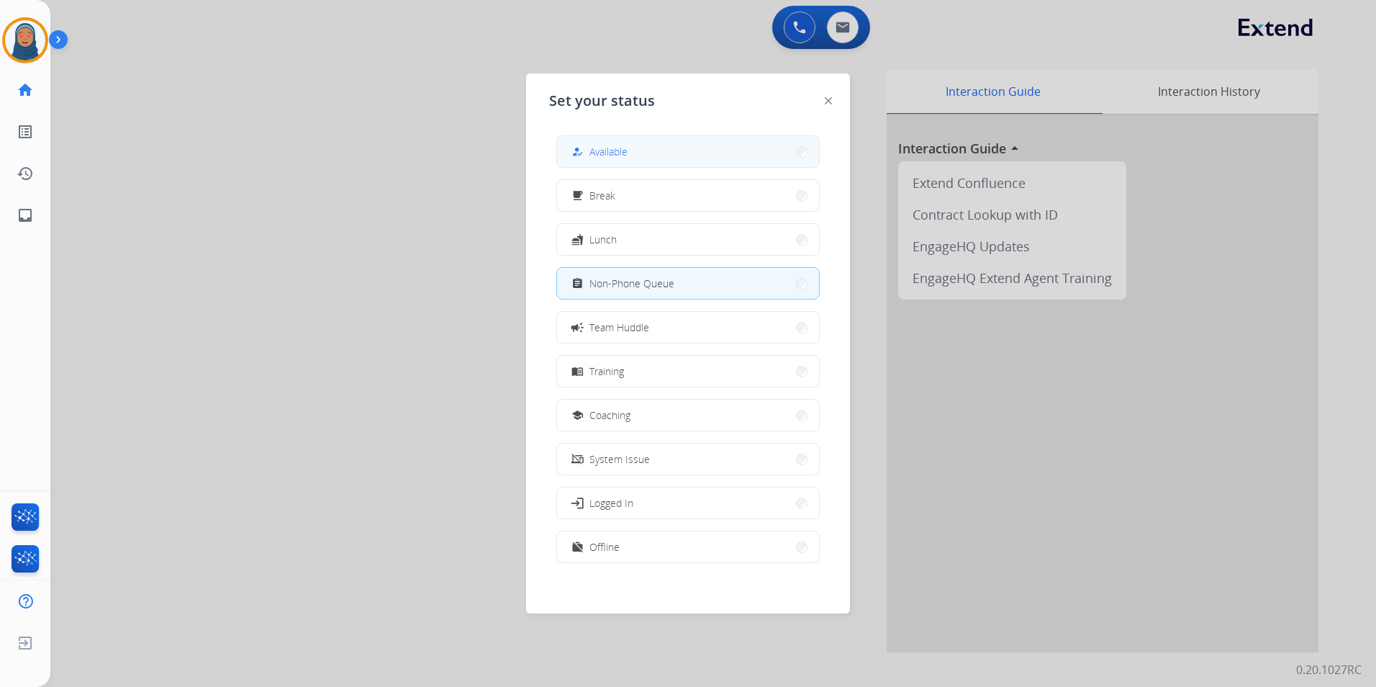
click at [713, 160] on button "how_to_reg Available" at bounding box center [688, 151] width 262 height 31
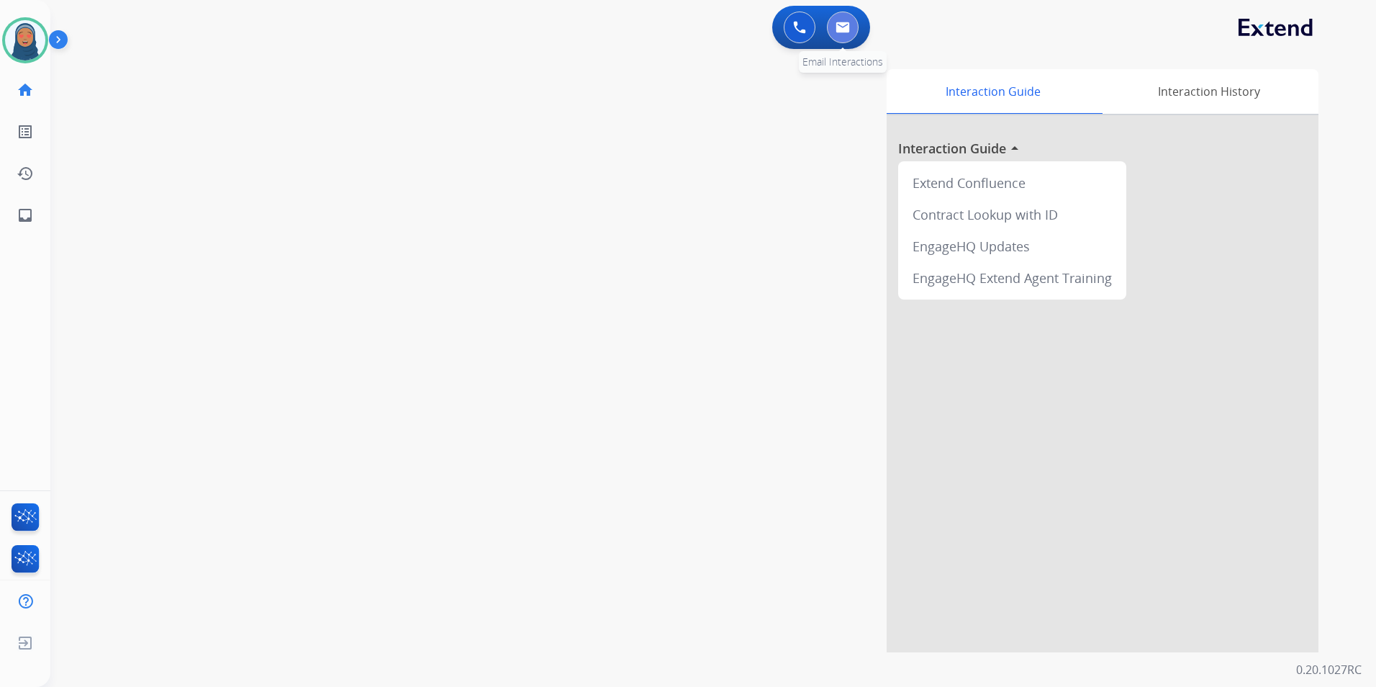
click at [853, 37] on button at bounding box center [843, 28] width 32 height 32
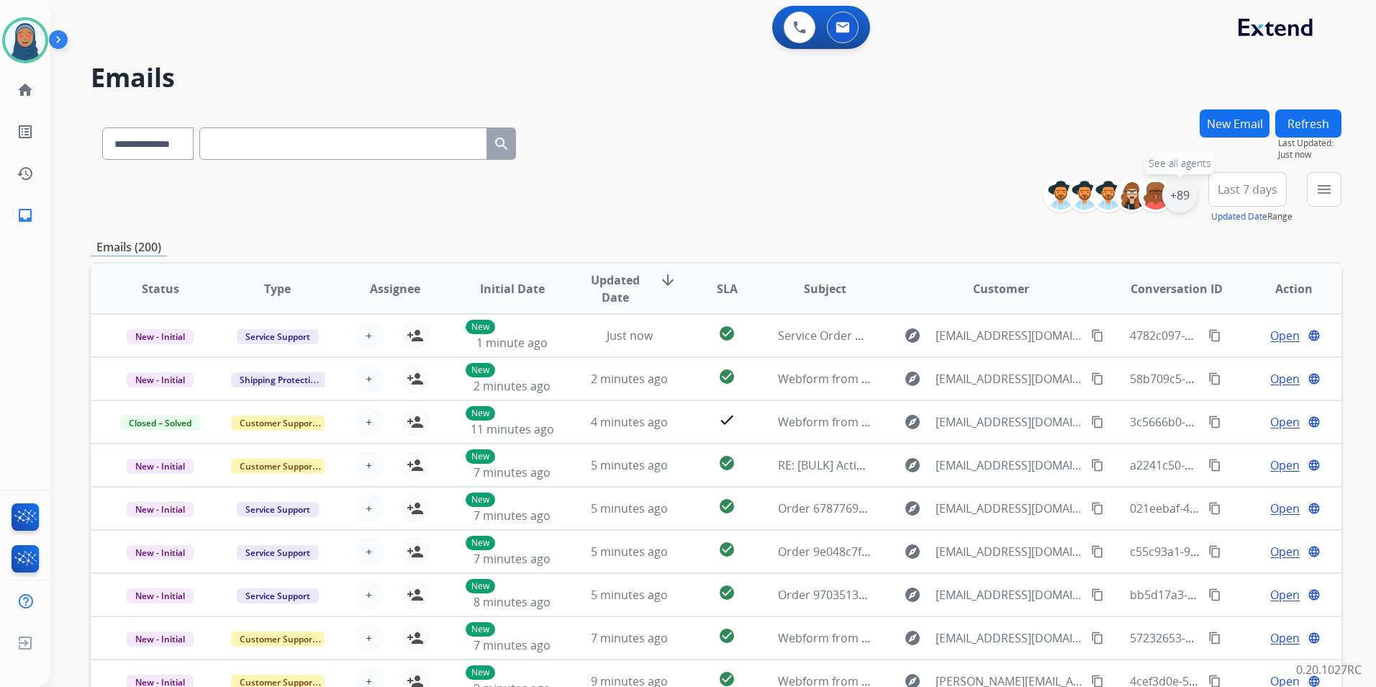
click at [1186, 204] on div "+89" at bounding box center [1180, 195] width 35 height 35
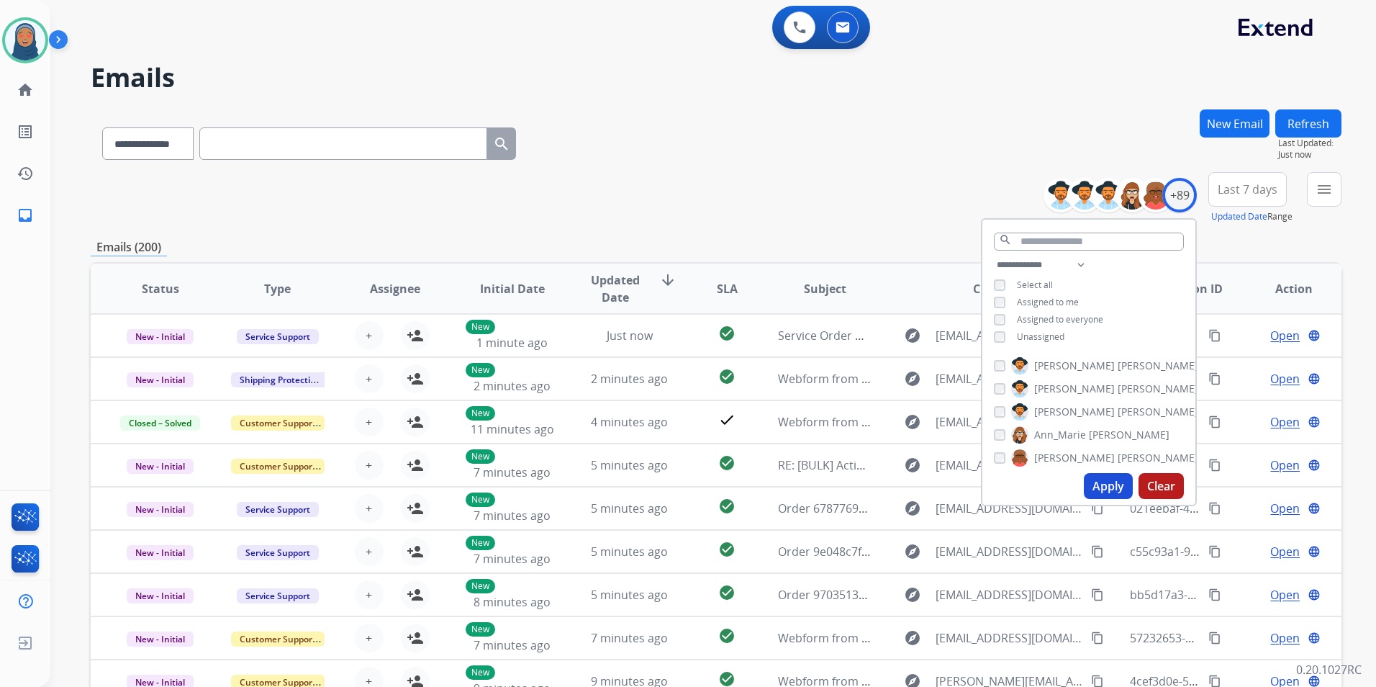
click at [1093, 488] on button "Apply" at bounding box center [1108, 486] width 49 height 26
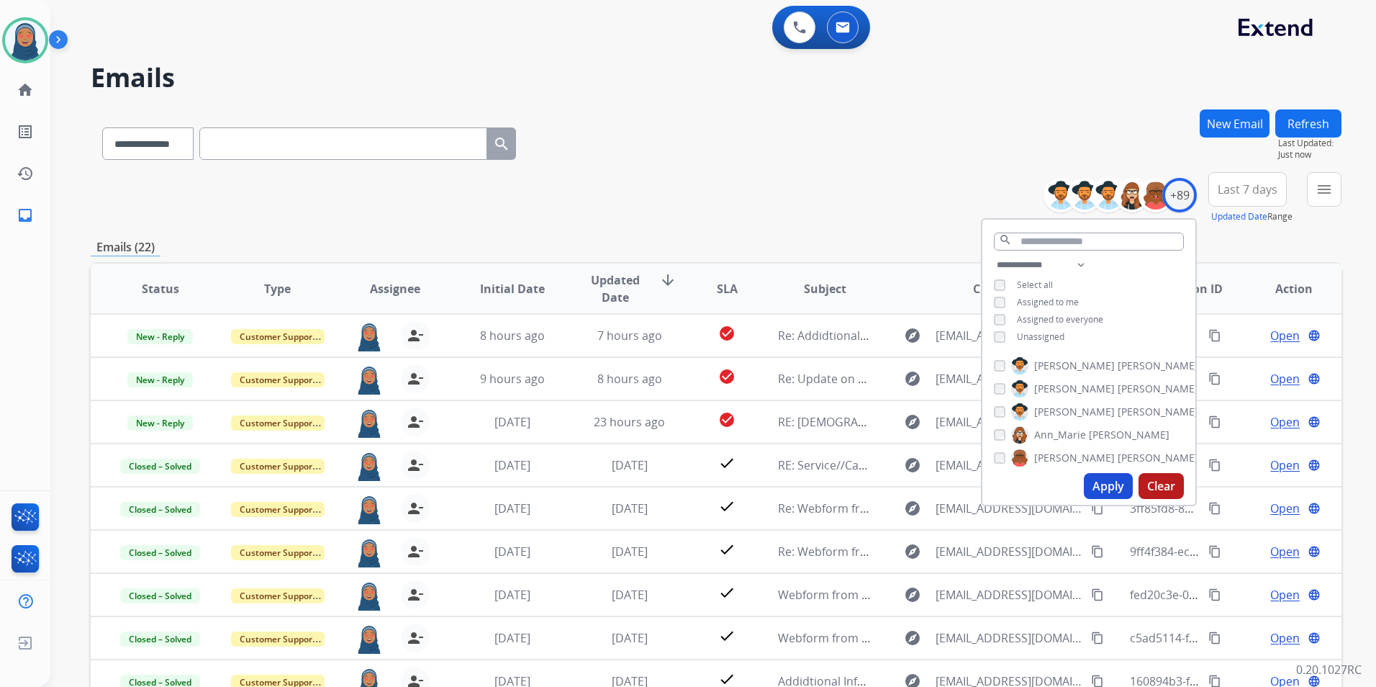
scroll to position [132, 0]
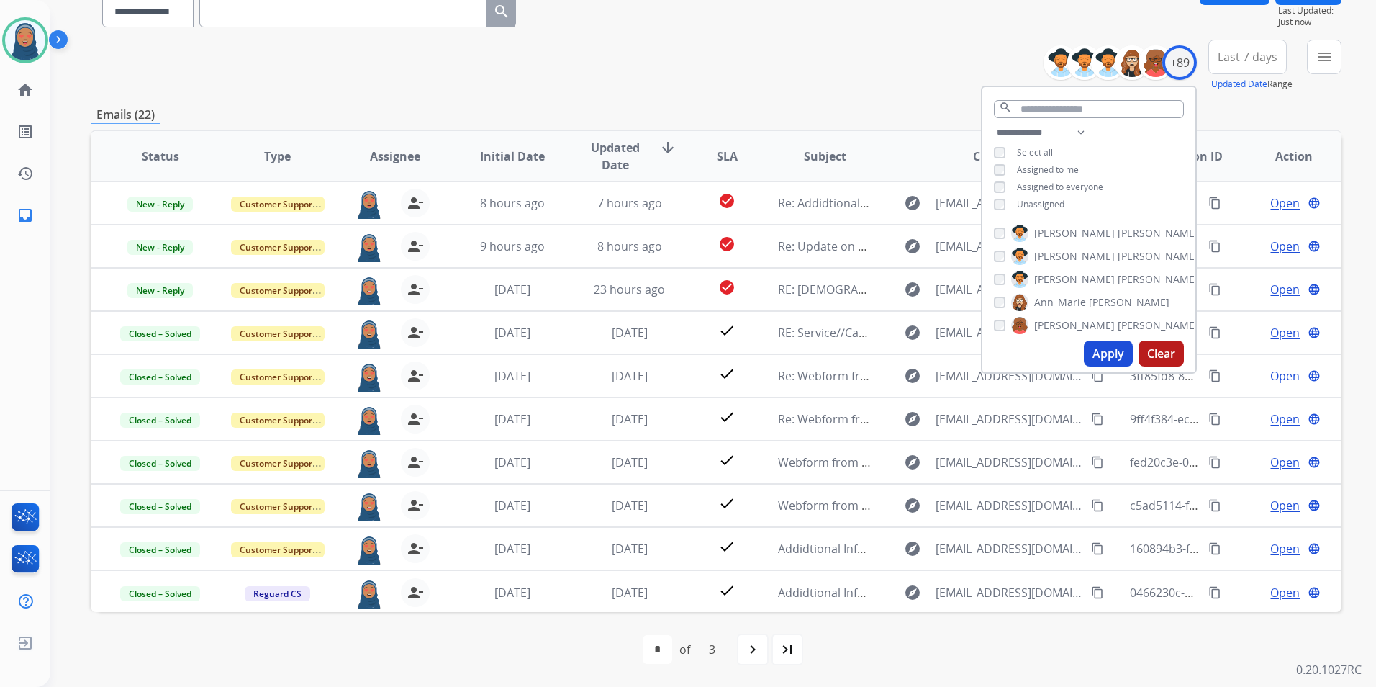
click at [745, 102] on div "**********" at bounding box center [716, 332] width 1251 height 710
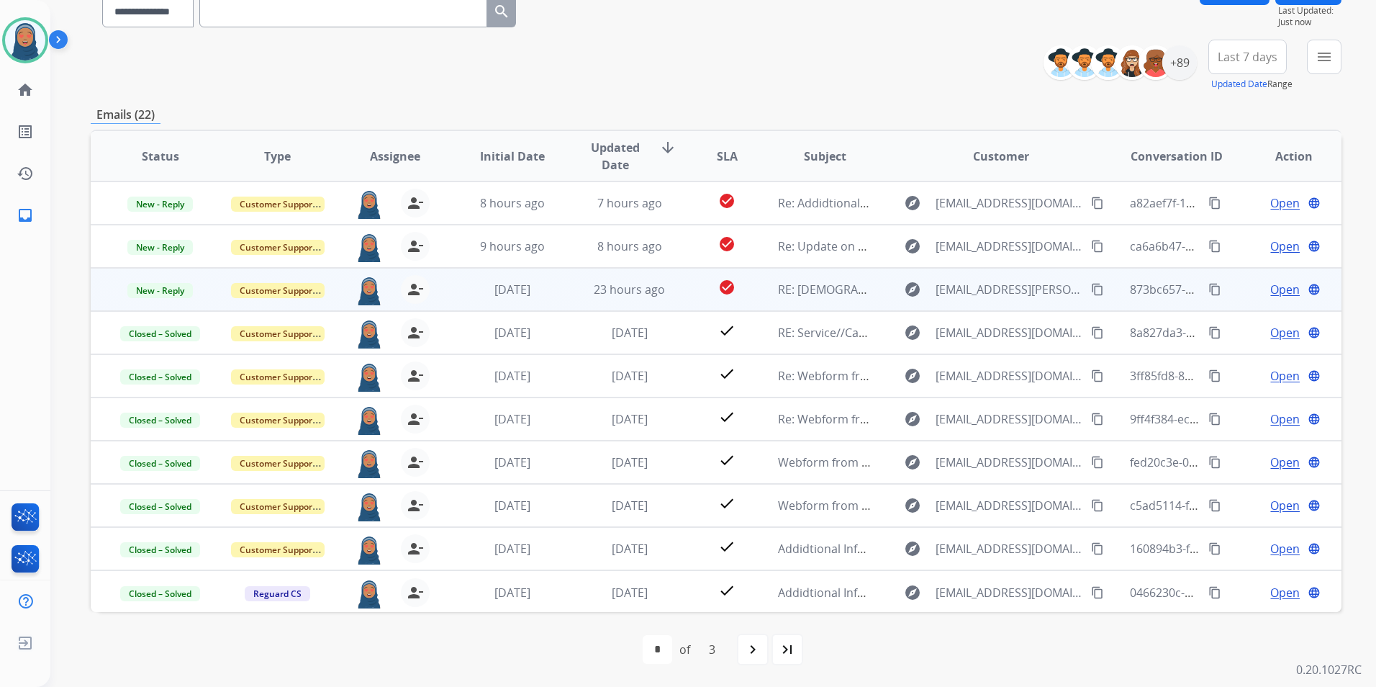
click at [1277, 297] on span "Open" at bounding box center [1286, 289] width 30 height 17
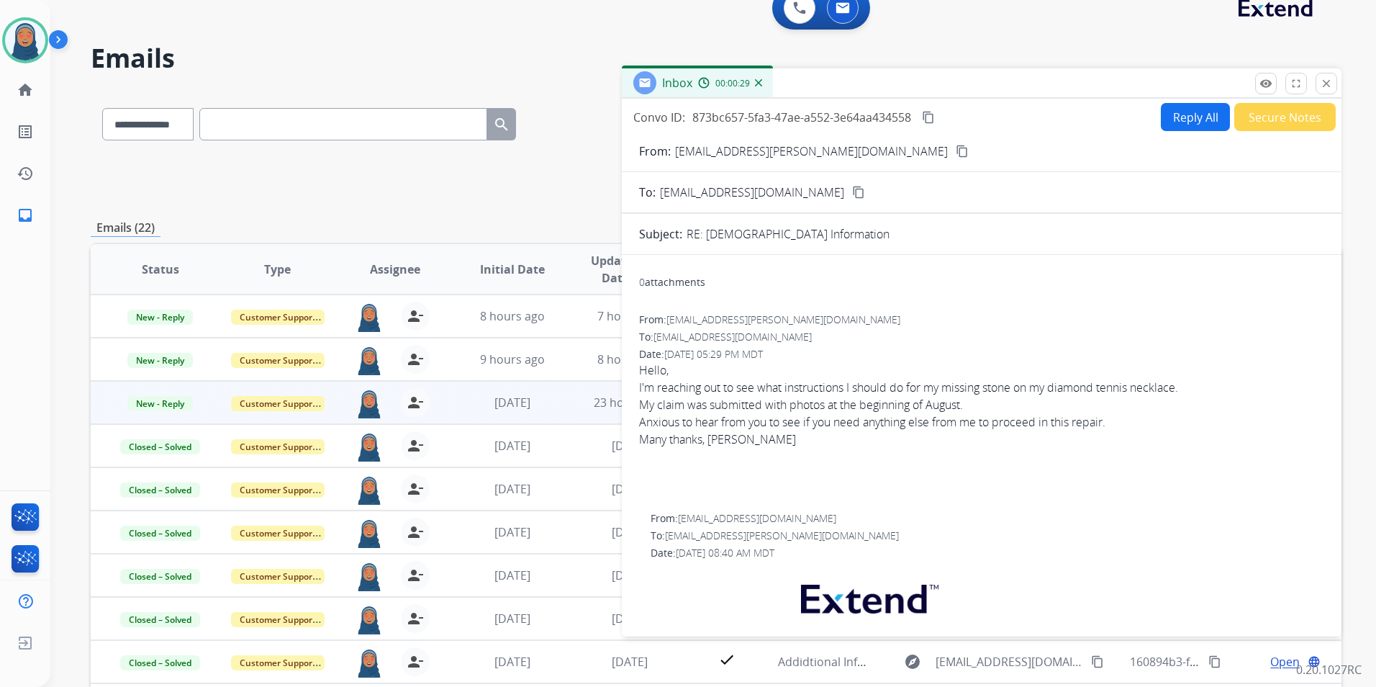
scroll to position [0, 0]
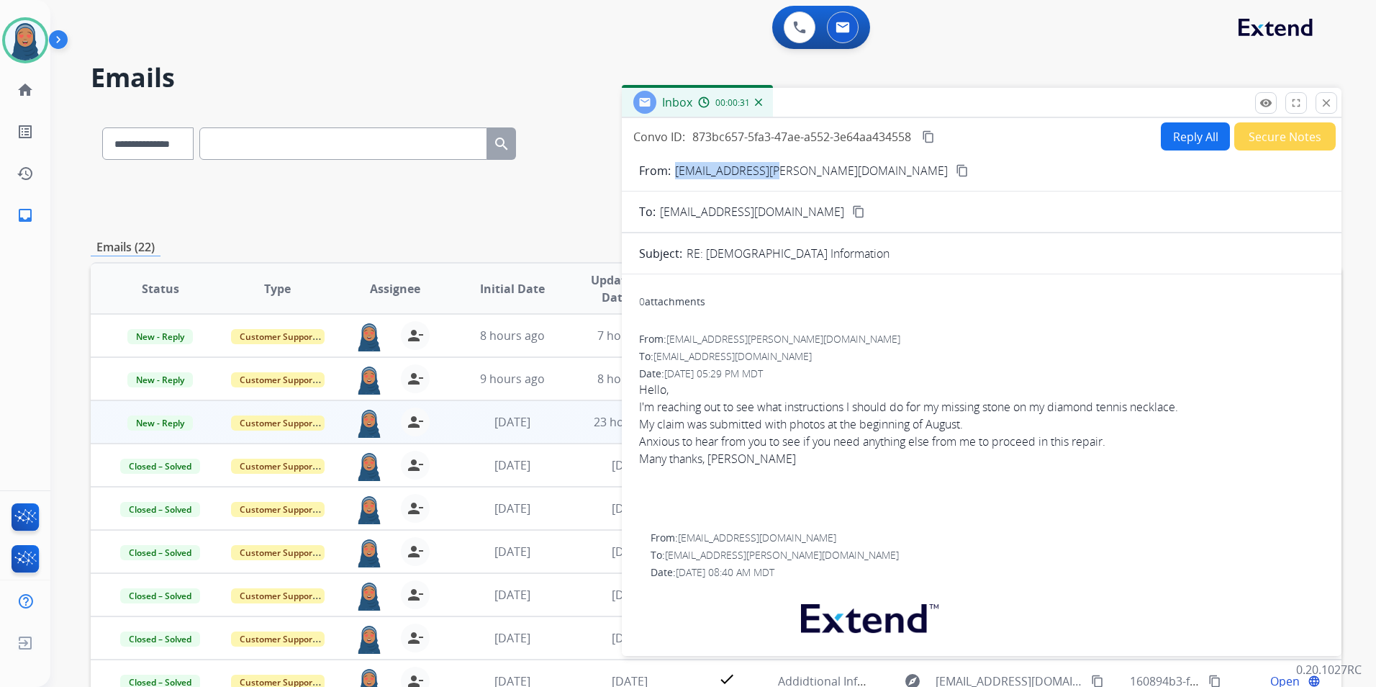
drag, startPoint x: 777, startPoint y: 172, endPoint x: 674, endPoint y: 181, distance: 104.0
copy p "mccallum1@cox.net"
click at [1191, 140] on button "Reply All" at bounding box center [1195, 136] width 69 height 28
select select "**********"
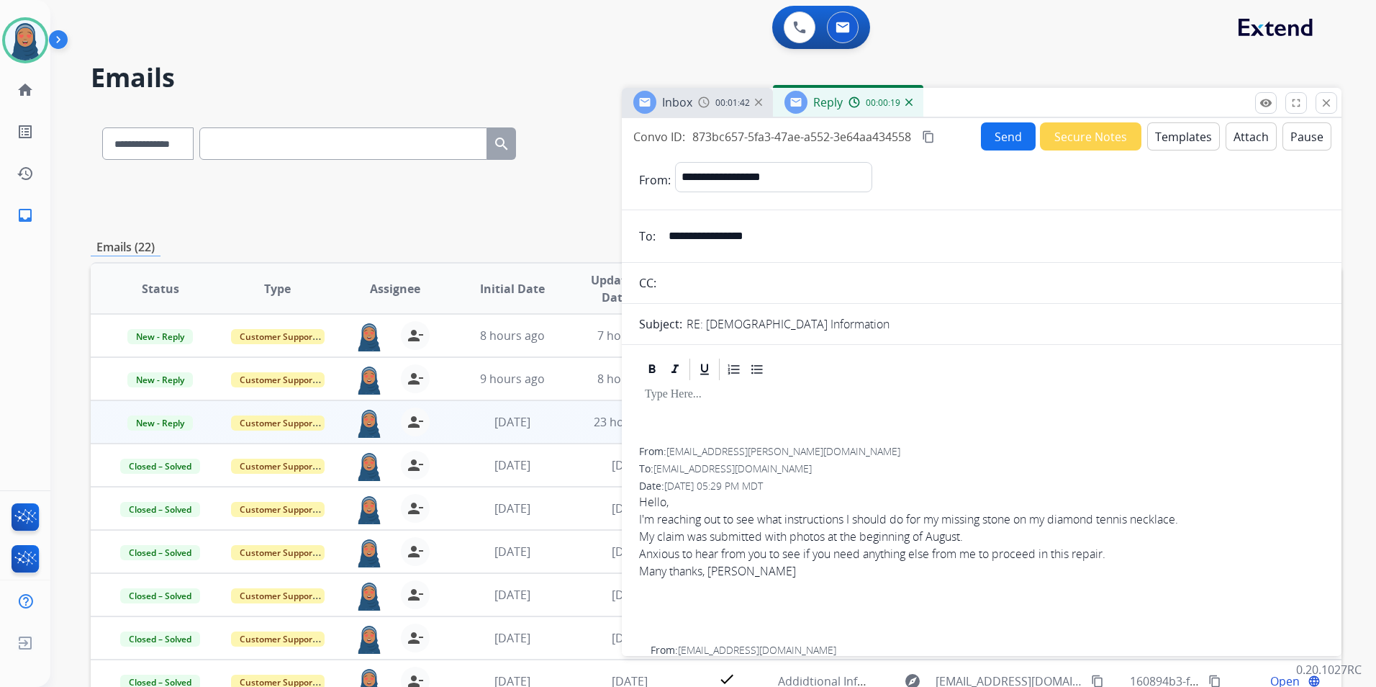
click at [1171, 132] on button "Templates" at bounding box center [1183, 136] width 73 height 28
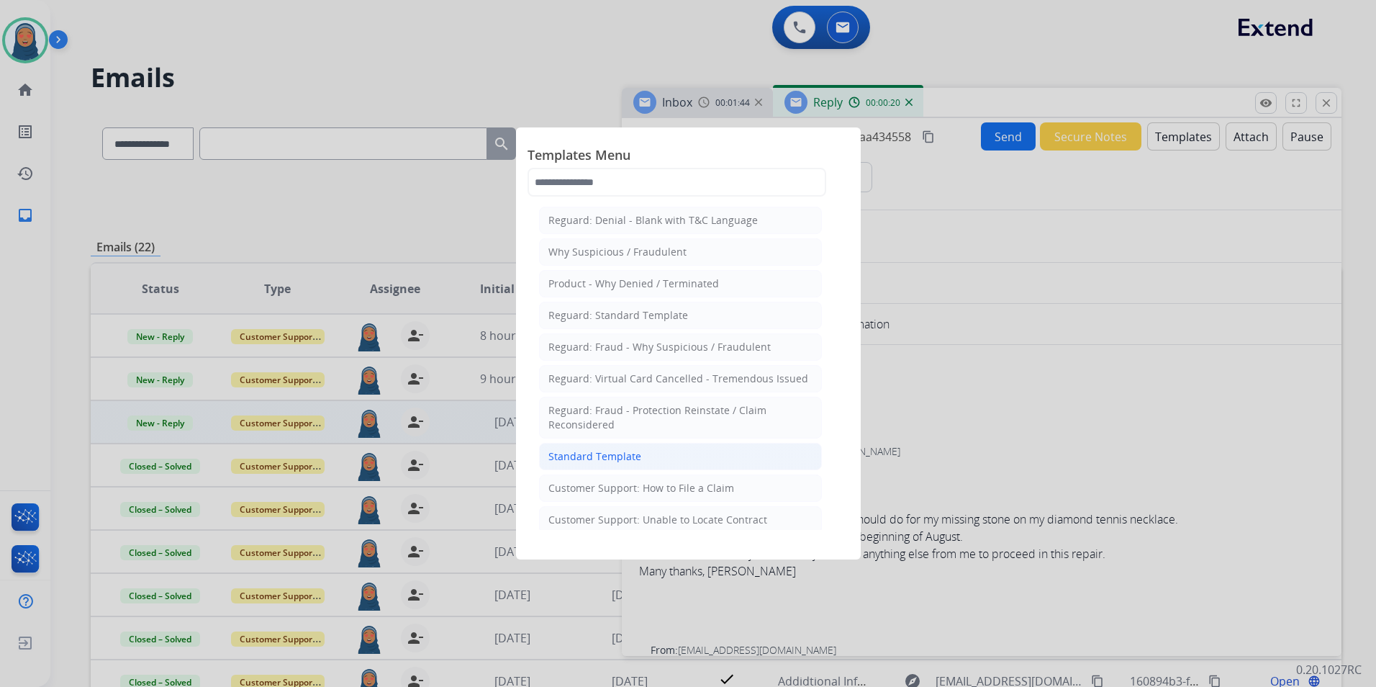
click at [599, 453] on div "Standard Template" at bounding box center [595, 456] width 93 height 14
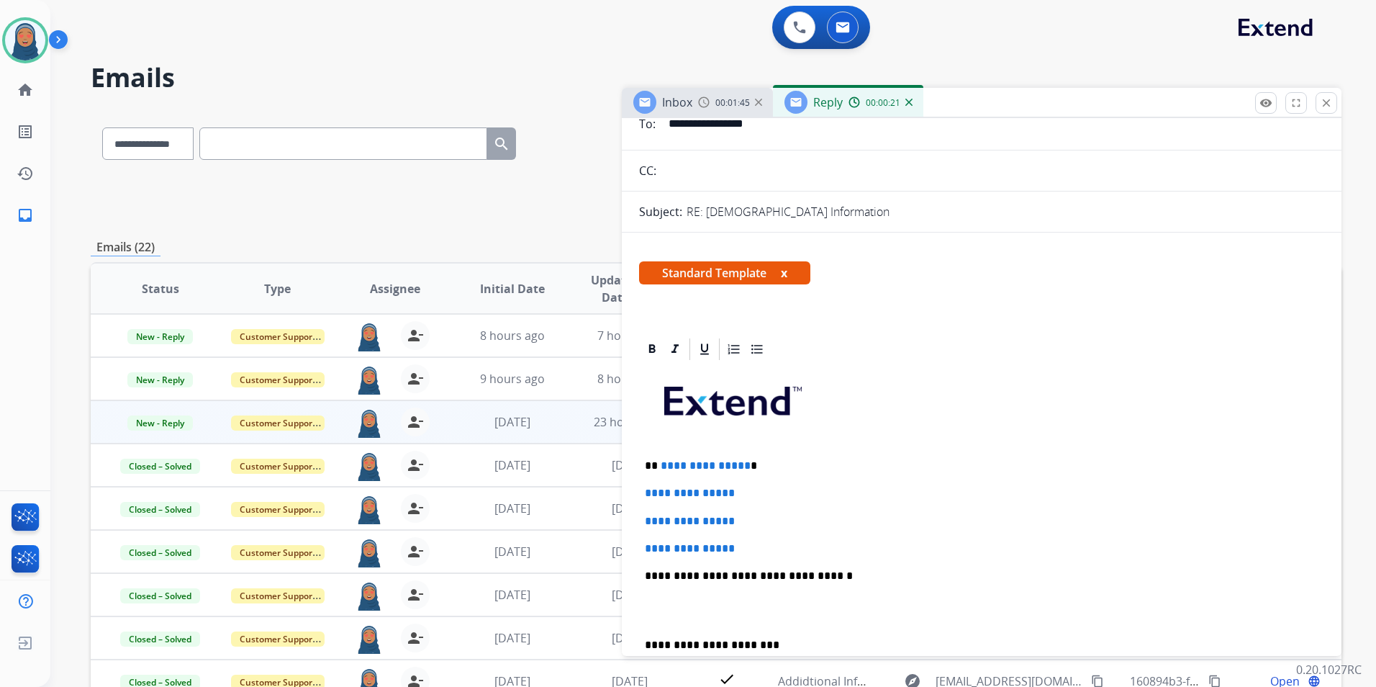
scroll to position [144, 0]
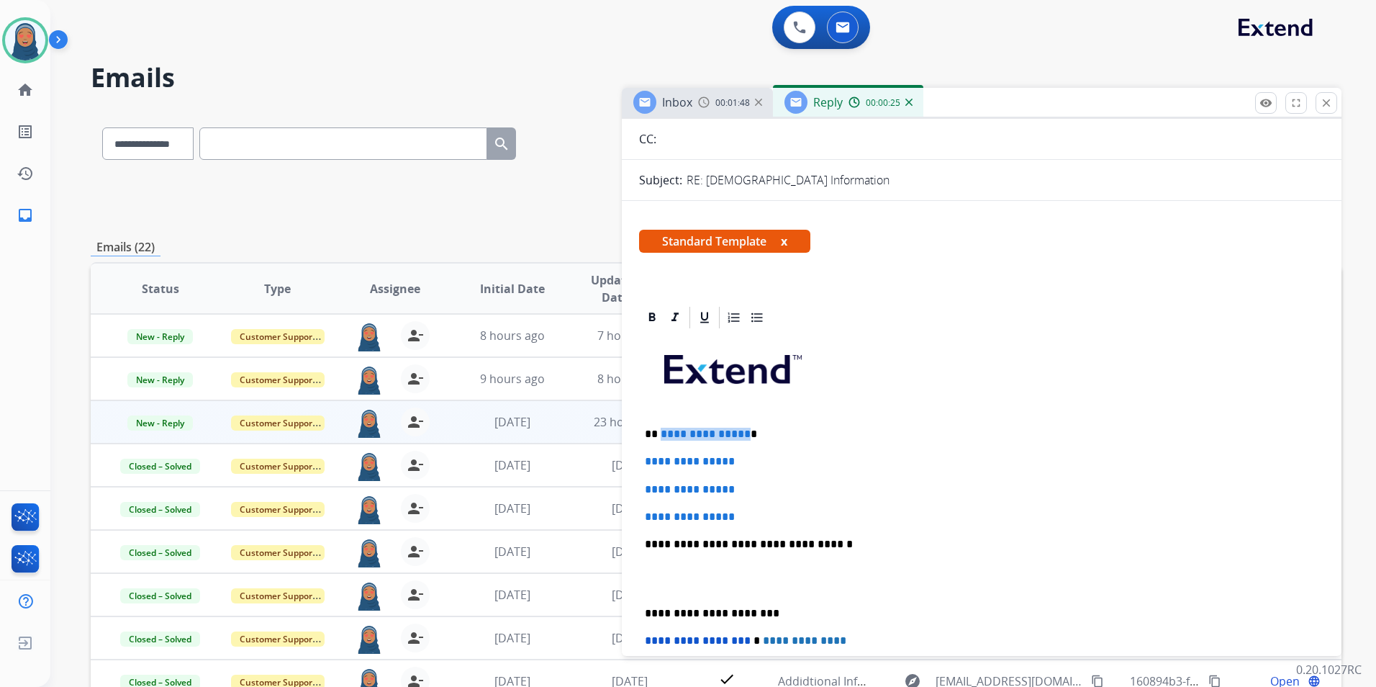
drag, startPoint x: 741, startPoint y: 435, endPoint x: 661, endPoint y: 439, distance: 80.7
click at [661, 439] on p "**********" at bounding box center [976, 434] width 662 height 13
paste div
drag, startPoint x: 757, startPoint y: 459, endPoint x: 630, endPoint y: 448, distance: 127.1
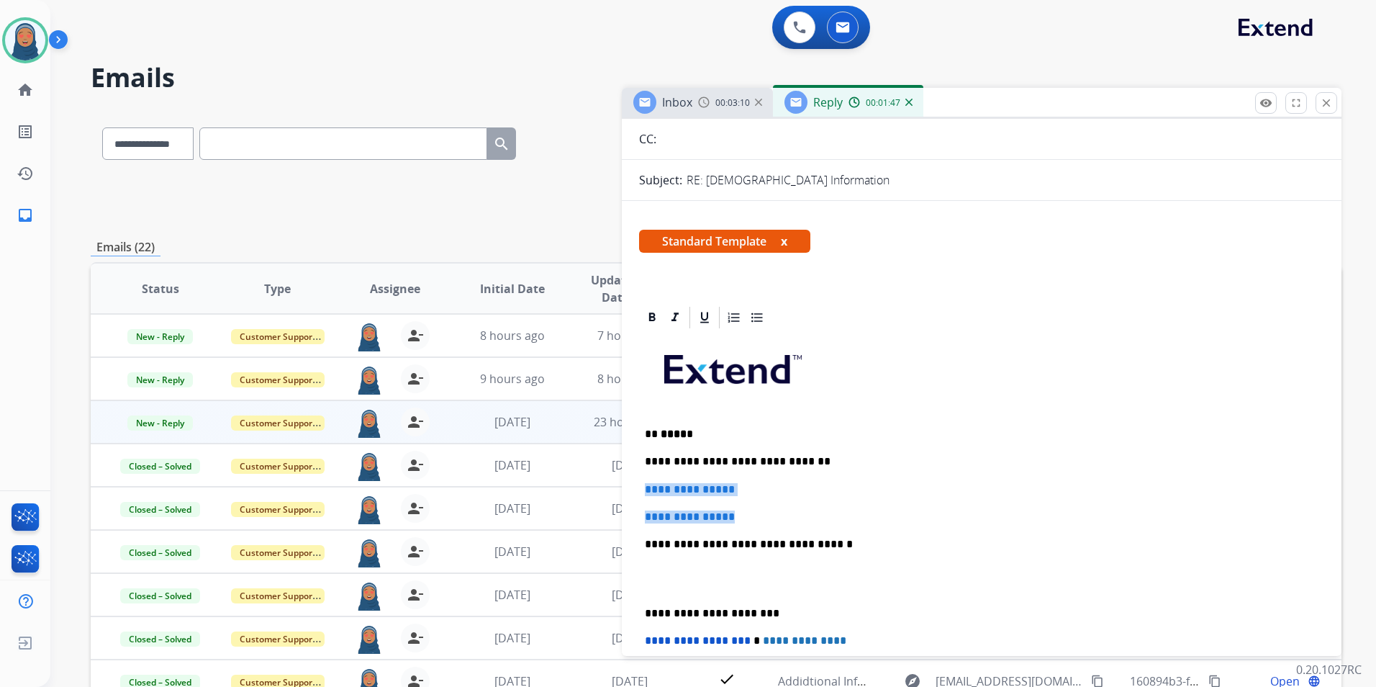
drag, startPoint x: 764, startPoint y: 514, endPoint x: 633, endPoint y: 486, distance: 134.0
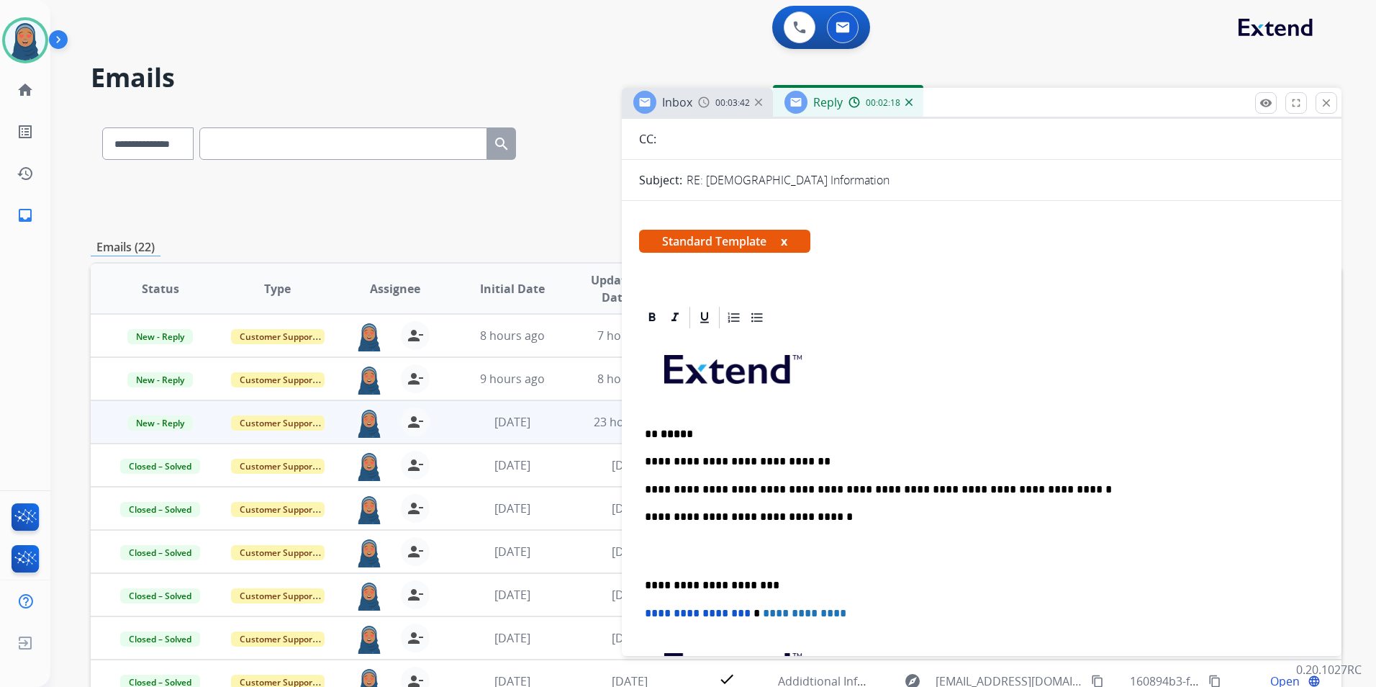
click at [645, 579] on div "**********" at bounding box center [981, 564] width 685 height 468
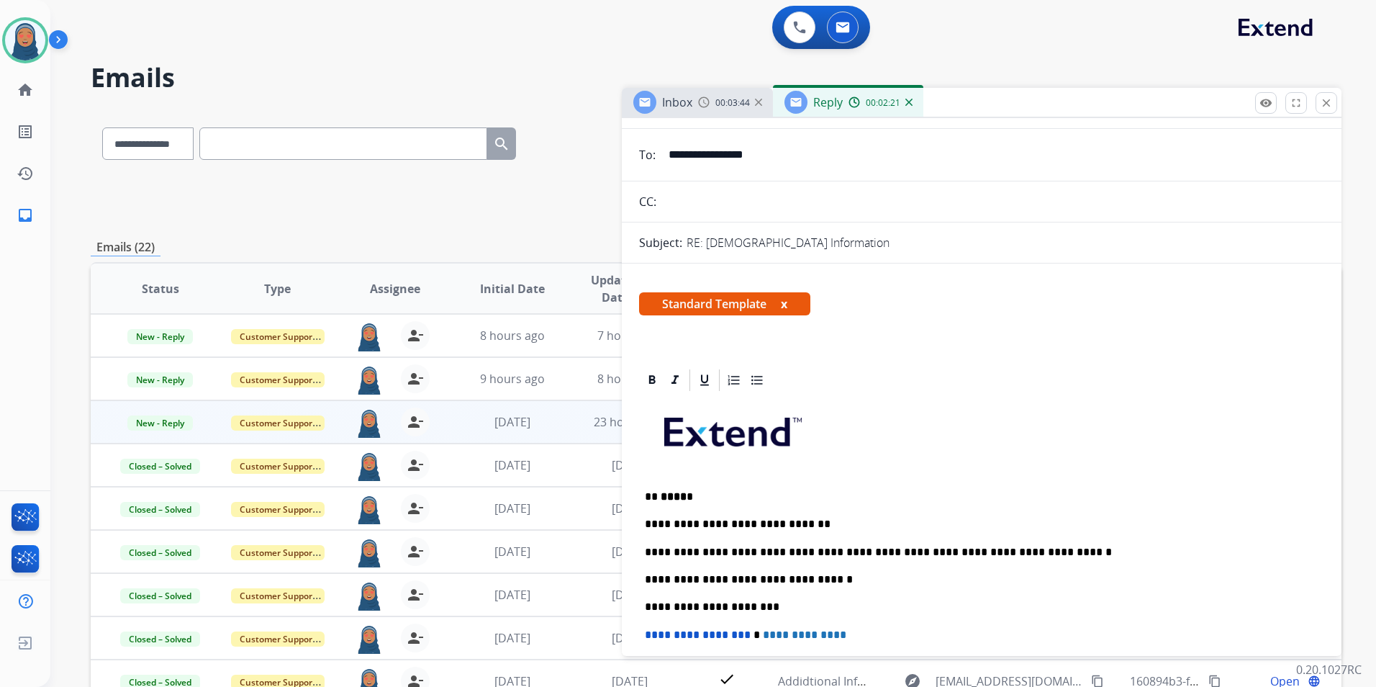
scroll to position [0, 0]
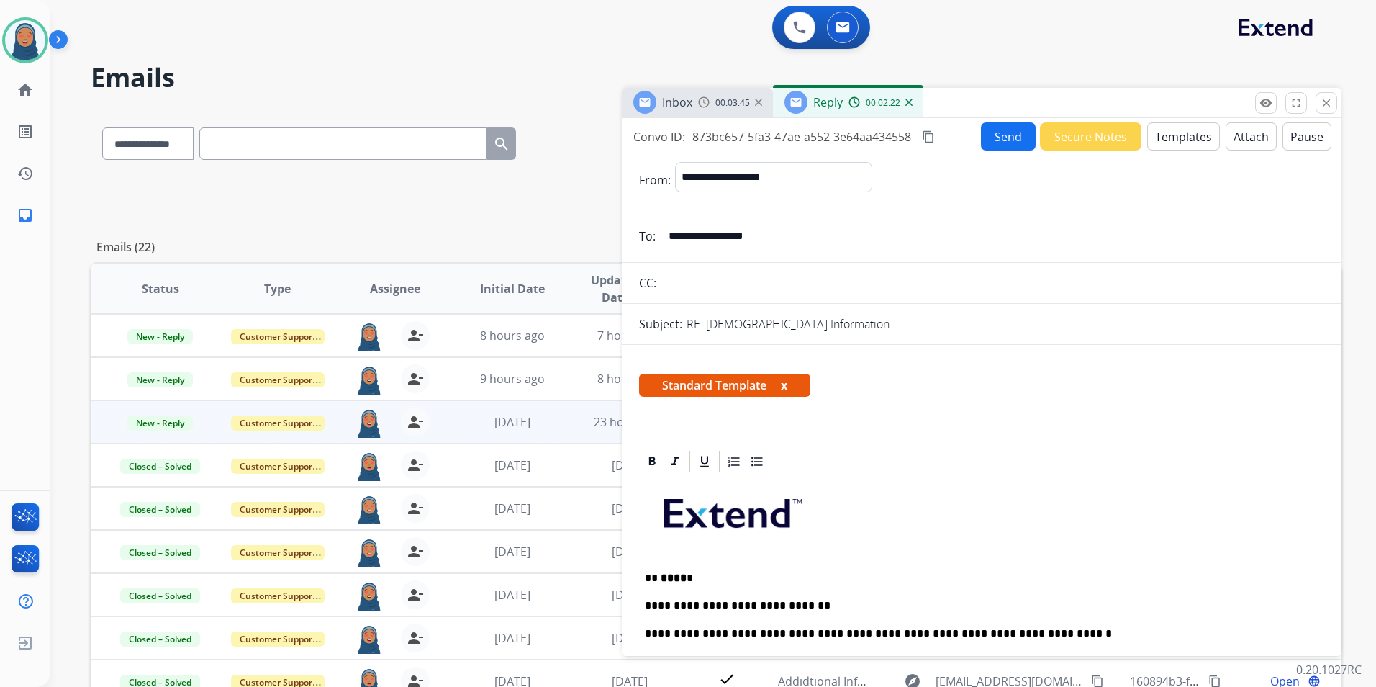
click at [987, 137] on button "Send" at bounding box center [1008, 136] width 55 height 28
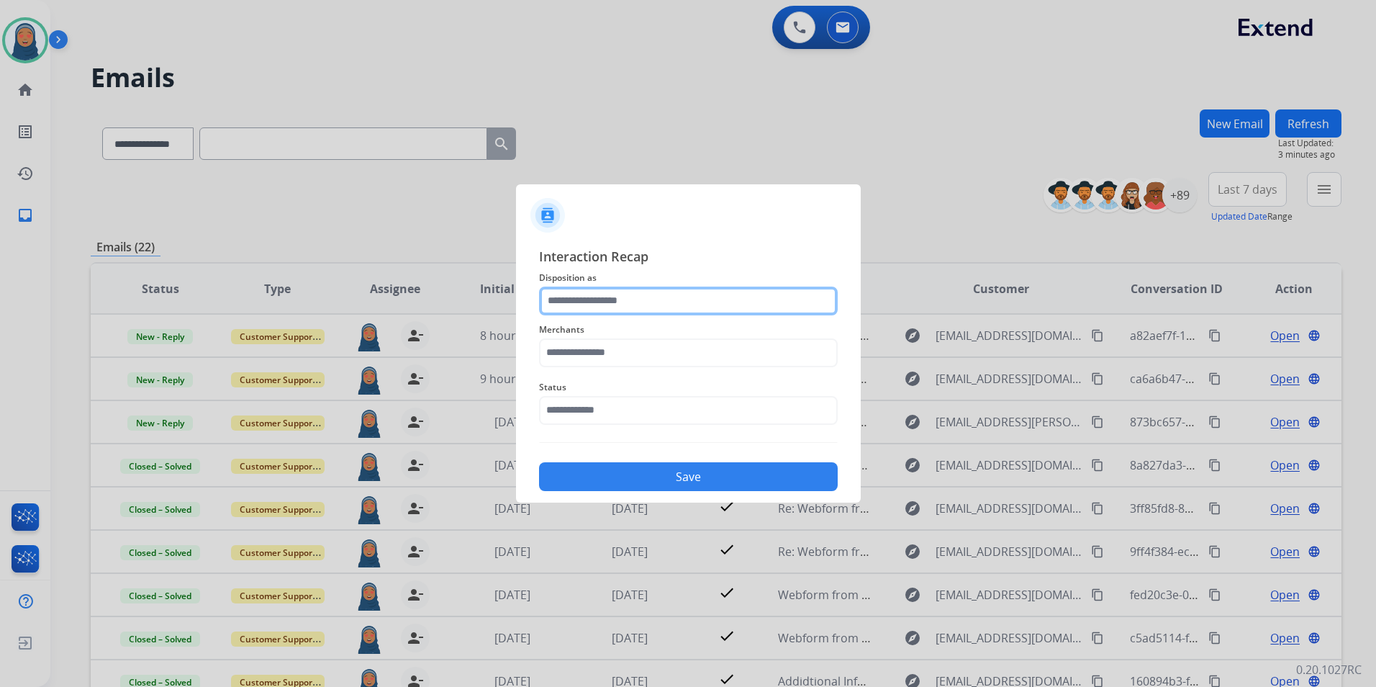
click at [597, 301] on input "text" at bounding box center [688, 300] width 299 height 29
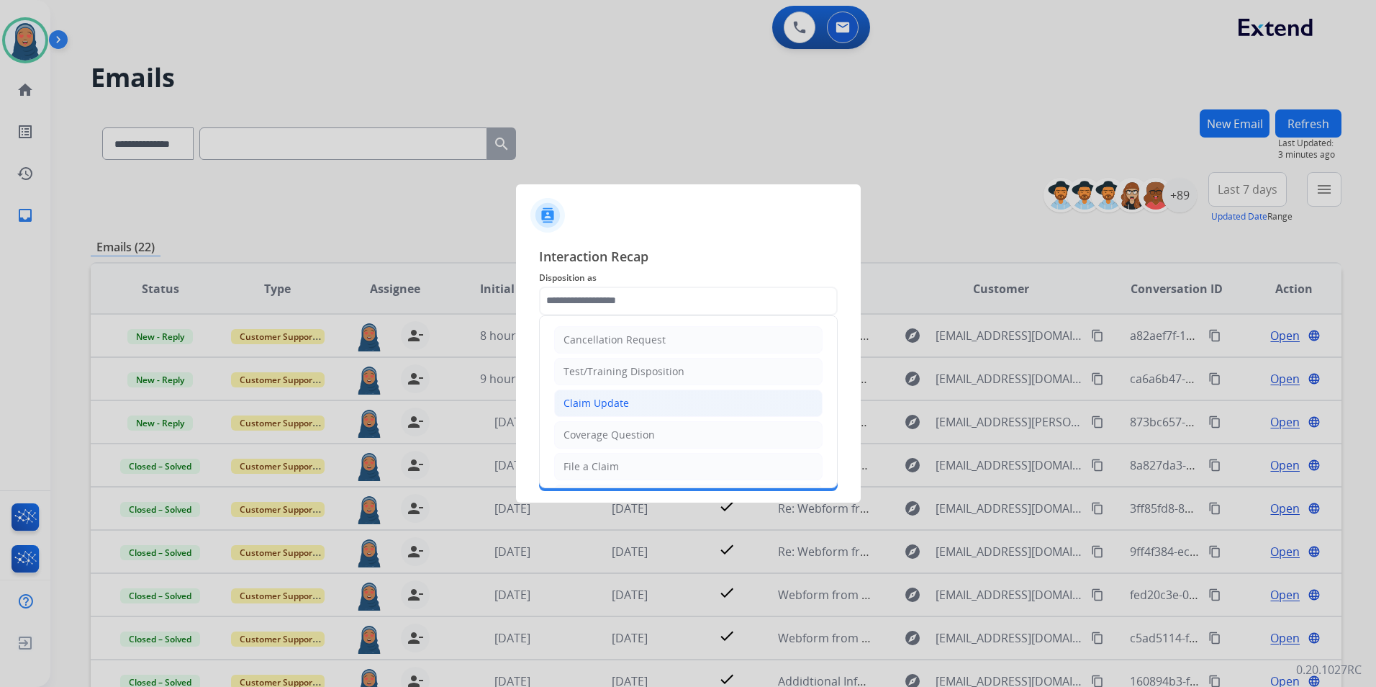
click at [622, 413] on li "Claim Update" at bounding box center [688, 402] width 269 height 27
type input "**********"
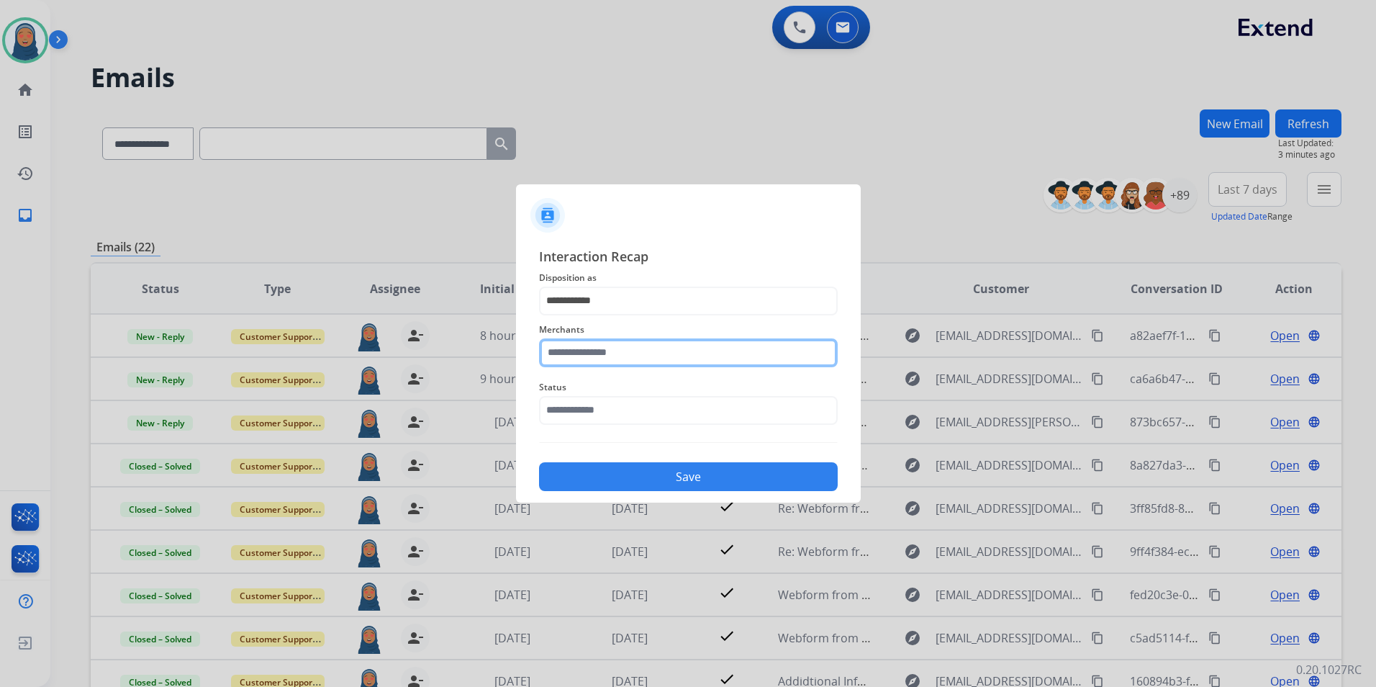
click at [634, 354] on input "text" at bounding box center [688, 352] width 299 height 29
click at [638, 351] on input "text" at bounding box center [688, 352] width 299 height 29
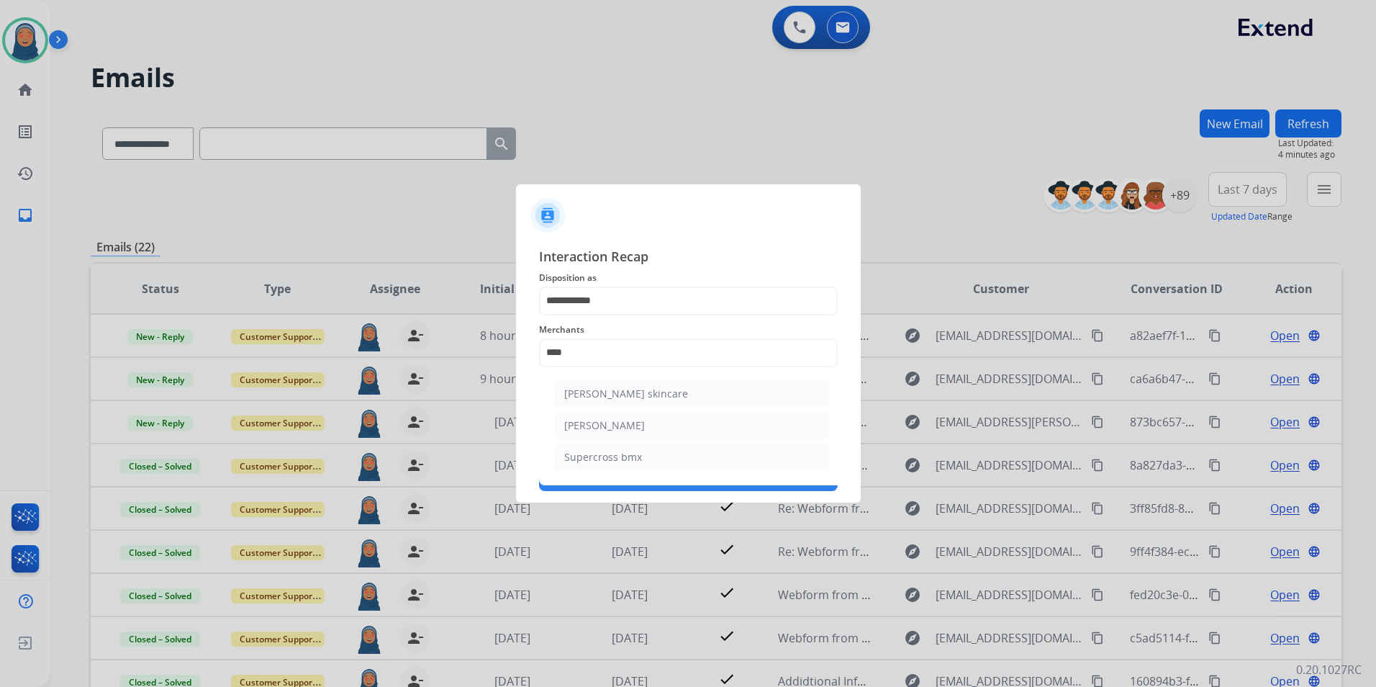
click at [579, 422] on div "[PERSON_NAME]" at bounding box center [604, 425] width 81 height 14
type input "**********"
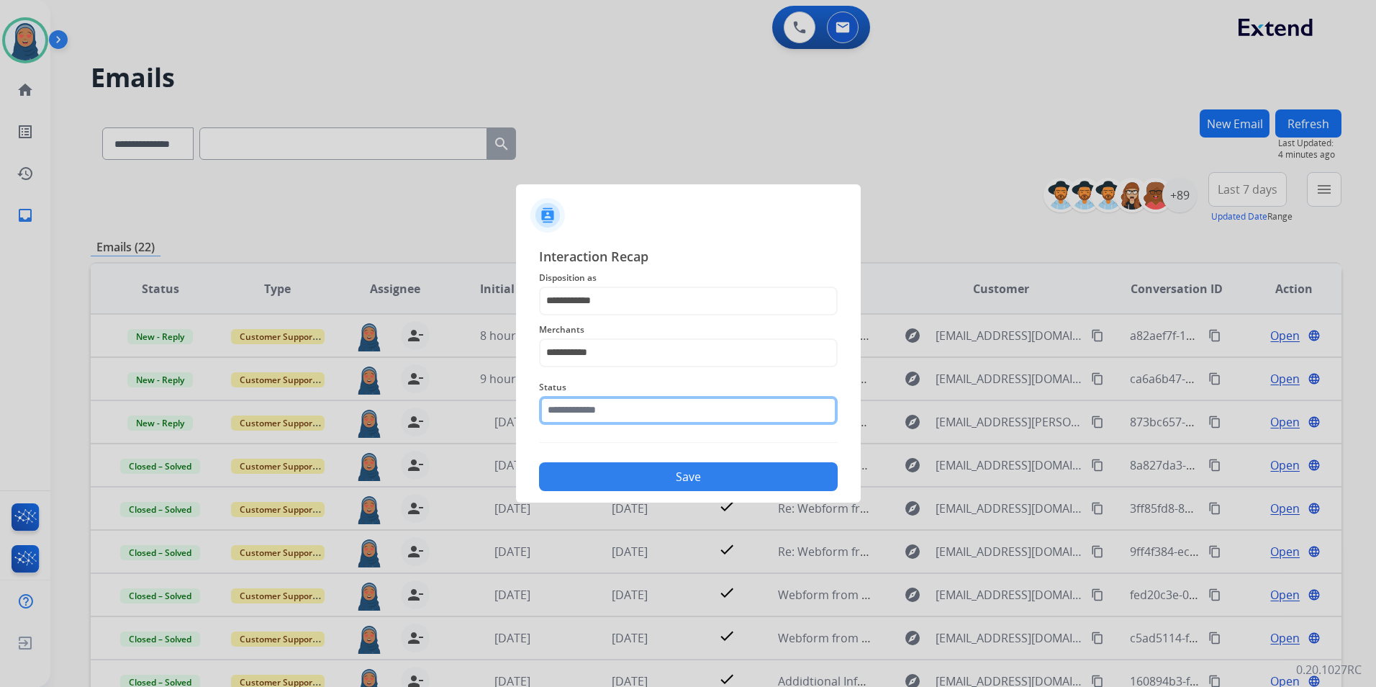
click at [578, 417] on input "text" at bounding box center [688, 410] width 299 height 29
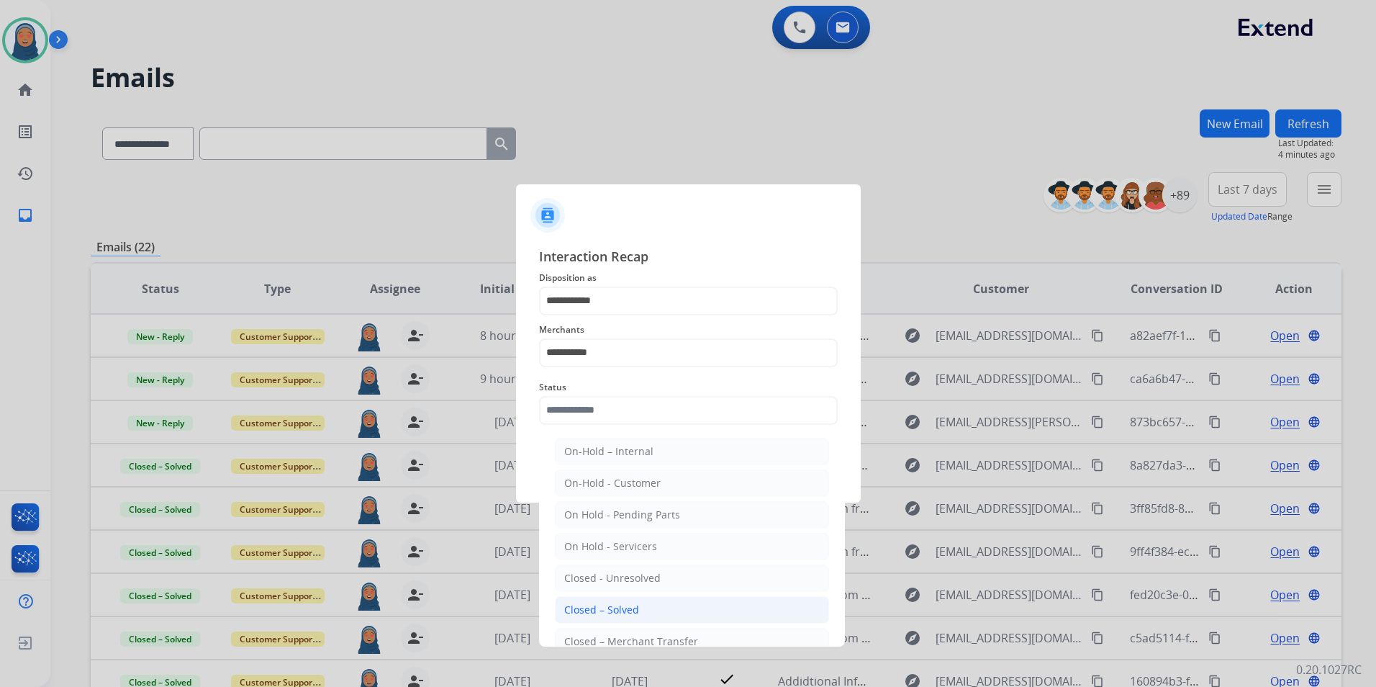
click at [651, 616] on li "Closed – Solved" at bounding box center [692, 609] width 274 height 27
type input "**********"
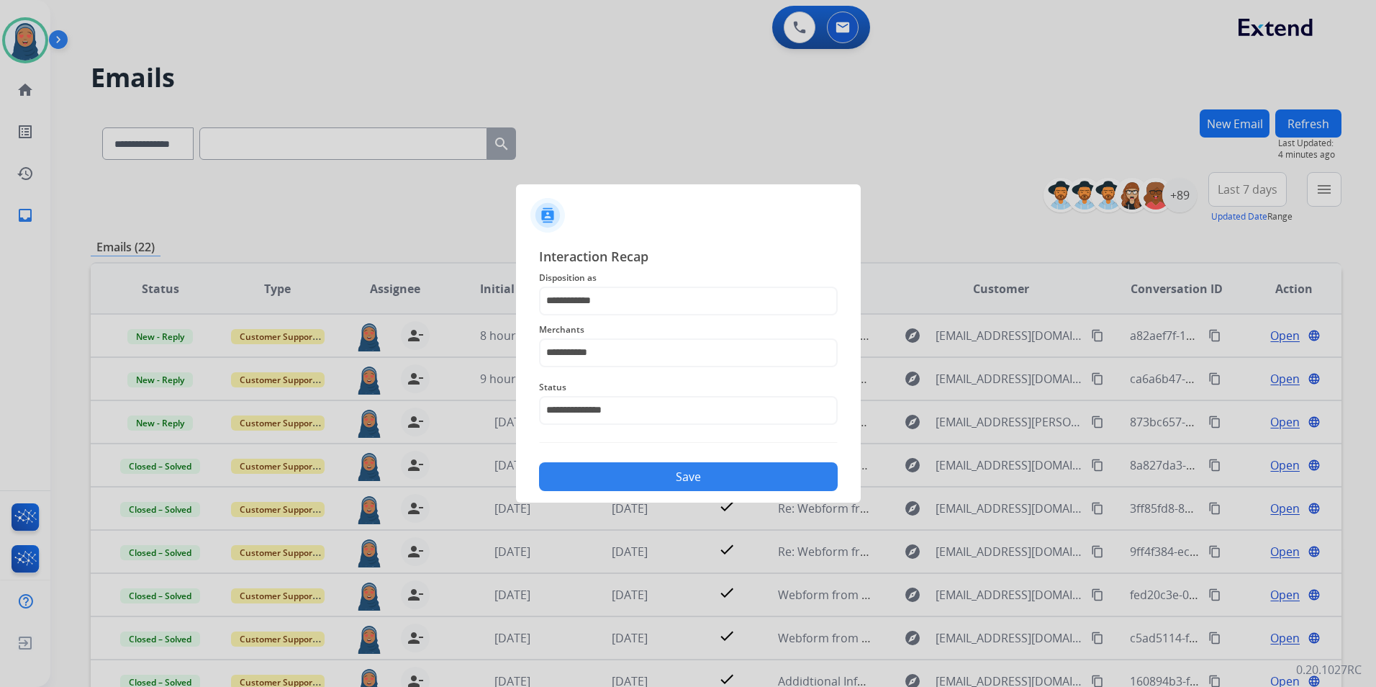
click at [663, 485] on button "Save" at bounding box center [688, 476] width 299 height 29
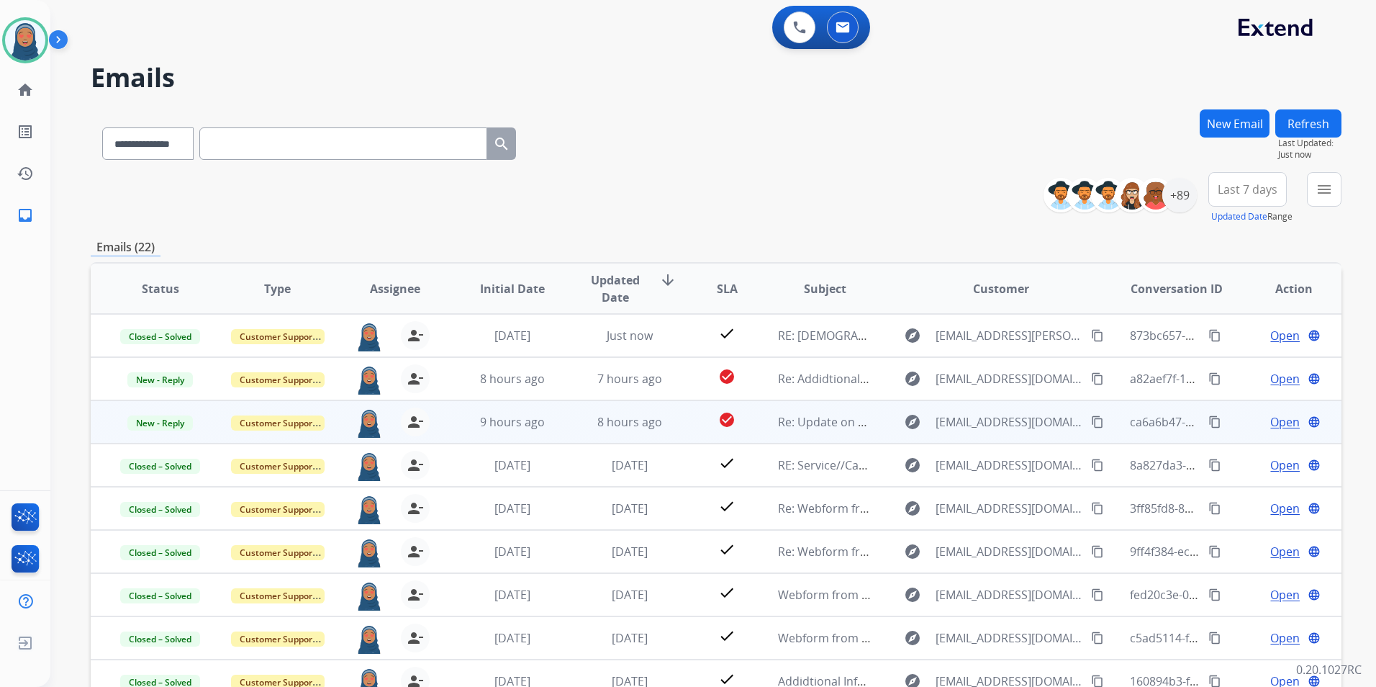
click at [1271, 427] on span "Open" at bounding box center [1286, 421] width 30 height 17
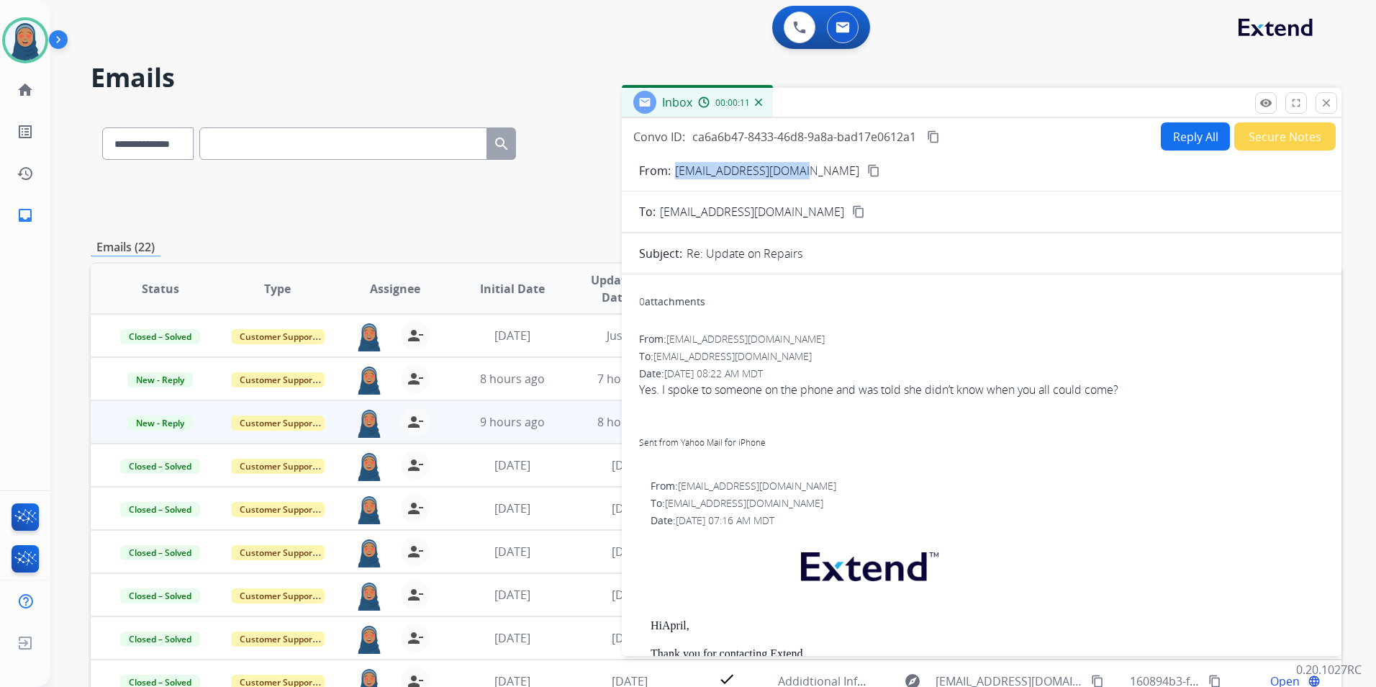
drag, startPoint x: 808, startPoint y: 171, endPoint x: 674, endPoint y: 175, distance: 133.2
click at [674, 175] on div "From: aprilmoss16@yahoo.com content_copy" at bounding box center [982, 170] width 720 height 17
copy p "[EMAIL_ADDRESS][DOMAIN_NAME]"
click at [1173, 140] on button "Reply All" at bounding box center [1195, 136] width 69 height 28
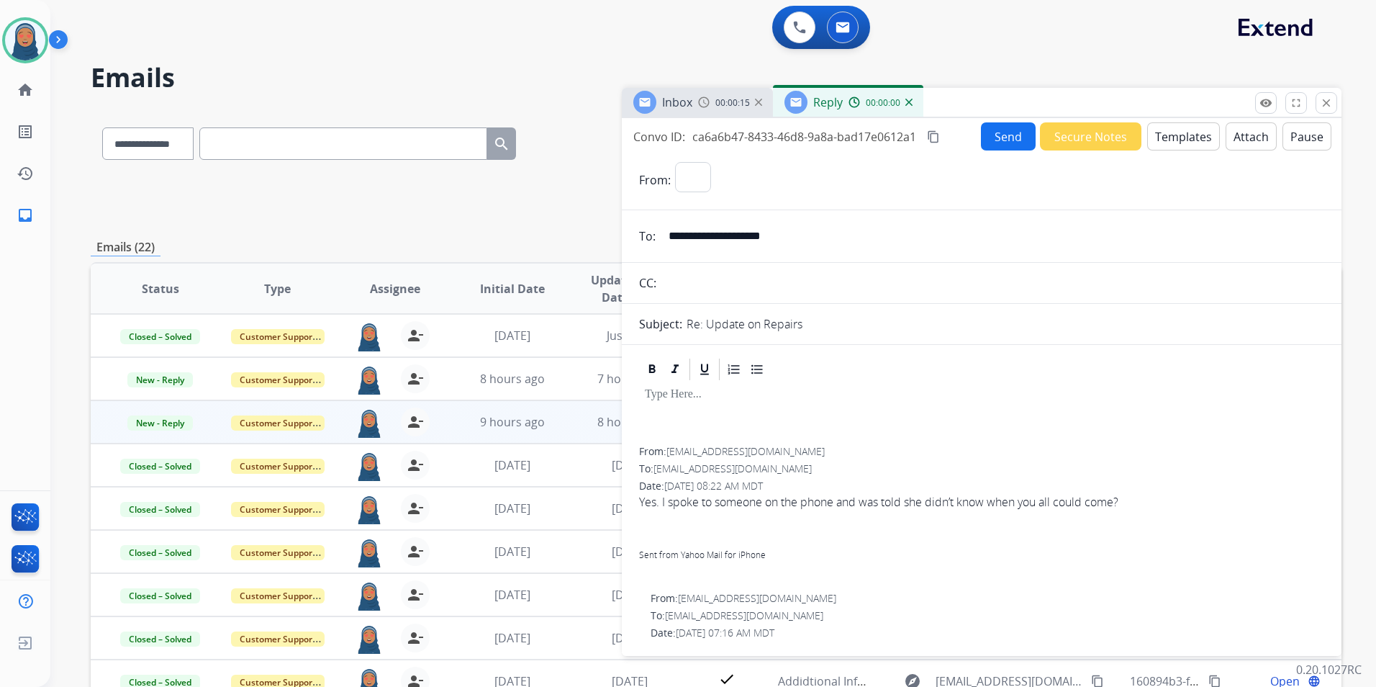
select select "**********"
click at [1166, 133] on button "Templates" at bounding box center [1183, 136] width 73 height 28
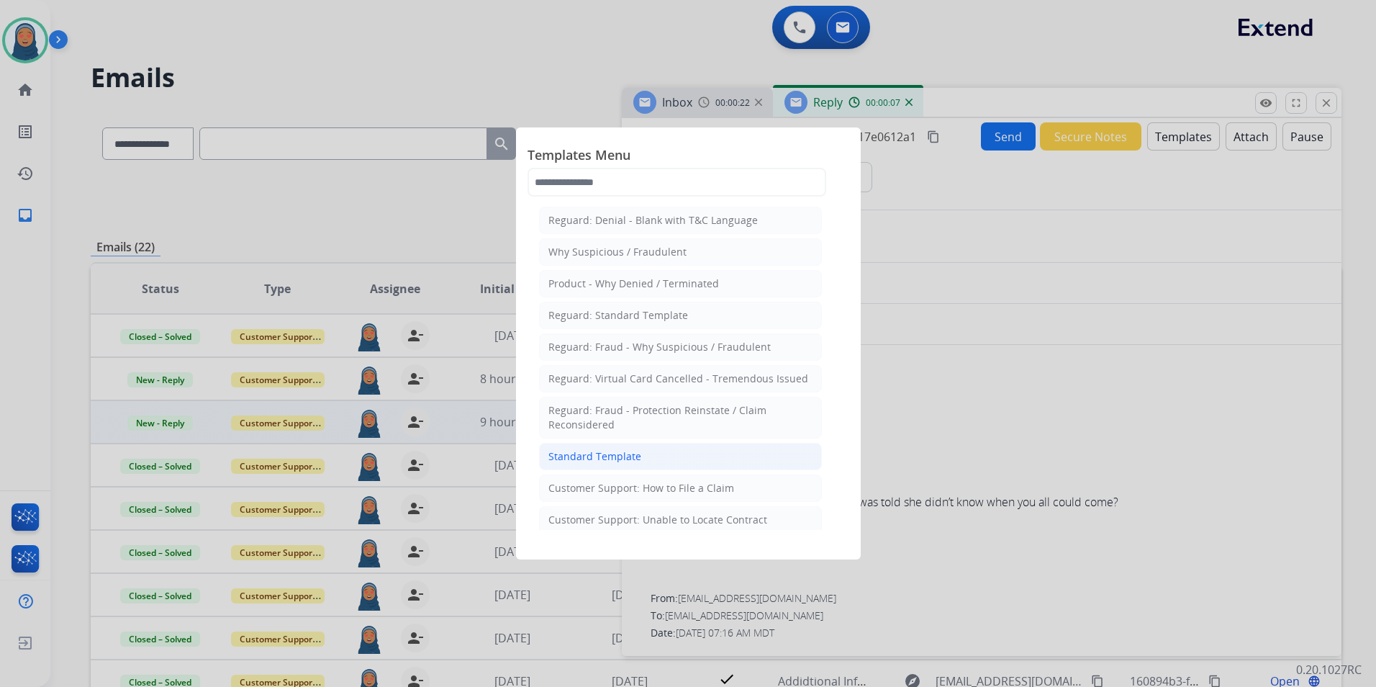
click at [616, 461] on div "Standard Template" at bounding box center [595, 456] width 93 height 14
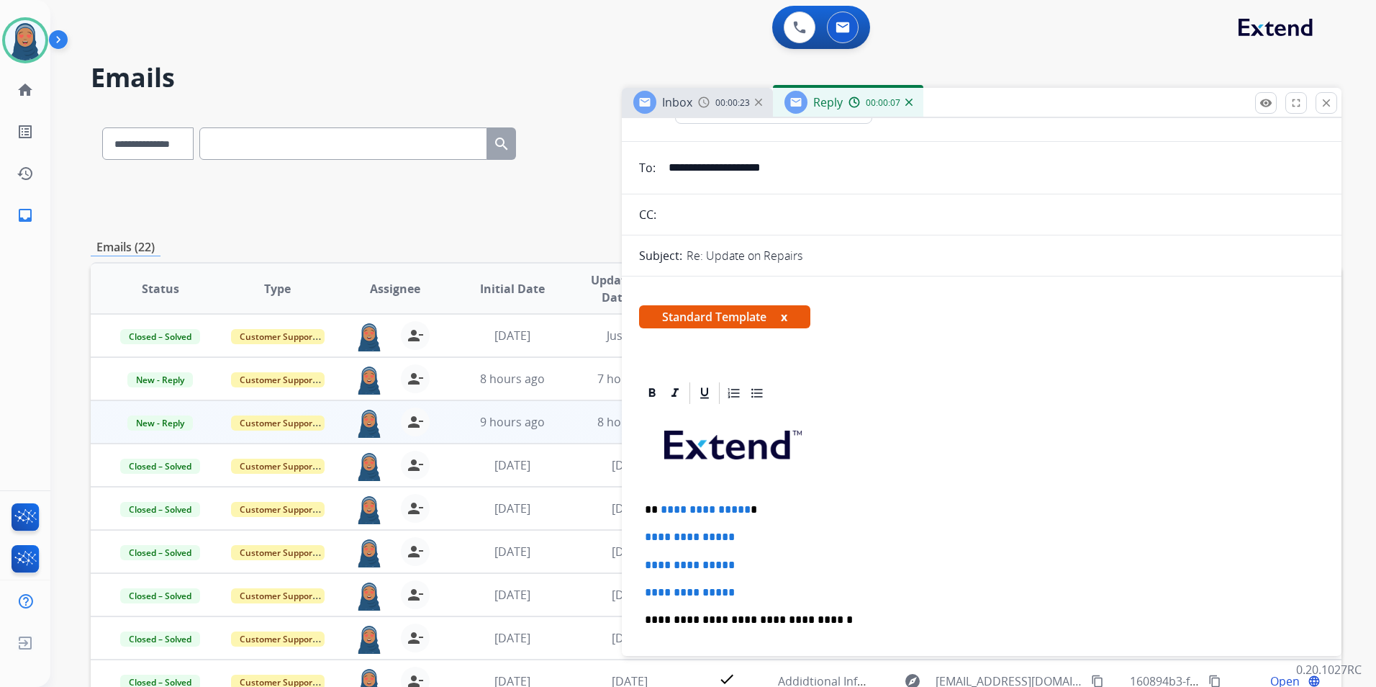
scroll to position [144, 0]
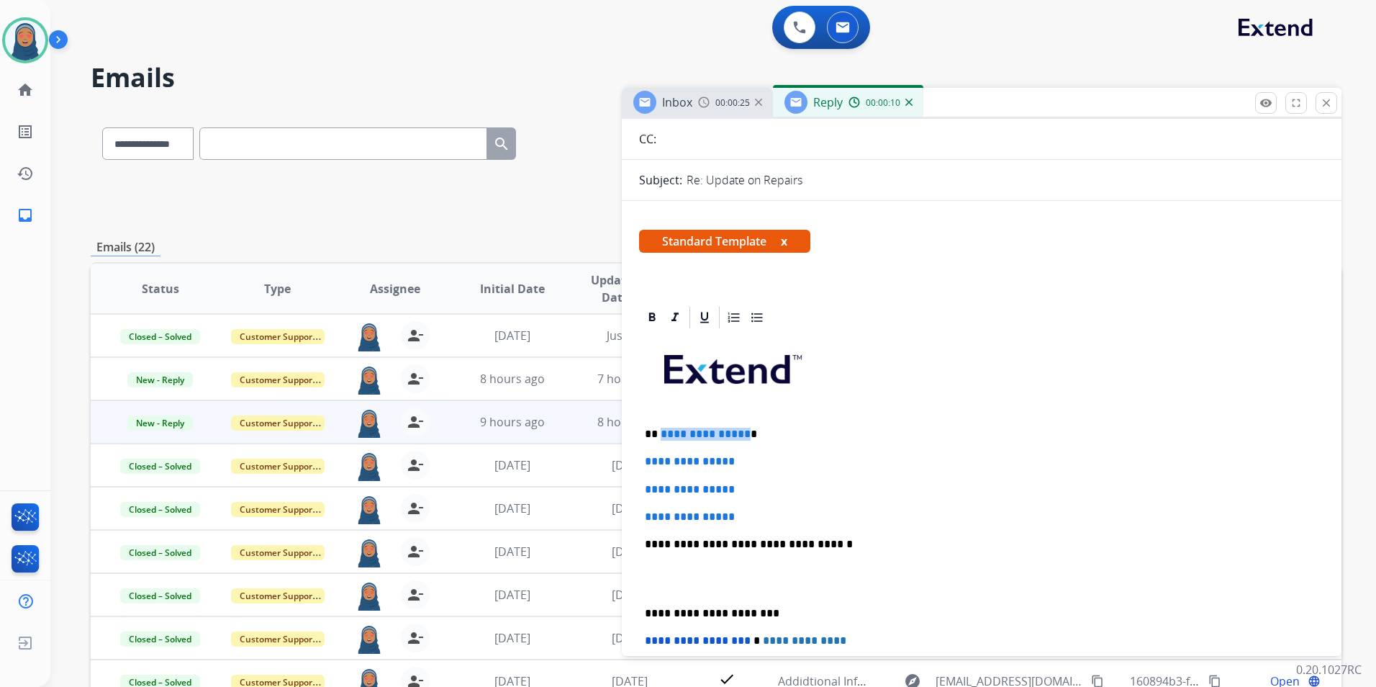
drag, startPoint x: 741, startPoint y: 433, endPoint x: 659, endPoint y: 433, distance: 82.1
click at [661, 433] on span "**********" at bounding box center [706, 433] width 90 height 11
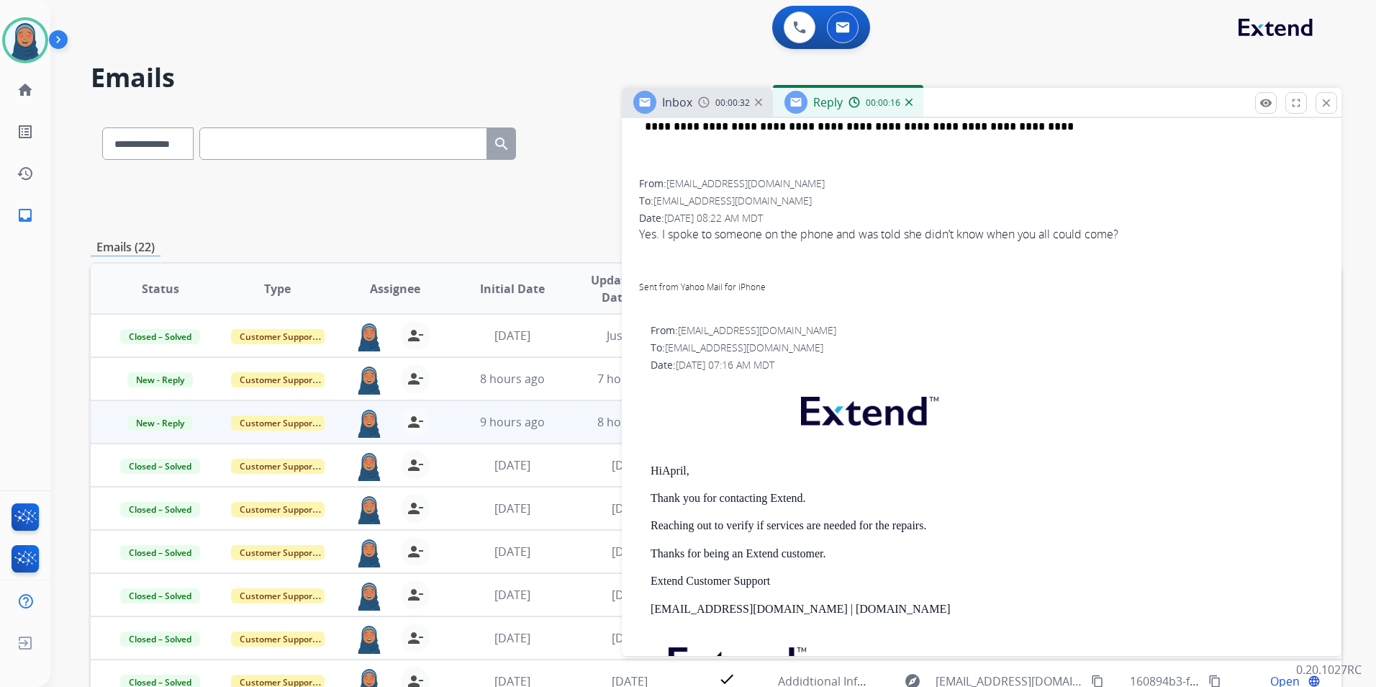
scroll to position [792, 0]
drag, startPoint x: 688, startPoint y: 466, endPoint x: 668, endPoint y: 471, distance: 20.8
click at [668, 471] on strong "April" at bounding box center [674, 469] width 24 height 12
copy strong "April"
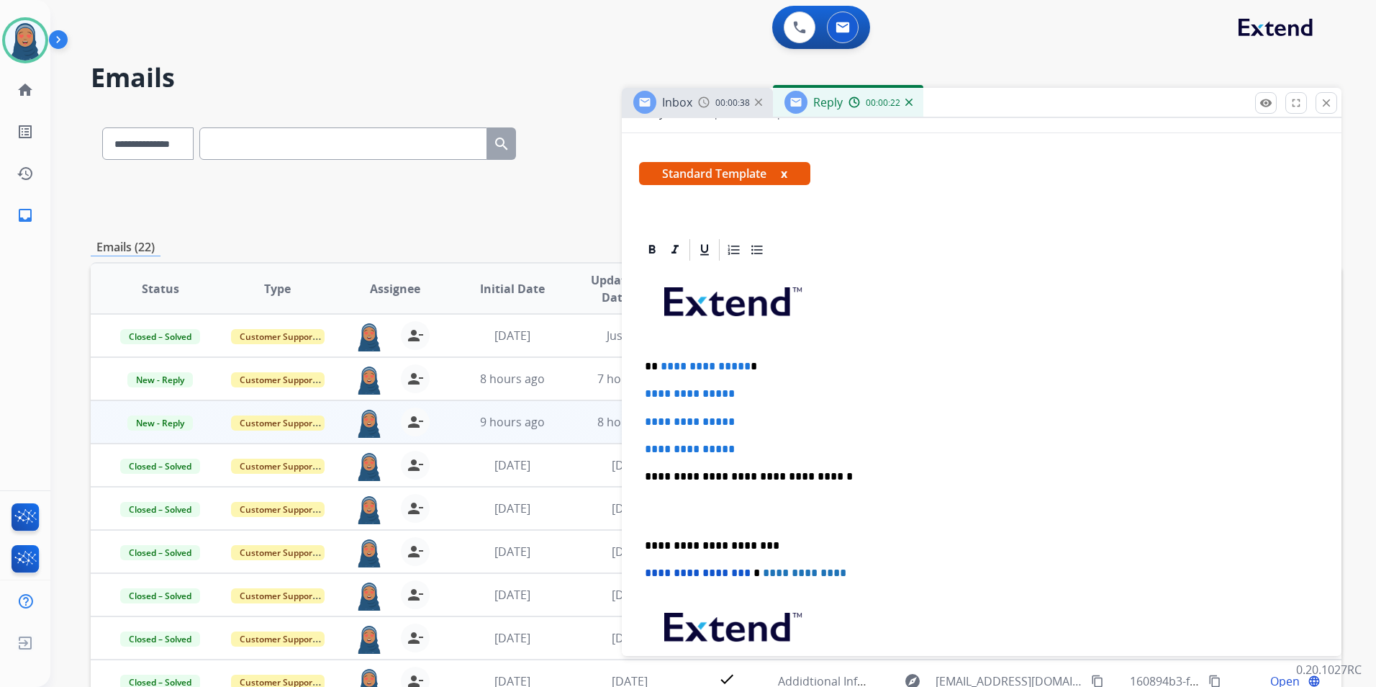
scroll to position [216, 0]
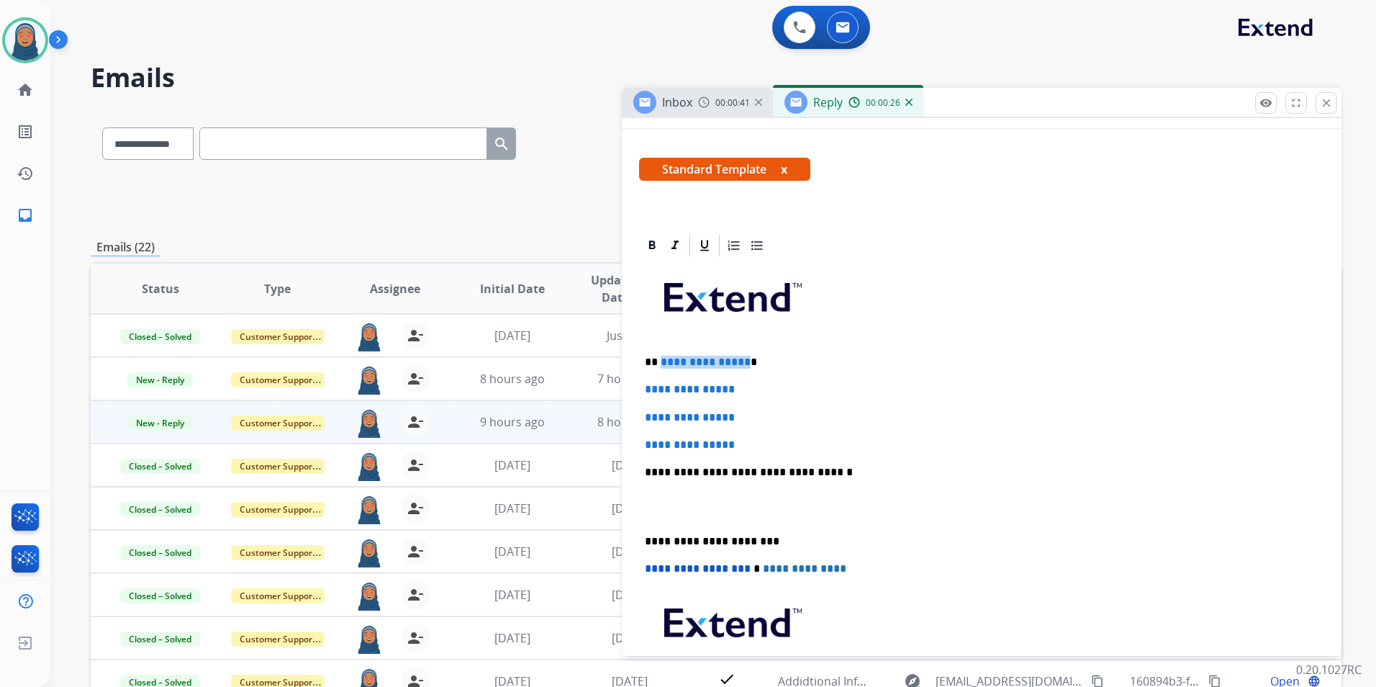
drag, startPoint x: 741, startPoint y: 364, endPoint x: 659, endPoint y: 361, distance: 81.4
click at [661, 361] on span "**********" at bounding box center [706, 361] width 90 height 11
drag, startPoint x: 764, startPoint y: 385, endPoint x: 644, endPoint y: 387, distance: 120.9
click at [644, 387] on div "**********" at bounding box center [981, 505] width 685 height 495
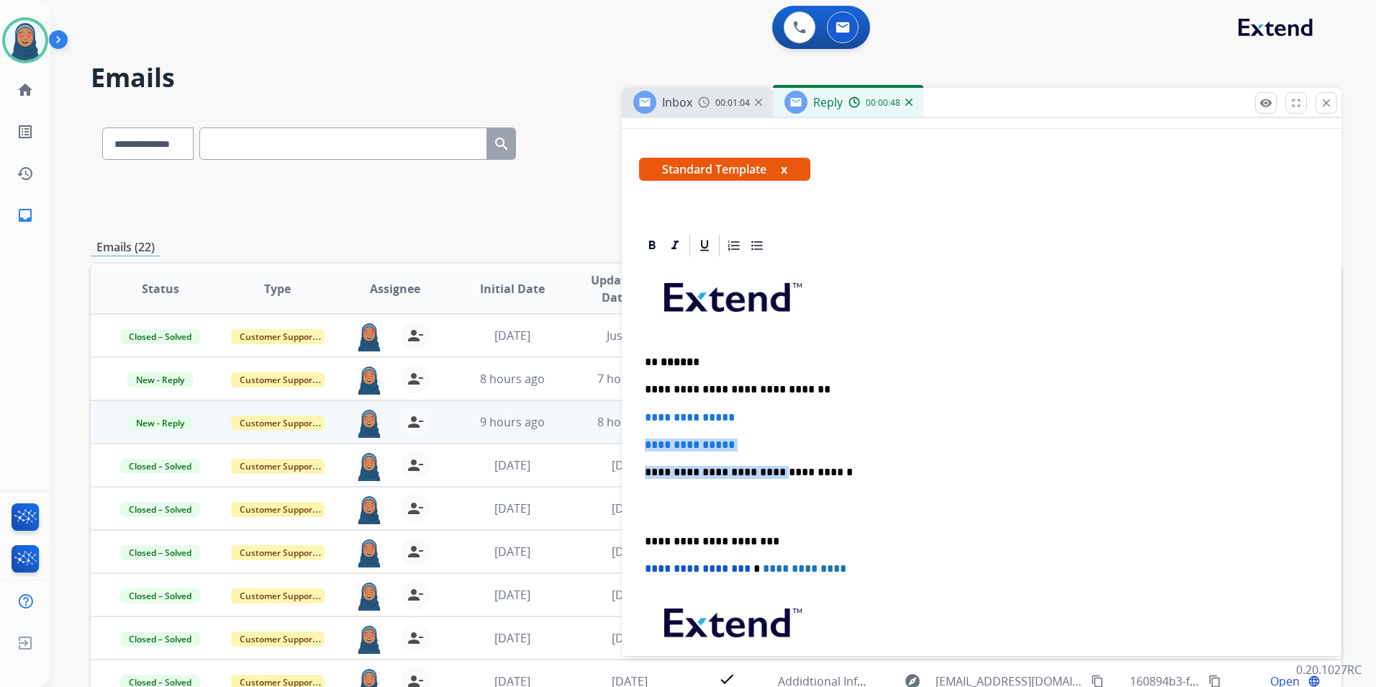
drag, startPoint x: 766, startPoint y: 452, endPoint x: 716, endPoint y: 437, distance: 51.9
click at [641, 437] on div "**********" at bounding box center [981, 505] width 685 height 495
click at [780, 434] on div "**********" at bounding box center [981, 505] width 685 height 495
drag, startPoint x: 759, startPoint y: 440, endPoint x: 640, endPoint y: 408, distance: 122.9
click at [640, 408] on div "**********" at bounding box center [981, 505] width 685 height 495
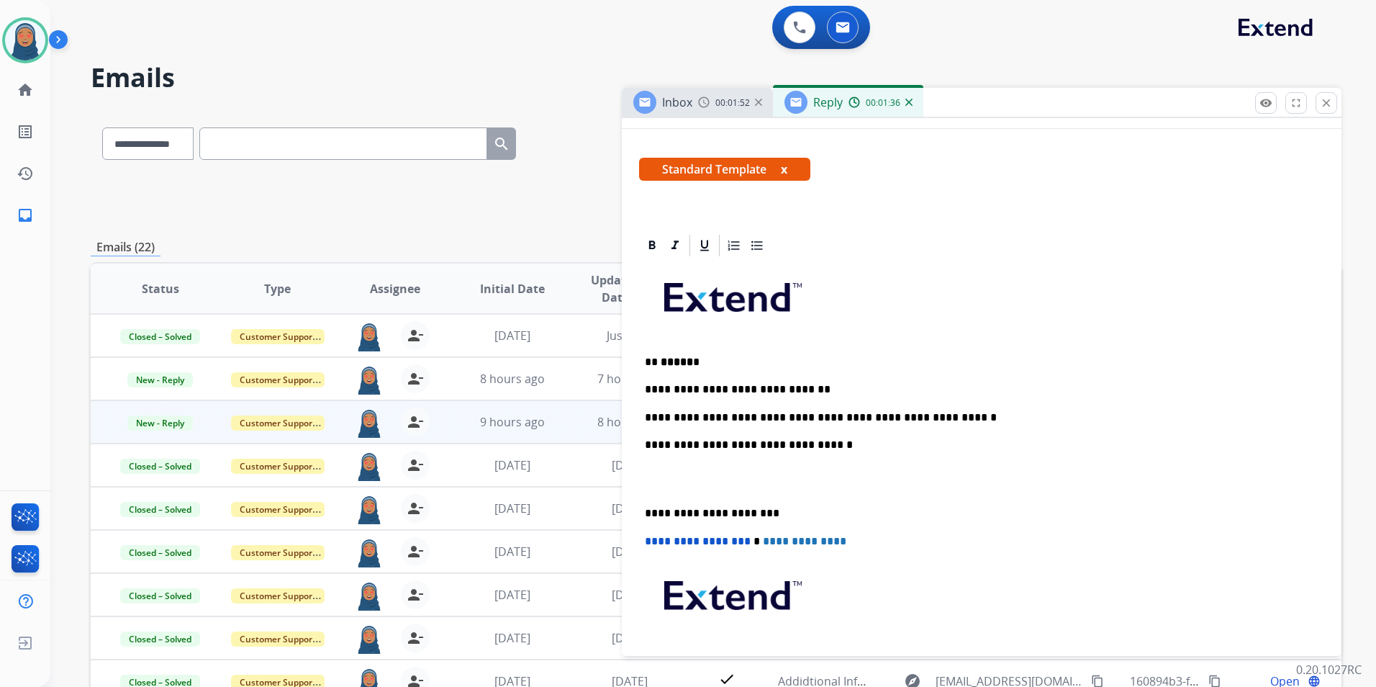
click at [641, 513] on div "**********" at bounding box center [981, 492] width 685 height 468
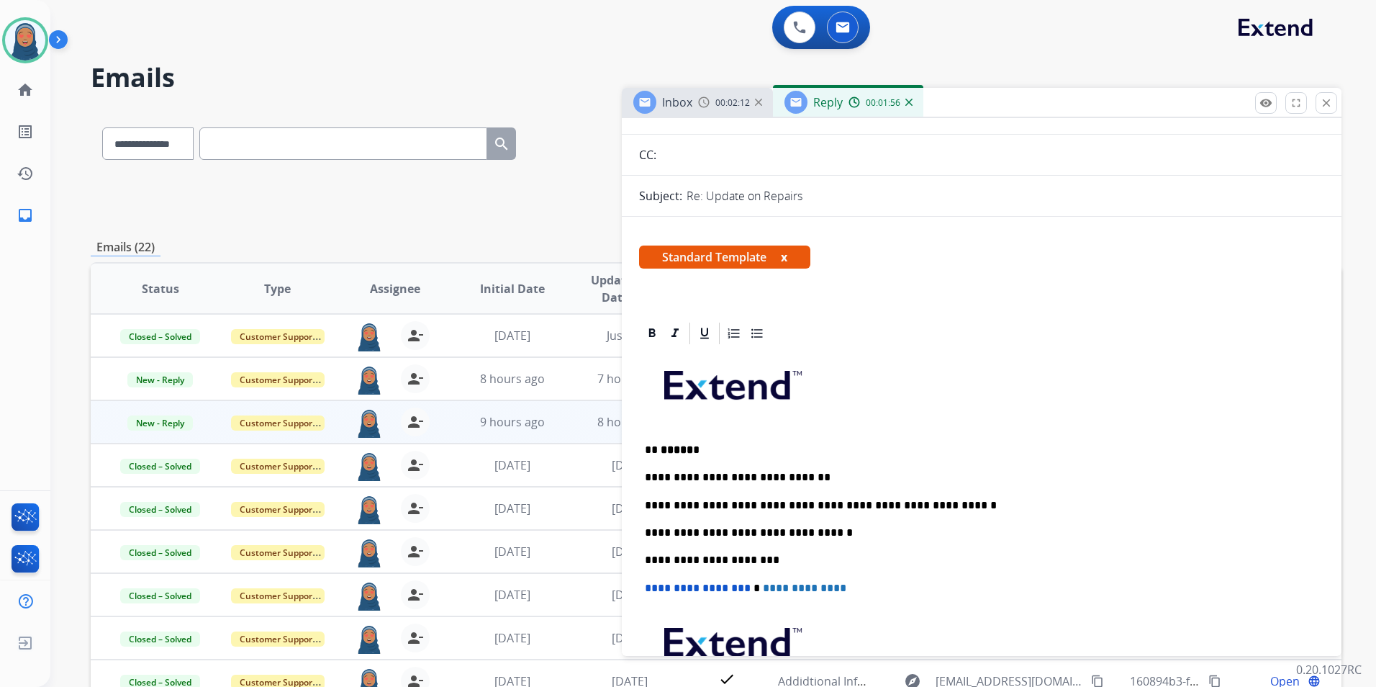
scroll to position [0, 0]
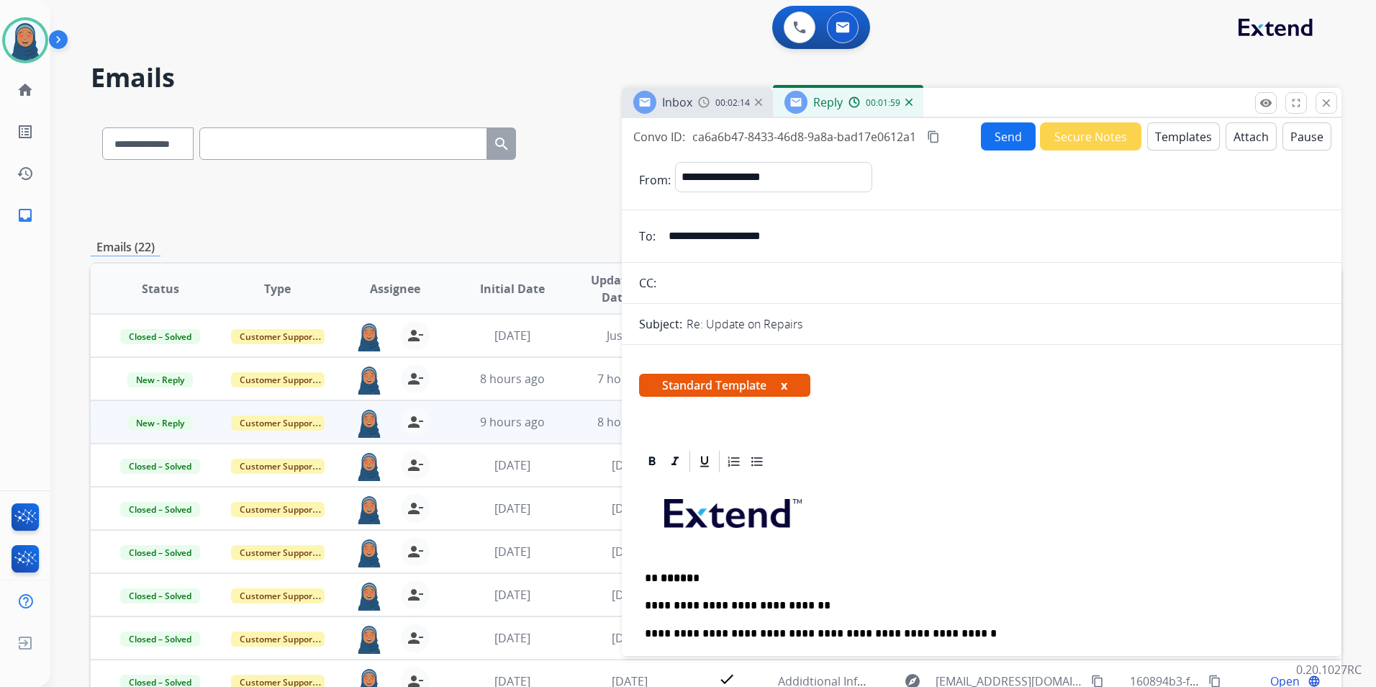
click at [997, 142] on button "Send" at bounding box center [1008, 136] width 55 height 28
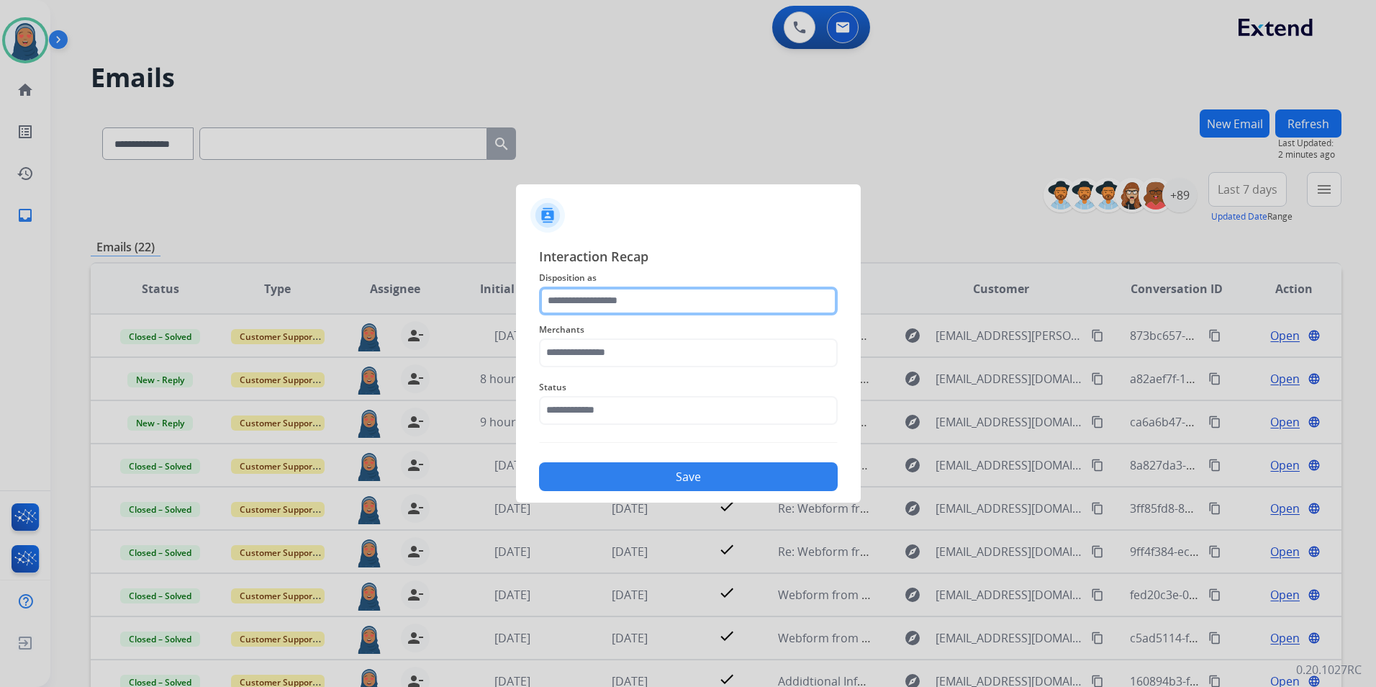
drag, startPoint x: 677, startPoint y: 297, endPoint x: 669, endPoint y: 292, distance: 9.0
click at [676, 296] on input "text" at bounding box center [688, 300] width 299 height 29
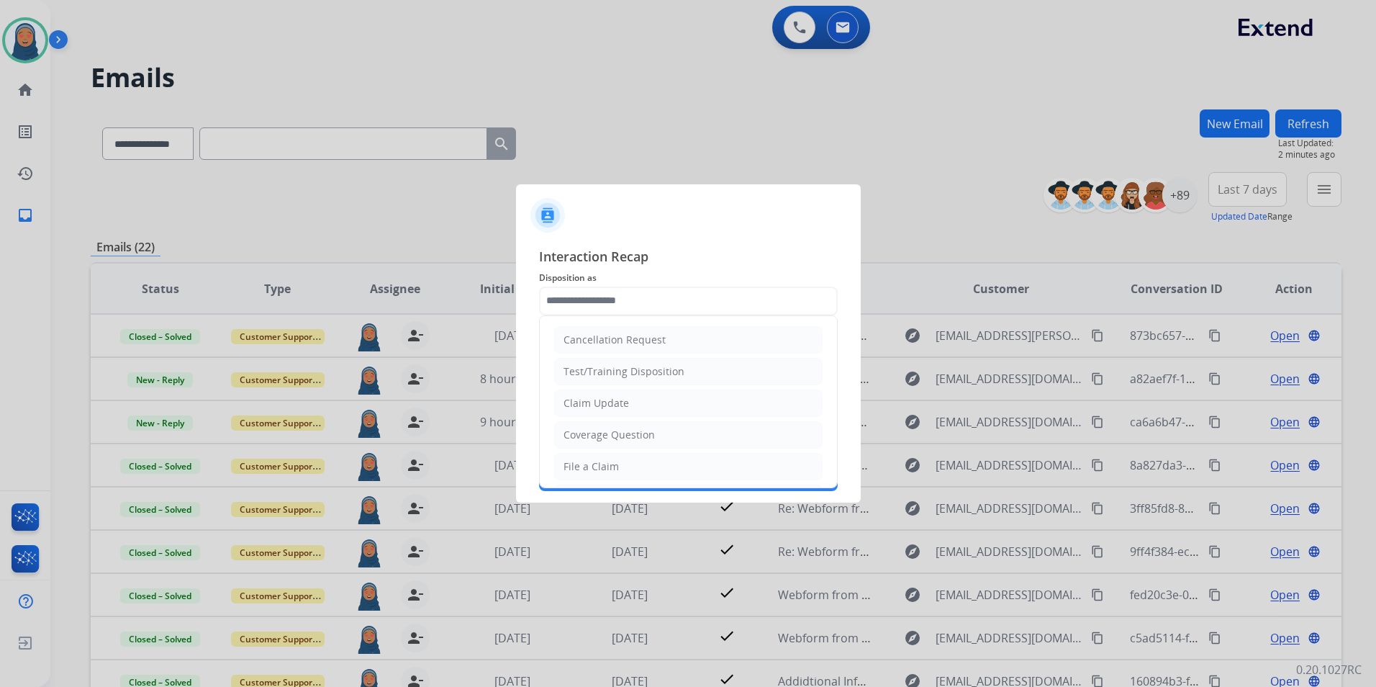
click at [625, 404] on div "Claim Update" at bounding box center [597, 403] width 66 height 14
type input "**********"
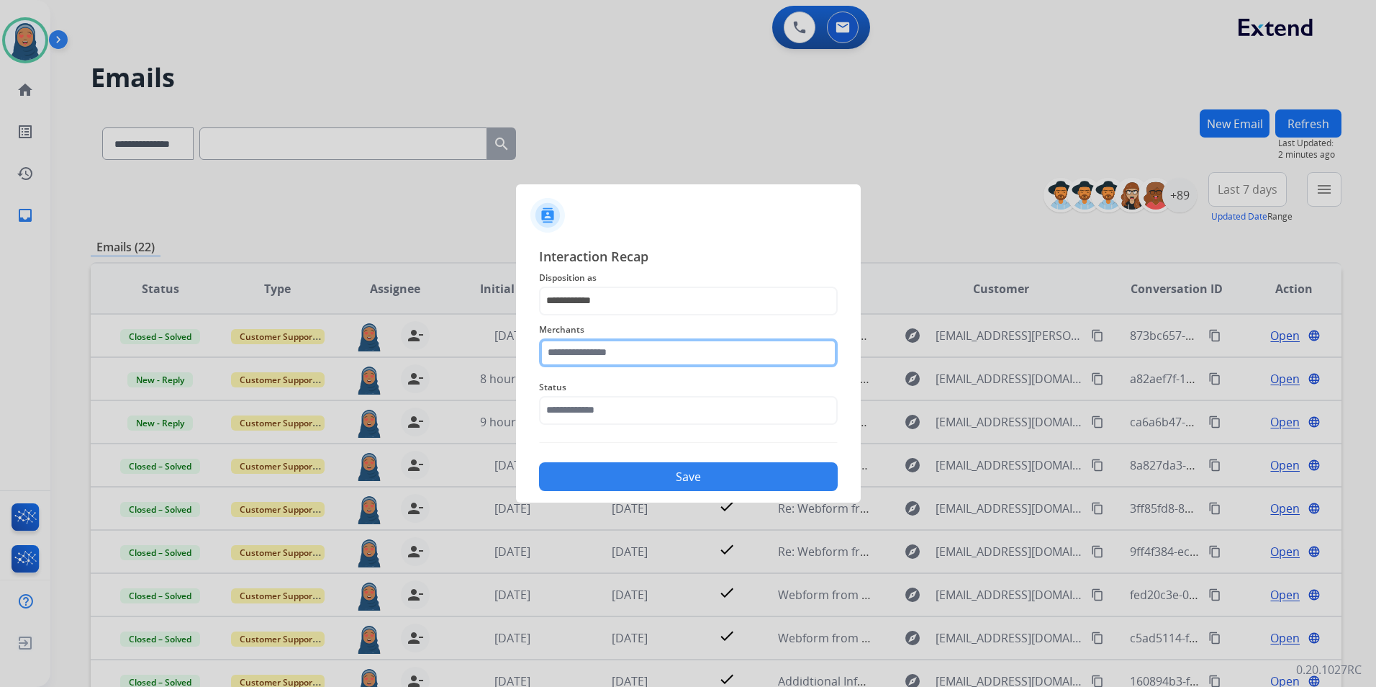
click at [627, 353] on input "text" at bounding box center [688, 352] width 299 height 29
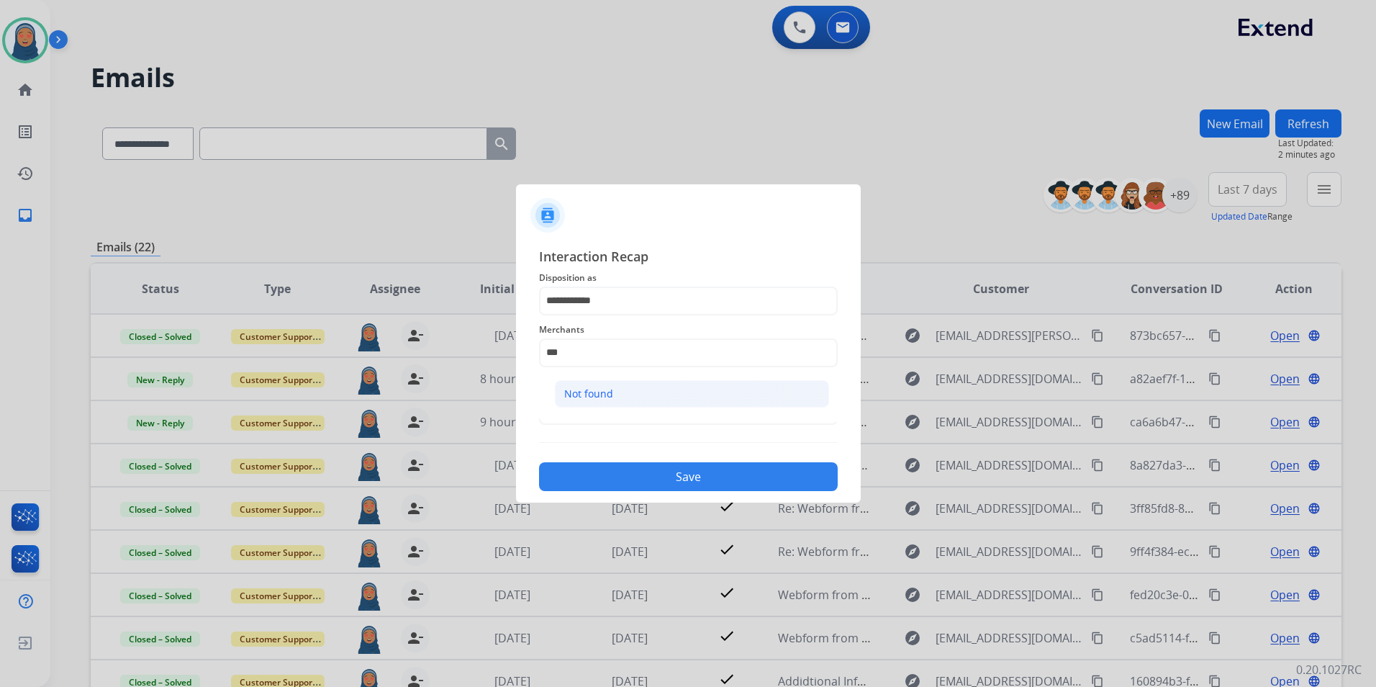
click at [583, 395] on div "Not found" at bounding box center [588, 394] width 49 height 14
type input "*********"
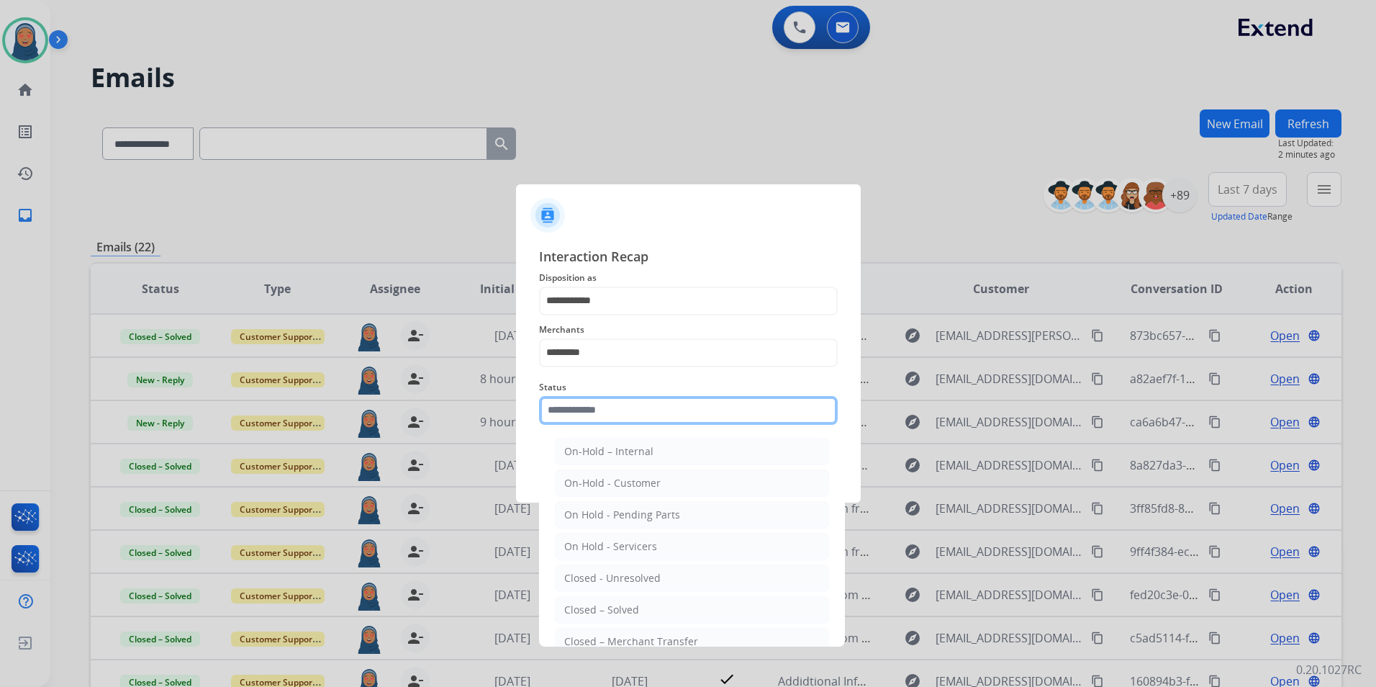
click at [593, 415] on input "text" at bounding box center [688, 410] width 299 height 29
click at [632, 605] on div "Closed – Solved" at bounding box center [601, 610] width 75 height 14
type input "**********"
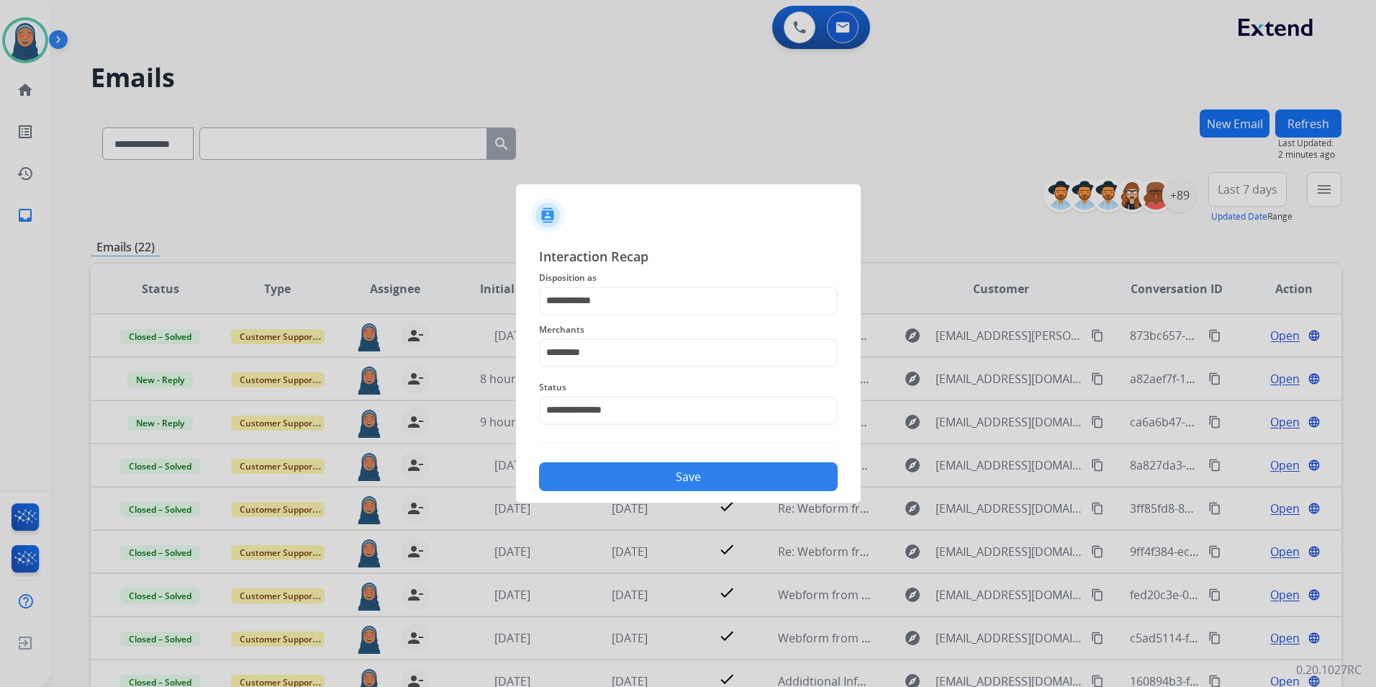
click at [696, 488] on div "**********" at bounding box center [688, 369] width 345 height 269
click at [699, 485] on button "Save" at bounding box center [688, 476] width 299 height 29
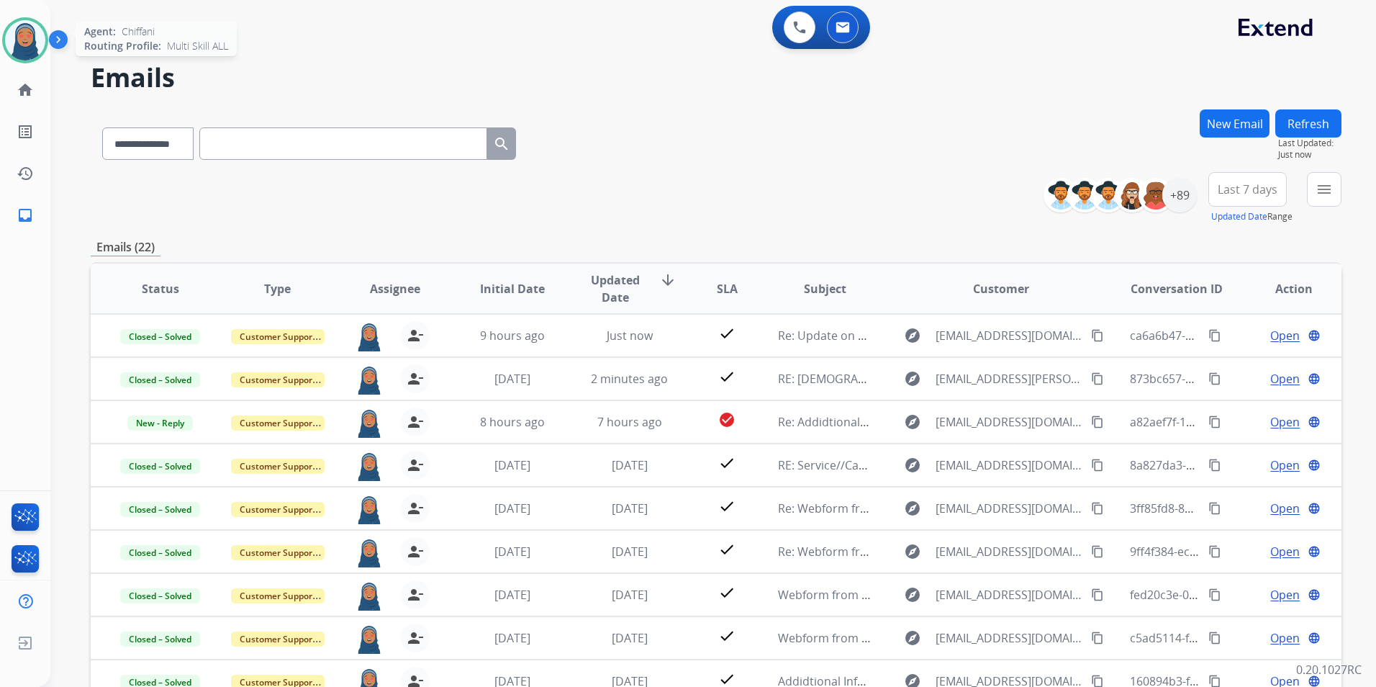
click at [33, 42] on img at bounding box center [25, 40] width 40 height 40
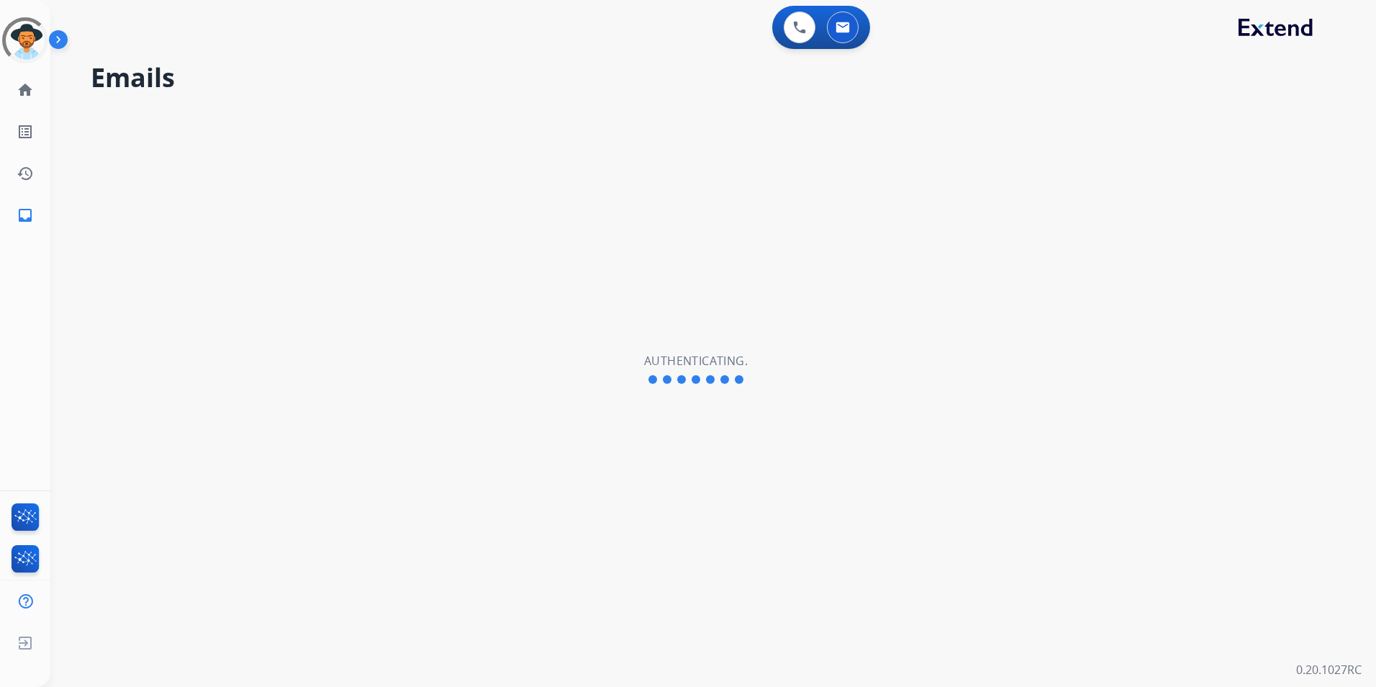
select select "**********"
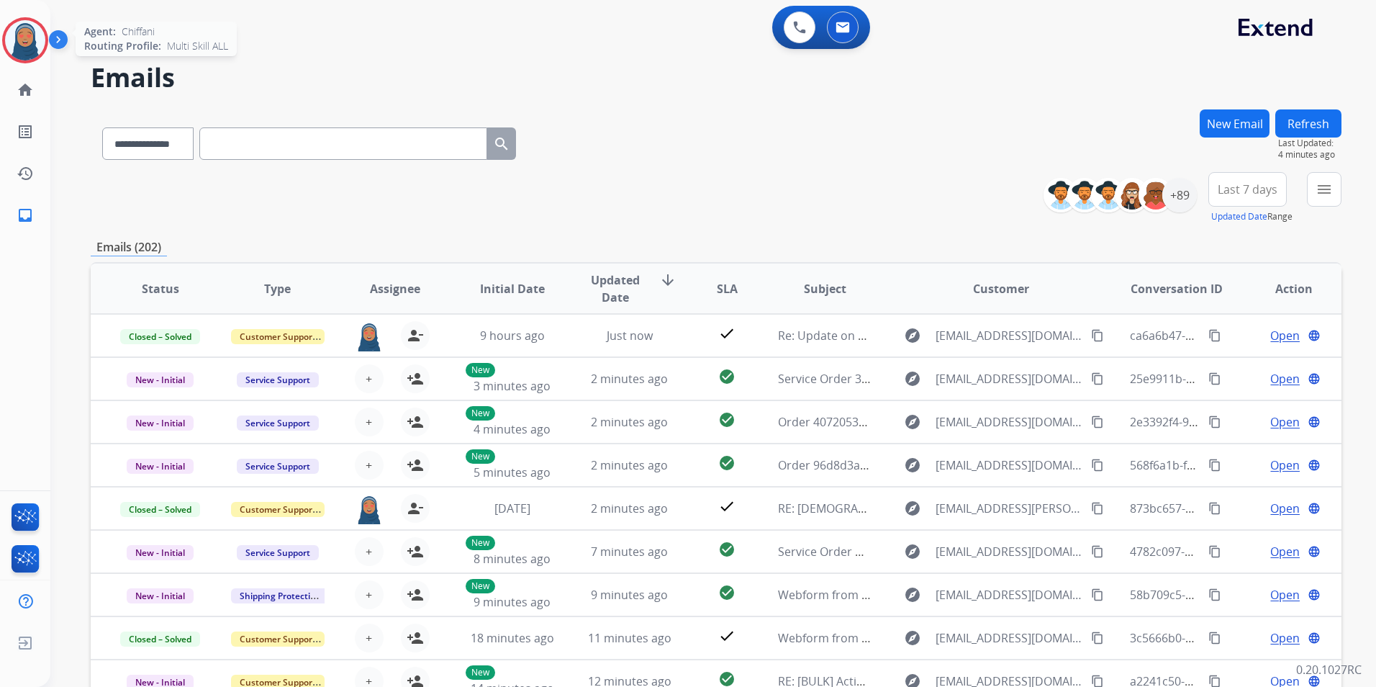
drag, startPoint x: 27, startPoint y: 43, endPoint x: 57, endPoint y: 50, distance: 30.9
click at [27, 43] on img at bounding box center [25, 40] width 40 height 40
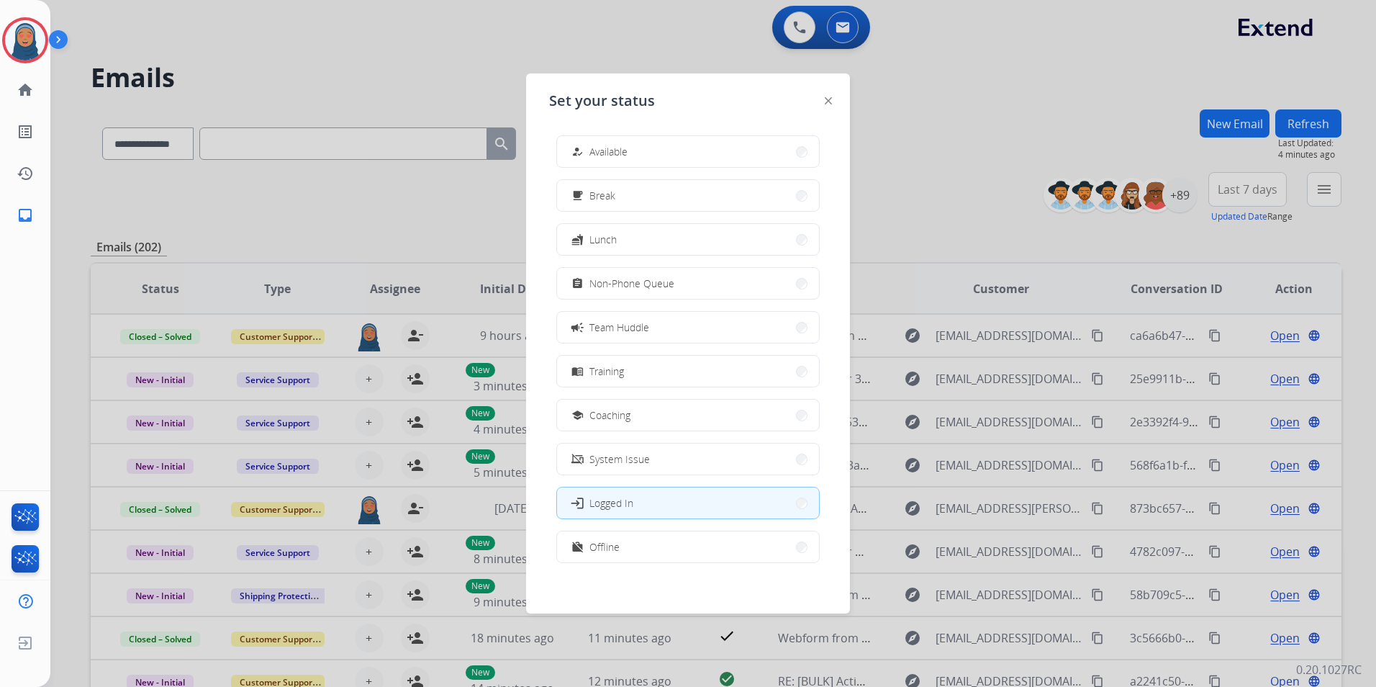
click at [653, 156] on button "how_to_reg Available" at bounding box center [688, 151] width 262 height 31
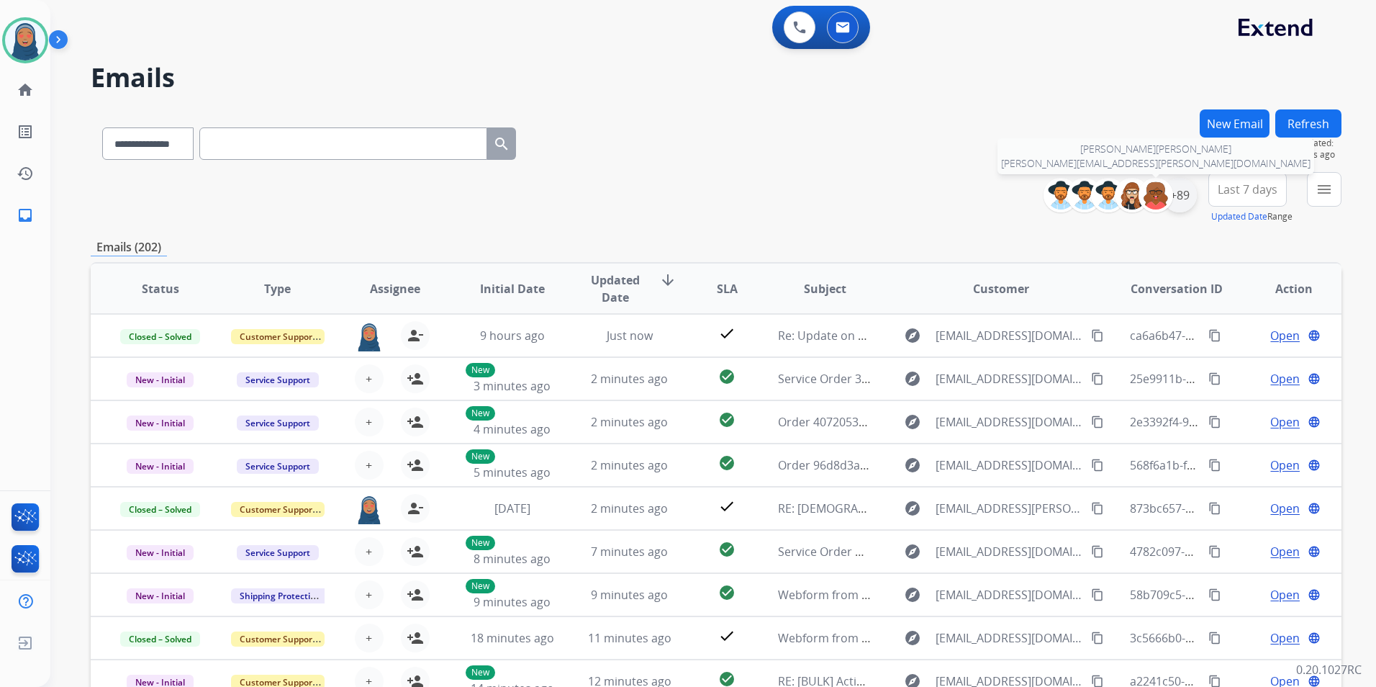
click at [1173, 192] on div "+89" at bounding box center [1180, 195] width 35 height 35
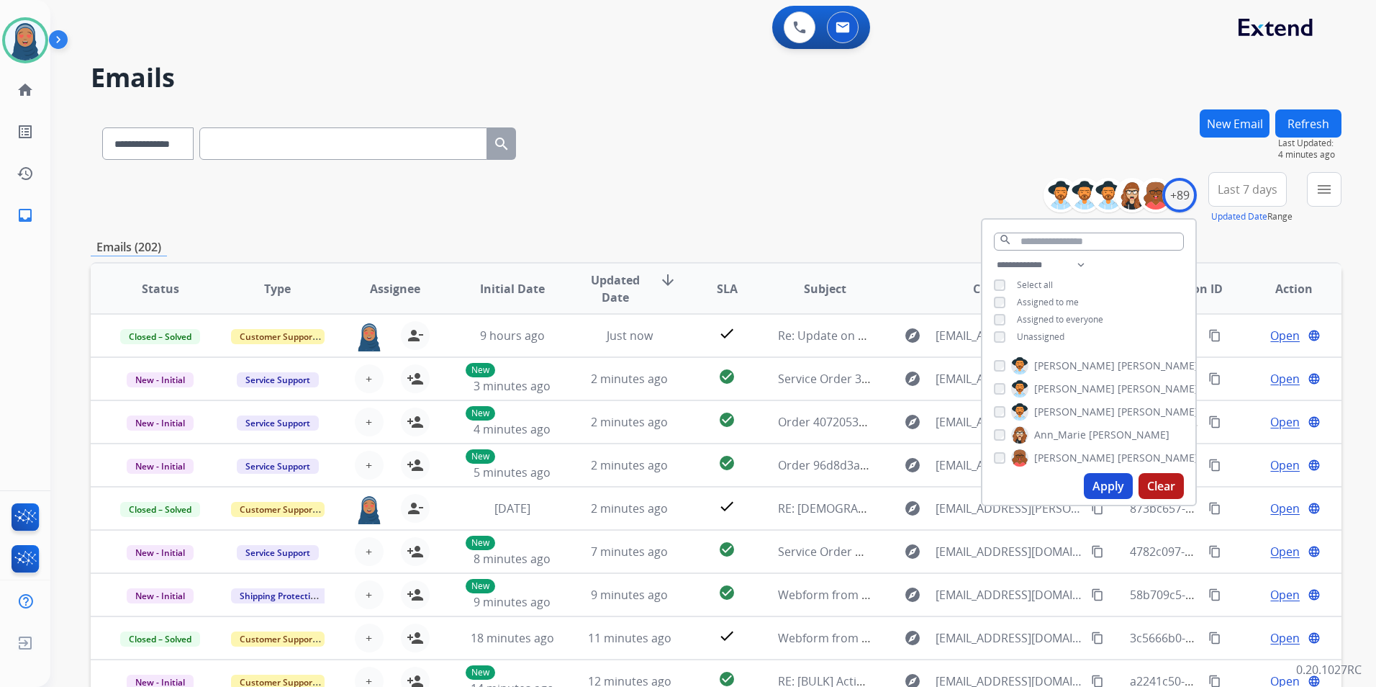
click at [1099, 482] on button "Apply" at bounding box center [1108, 486] width 49 height 26
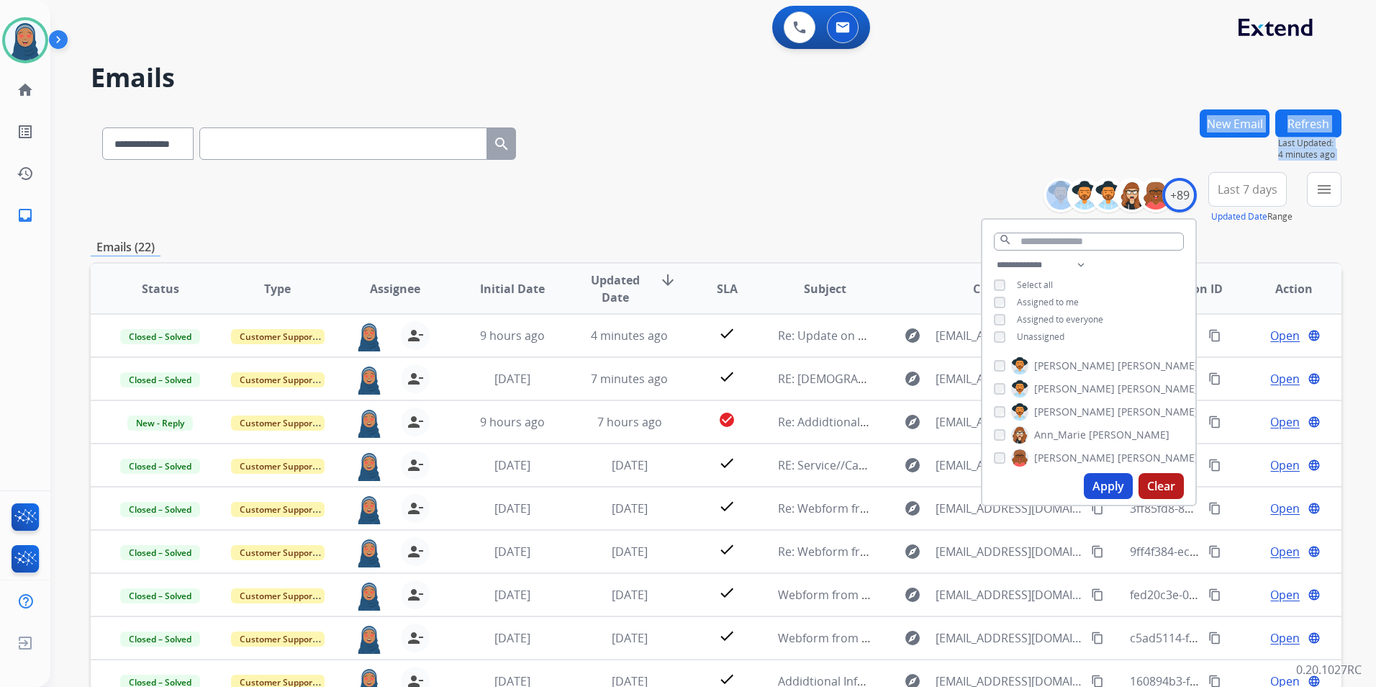
click at [676, 171] on div "**********" at bounding box center [716, 464] width 1251 height 710
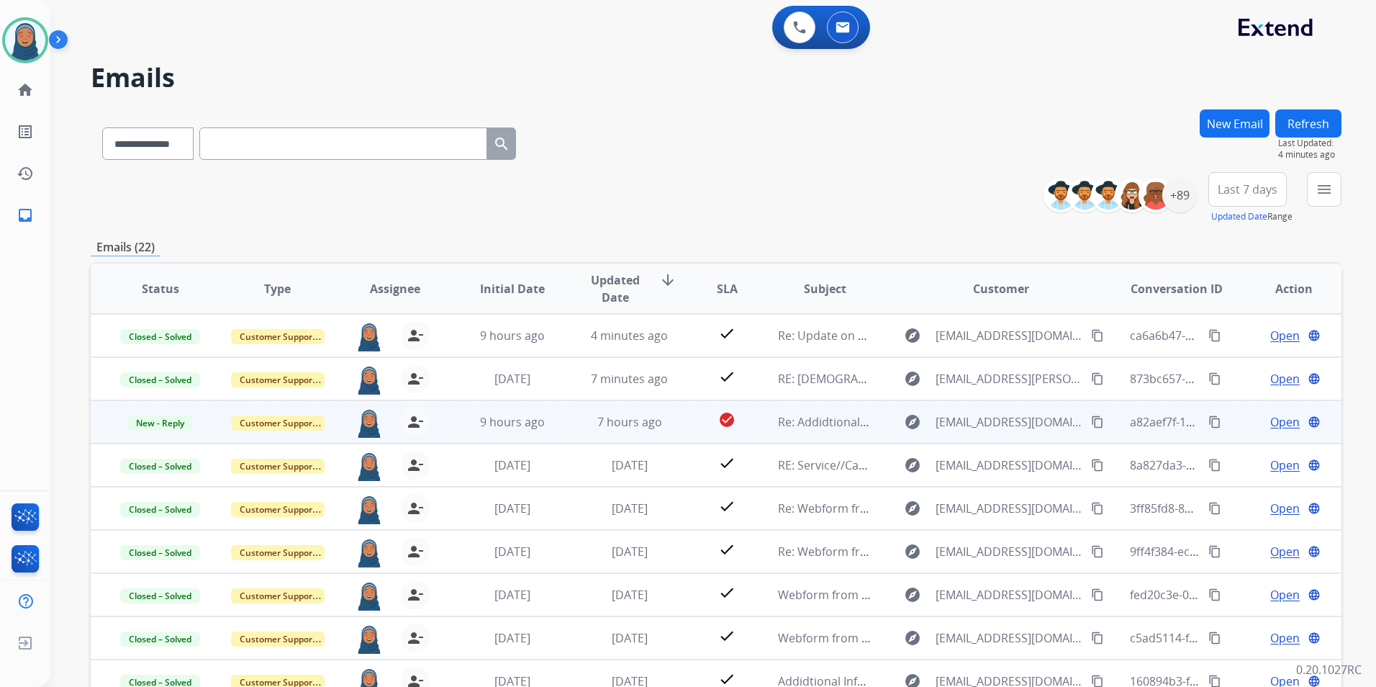
click at [1274, 418] on span "Open" at bounding box center [1286, 421] width 30 height 17
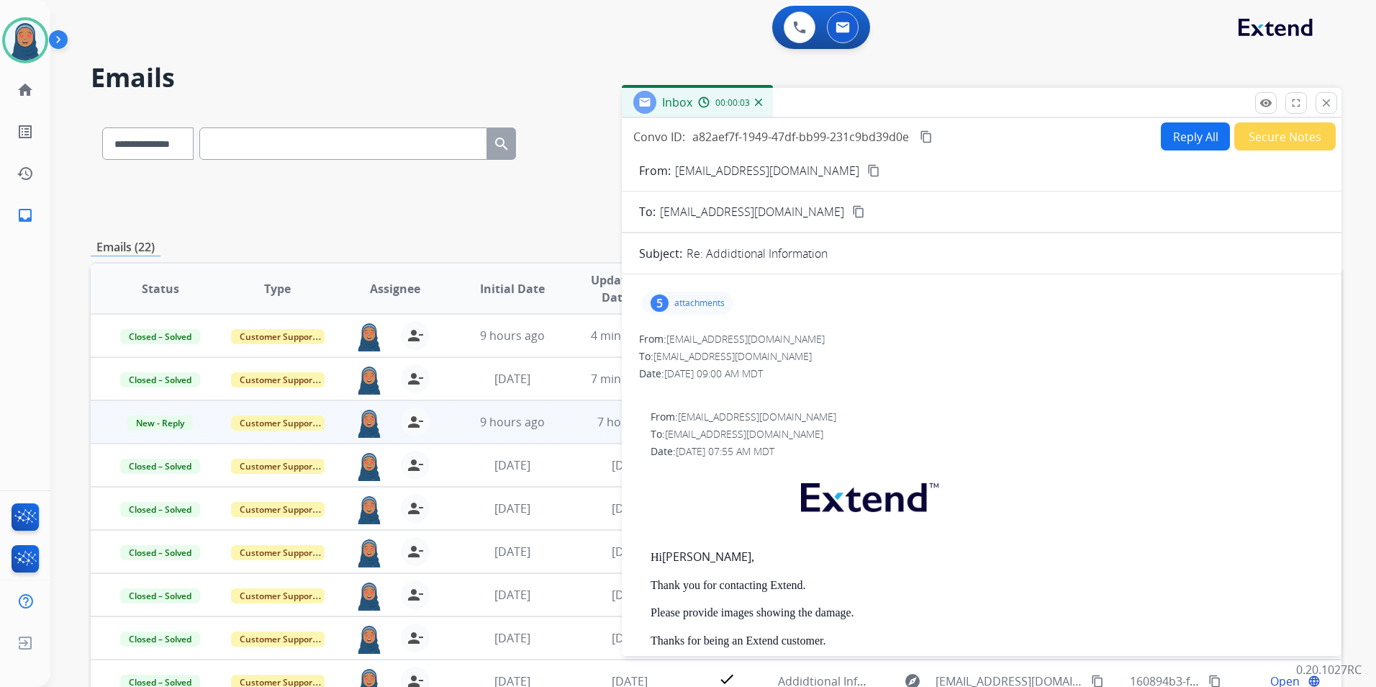
click at [703, 303] on p "attachments" at bounding box center [699, 303] width 50 height 12
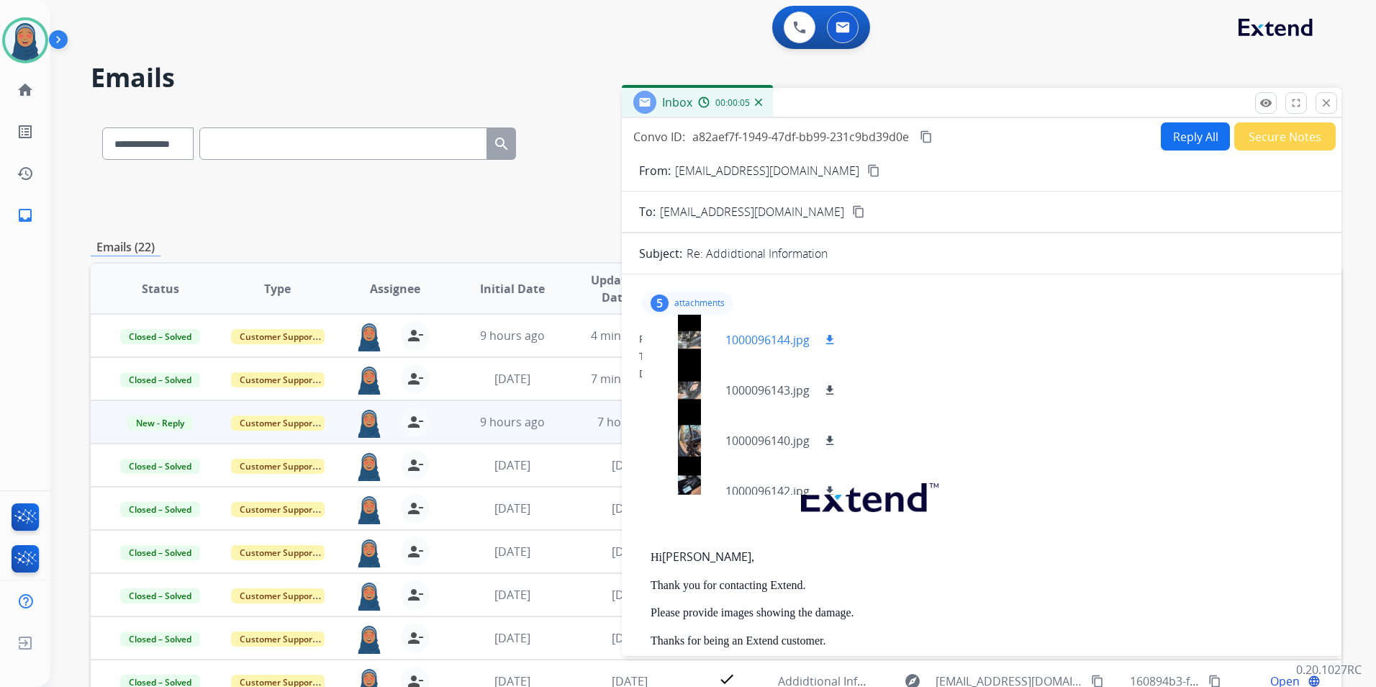
click at [683, 336] on div at bounding box center [690, 340] width 72 height 50
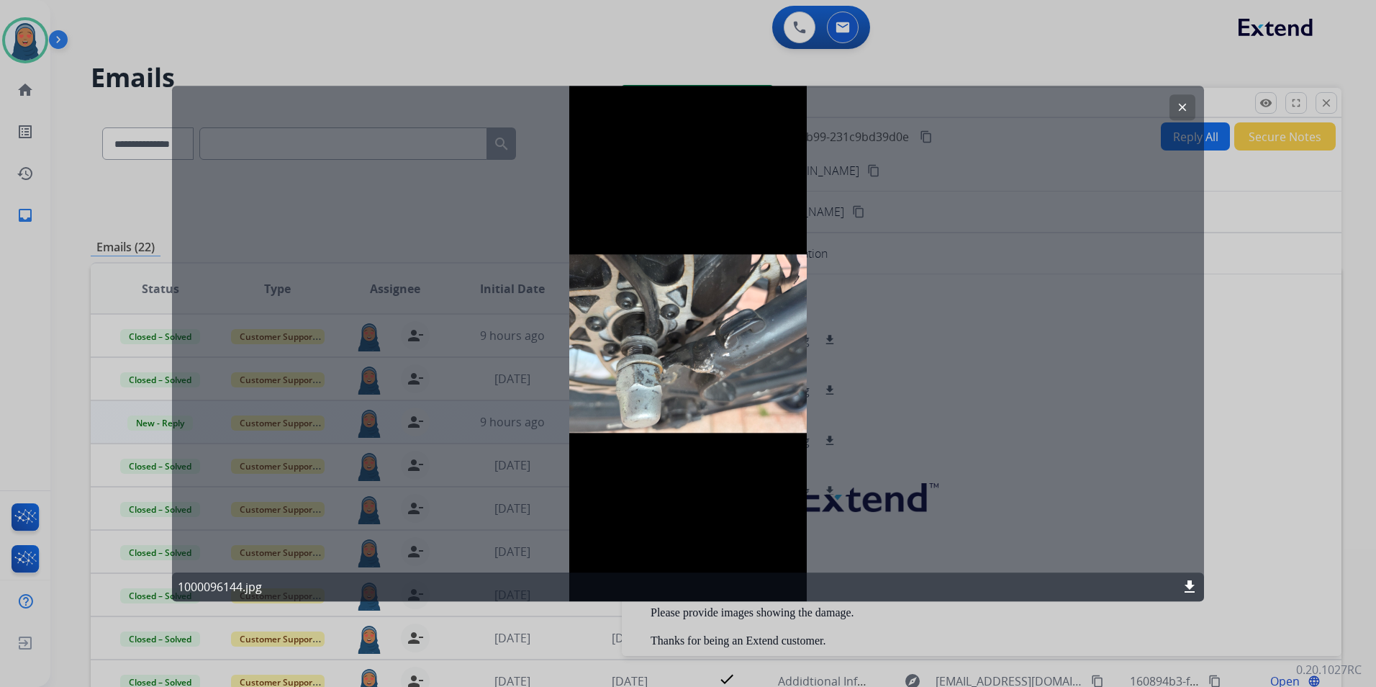
click at [1176, 109] on button "clear" at bounding box center [1183, 107] width 26 height 26
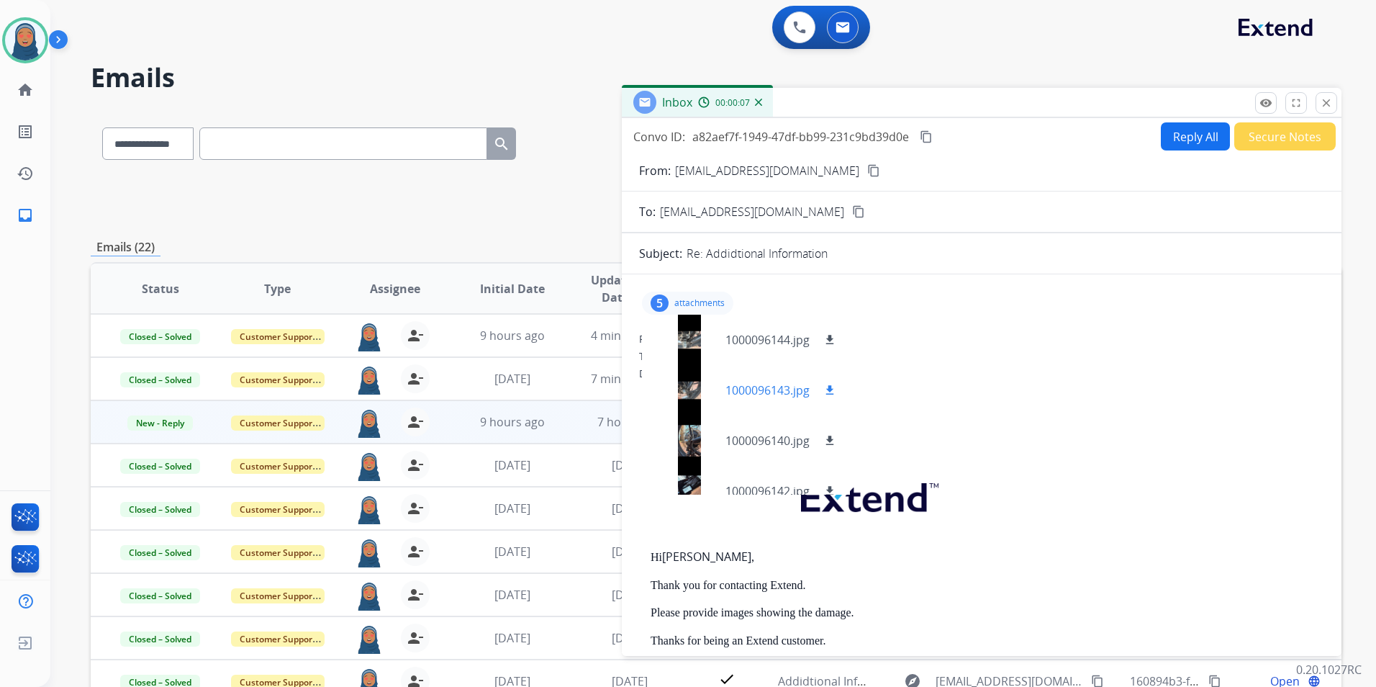
click at [704, 387] on div at bounding box center [690, 390] width 72 height 50
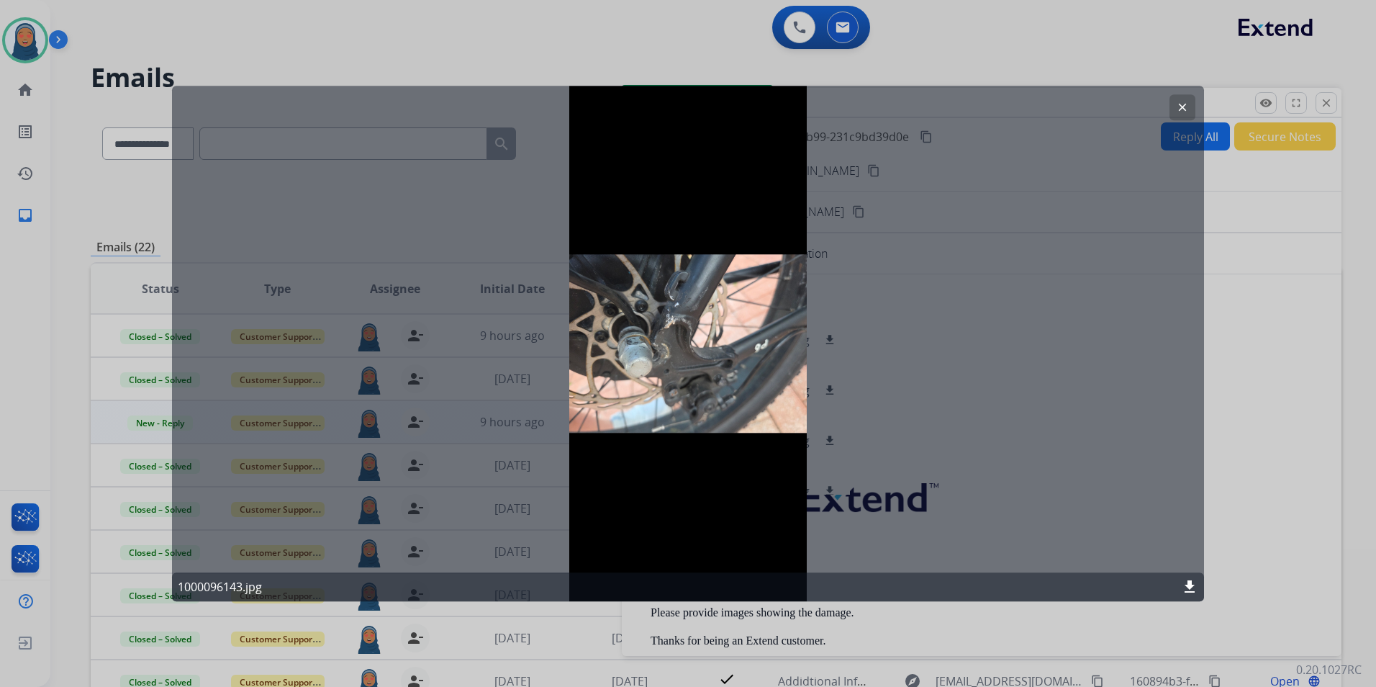
click at [1188, 110] on mat-icon "clear" at bounding box center [1182, 107] width 13 height 13
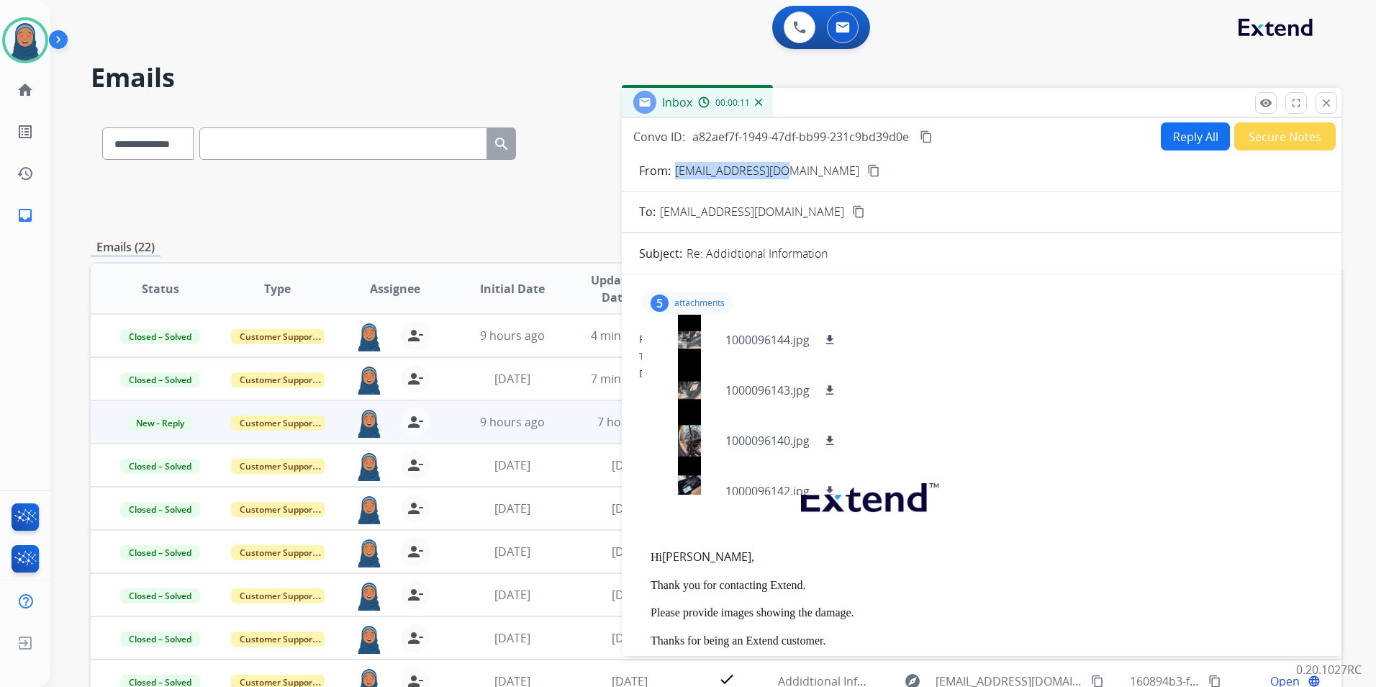
drag, startPoint x: 790, startPoint y: 171, endPoint x: 675, endPoint y: 172, distance: 115.2
click at [675, 172] on p "[EMAIL_ADDRESS][DOMAIN_NAME]" at bounding box center [767, 170] width 184 height 17
copy p "[EMAIL_ADDRESS][DOMAIN_NAME]"
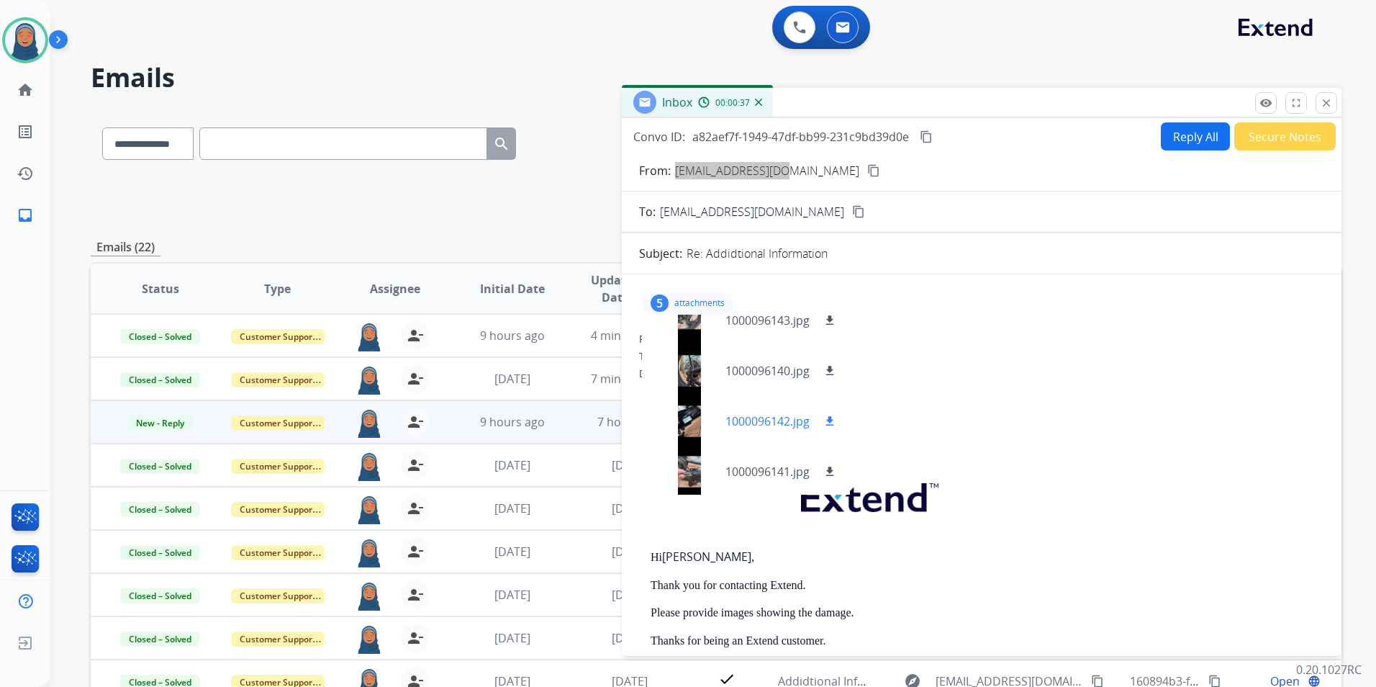
scroll to position [72, 0]
drag, startPoint x: 828, startPoint y: 466, endPoint x: 821, endPoint y: 456, distance: 12.6
click at [827, 466] on mat-icon "download" at bounding box center [830, 469] width 13 height 13
click at [829, 420] on mat-icon "download" at bounding box center [830, 418] width 13 height 13
drag, startPoint x: 830, startPoint y: 365, endPoint x: 830, endPoint y: 346, distance: 19.4
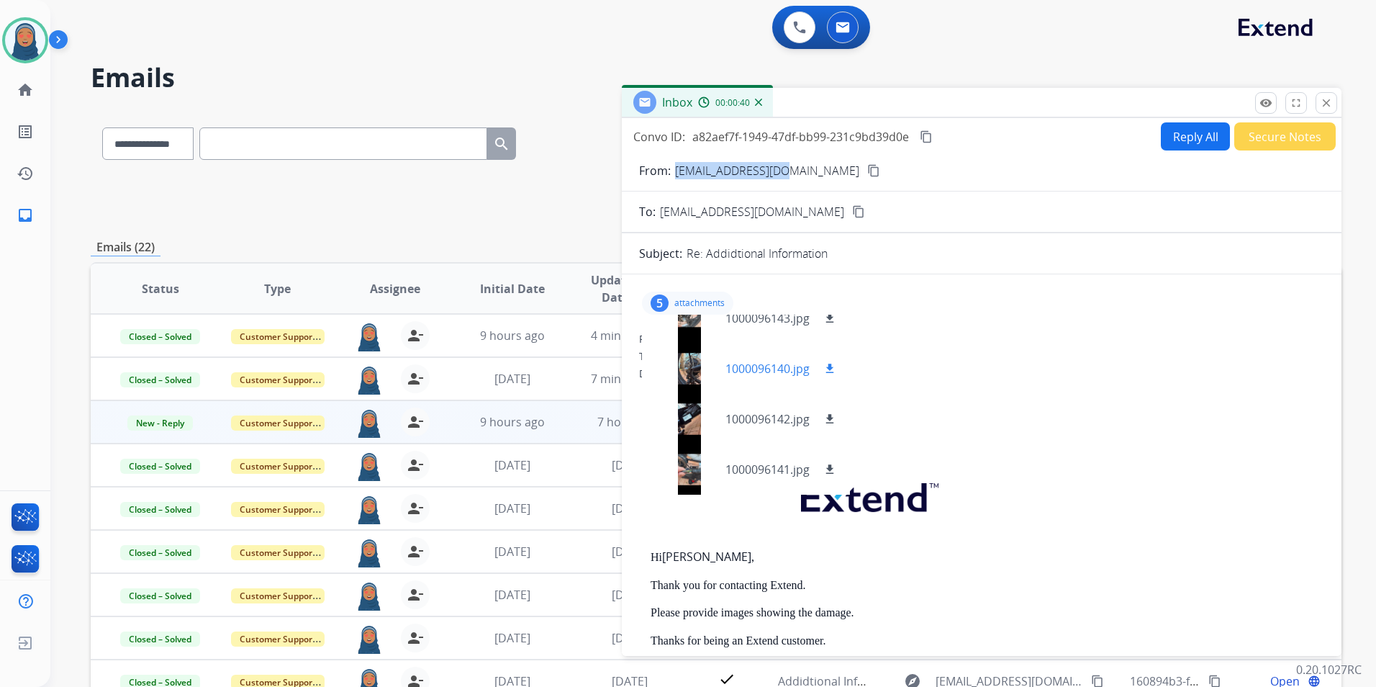
click at [830, 363] on mat-icon "download" at bounding box center [830, 368] width 13 height 13
click at [834, 319] on mat-icon "download" at bounding box center [830, 318] width 13 height 13
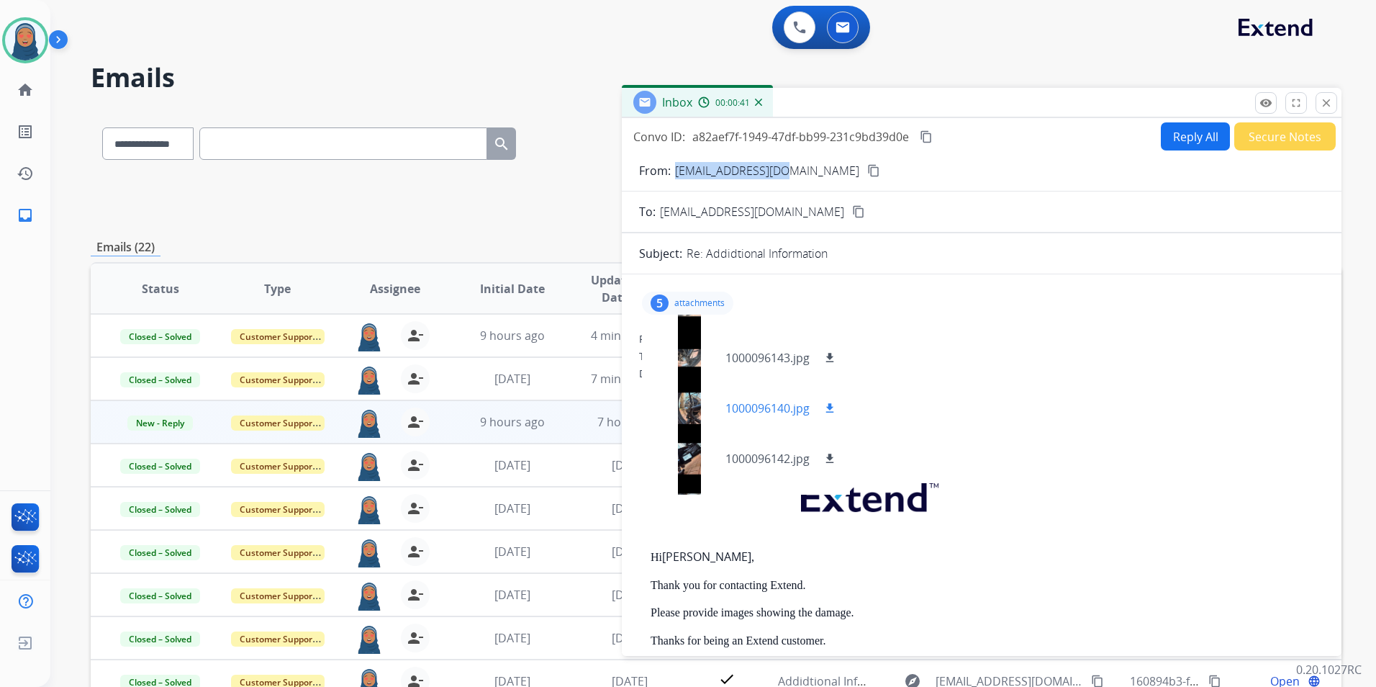
scroll to position [0, 0]
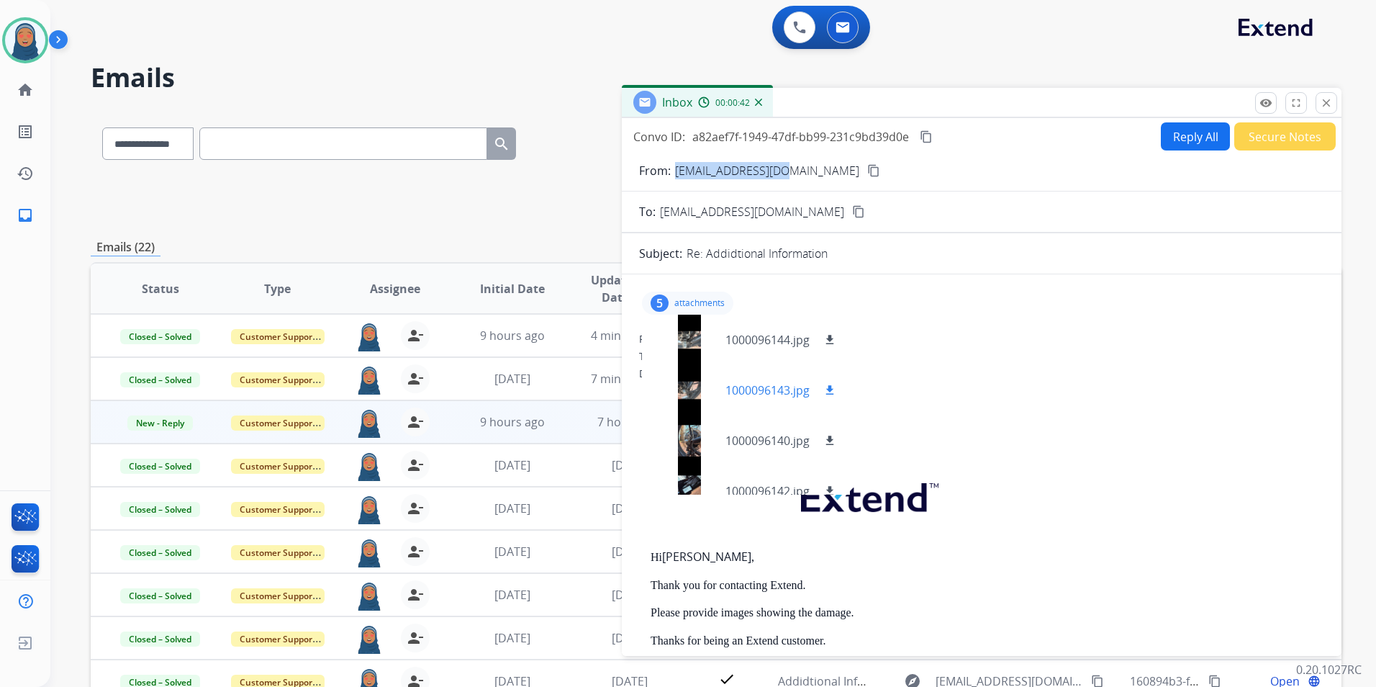
click at [829, 384] on mat-icon "download" at bounding box center [830, 390] width 13 height 13
click at [829, 337] on mat-icon "download" at bounding box center [830, 339] width 13 height 13
click at [1189, 124] on button "Reply All" at bounding box center [1195, 136] width 69 height 28
select select "**********"
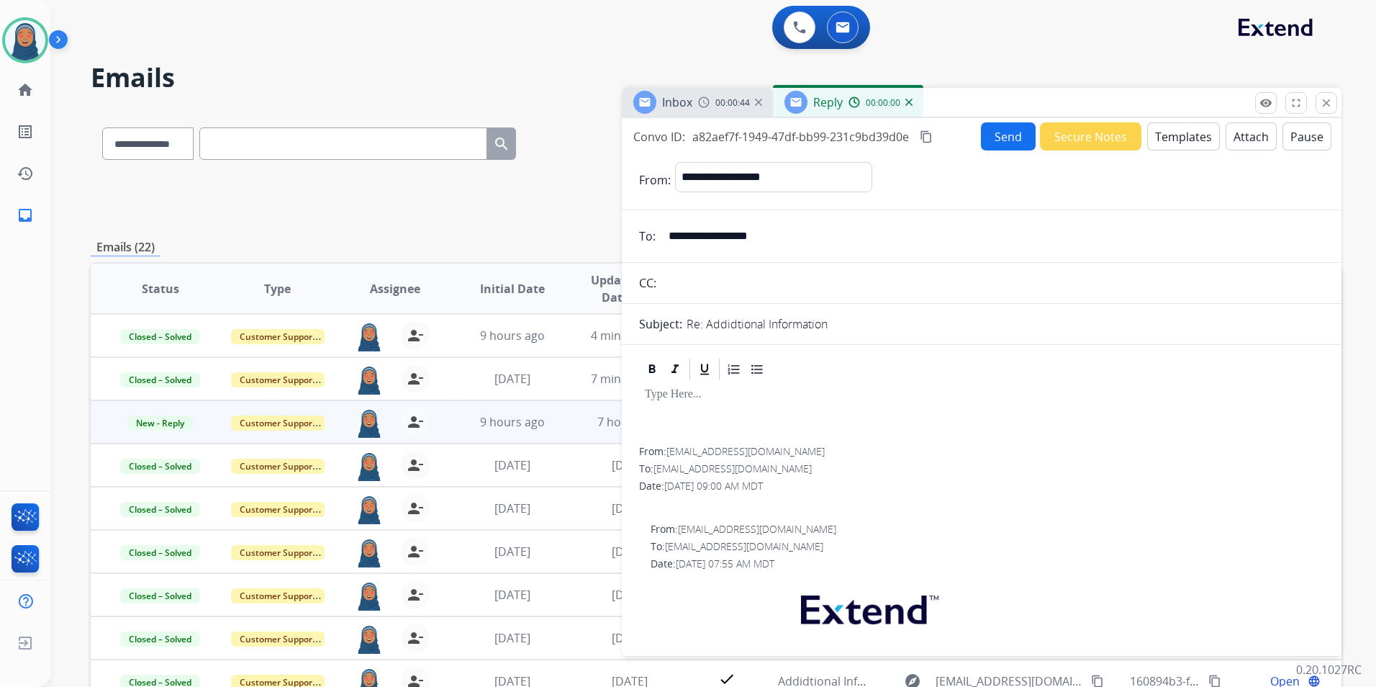
click at [1170, 144] on button "Templates" at bounding box center [1183, 136] width 73 height 28
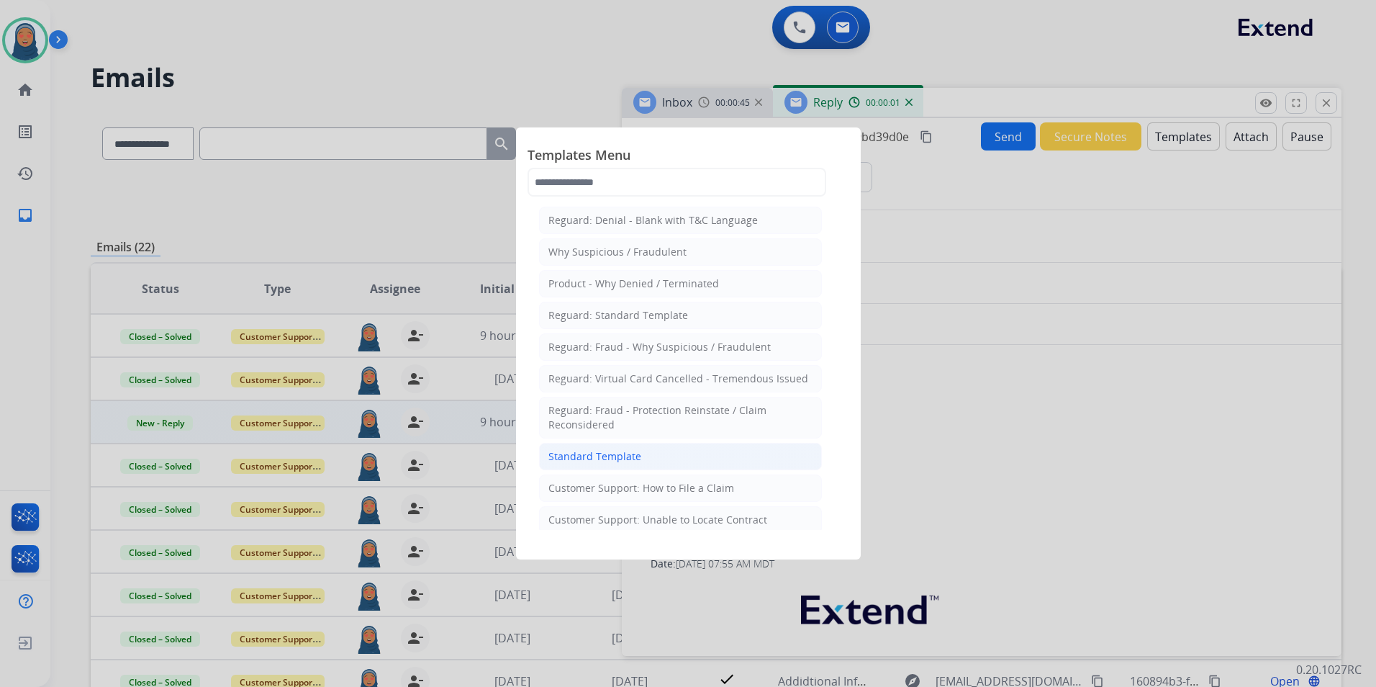
drag, startPoint x: 631, startPoint y: 457, endPoint x: 667, endPoint y: 478, distance: 42.2
click at [631, 456] on div "Standard Template" at bounding box center [595, 456] width 93 height 14
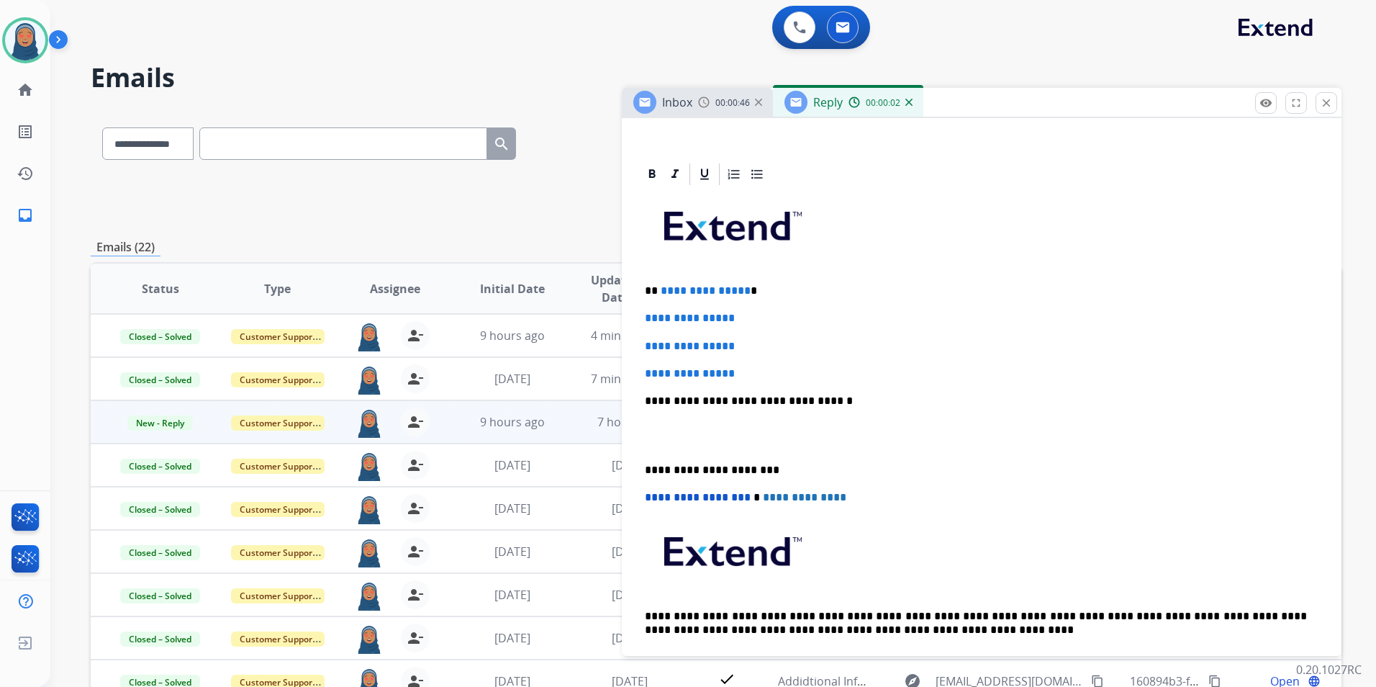
scroll to position [288, 0]
drag, startPoint x: 741, startPoint y: 289, endPoint x: 659, endPoint y: 294, distance: 81.5
click at [661, 294] on span "**********" at bounding box center [706, 289] width 90 height 11
paste div
drag, startPoint x: 734, startPoint y: 312, endPoint x: 631, endPoint y: 321, distance: 104.0
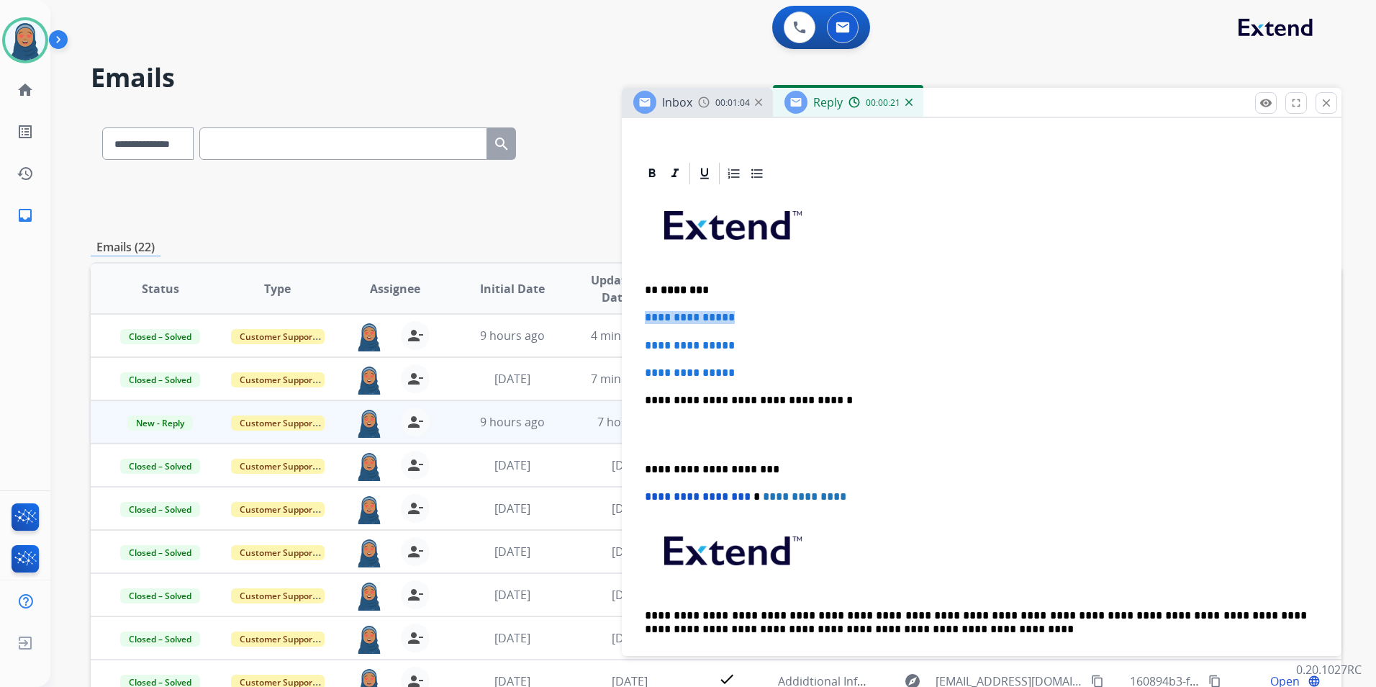
click at [631, 321] on div "**********" at bounding box center [982, 685] width 720 height 1048
drag, startPoint x: 743, startPoint y: 367, endPoint x: 641, endPoint y: 343, distance: 104.2
click at [641, 343] on div "**********" at bounding box center [981, 433] width 685 height 495
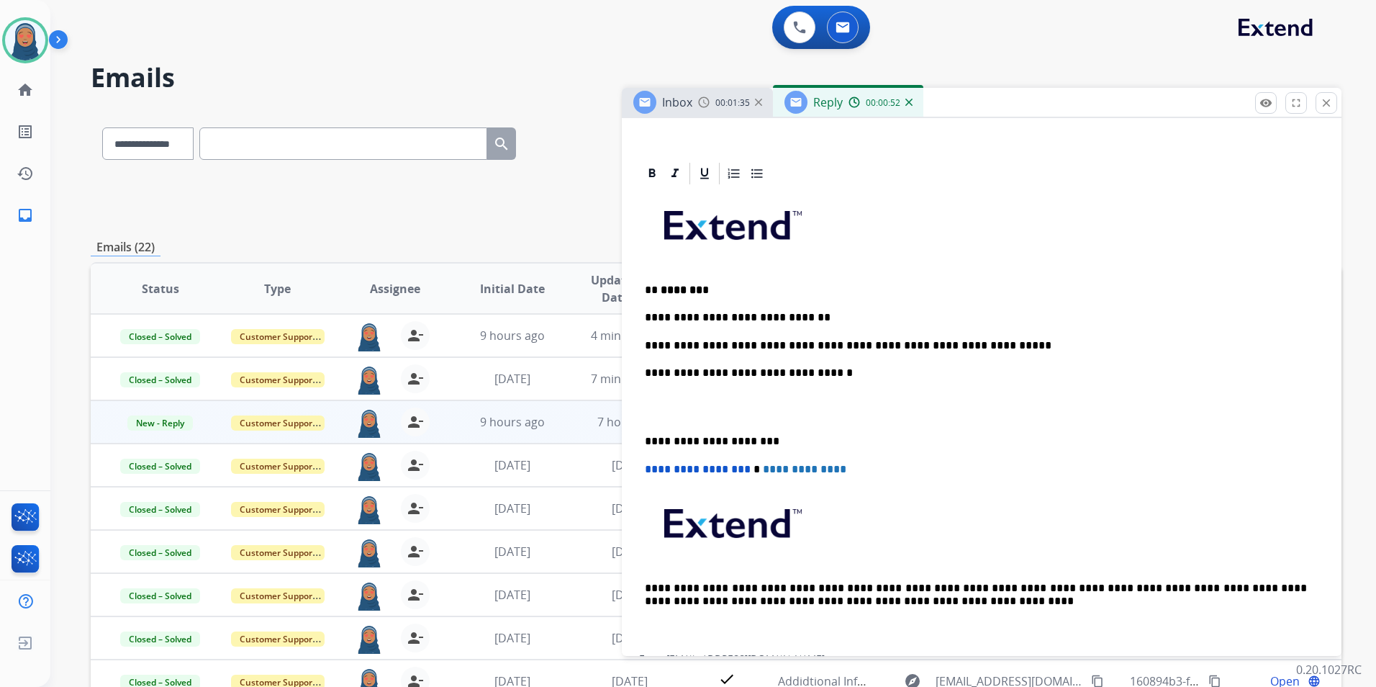
drag, startPoint x: 641, startPoint y: 439, endPoint x: 799, endPoint y: 440, distance: 157.6
click at [646, 439] on div "**********" at bounding box center [981, 420] width 685 height 468
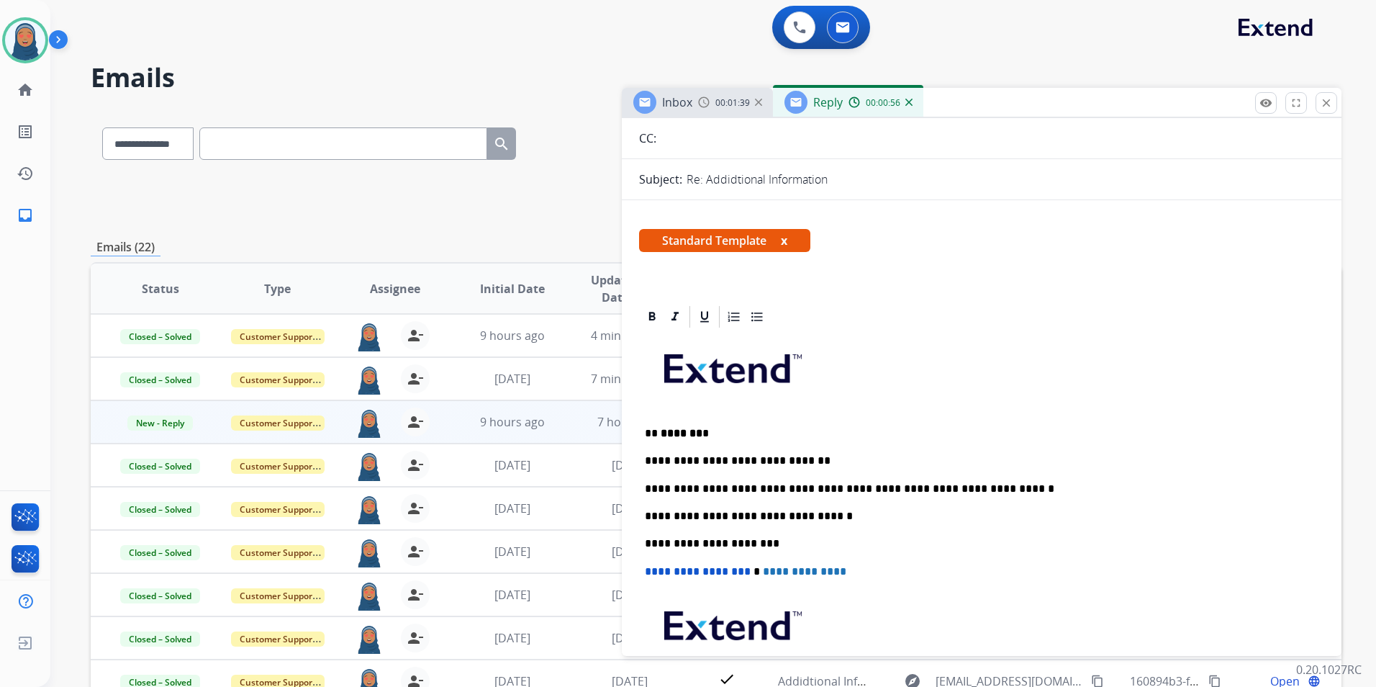
scroll to position [0, 0]
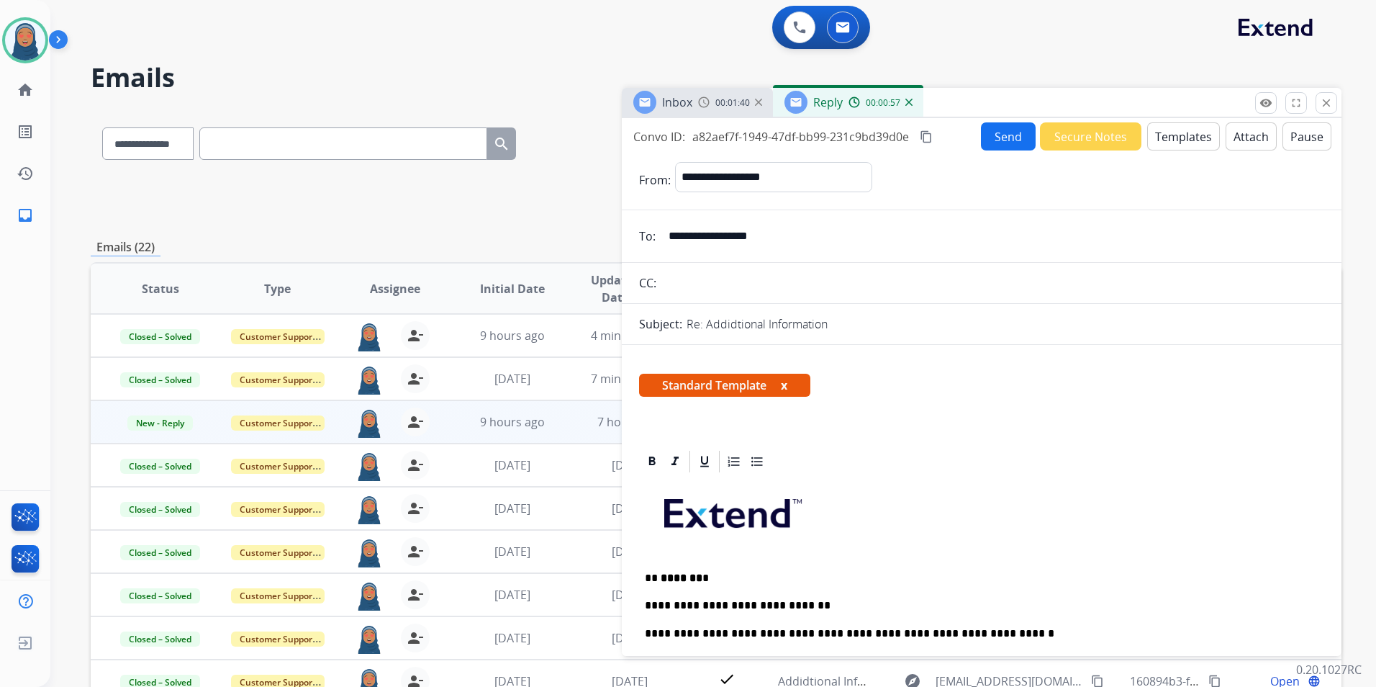
click at [1005, 133] on button "Send" at bounding box center [1008, 136] width 55 height 28
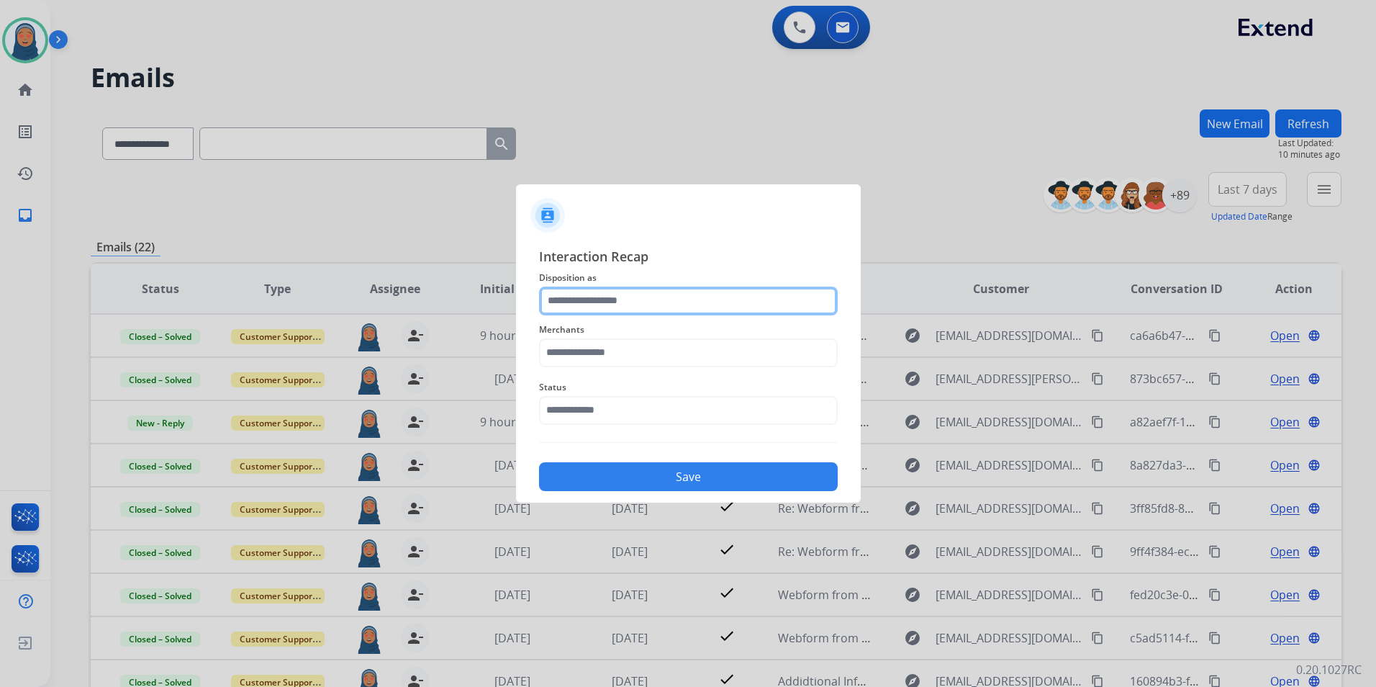
click at [579, 310] on input "text" at bounding box center [688, 300] width 299 height 29
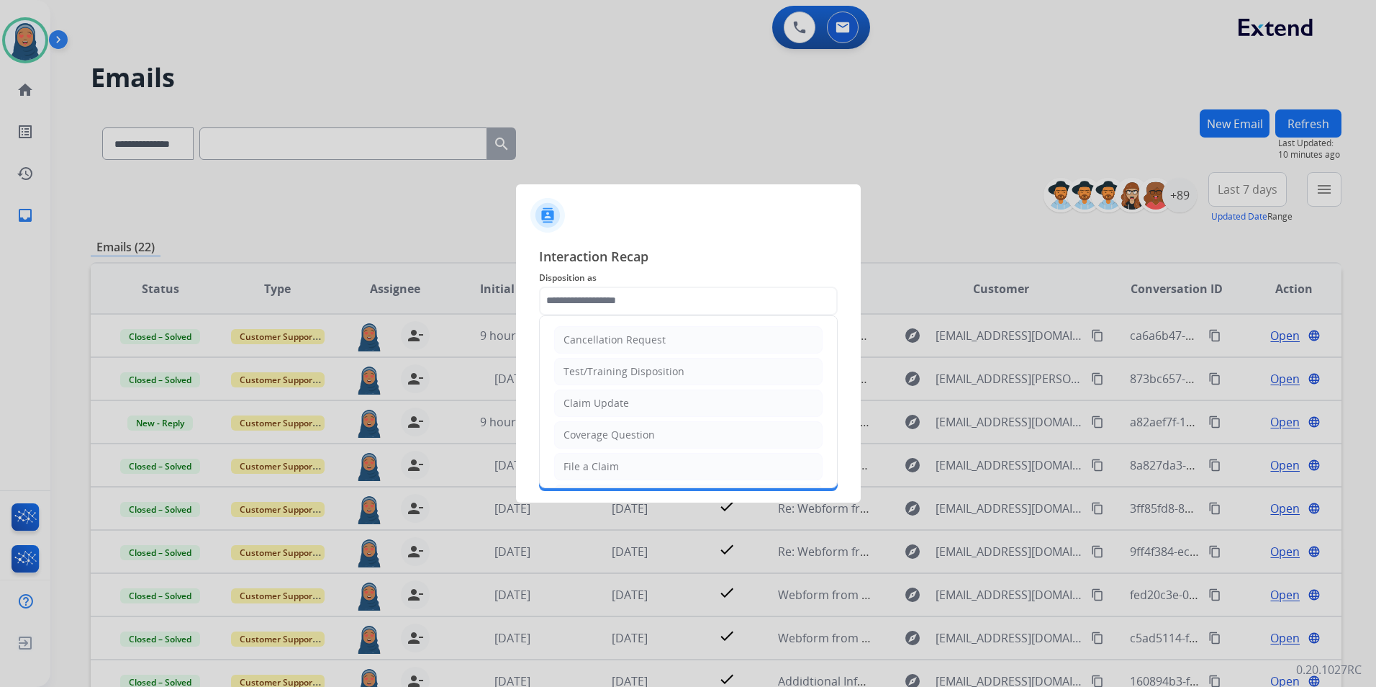
drag, startPoint x: 610, startPoint y: 402, endPoint x: 607, endPoint y: 375, distance: 26.9
click at [610, 399] on div "Claim Update" at bounding box center [597, 403] width 66 height 14
type input "**********"
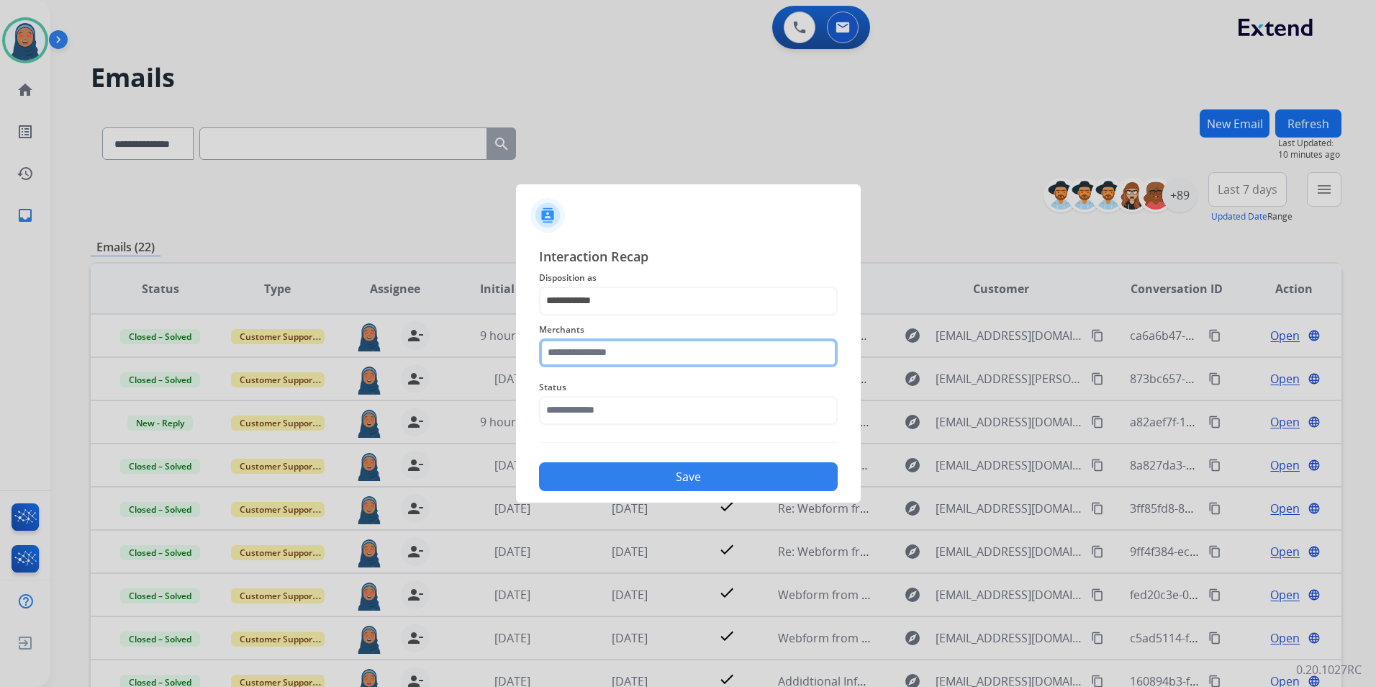
click at [618, 351] on input "text" at bounding box center [688, 352] width 299 height 29
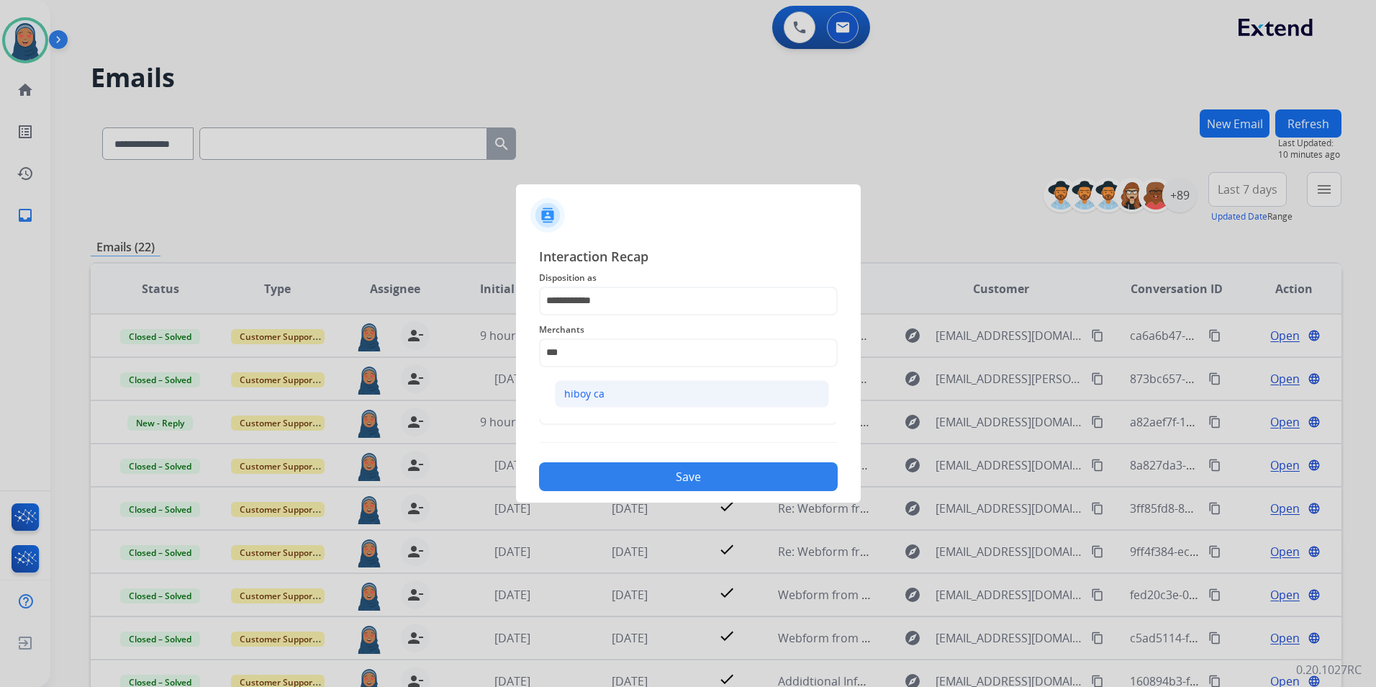
click at [583, 392] on div "hiboy ca" at bounding box center [584, 394] width 40 height 14
type input "********"
click at [599, 413] on input "text" at bounding box center [688, 410] width 299 height 29
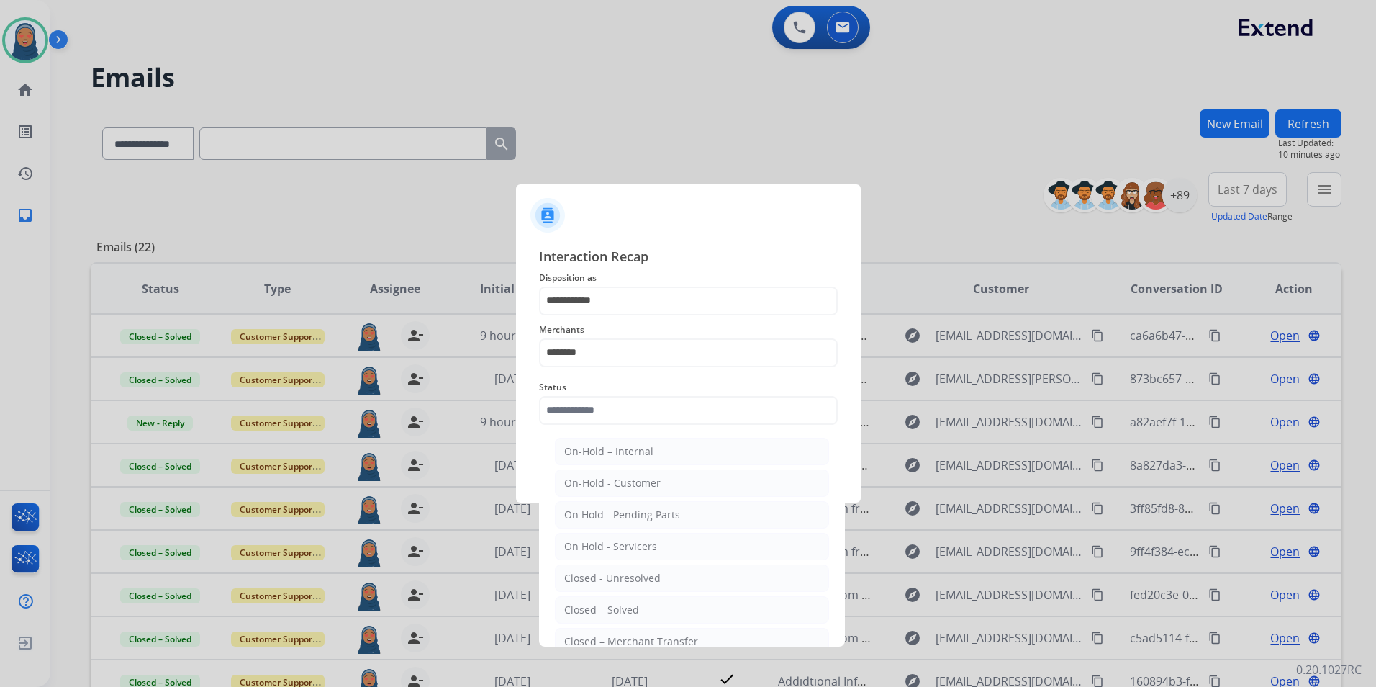
drag, startPoint x: 615, startPoint y: 612, endPoint x: 664, endPoint y: 507, distance: 115.9
click at [615, 609] on div "Closed – Solved" at bounding box center [601, 610] width 75 height 14
type input "**********"
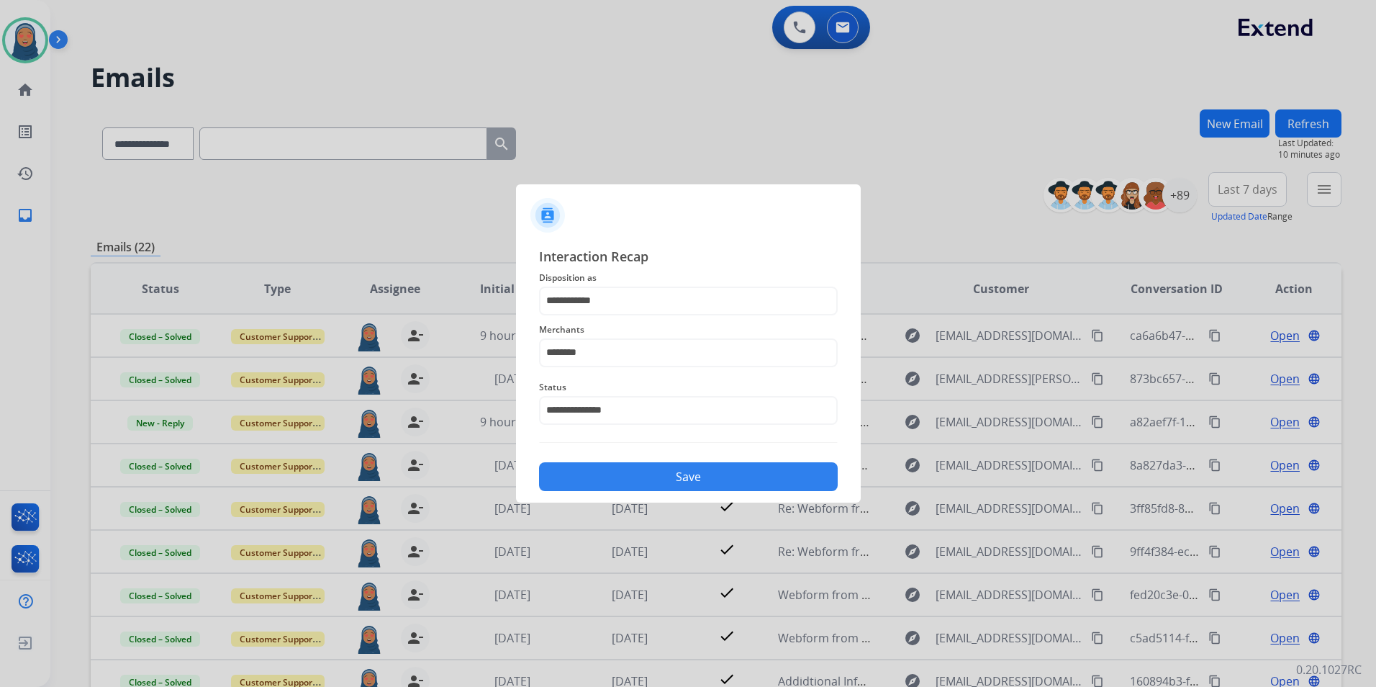
click at [682, 471] on button "Save" at bounding box center [688, 476] width 299 height 29
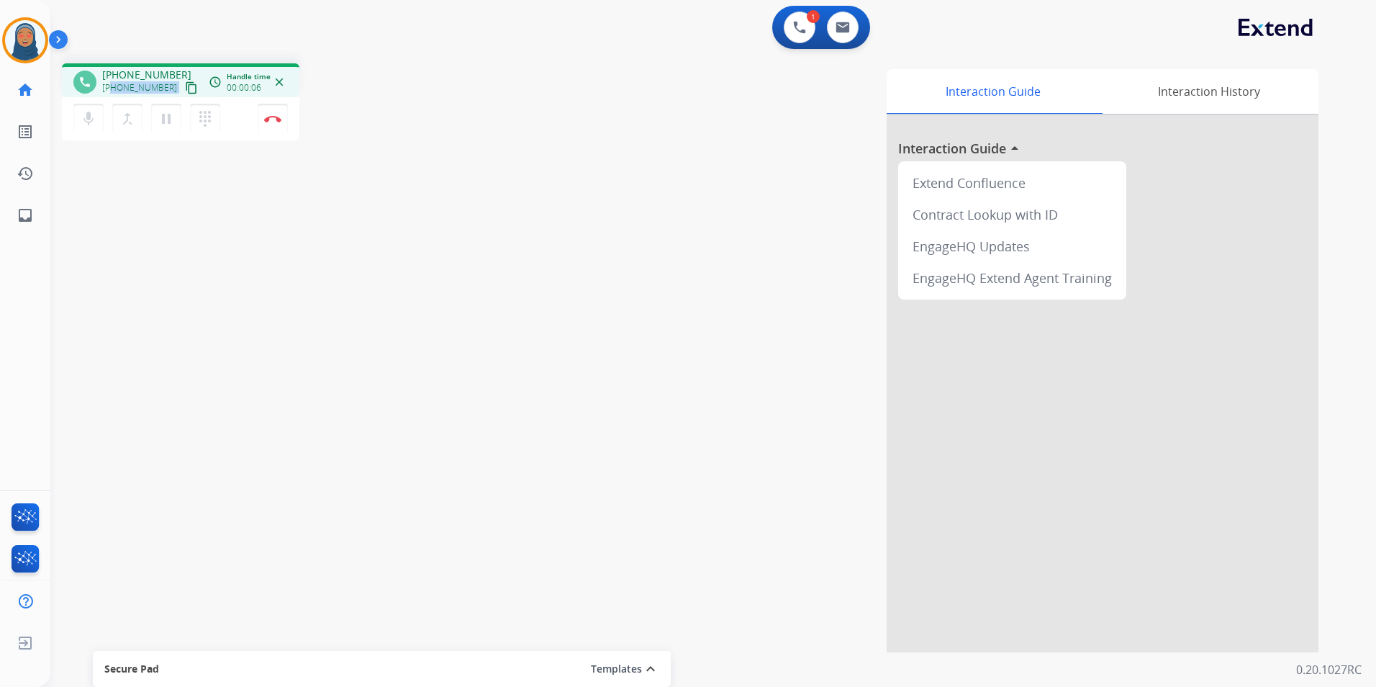
drag, startPoint x: 164, startPoint y: 88, endPoint x: 112, endPoint y: 92, distance: 52.7
click at [112, 92] on div "+12094177843 content_copy" at bounding box center [151, 87] width 98 height 17
copy div "2094177843 content_copy access_time Call metrics Queue 00:10 Hold 00:00 Talk 00…"
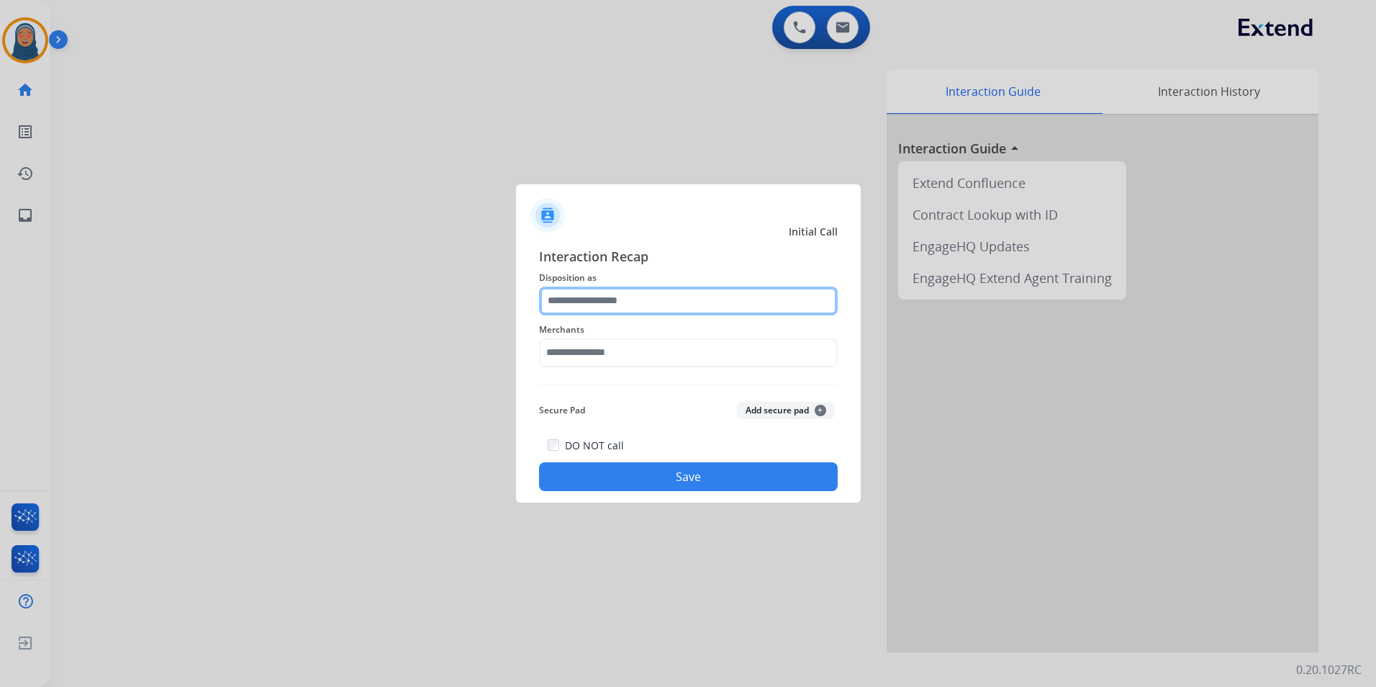
click at [701, 295] on input "text" at bounding box center [688, 300] width 299 height 29
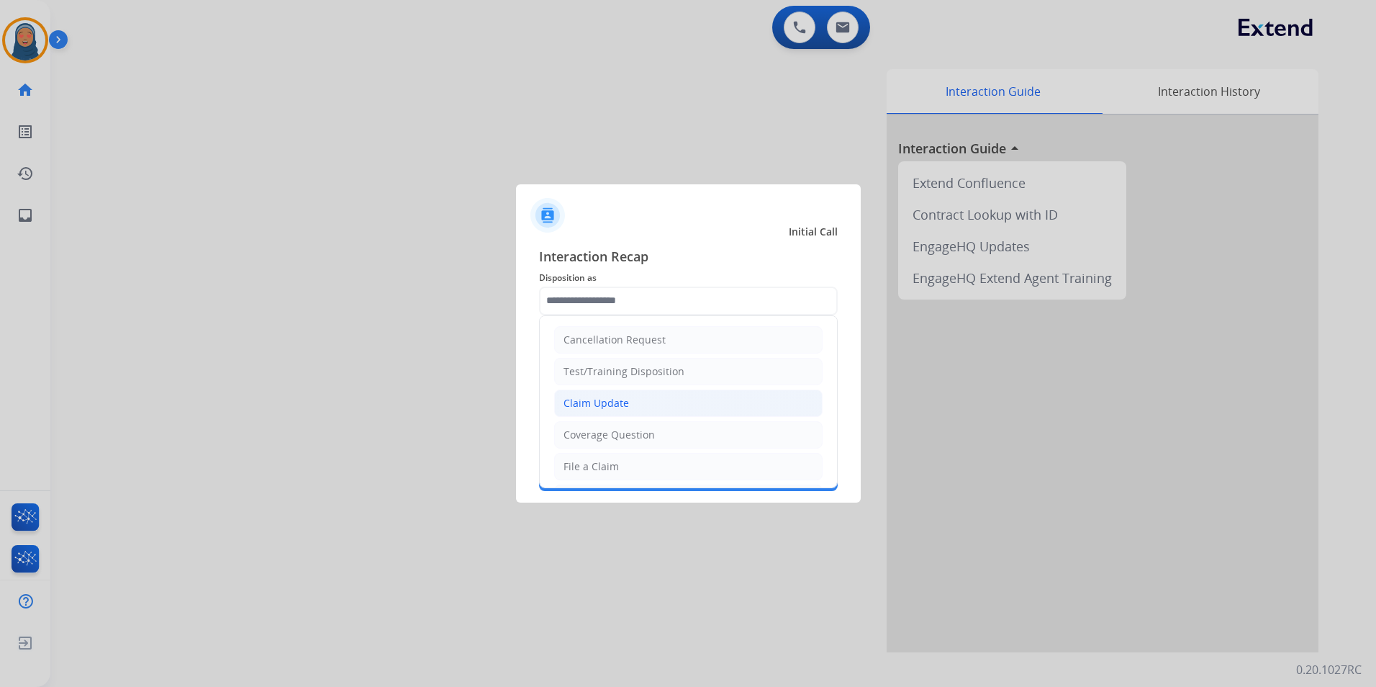
click at [614, 412] on li "Claim Update" at bounding box center [688, 402] width 269 height 27
type input "**********"
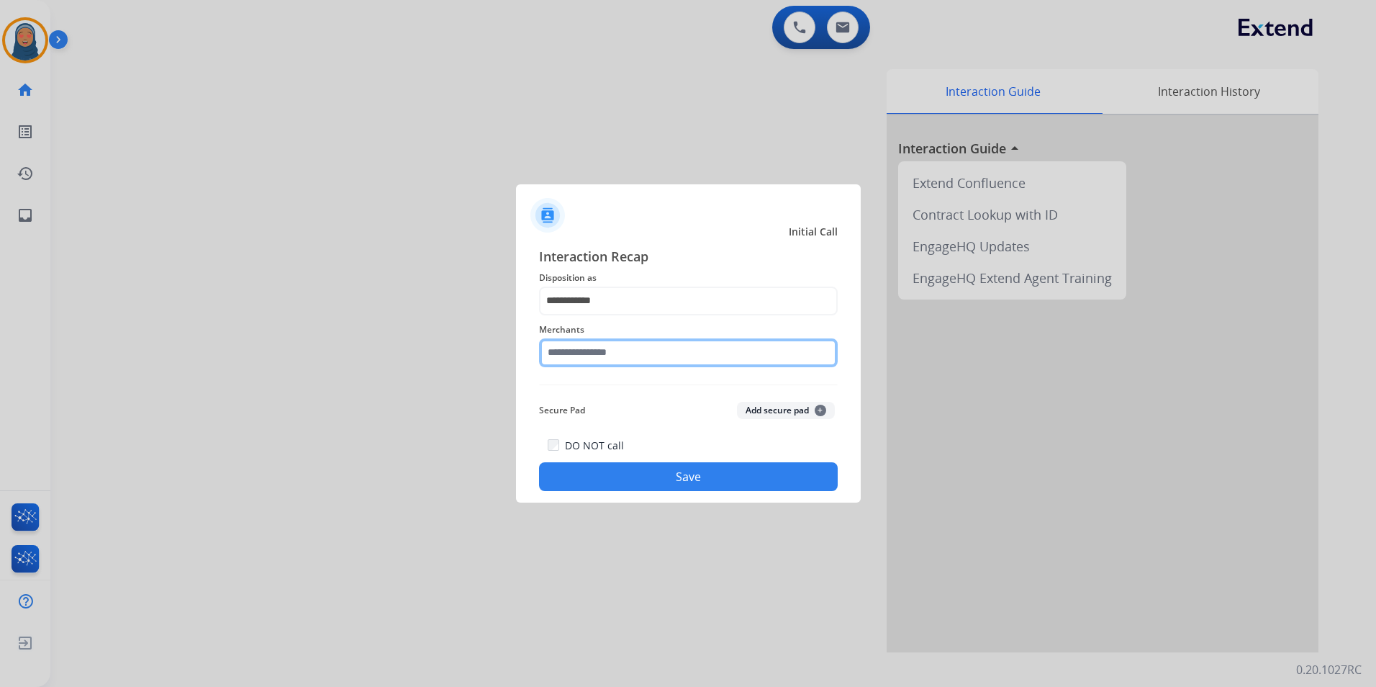
click at [615, 348] on input "text" at bounding box center [688, 352] width 299 height 29
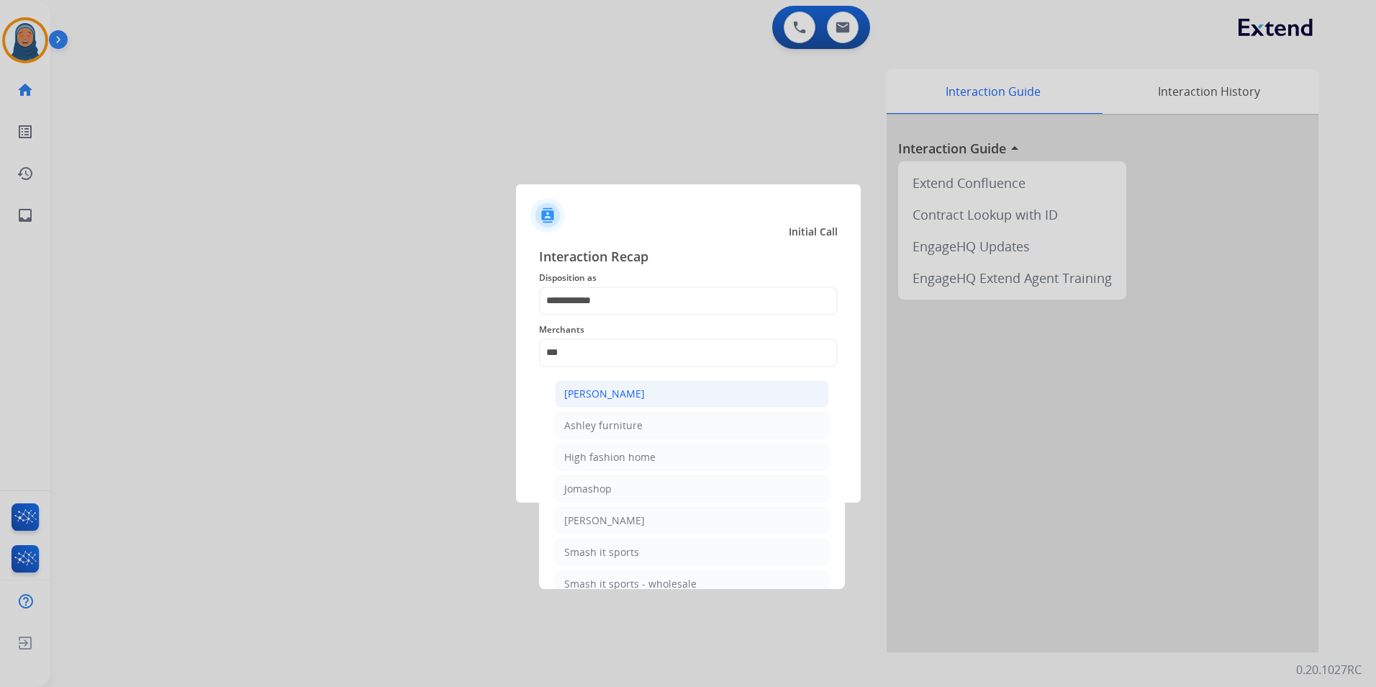
click at [623, 394] on div "Ashley - Reguard" at bounding box center [604, 394] width 81 height 14
type input "**********"
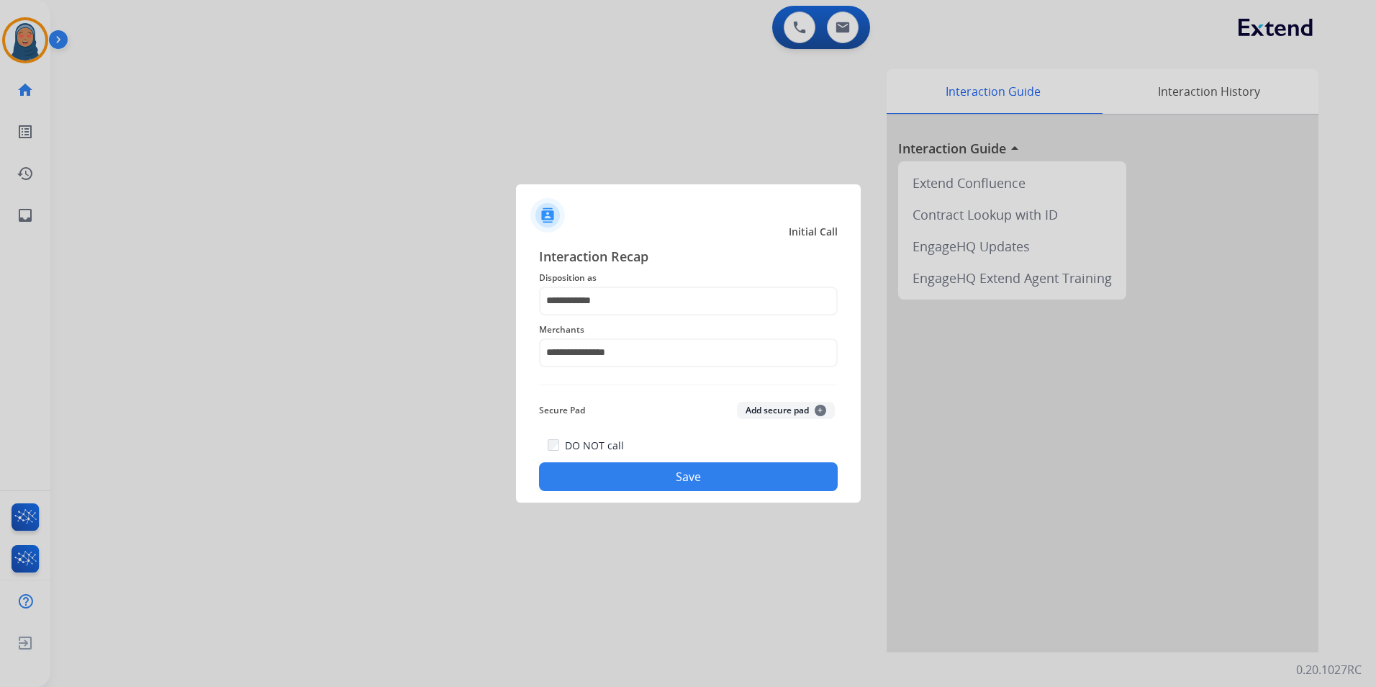
click at [669, 474] on button "Save" at bounding box center [688, 476] width 299 height 29
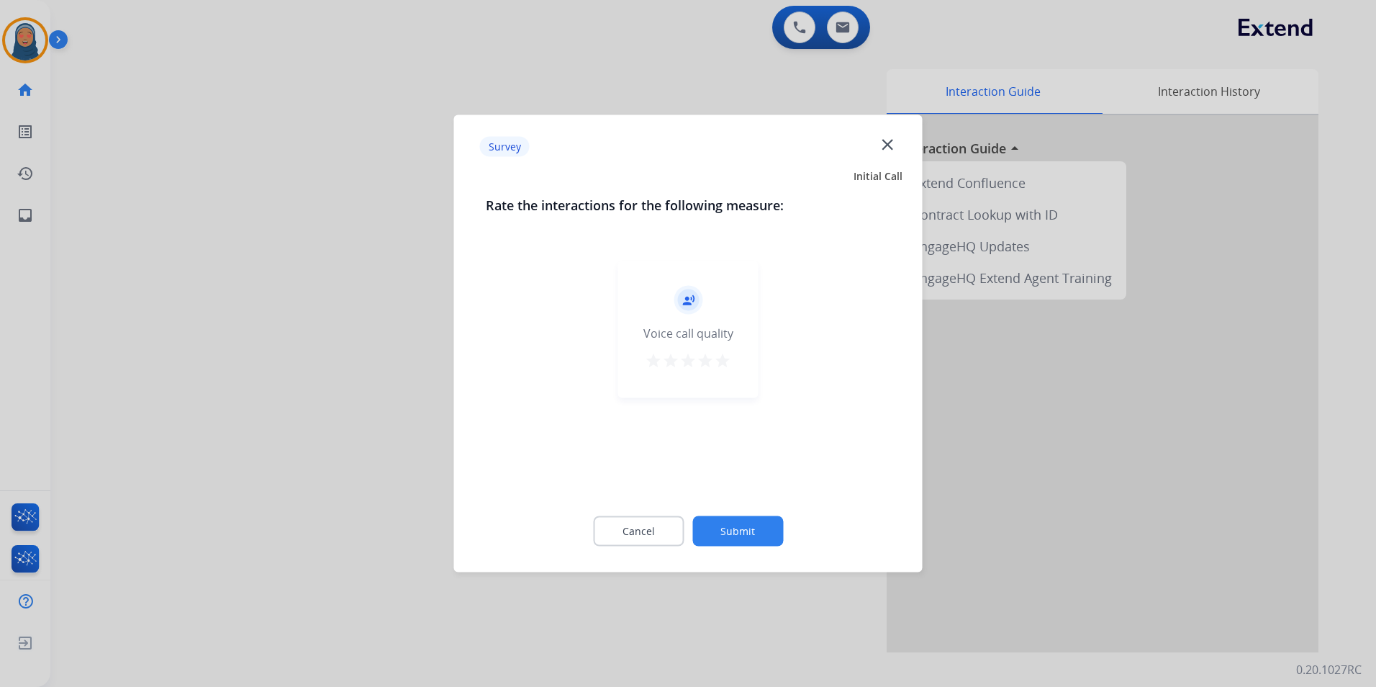
click at [731, 520] on button "Submit" at bounding box center [737, 531] width 91 height 30
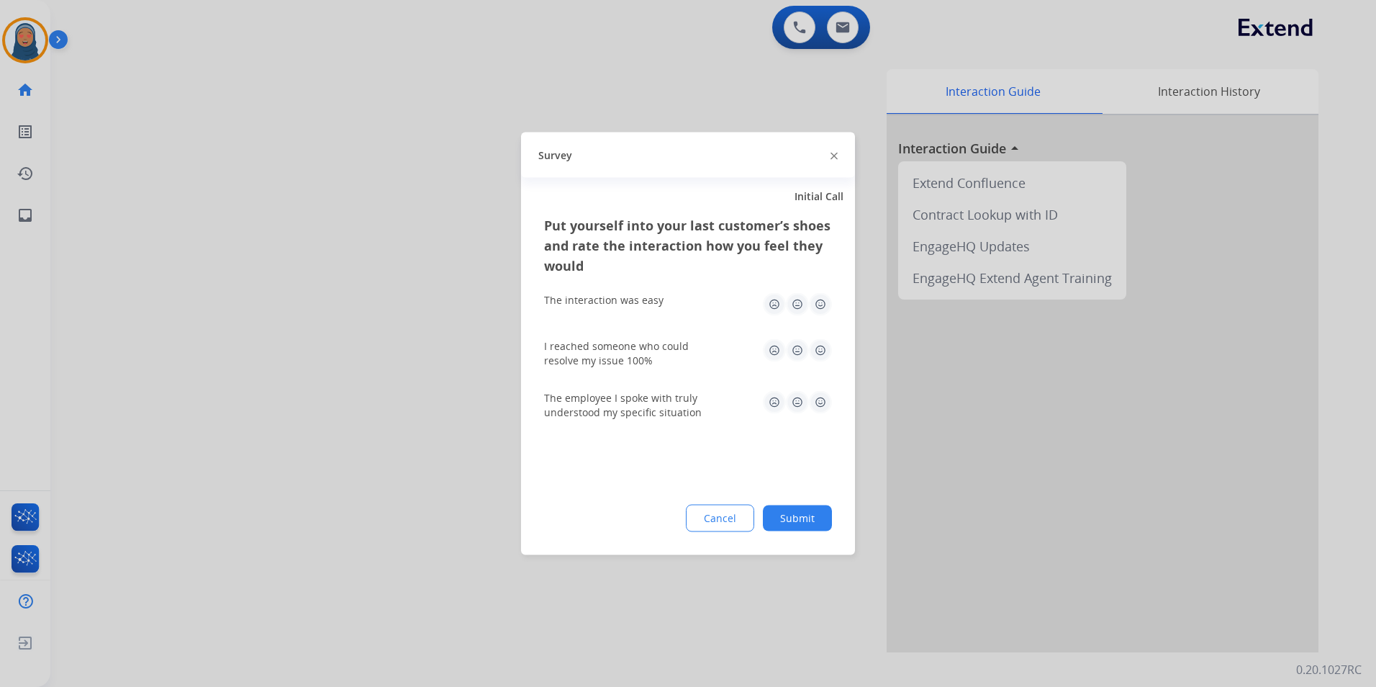
click at [794, 519] on button "Submit" at bounding box center [797, 518] width 69 height 26
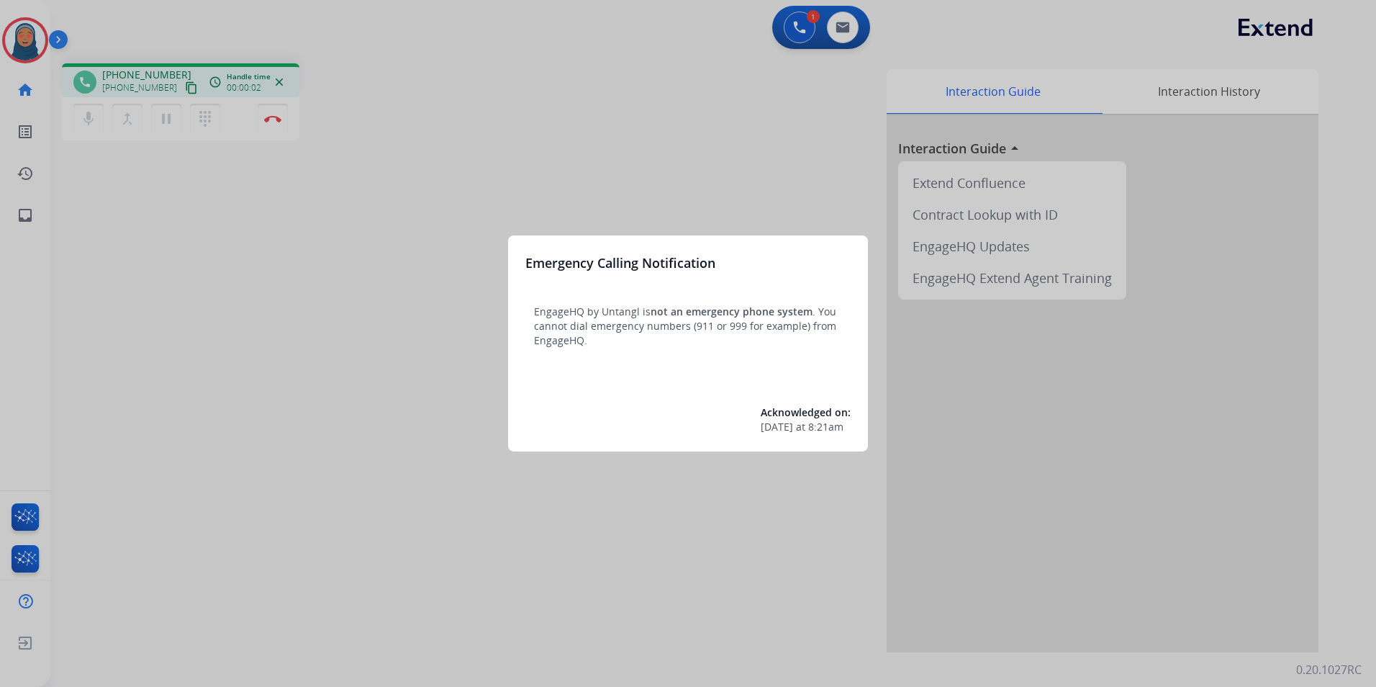
click at [149, 348] on div at bounding box center [688, 343] width 1376 height 687
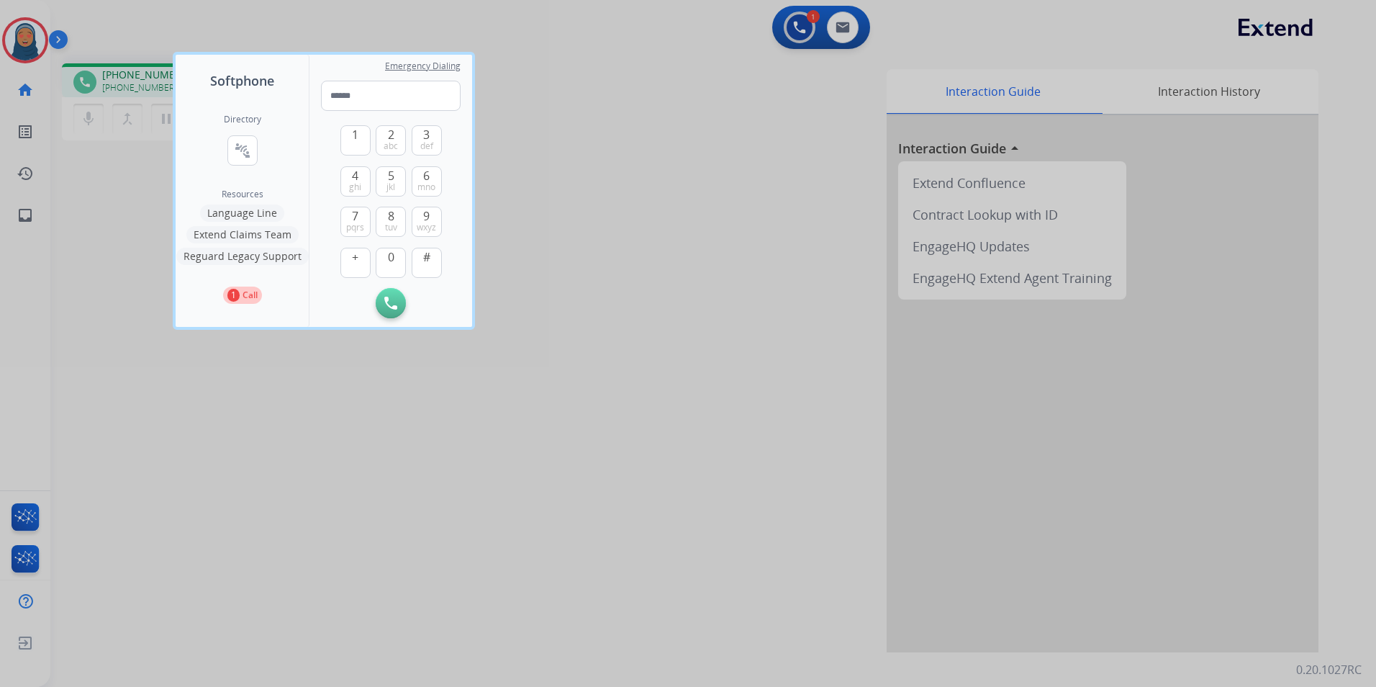
drag, startPoint x: 184, startPoint y: 401, endPoint x: 179, endPoint y: 392, distance: 10.4
click at [186, 400] on div at bounding box center [688, 343] width 1376 height 687
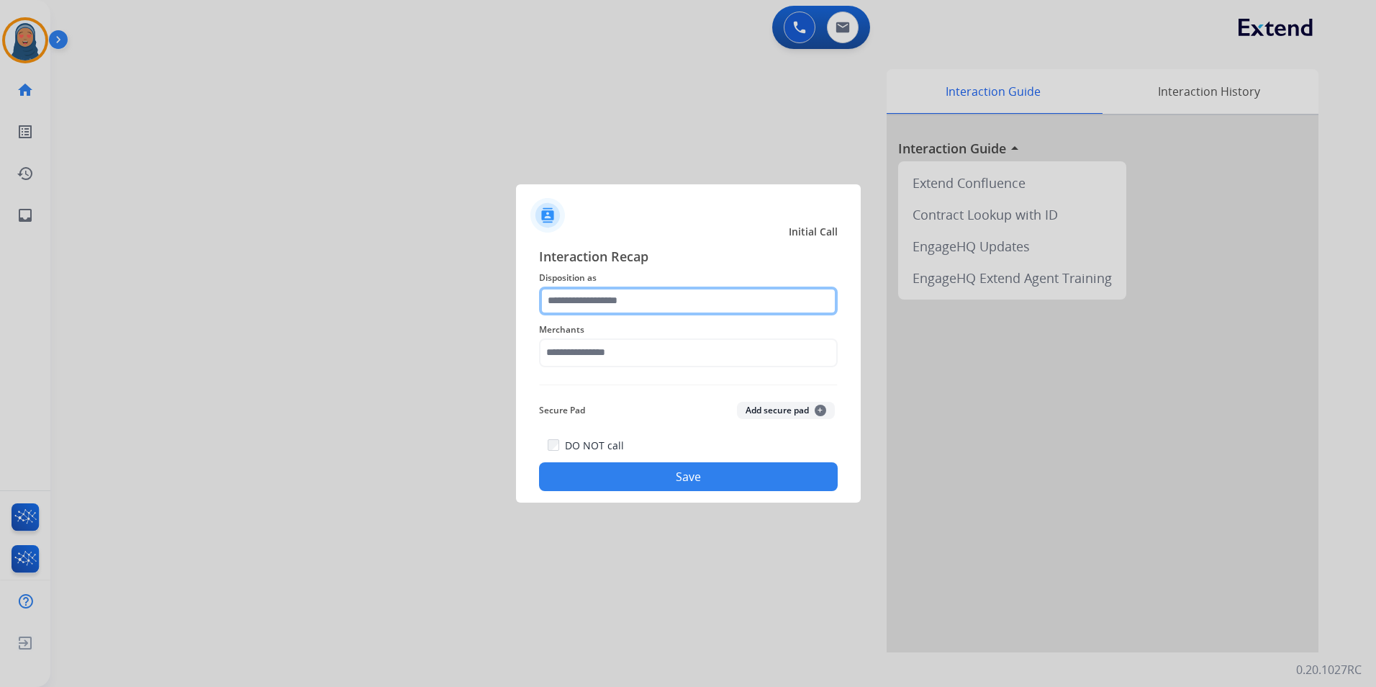
click at [631, 312] on input "text" at bounding box center [688, 300] width 299 height 29
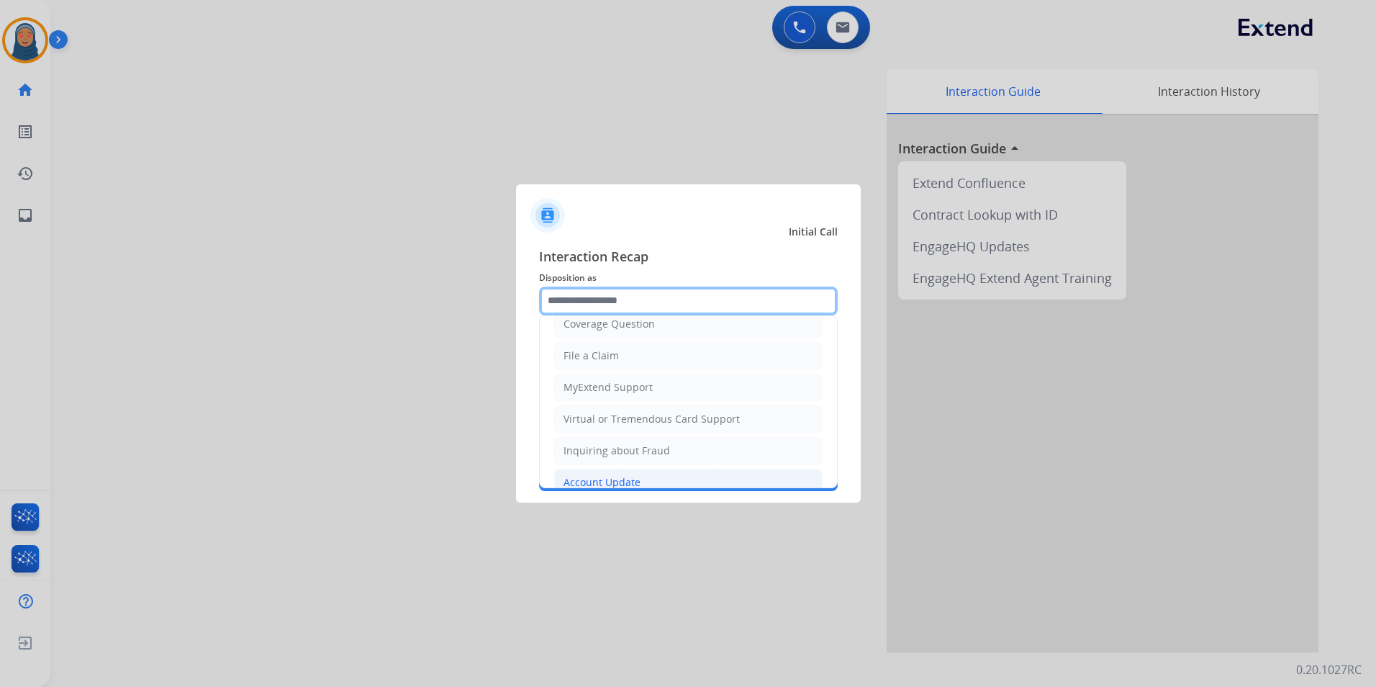
scroll to position [216, 0]
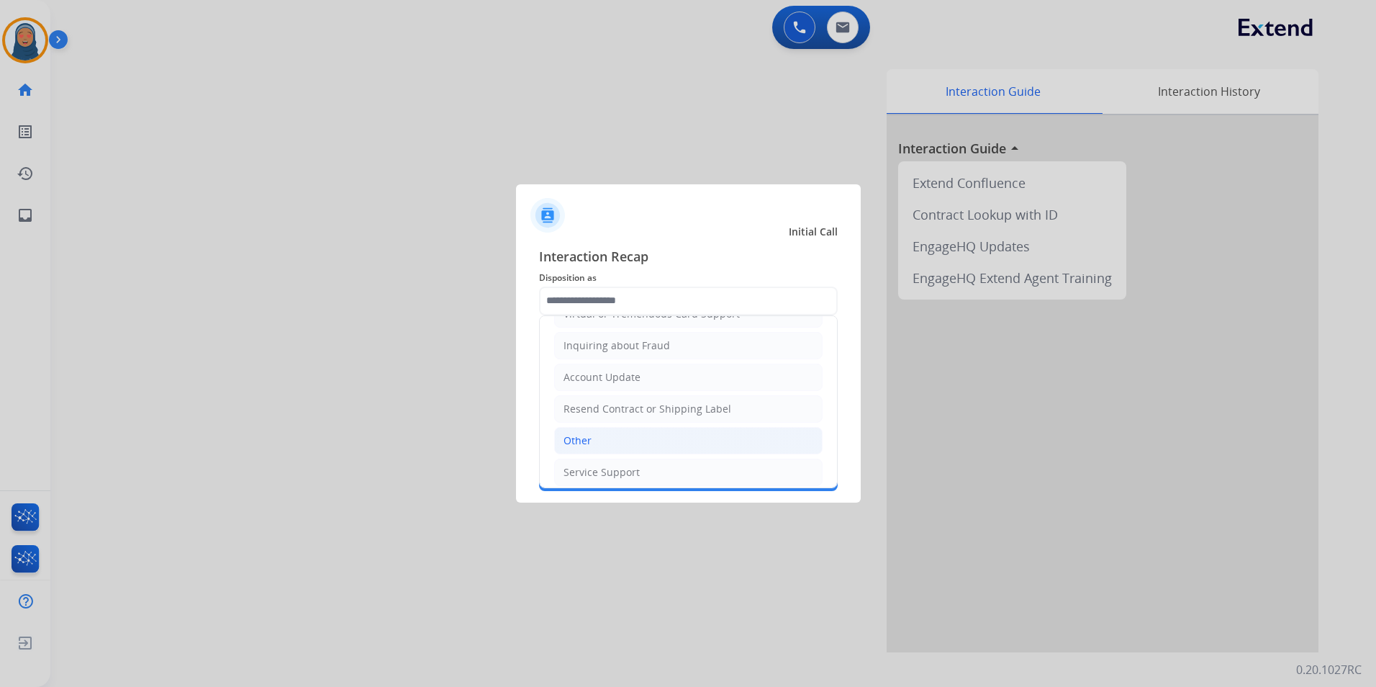
click at [595, 440] on li "Other" at bounding box center [688, 440] width 269 height 27
type input "*****"
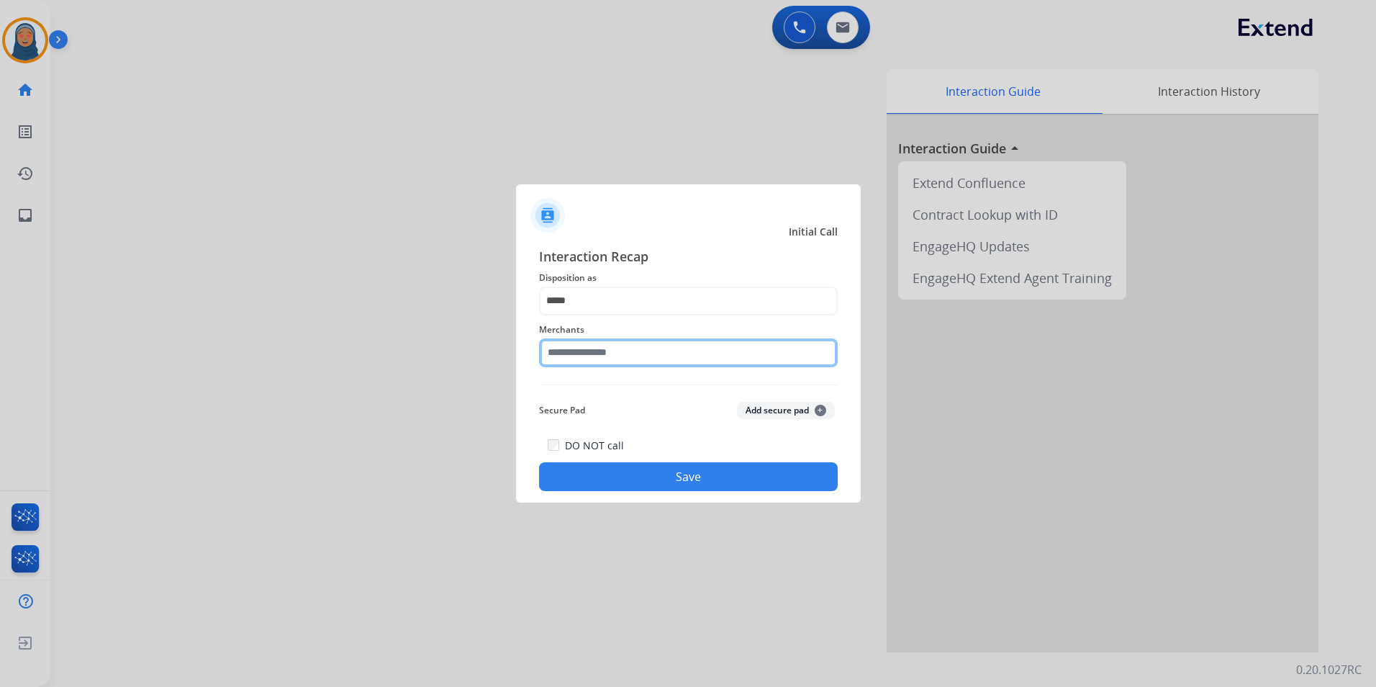
click at [627, 354] on input "text" at bounding box center [688, 352] width 299 height 29
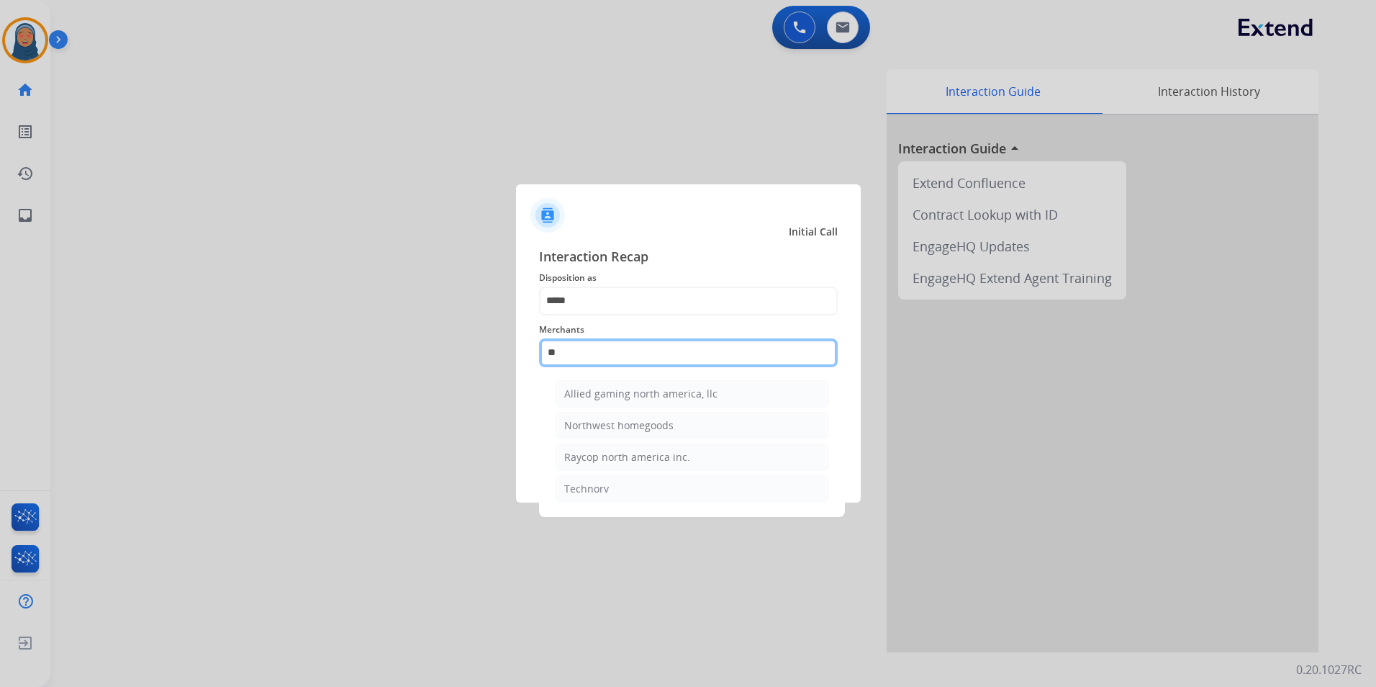
type input "*"
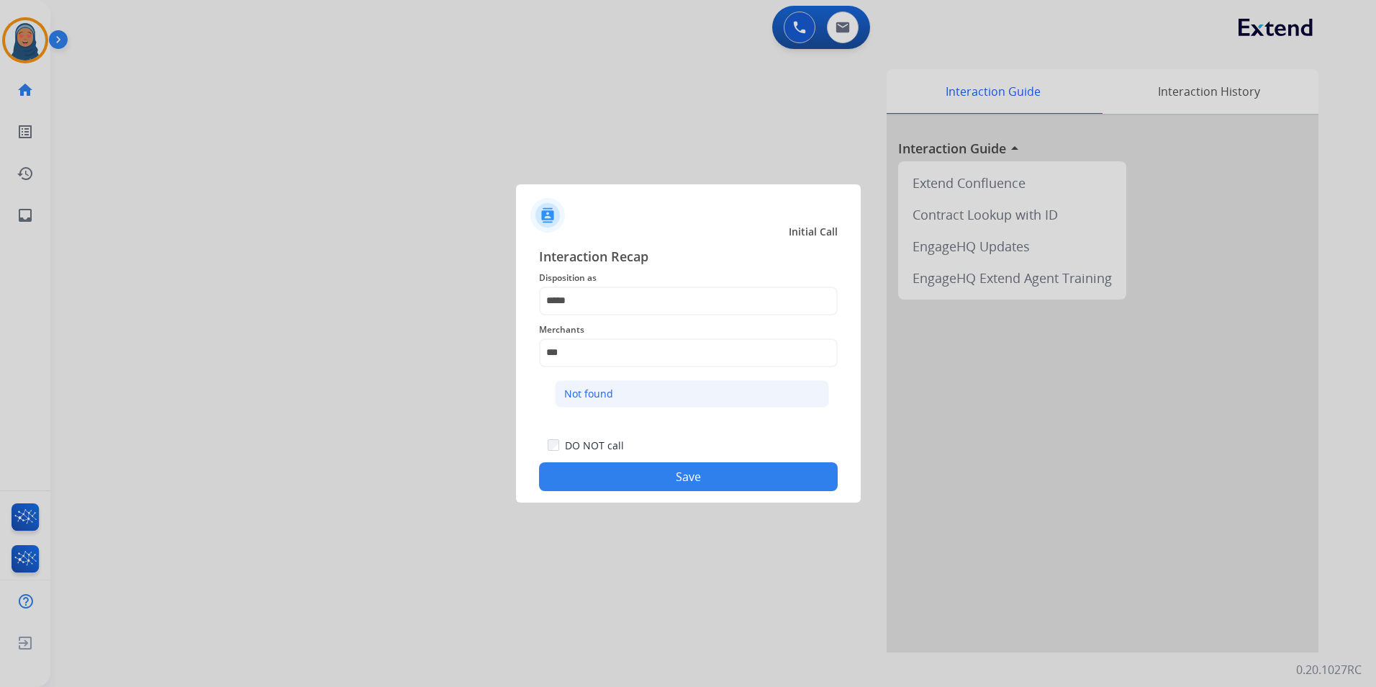
click at [609, 392] on div "Not found" at bounding box center [588, 394] width 49 height 14
type input "*********"
click at [692, 474] on button "Save" at bounding box center [688, 476] width 299 height 29
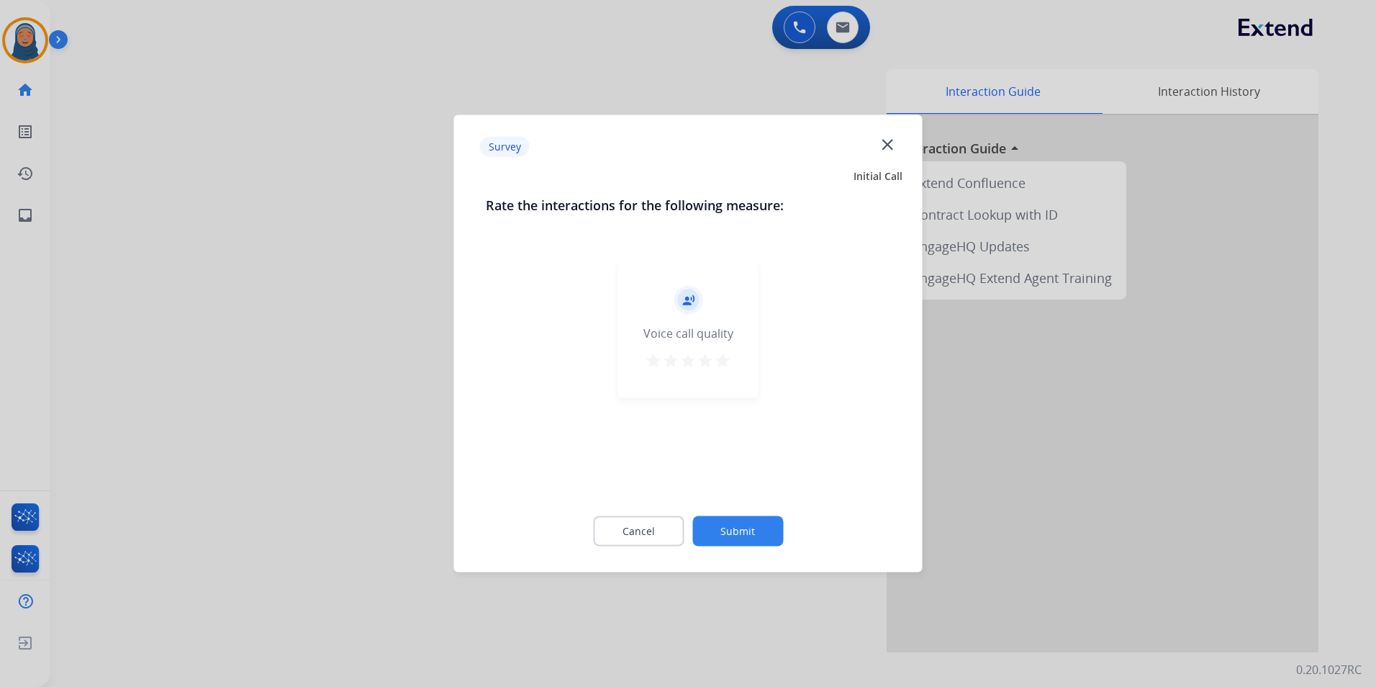
click at [739, 522] on button "Submit" at bounding box center [737, 531] width 91 height 30
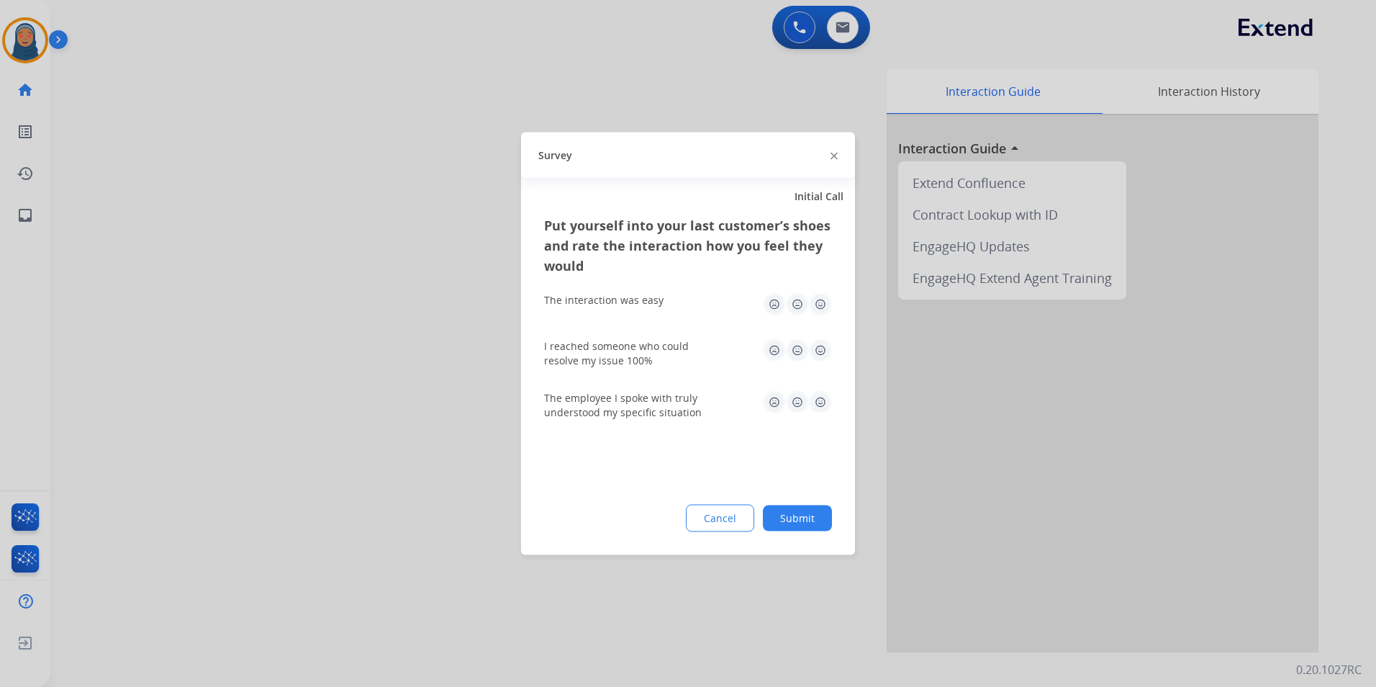
click at [783, 521] on button "Submit" at bounding box center [797, 518] width 69 height 26
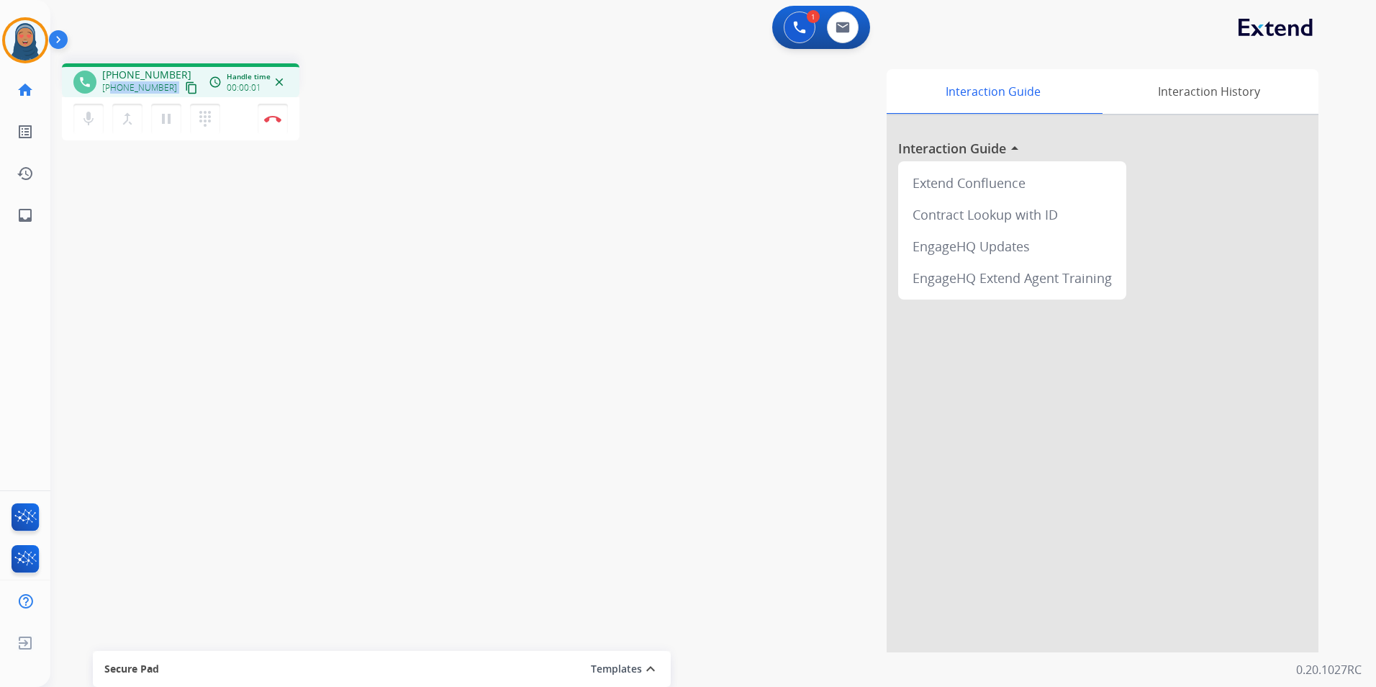
drag, startPoint x: 166, startPoint y: 86, endPoint x: 112, endPoint y: 92, distance: 53.7
click at [112, 92] on div "[PHONE_NUMBER] content_copy" at bounding box center [151, 87] width 98 height 17
copy div "2516485578 content_copy access_time Call metrics Queue 00:11 Hold 00:00 Talk 00…"
click at [271, 125] on button "Disconnect" at bounding box center [273, 119] width 30 height 30
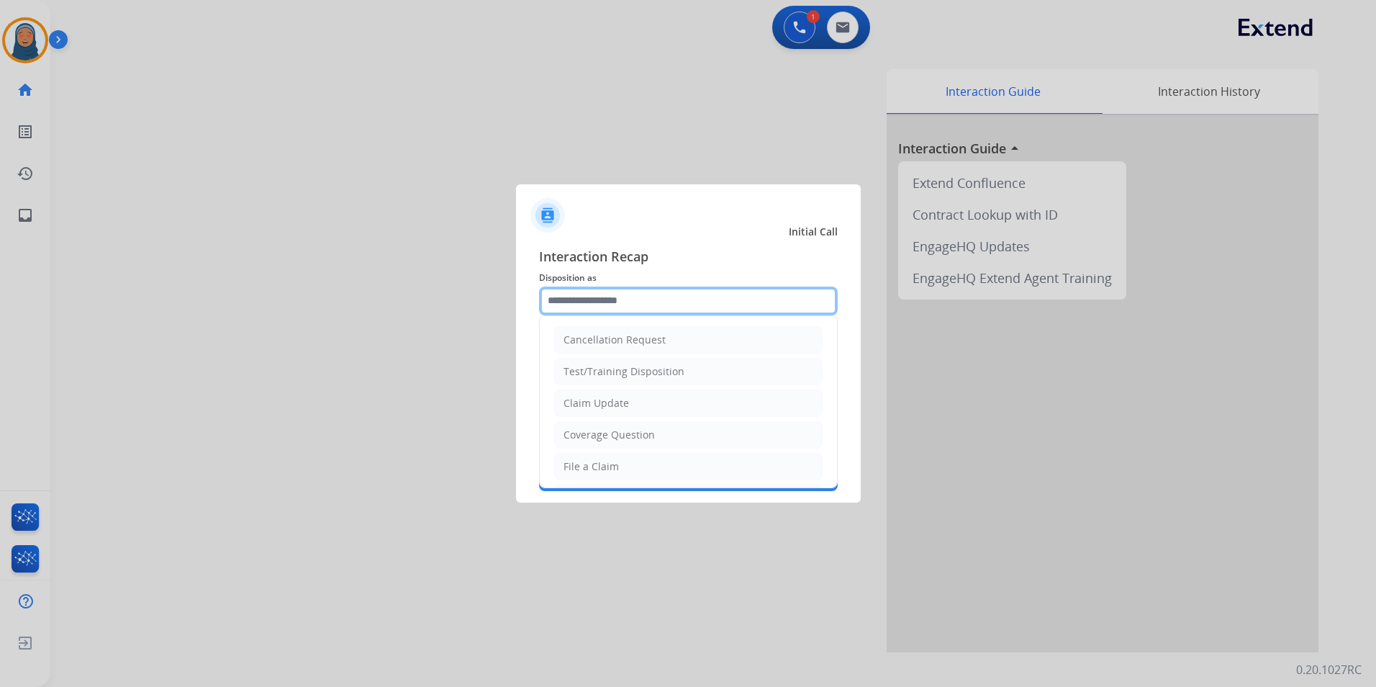
click at [676, 302] on input "text" at bounding box center [688, 300] width 299 height 29
click at [603, 464] on div "File a Claim" at bounding box center [591, 466] width 55 height 14
type input "**********"
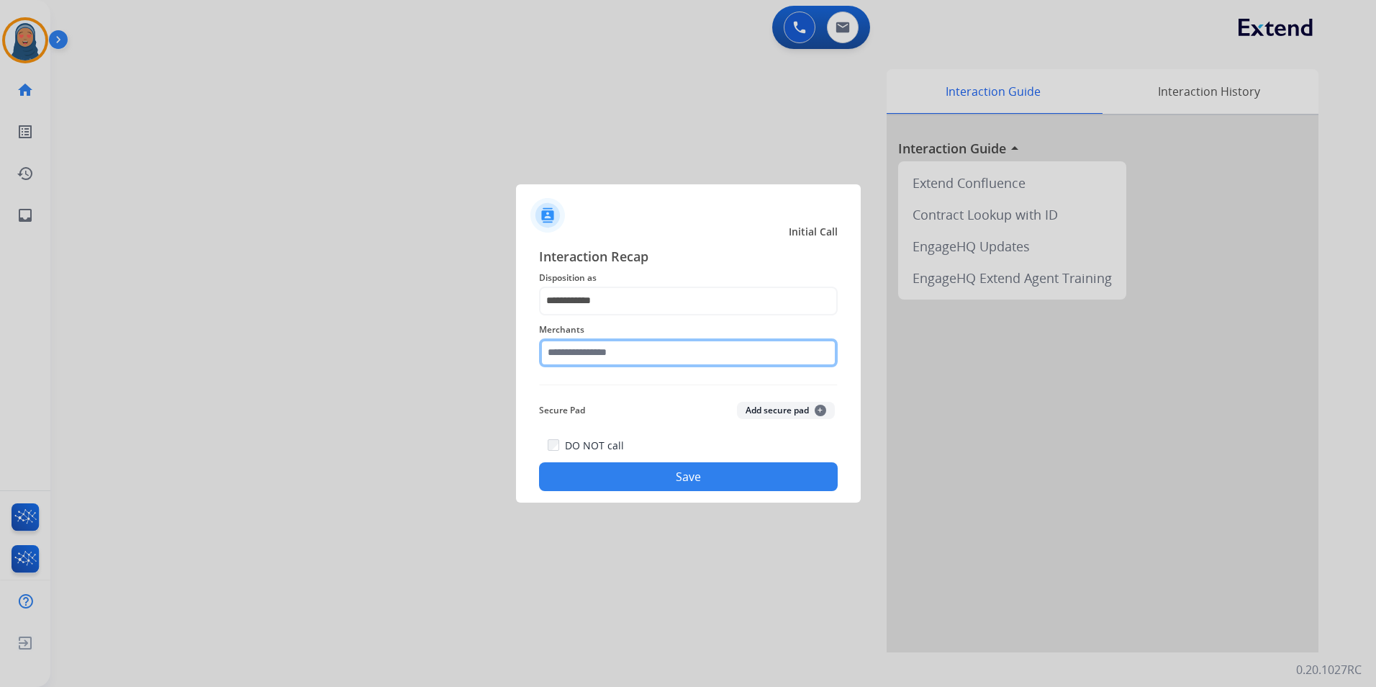
click at [632, 347] on input "text" at bounding box center [688, 352] width 299 height 29
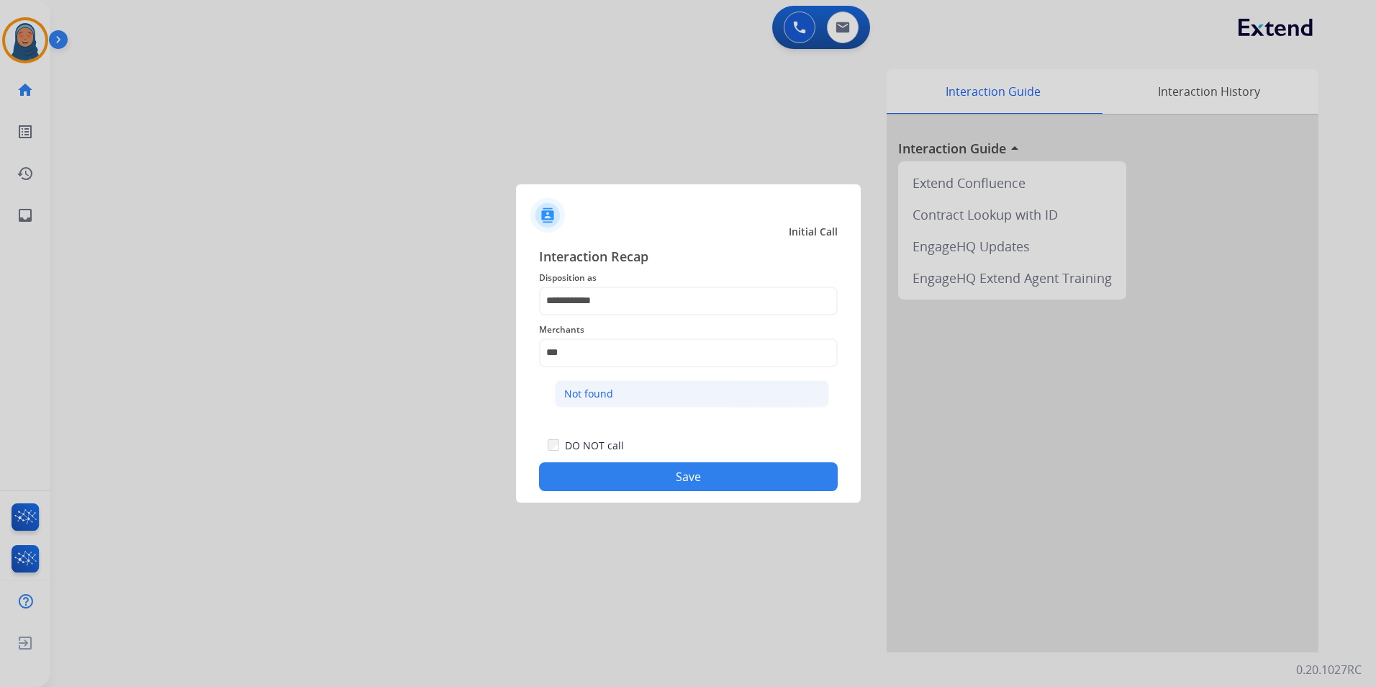
click at [623, 394] on li "Not found" at bounding box center [692, 393] width 274 height 27
type input "*********"
click at [664, 487] on button "Save" at bounding box center [688, 476] width 299 height 29
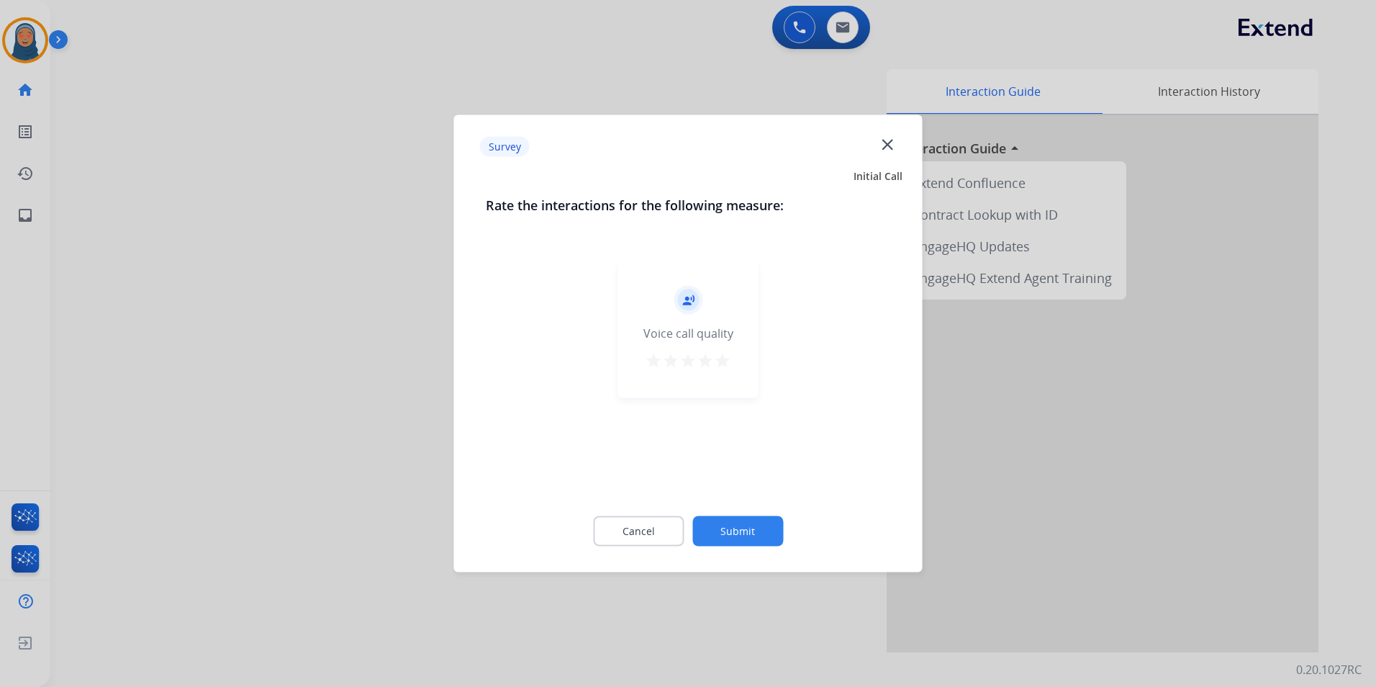
click at [712, 519] on button "Submit" at bounding box center [737, 531] width 91 height 30
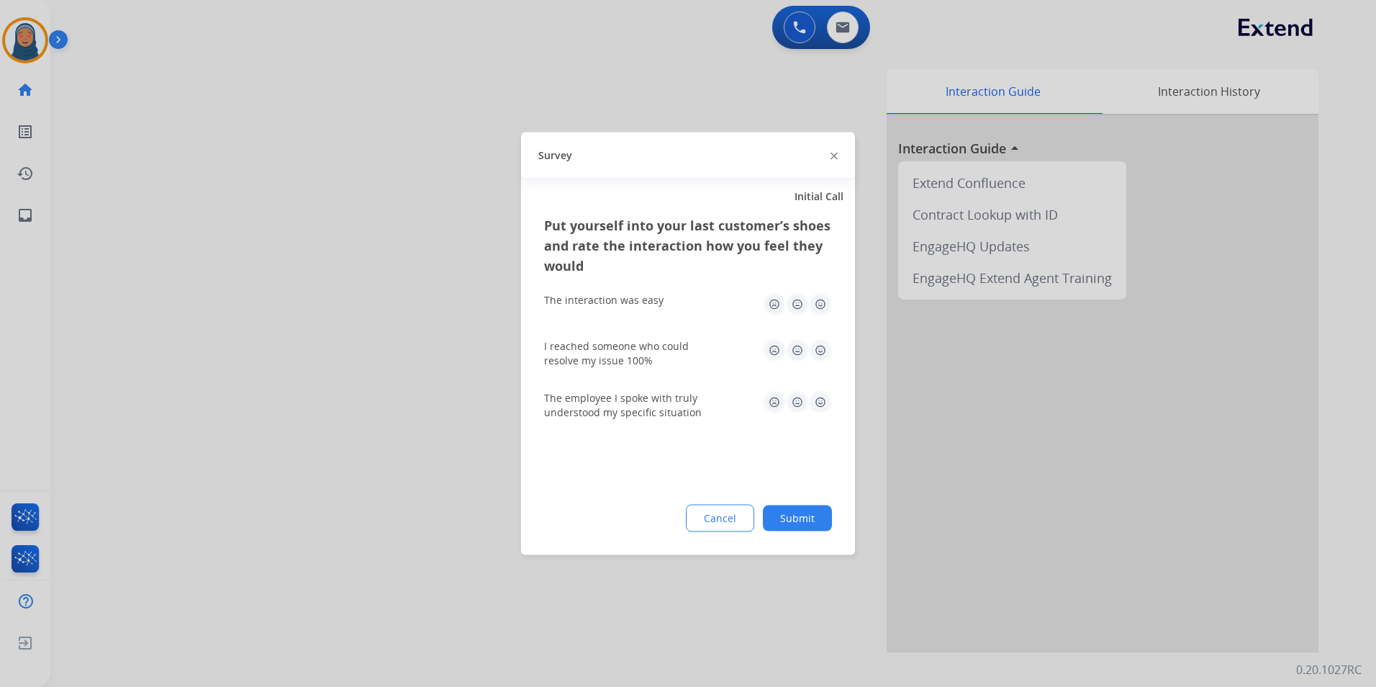
click at [778, 513] on button "Submit" at bounding box center [797, 518] width 69 height 26
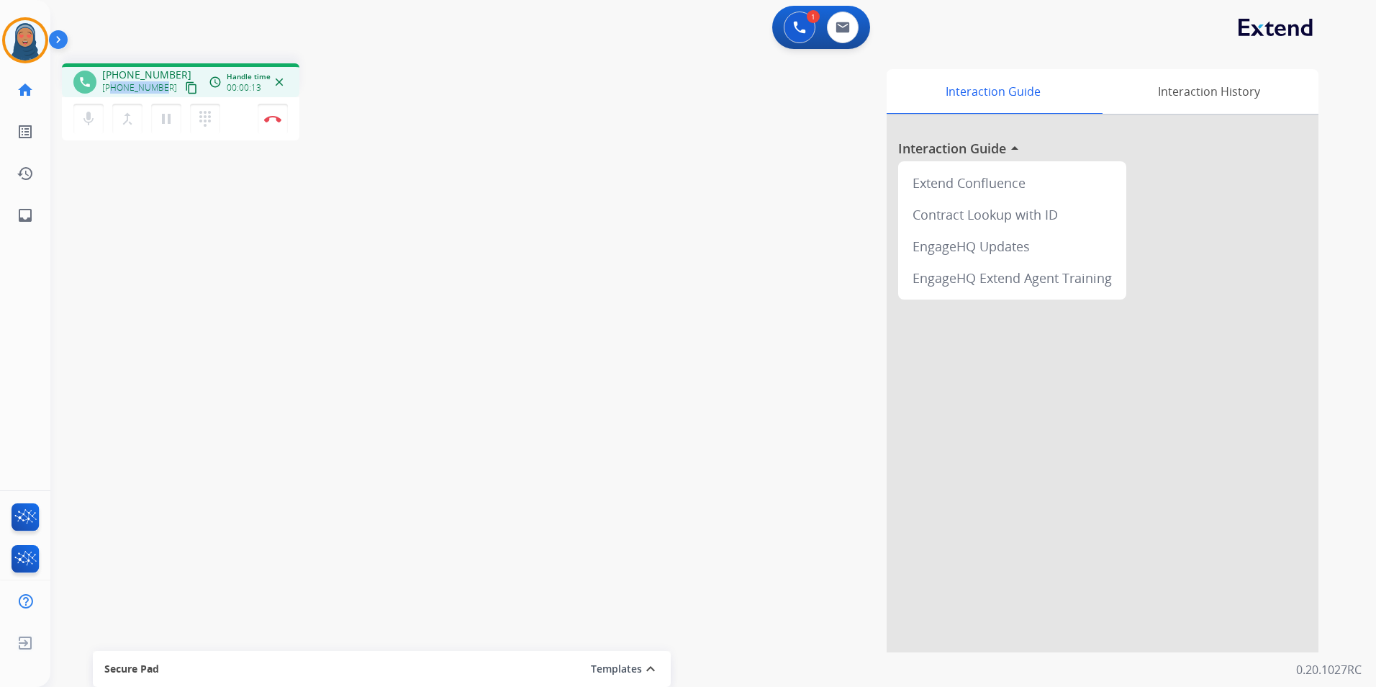
drag, startPoint x: 161, startPoint y: 86, endPoint x: 114, endPoint y: 89, distance: 47.6
click at [114, 89] on div "+18587764060 content_copy" at bounding box center [151, 87] width 98 height 17
copy span "8587764060"
click at [272, 124] on button "Disconnect" at bounding box center [273, 119] width 30 height 30
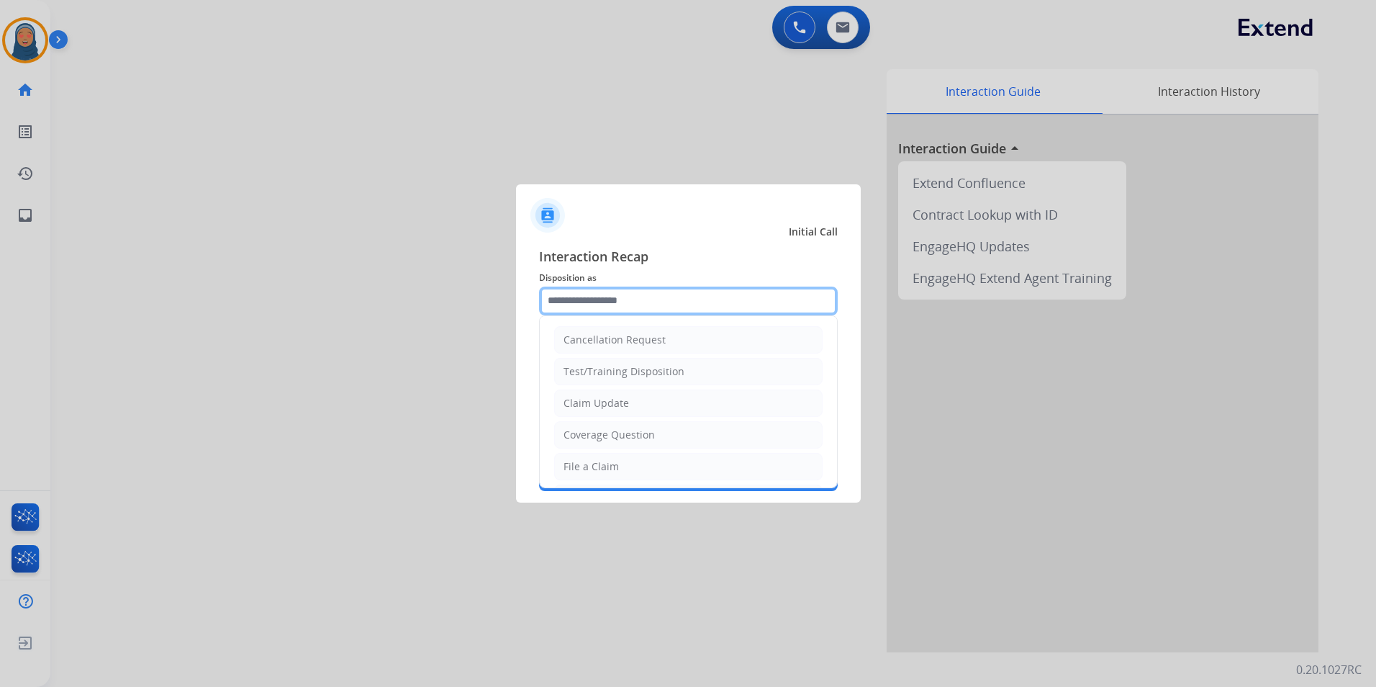
click at [585, 300] on input "text" at bounding box center [688, 300] width 299 height 29
click at [615, 430] on li "Other" at bounding box center [688, 431] width 269 height 27
type input "*****"
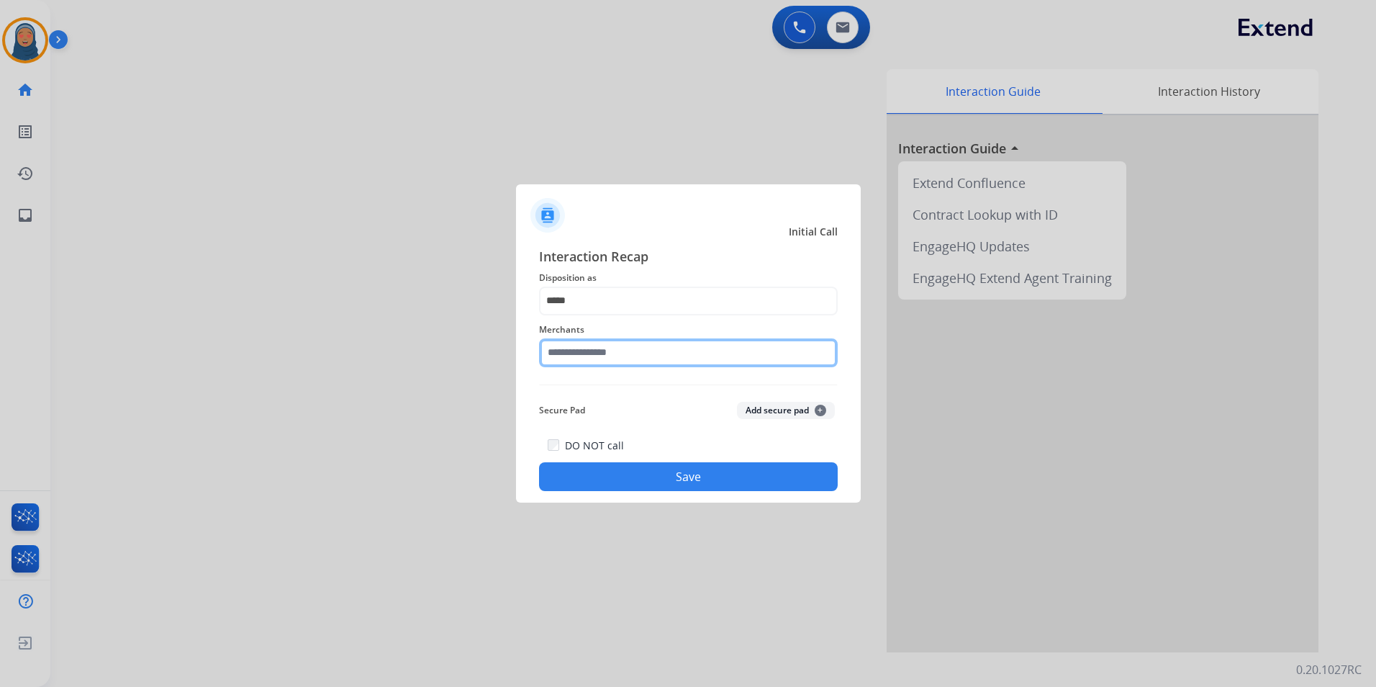
click at [623, 361] on input "text" at bounding box center [688, 352] width 299 height 29
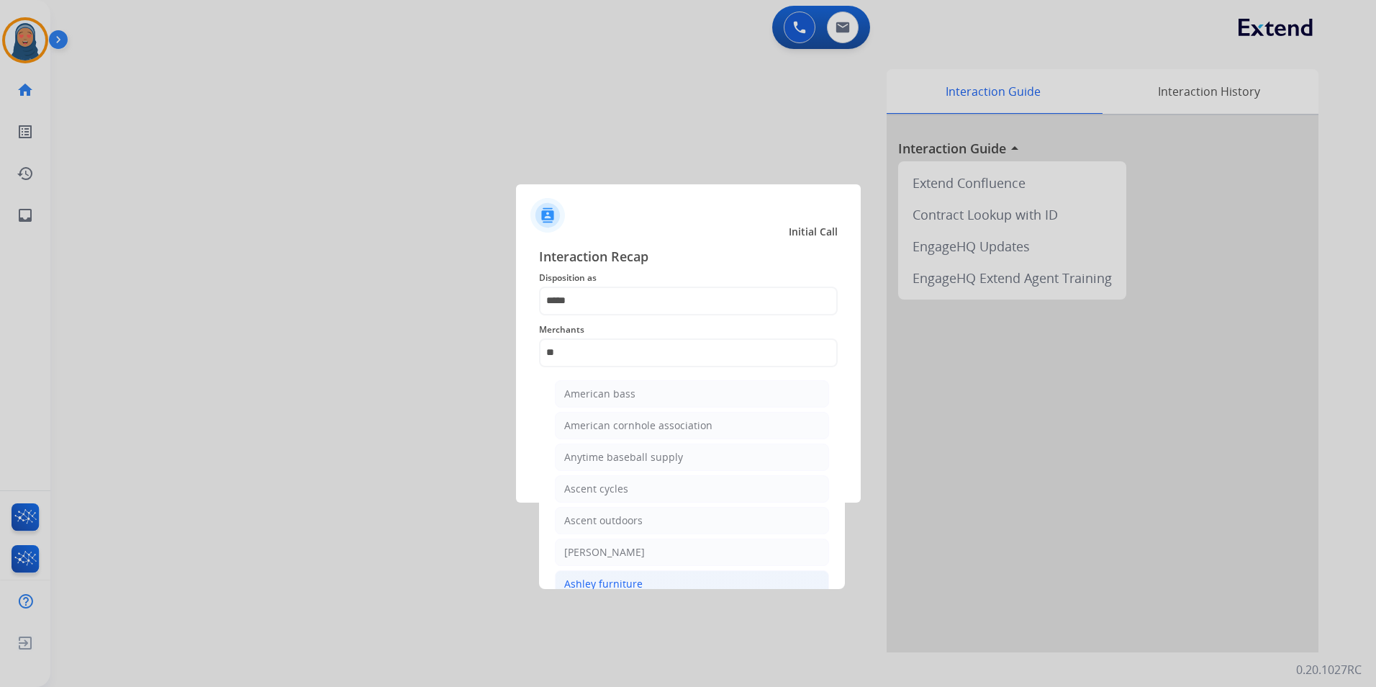
drag, startPoint x: 626, startPoint y: 585, endPoint x: 620, endPoint y: 569, distance: 17.1
click at [626, 585] on div "Ashley furniture" at bounding box center [603, 584] width 78 height 14
type input "**********"
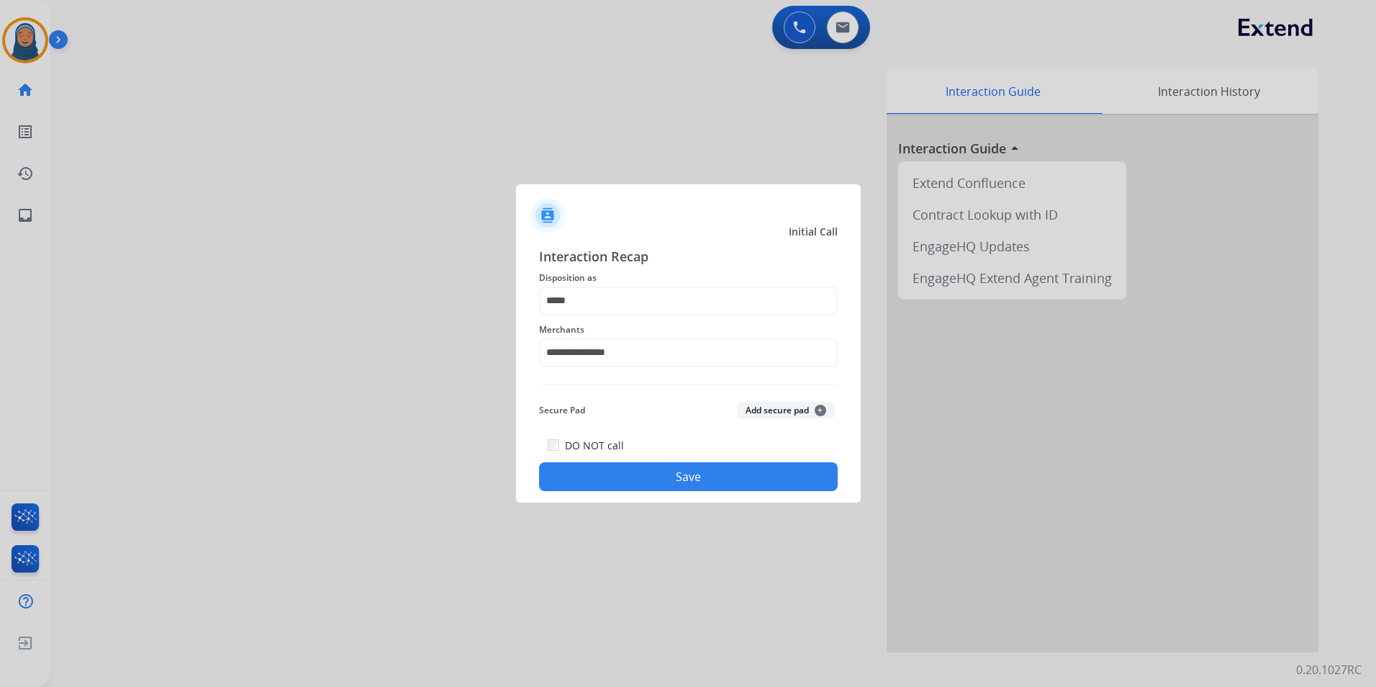
click at [661, 485] on button "Save" at bounding box center [688, 476] width 299 height 29
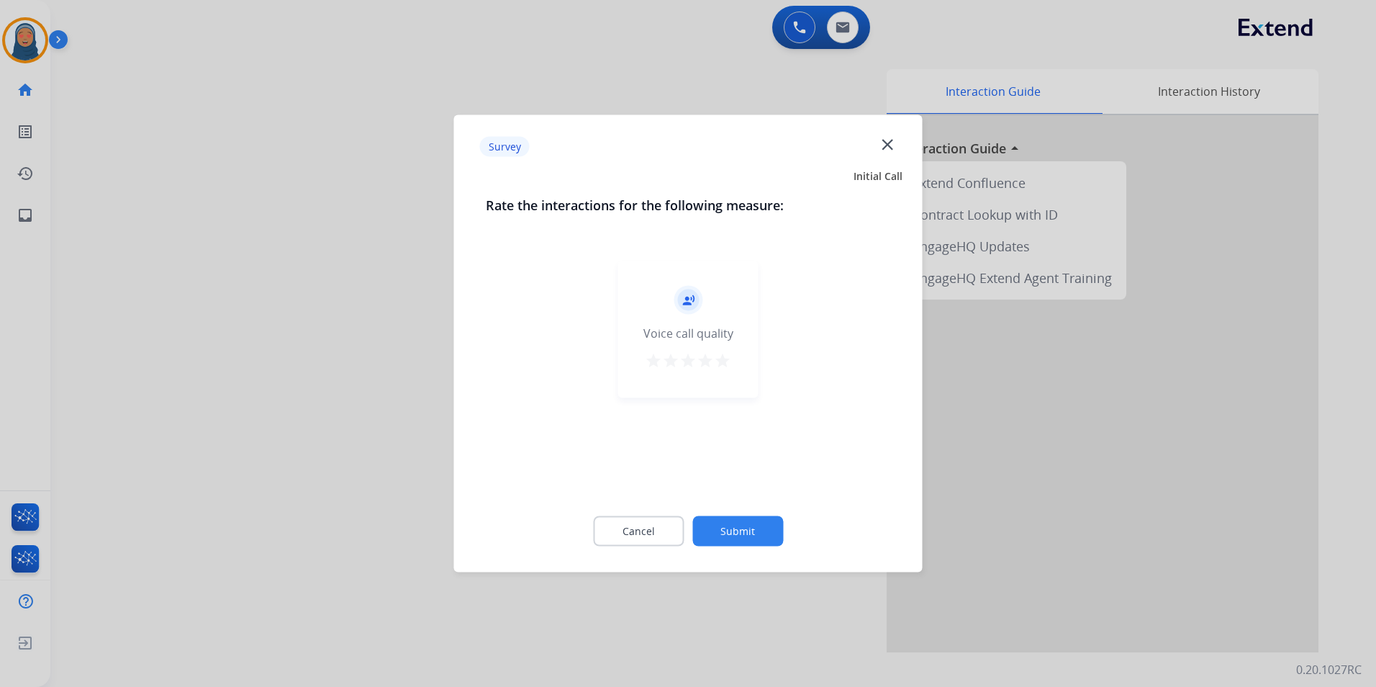
click at [746, 531] on button "Submit" at bounding box center [737, 531] width 91 height 30
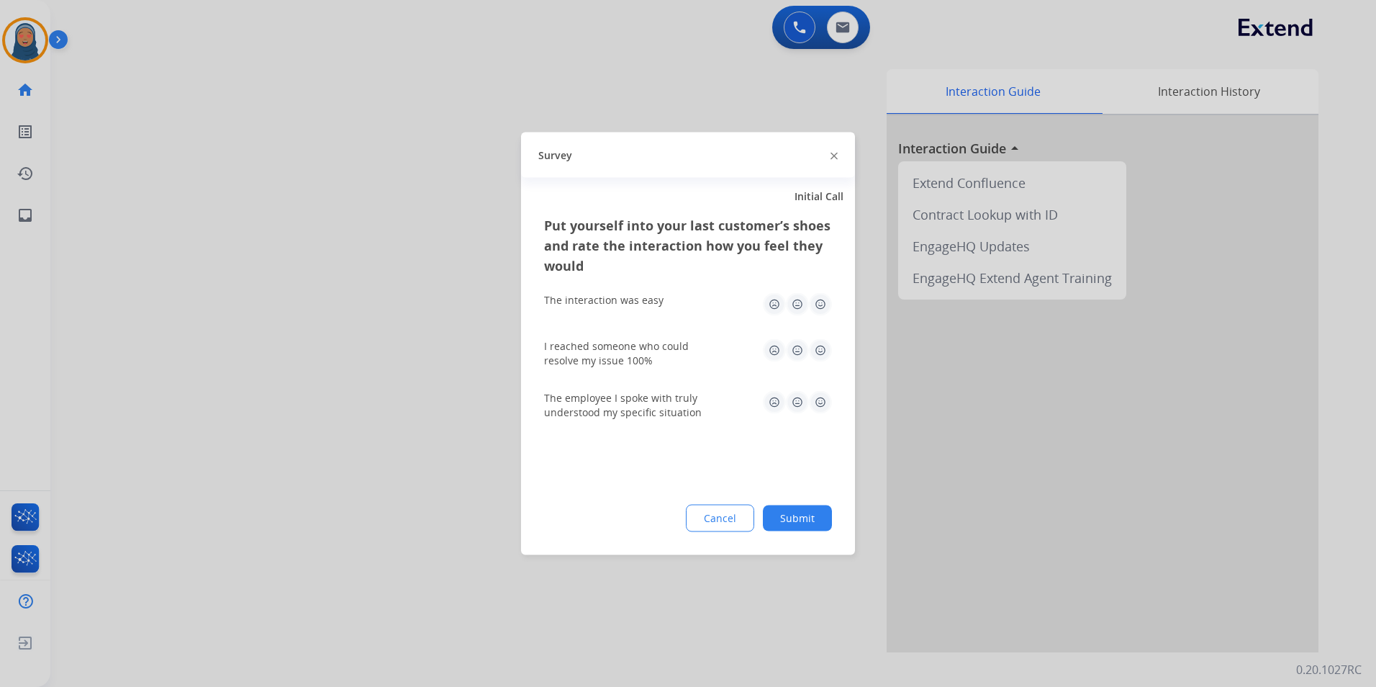
click at [803, 523] on button "Submit" at bounding box center [797, 518] width 69 height 26
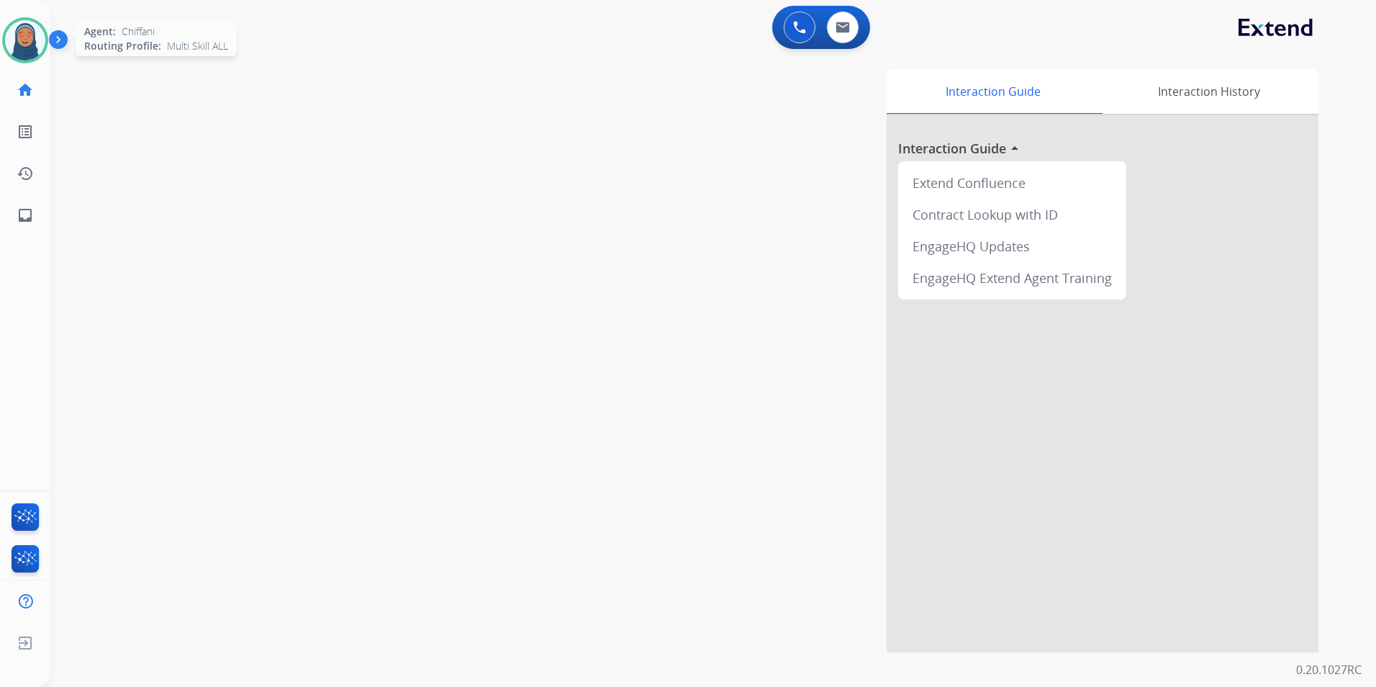
click at [24, 42] on img at bounding box center [25, 40] width 40 height 40
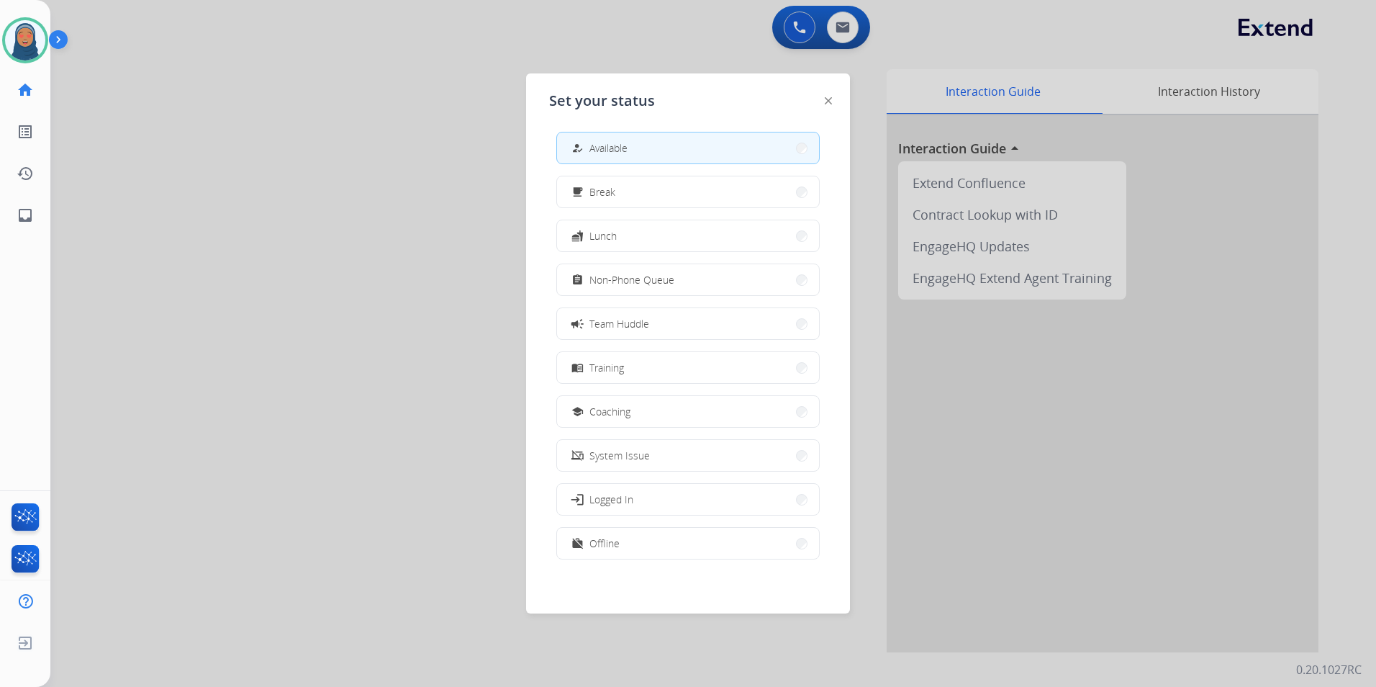
scroll to position [4, 0]
click at [675, 549] on button "work_off Offline" at bounding box center [688, 542] width 262 height 31
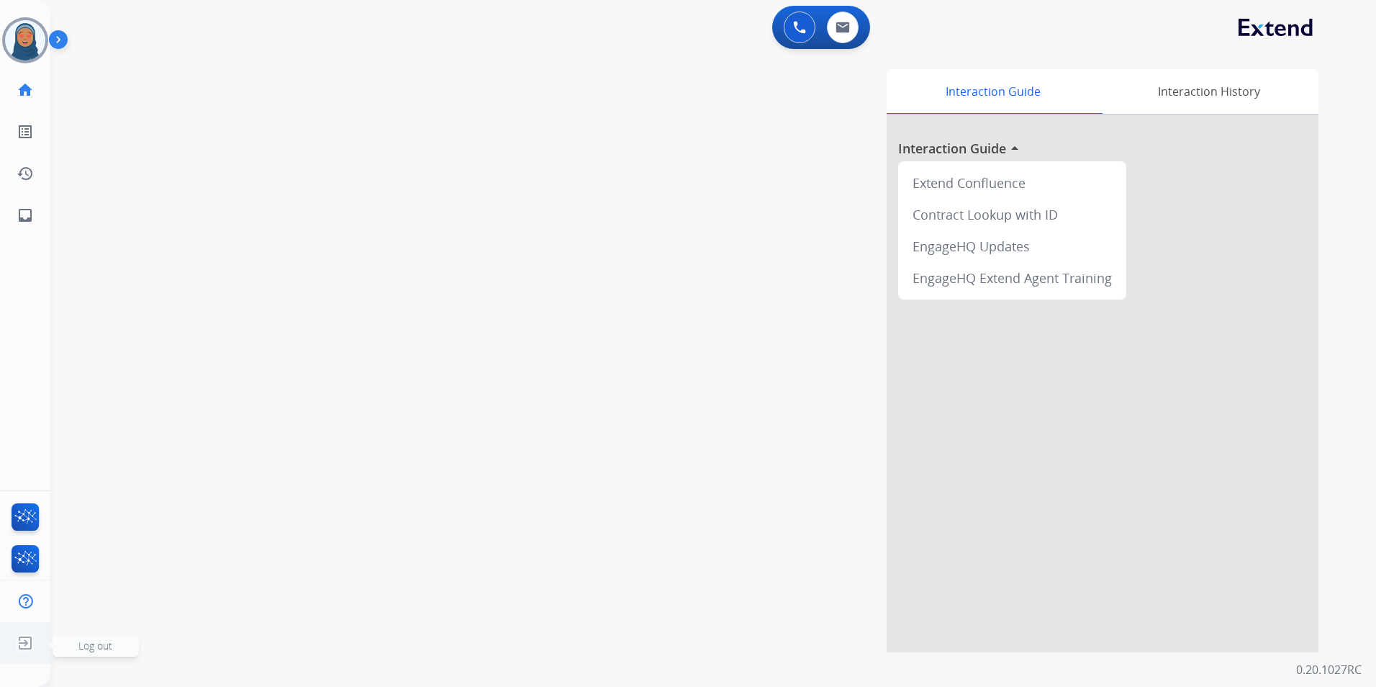
click at [27, 640] on img at bounding box center [25, 642] width 26 height 27
click at [83, 644] on span "Log out" at bounding box center [95, 646] width 34 height 14
